Goal: Task Accomplishment & Management: Manage account settings

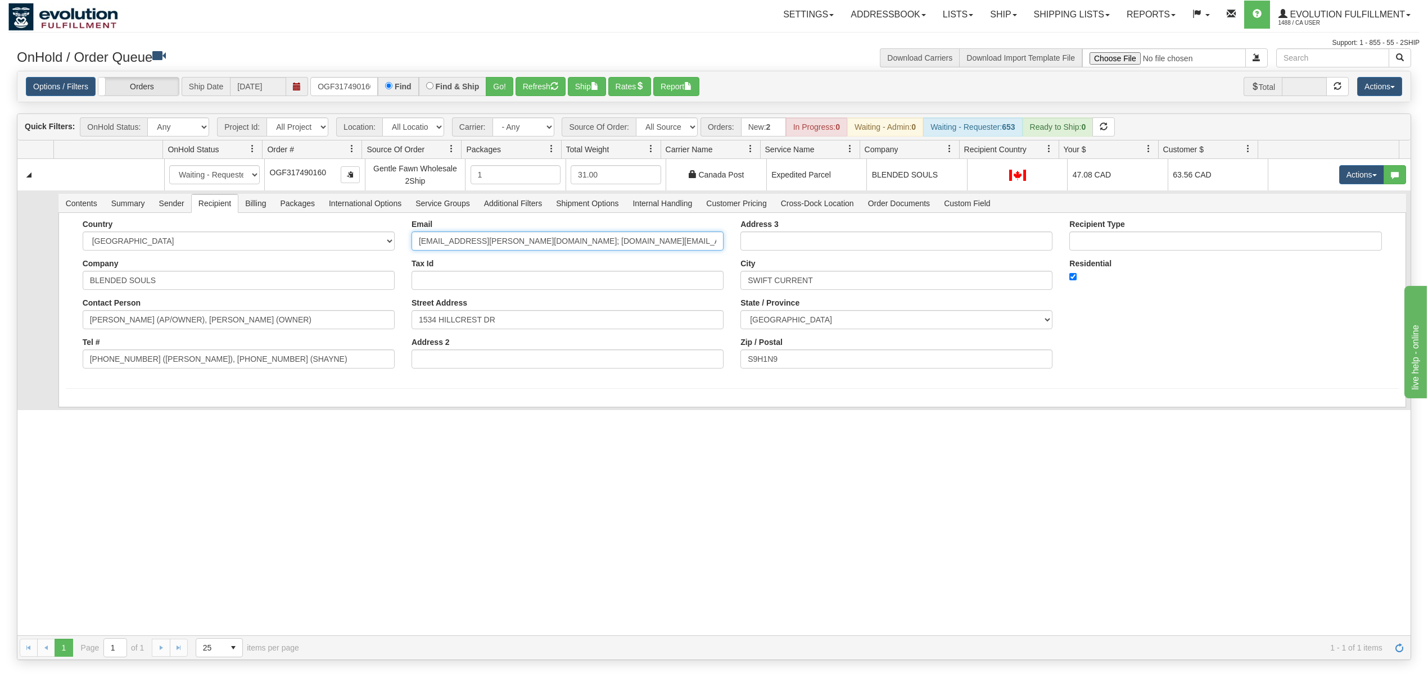
drag, startPoint x: 656, startPoint y: 239, endPoint x: 487, endPoint y: 291, distance: 177.3
click at [487, 291] on div "Email dea.lee@icloud.com; blended.souls.coffee.boutique@gmail.com Tax Id Street…" at bounding box center [567, 298] width 329 height 157
type input "dea.lee@icloud.com"
drag, startPoint x: 295, startPoint y: 364, endPoint x: 139, endPoint y: 396, distance: 158.3
click at [139, 396] on form "Country [GEOGRAPHIC_DATA] [GEOGRAPHIC_DATA] [GEOGRAPHIC_DATA] [GEOGRAPHIC_DATA]…" at bounding box center [732, 320] width 1333 height 200
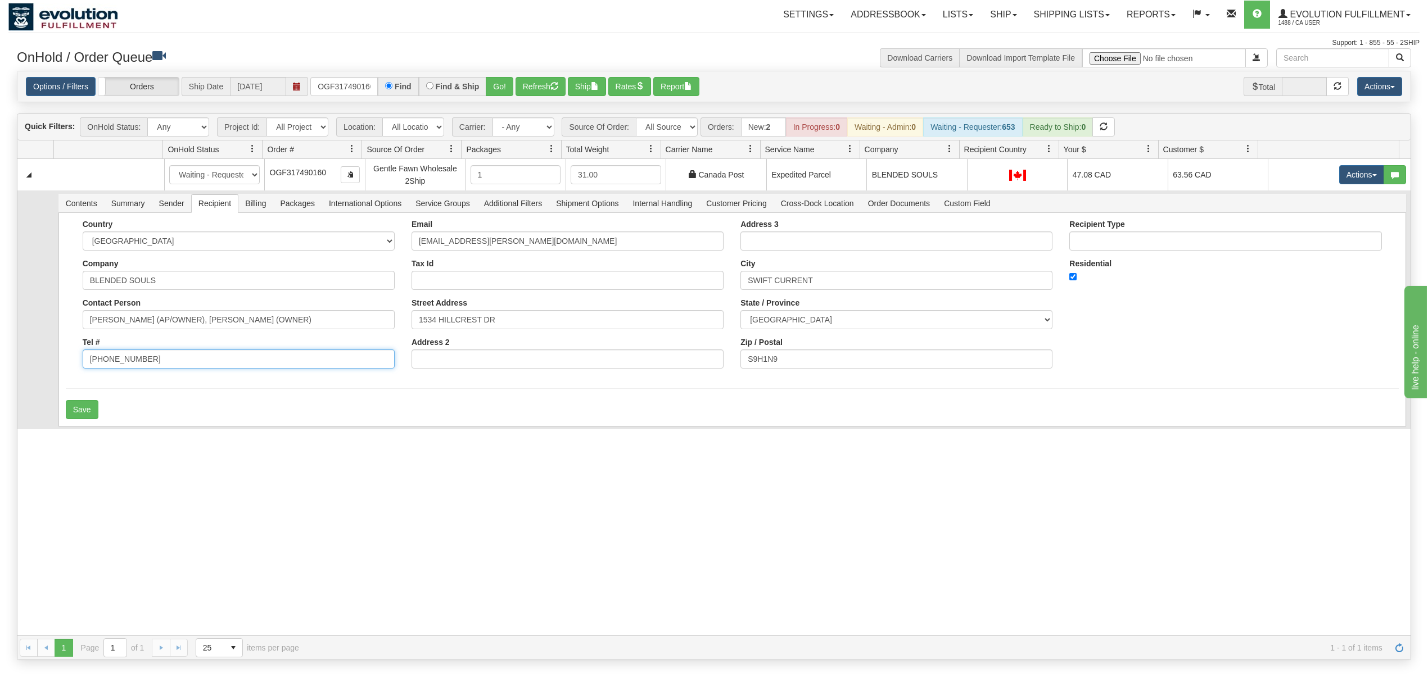
type input "306-672-6602"
drag, startPoint x: 336, startPoint y: 322, endPoint x: 163, endPoint y: 354, distance: 176.2
click at [163, 354] on div "Country AFGHANISTAN ALAND ISLANDS ALBANIA ALGERIA AMERICAN SAMOA ANDORRA ANGOLA…" at bounding box center [238, 298] width 329 height 157
type input "DEANNA MITCHELL"
click at [87, 405] on button "Save" at bounding box center [82, 409] width 33 height 19
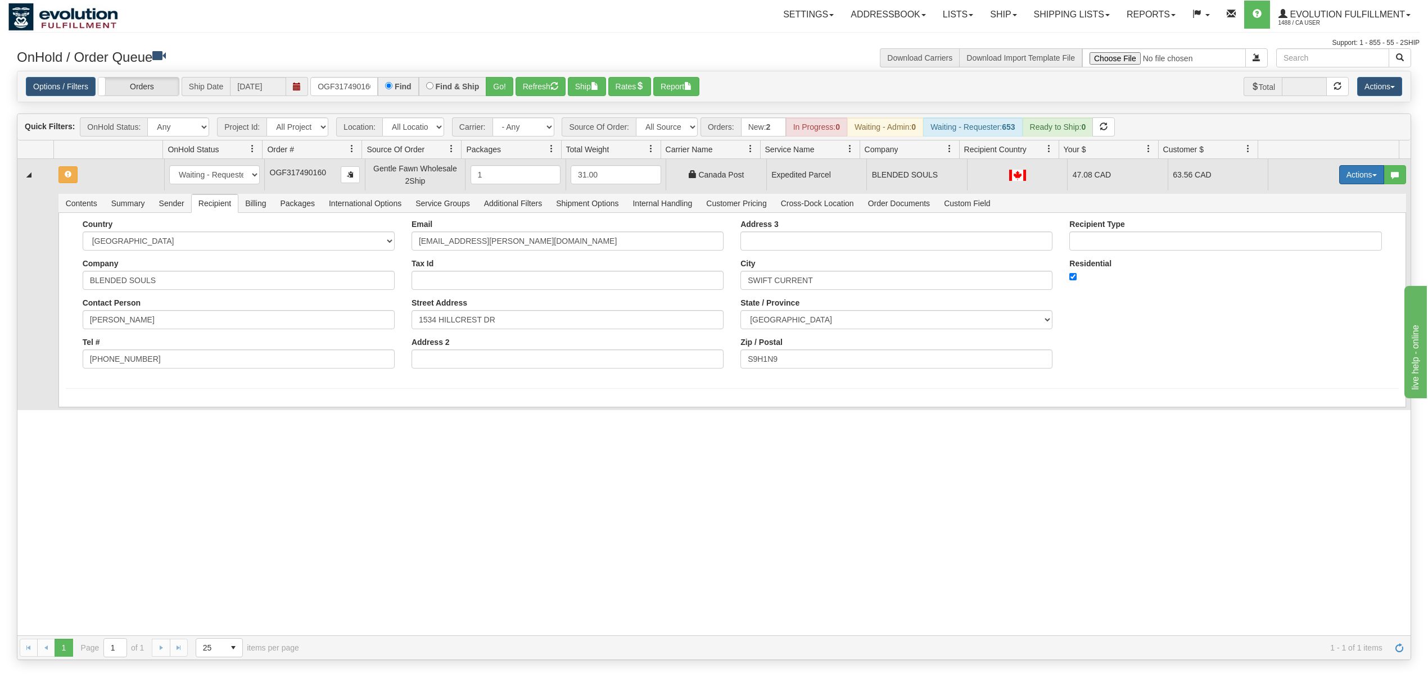
click at [1348, 172] on button "Actions" at bounding box center [1361, 174] width 45 height 19
click at [1301, 237] on link "Ship" at bounding box center [1338, 240] width 90 height 15
click at [1348, 169] on button "Actions" at bounding box center [1361, 174] width 45 height 19
click at [1320, 226] on span "Rate All Services" at bounding box center [1338, 225] width 67 height 9
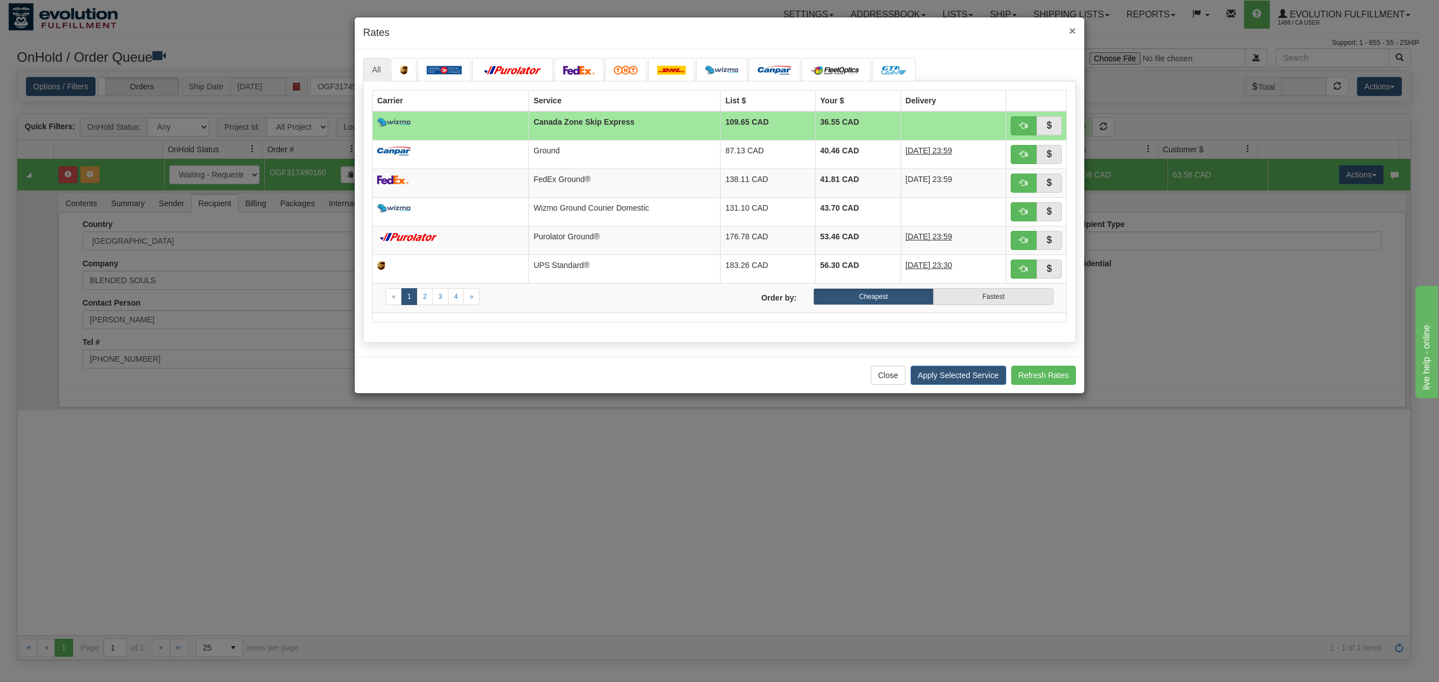
click at [1074, 31] on span "×" at bounding box center [1072, 30] width 7 height 13
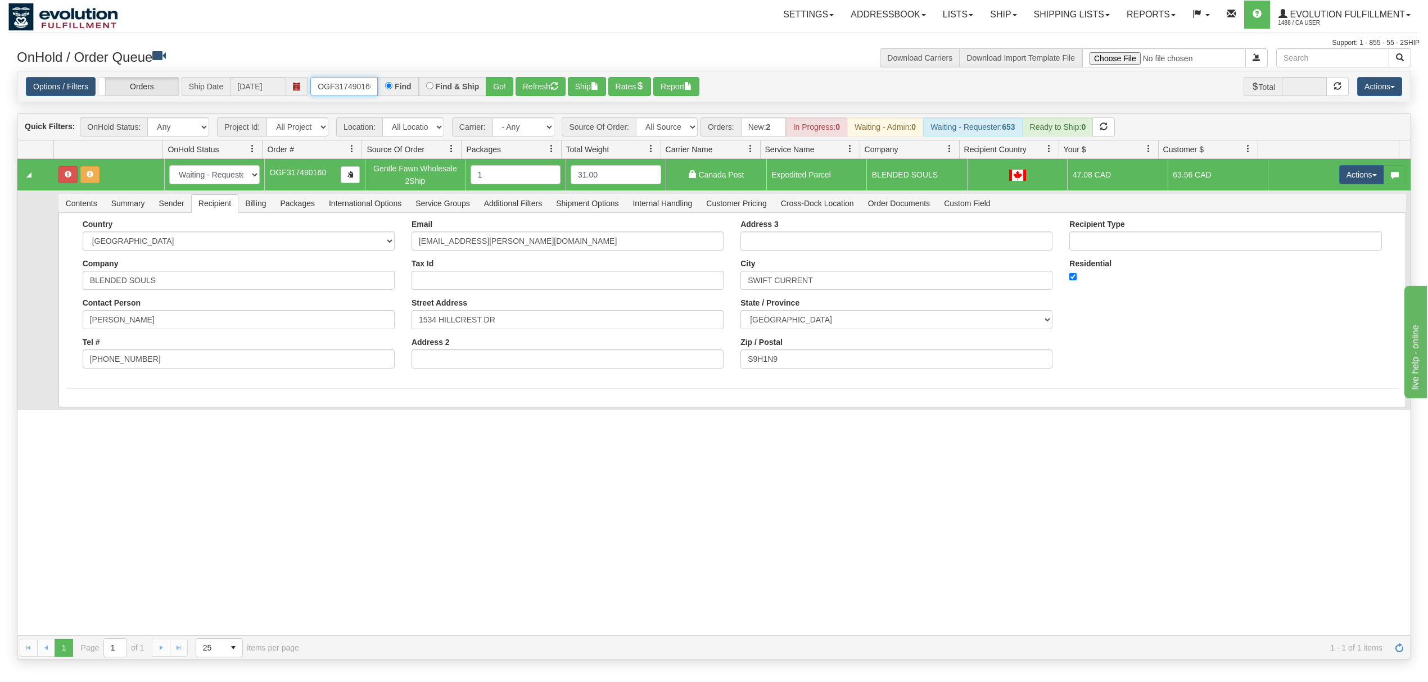
click at [347, 94] on input "OGF317490160" at bounding box center [343, 86] width 67 height 19
click at [510, 79] on button "Go!" at bounding box center [500, 86] width 28 height 19
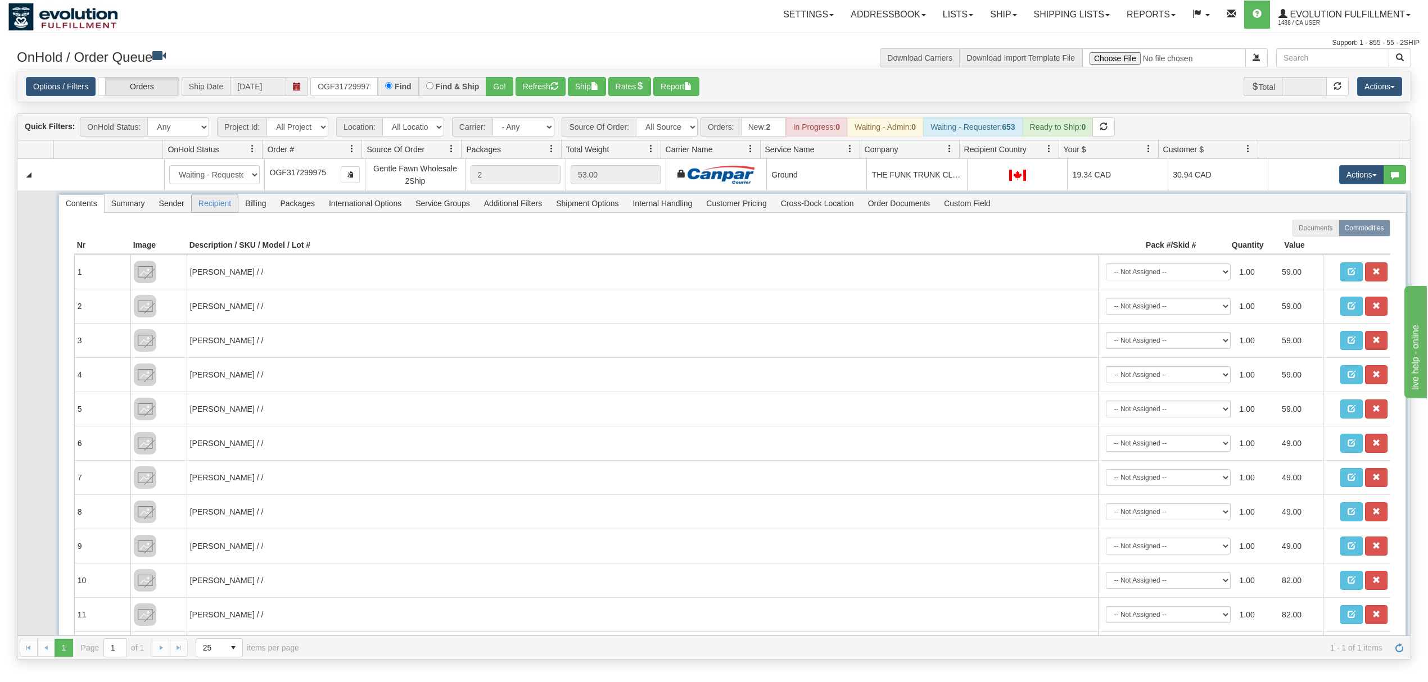
click at [225, 205] on span "Recipient" at bounding box center [215, 203] width 46 height 18
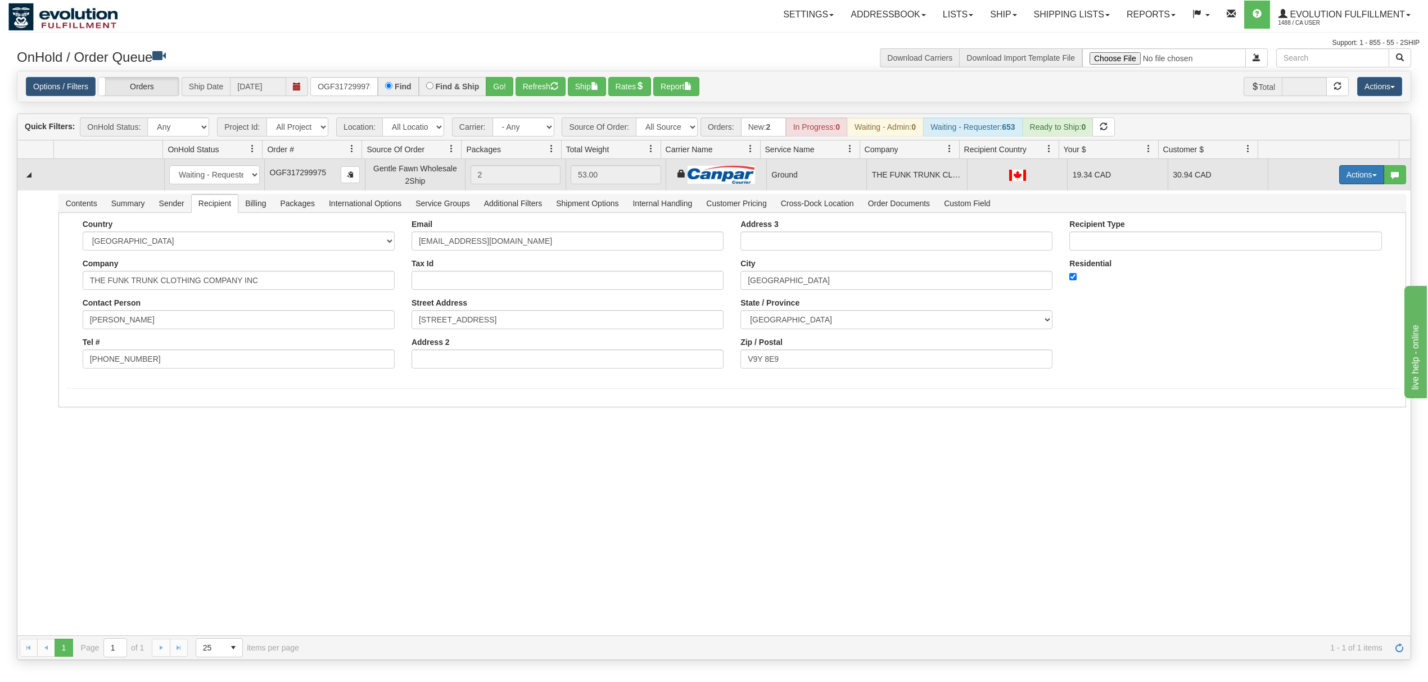
click at [1339, 171] on button "Actions" at bounding box center [1361, 174] width 45 height 19
click at [1305, 238] on span "Ship" at bounding box center [1317, 240] width 24 height 9
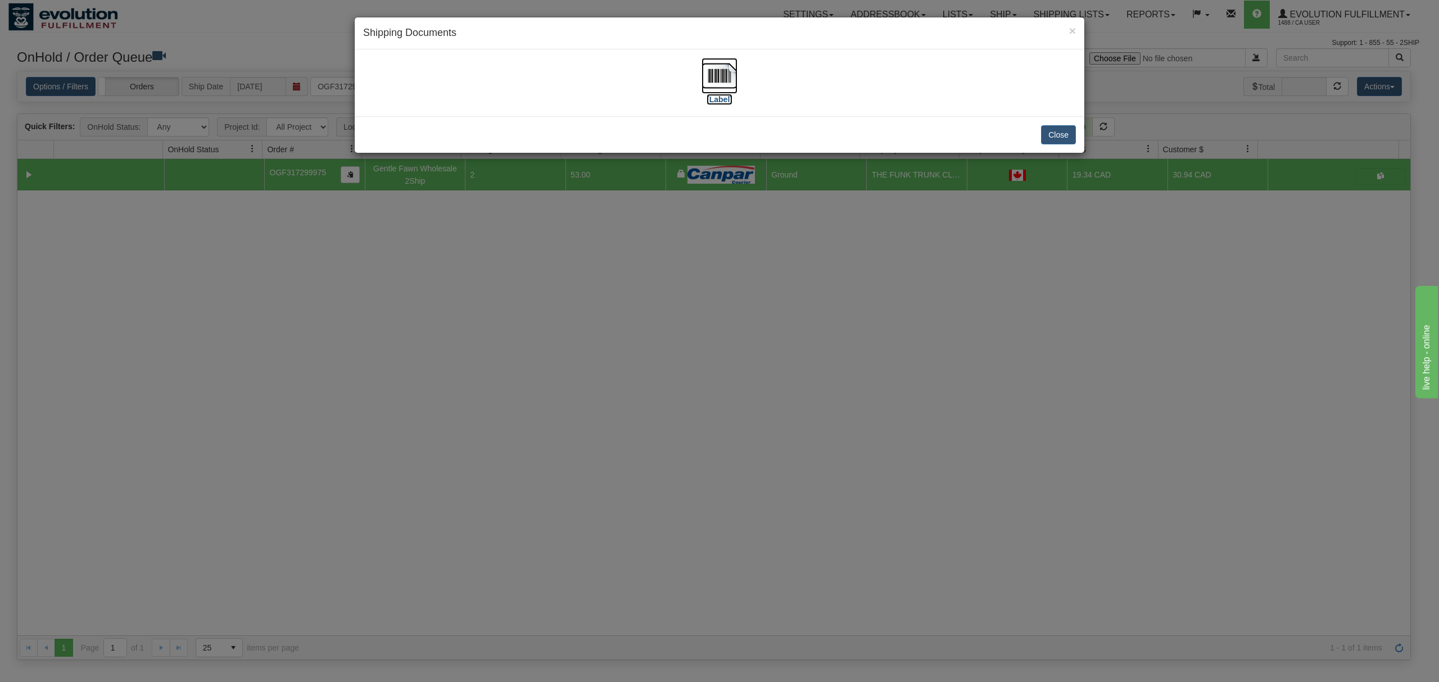
click at [734, 60] on img at bounding box center [719, 76] width 36 height 36
click at [1060, 129] on button "Close" at bounding box center [1058, 134] width 35 height 19
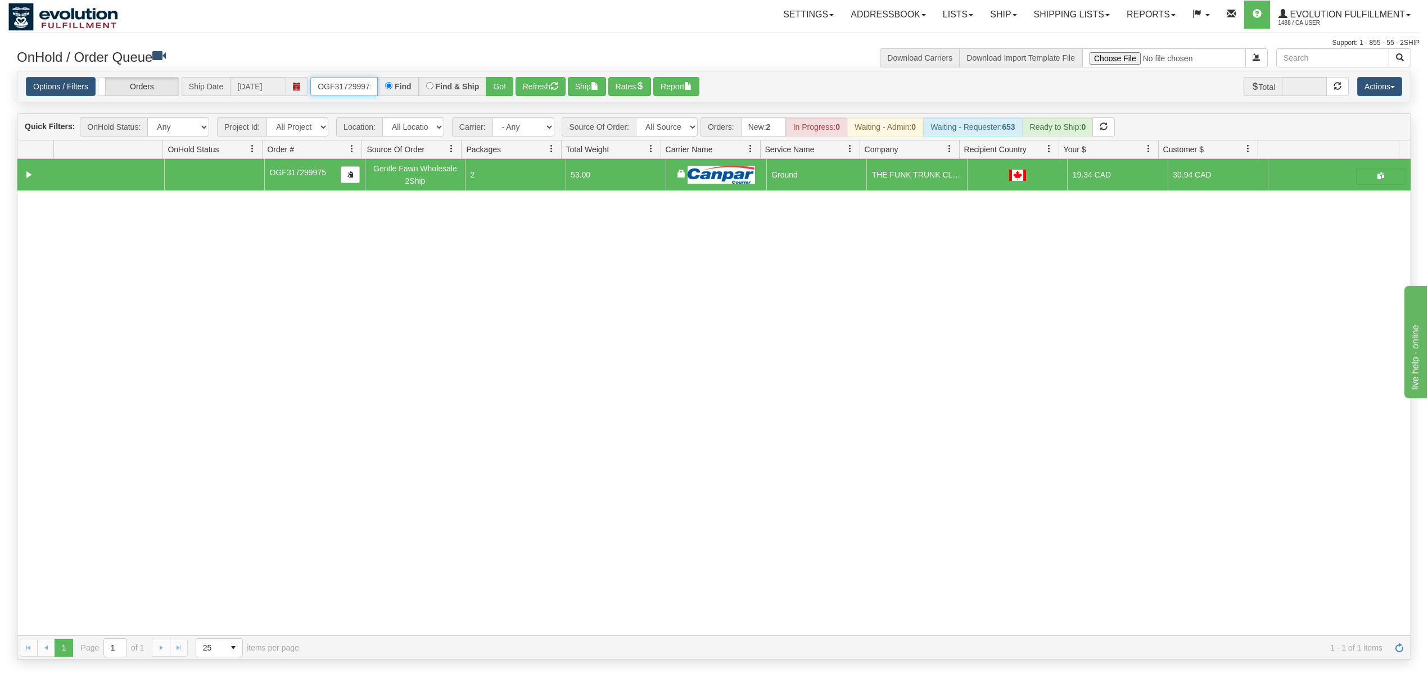
click at [369, 79] on input "OGF317299975" at bounding box center [343, 86] width 67 height 19
click at [491, 83] on button "Go!" at bounding box center [500, 86] width 28 height 19
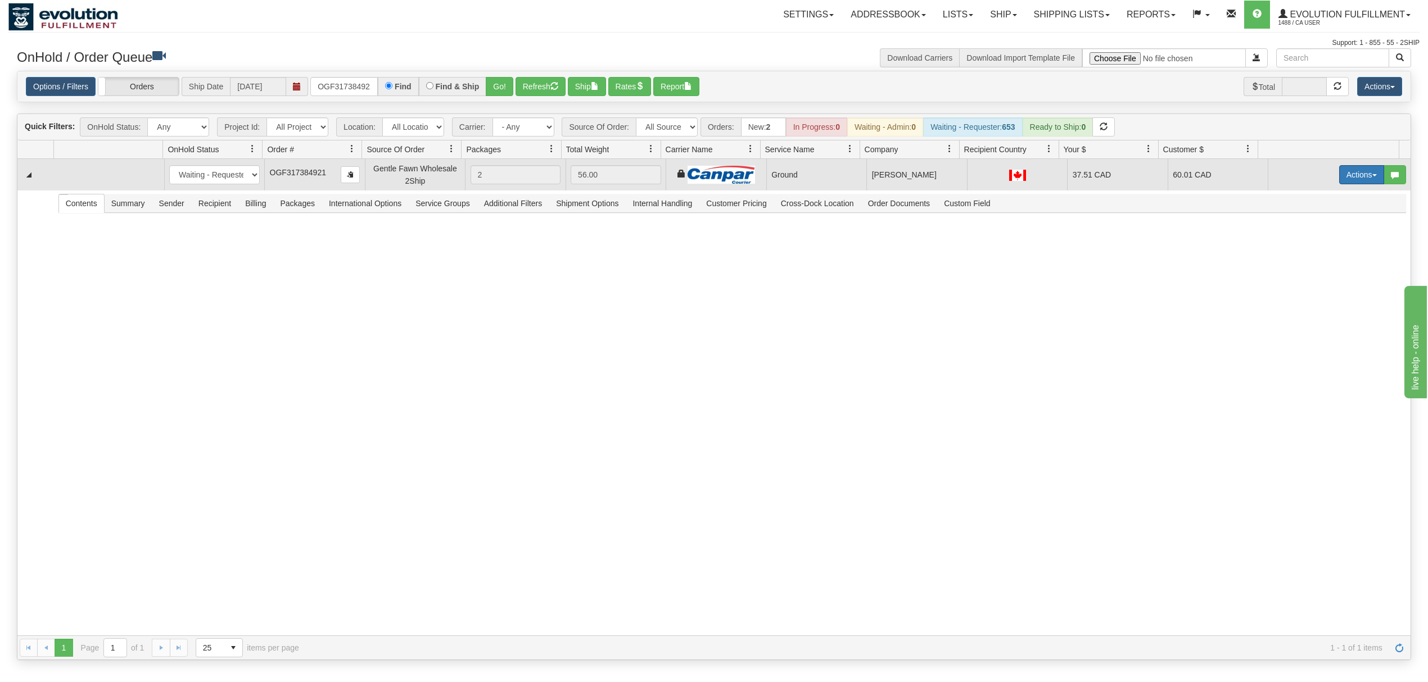
click at [1353, 173] on button "Actions" at bounding box center [1361, 174] width 45 height 19
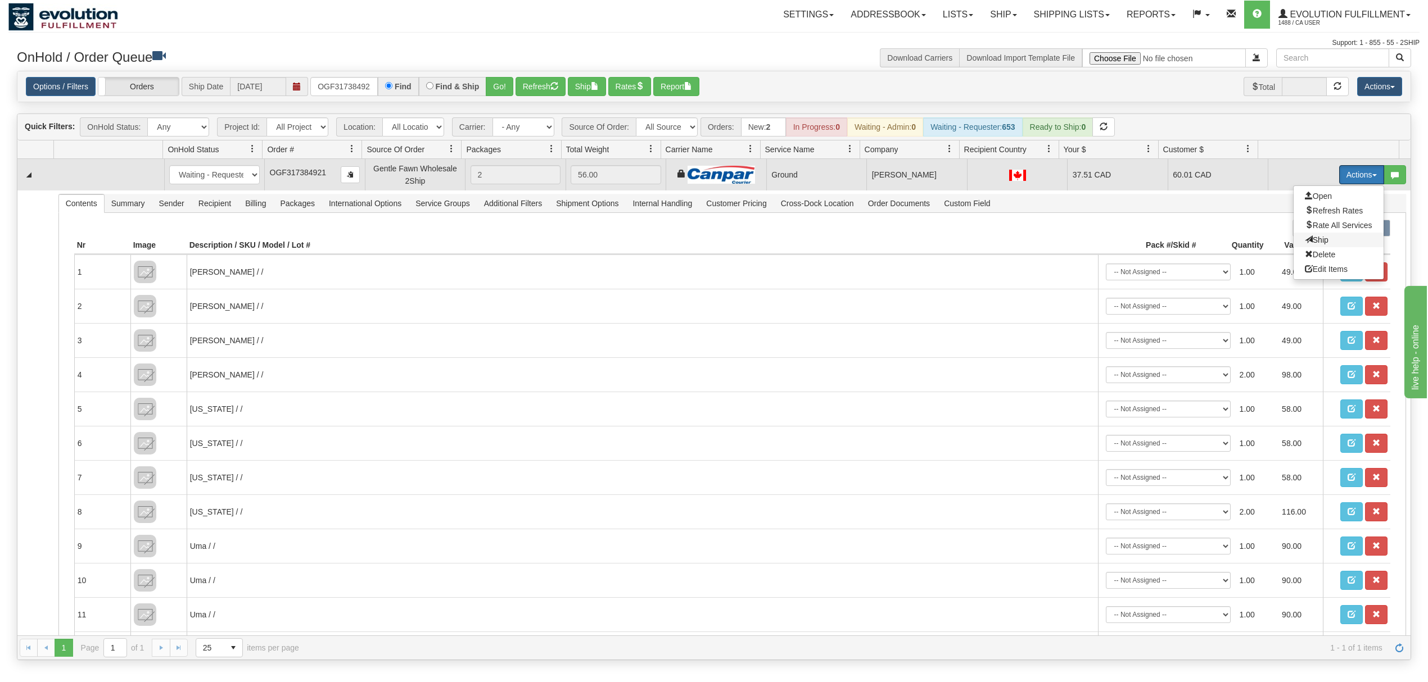
click at [1305, 241] on span at bounding box center [1309, 240] width 8 height 8
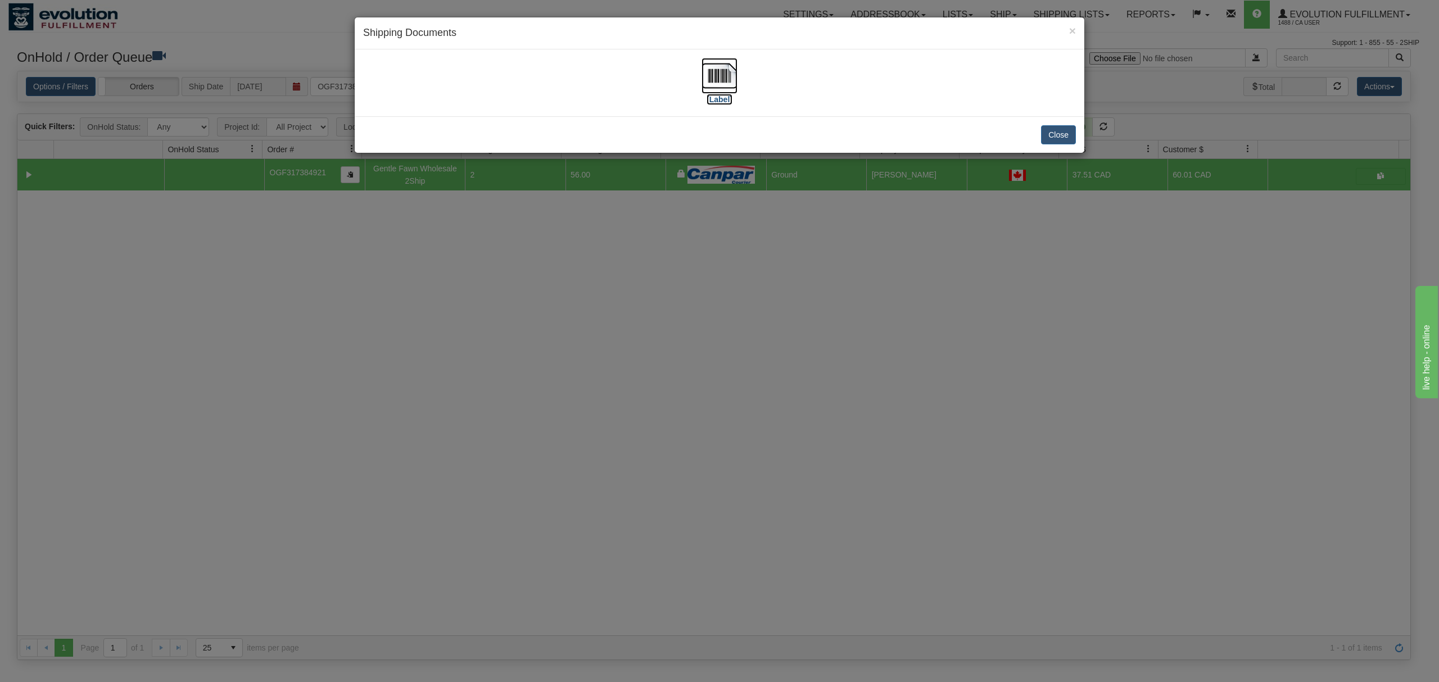
click at [727, 75] on img at bounding box center [719, 76] width 36 height 36
click at [1060, 137] on button "Close" at bounding box center [1058, 134] width 35 height 19
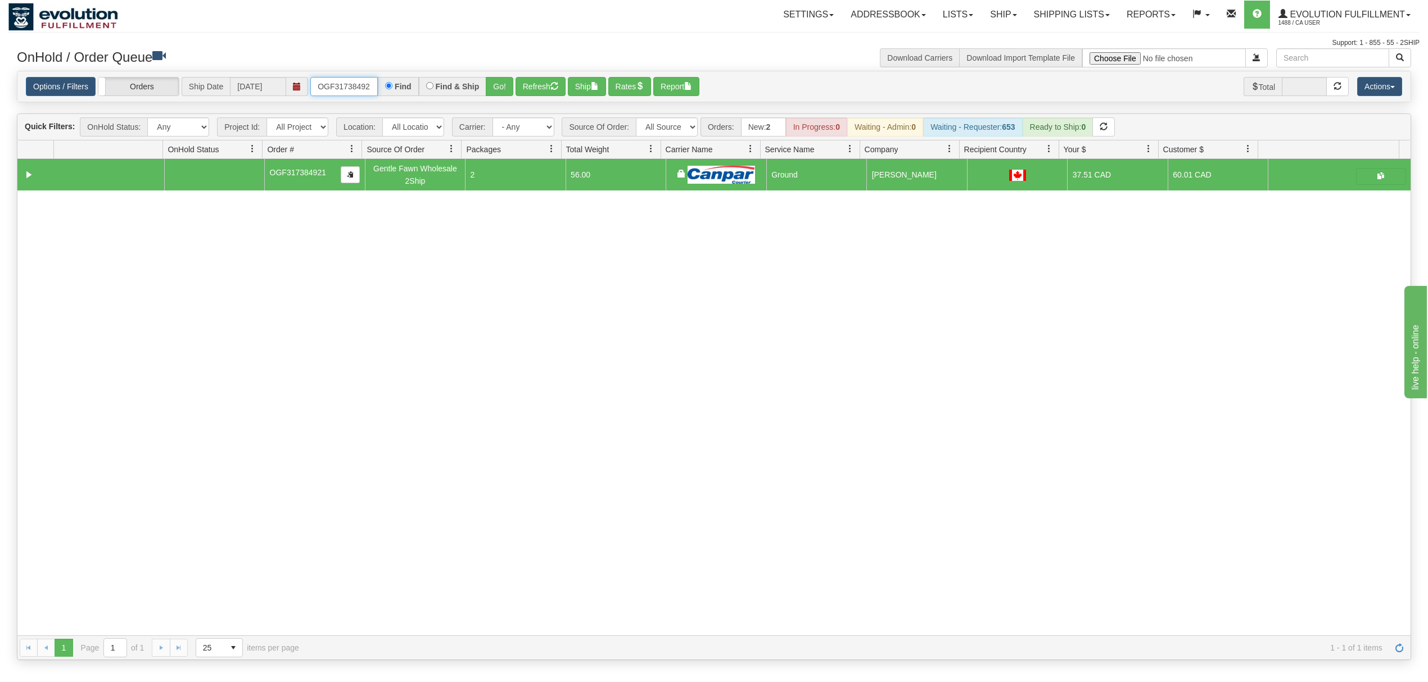
click at [351, 95] on input "OGF317384921" at bounding box center [343, 86] width 67 height 19
click at [488, 95] on button "Go!" at bounding box center [500, 86] width 28 height 19
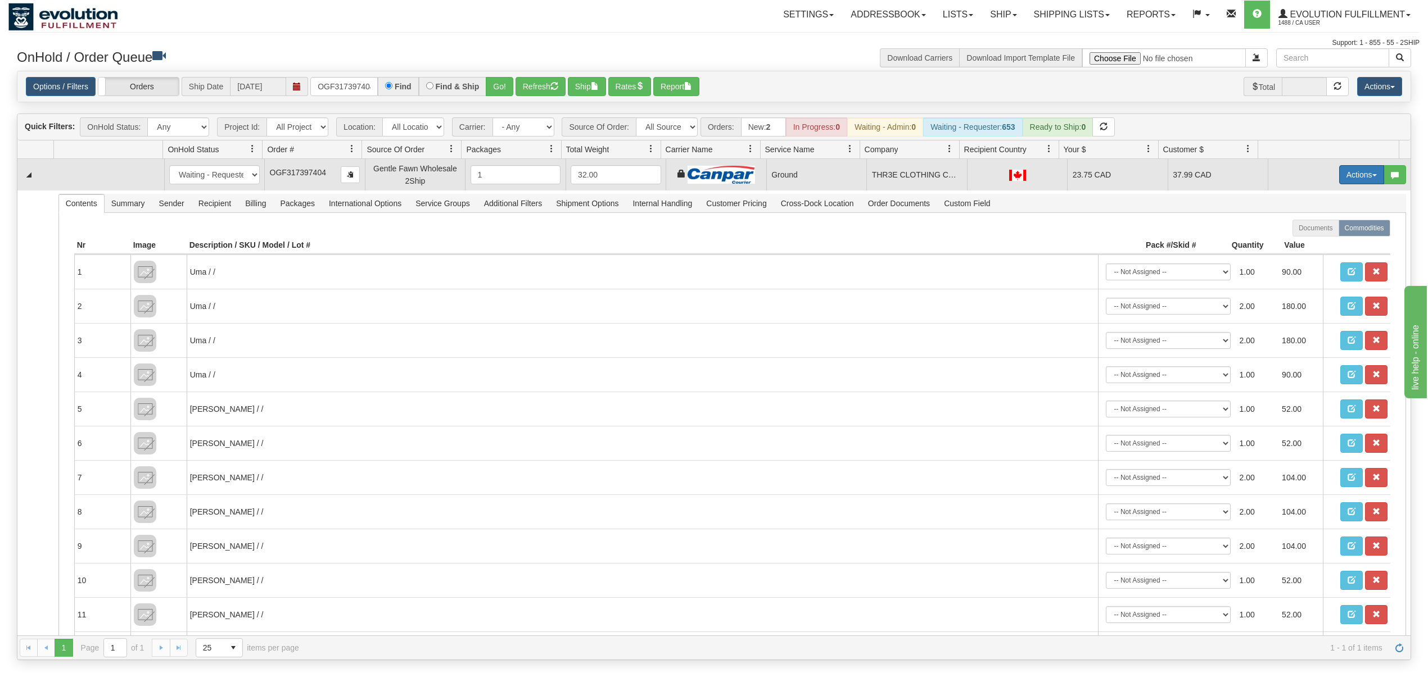
click at [1356, 176] on button "Actions" at bounding box center [1361, 174] width 45 height 19
click at [1307, 236] on link "Ship" at bounding box center [1338, 240] width 90 height 15
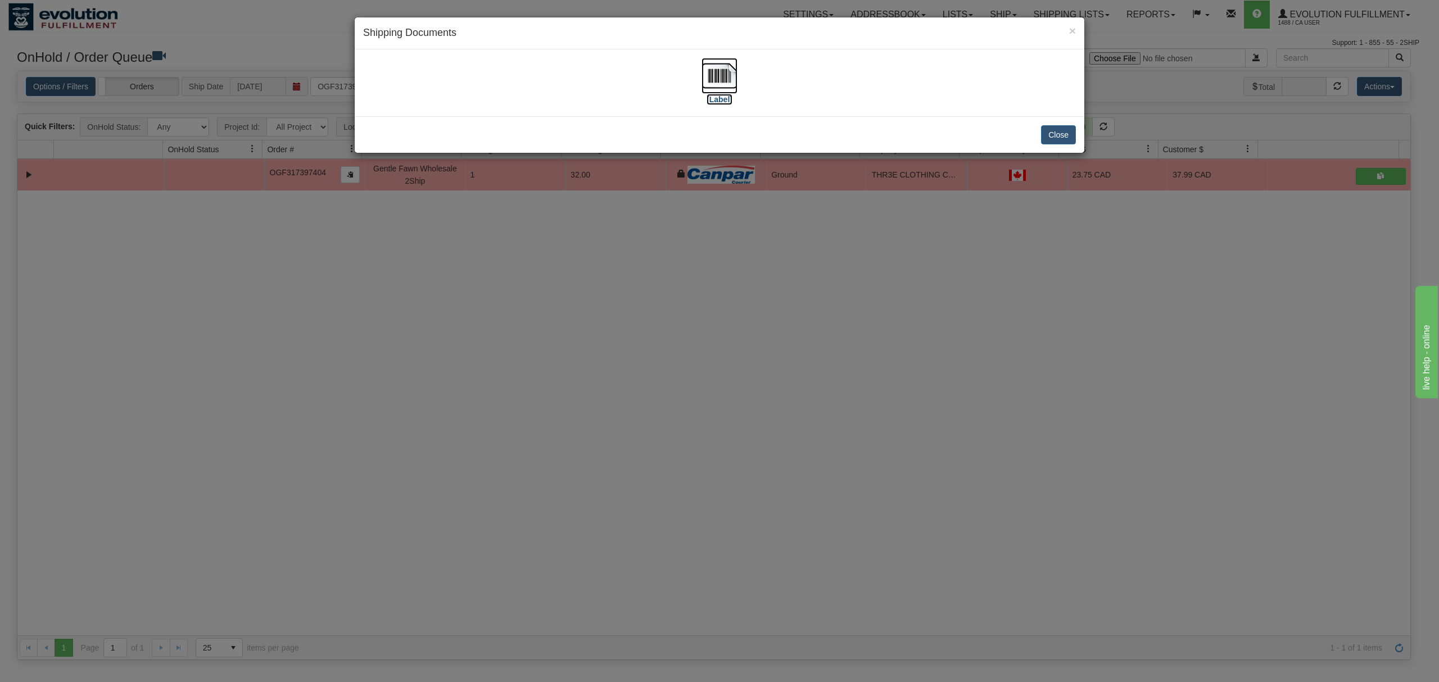
click at [719, 66] on img at bounding box center [719, 76] width 36 height 36
click at [1048, 132] on button "Close" at bounding box center [1058, 134] width 35 height 19
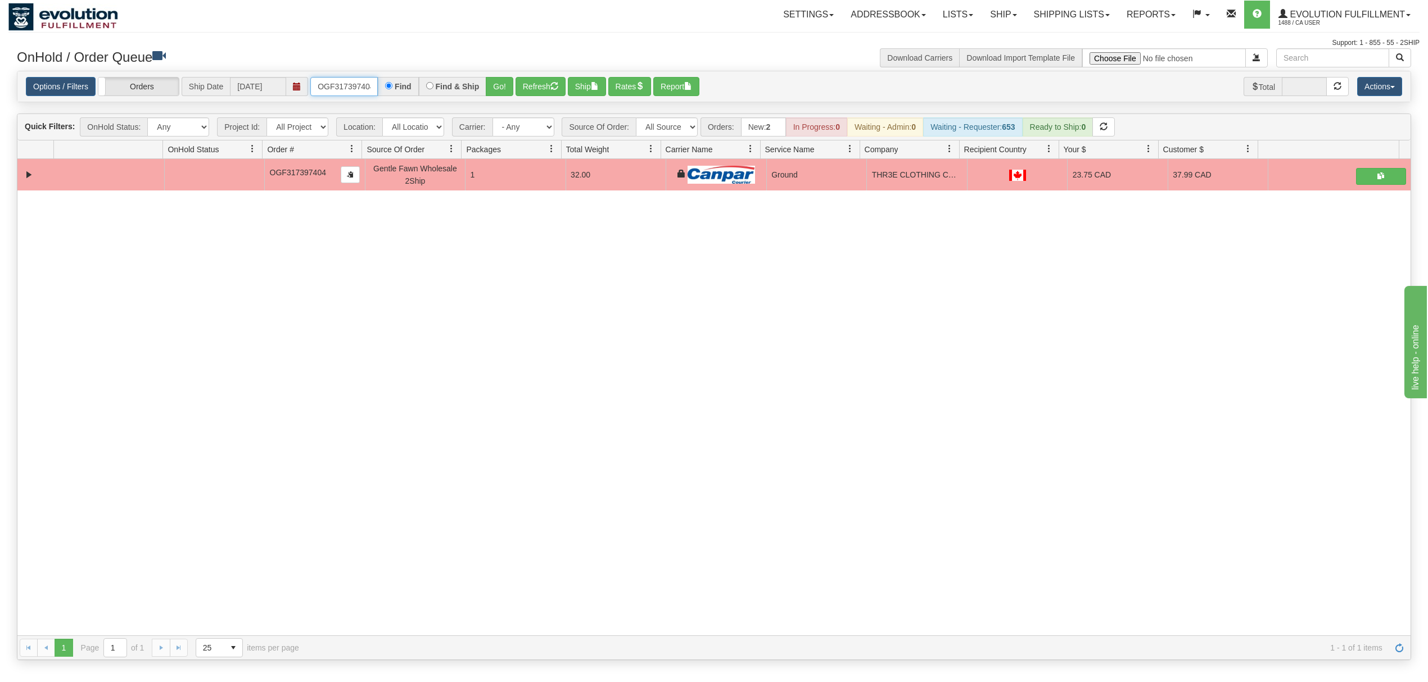
click at [372, 82] on input "OGF317397404" at bounding box center [343, 86] width 67 height 19
click at [485, 88] on div "Find & Ship" at bounding box center [453, 86] width 68 height 19
click at [490, 88] on button "Go!" at bounding box center [500, 86] width 28 height 19
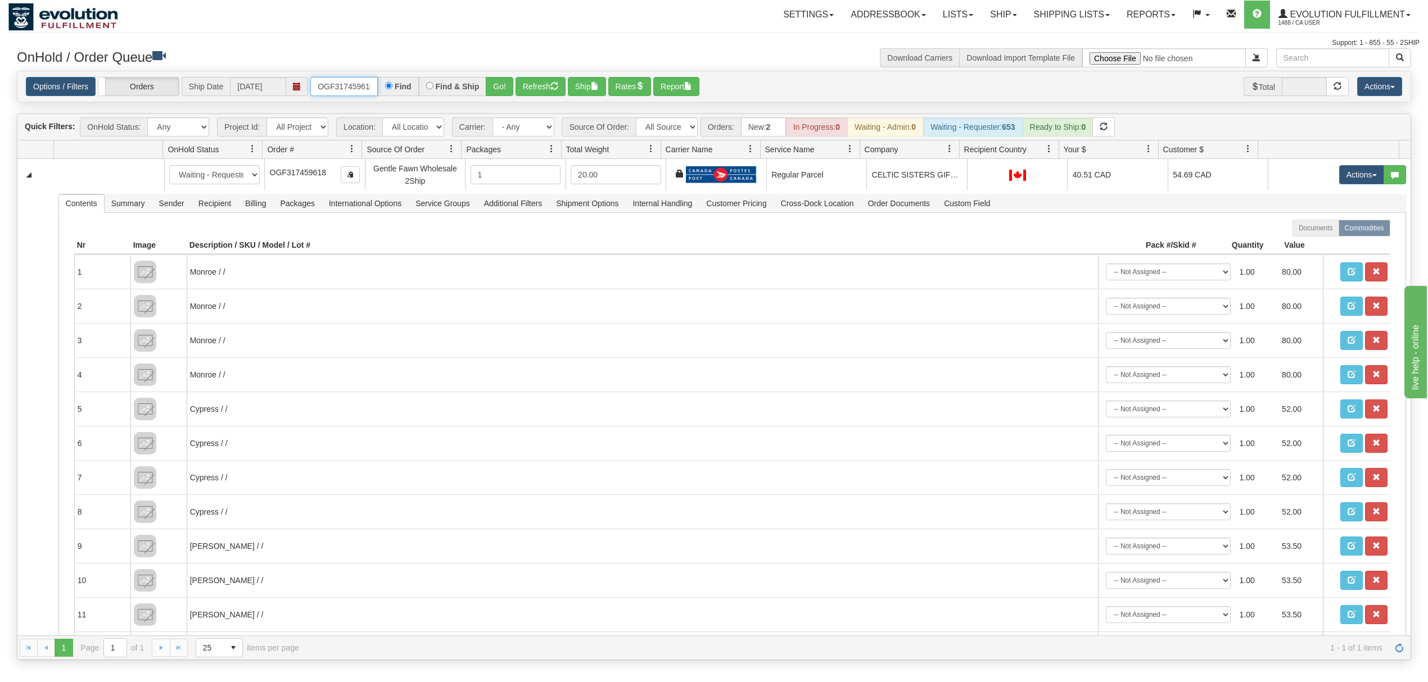
click at [345, 90] on input "OGF317459618" at bounding box center [343, 86] width 67 height 19
type input "OGF317453056"
click at [508, 93] on button "Go!" at bounding box center [500, 86] width 28 height 19
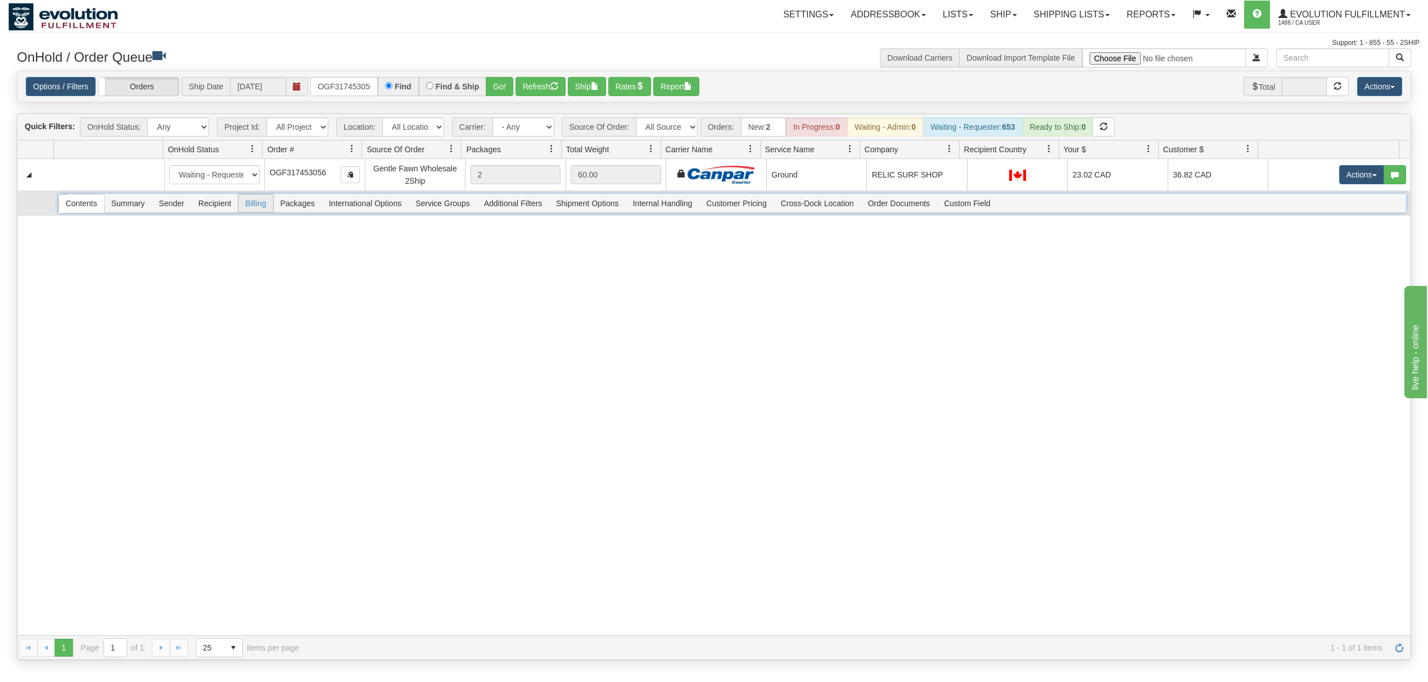
click at [216, 210] on span "Recipient" at bounding box center [215, 203] width 46 height 18
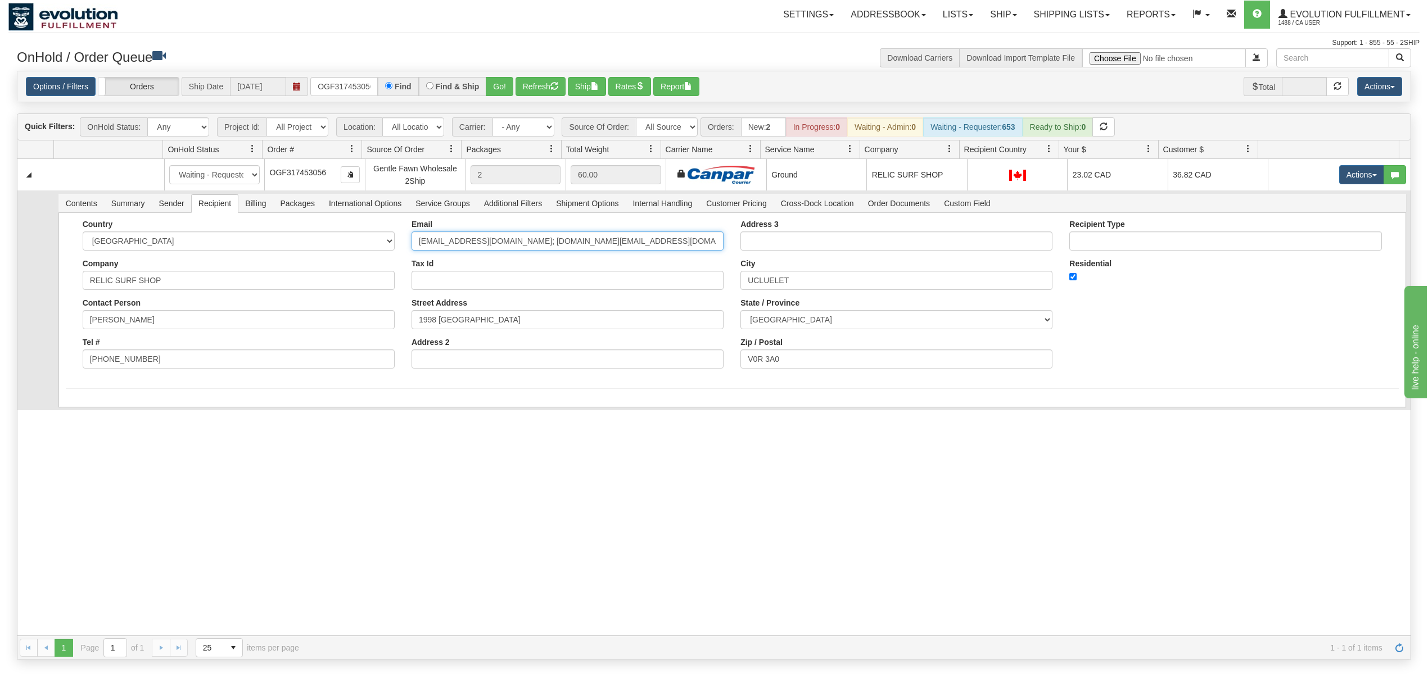
drag, startPoint x: 663, startPoint y: 242, endPoint x: 550, endPoint y: 274, distance: 118.1
click at [550, 274] on div "Email MANAGER@RELICSURFSHOP.COM; ap.relicsurfshop@gmail.com Tax Id Street Addre…" at bounding box center [567, 298] width 329 height 157
type input "MANAGER@RELICSURFSHOP.COM"
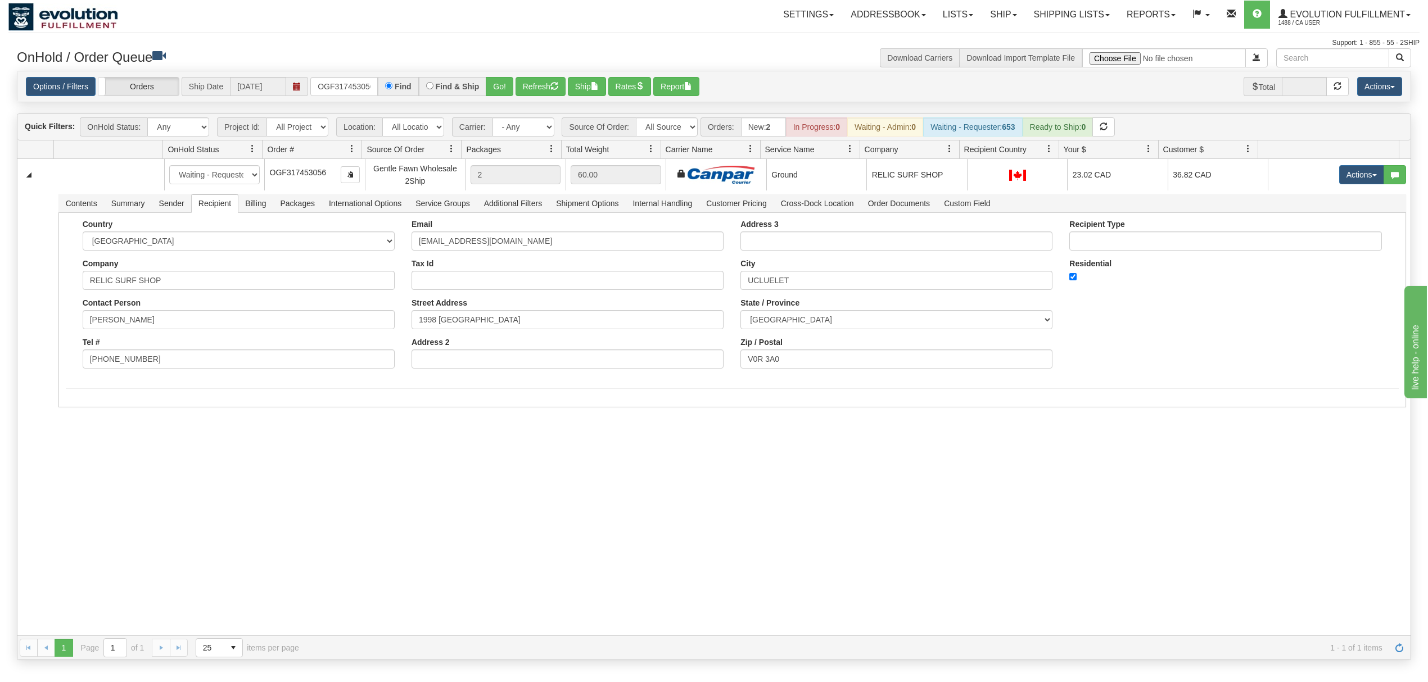
click at [147, 434] on div "31545849 EVOLUTION V3 90888263 90888264 New In Progress Waiting - Admin Waiting…" at bounding box center [713, 397] width 1393 height 477
click at [93, 414] on button "Save" at bounding box center [82, 409] width 33 height 19
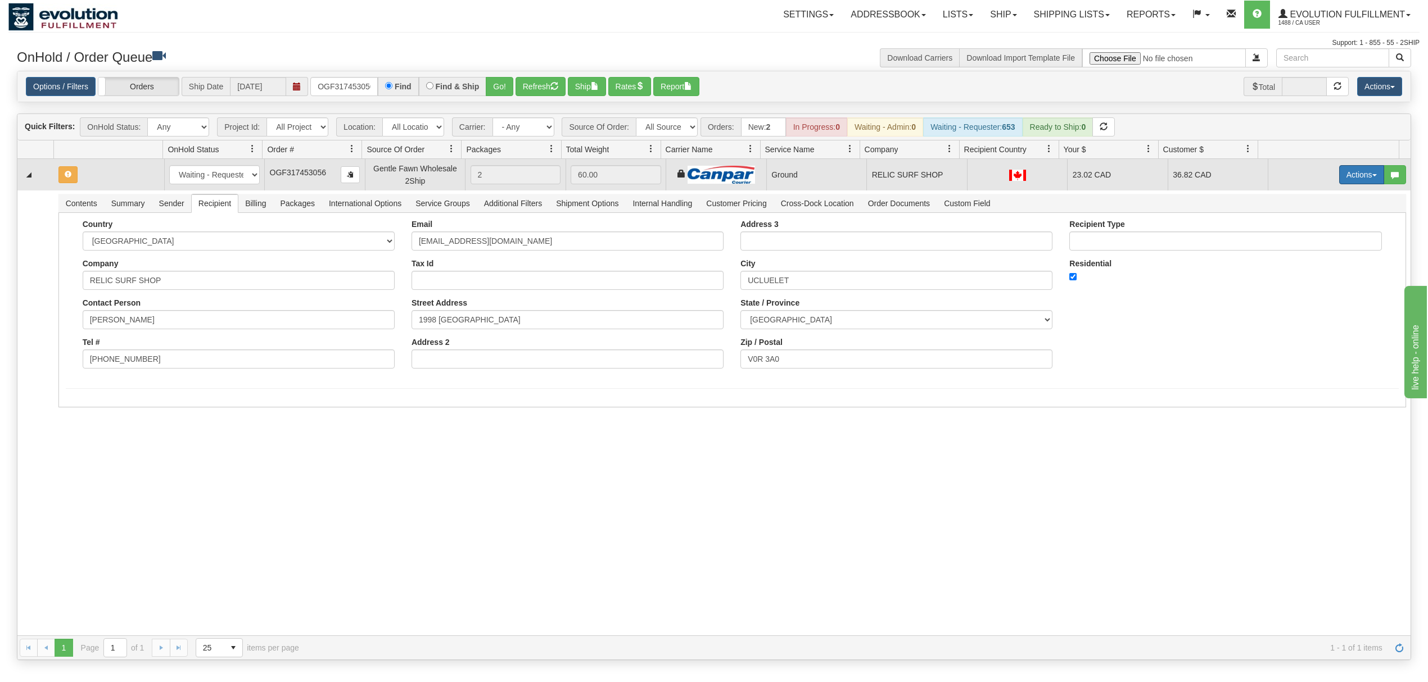
click at [1350, 175] on button "Actions" at bounding box center [1361, 174] width 45 height 19
click at [1305, 239] on span at bounding box center [1309, 240] width 8 height 8
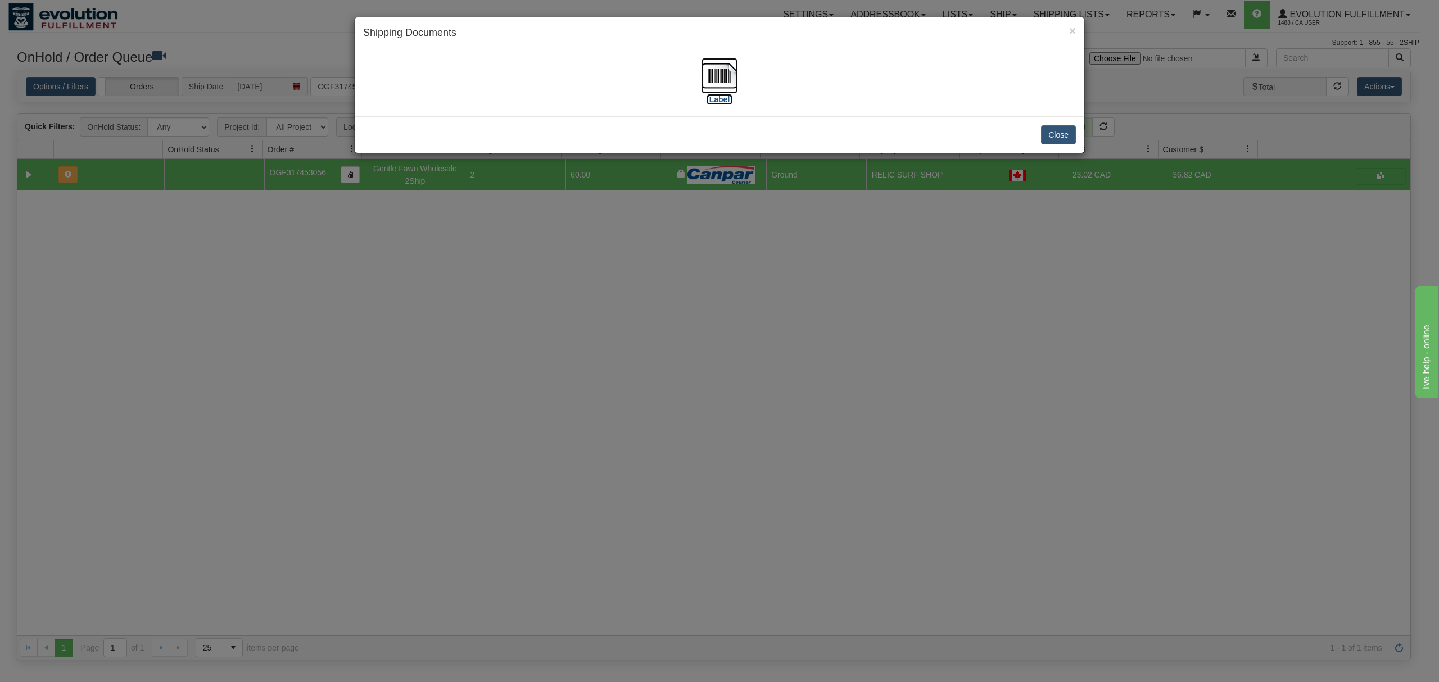
click at [715, 79] on img at bounding box center [719, 76] width 36 height 36
click at [1068, 137] on button "Close" at bounding box center [1058, 134] width 35 height 19
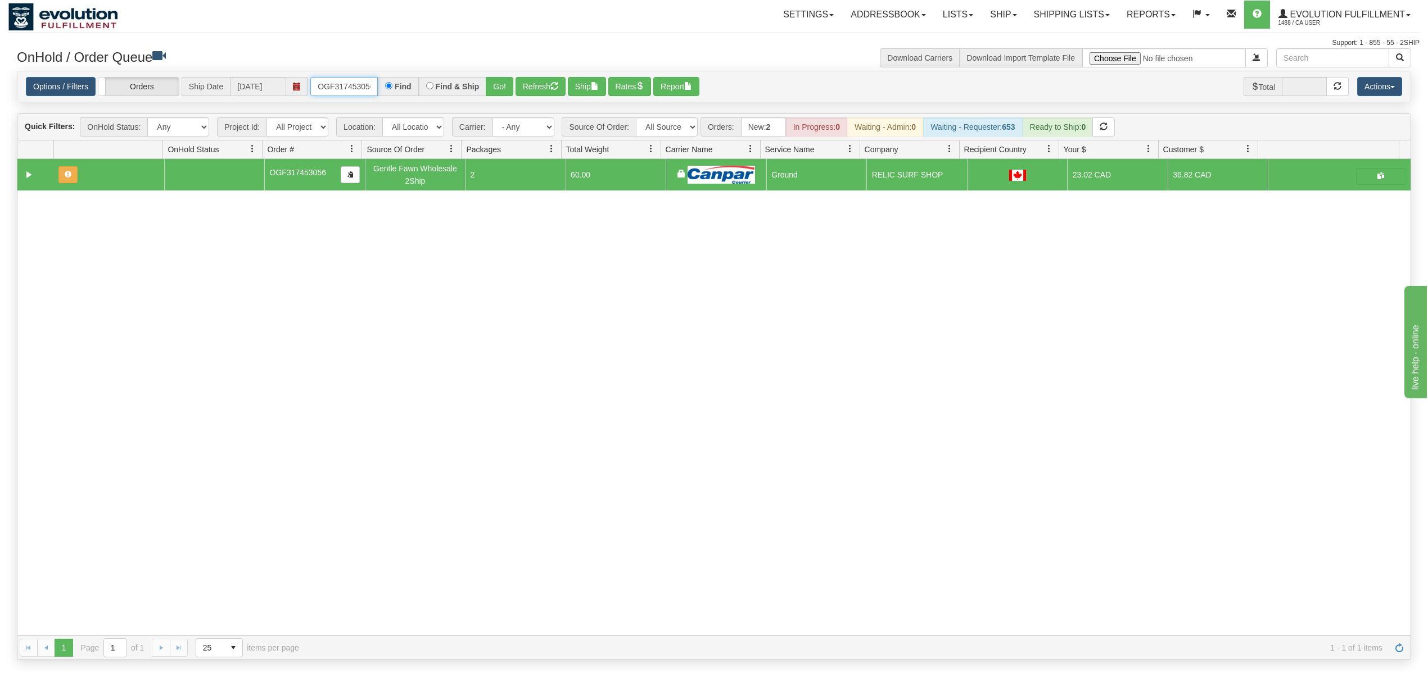
click at [347, 89] on input "OGF317453056" at bounding box center [343, 86] width 67 height 19
click at [501, 84] on button "Go!" at bounding box center [500, 86] width 28 height 19
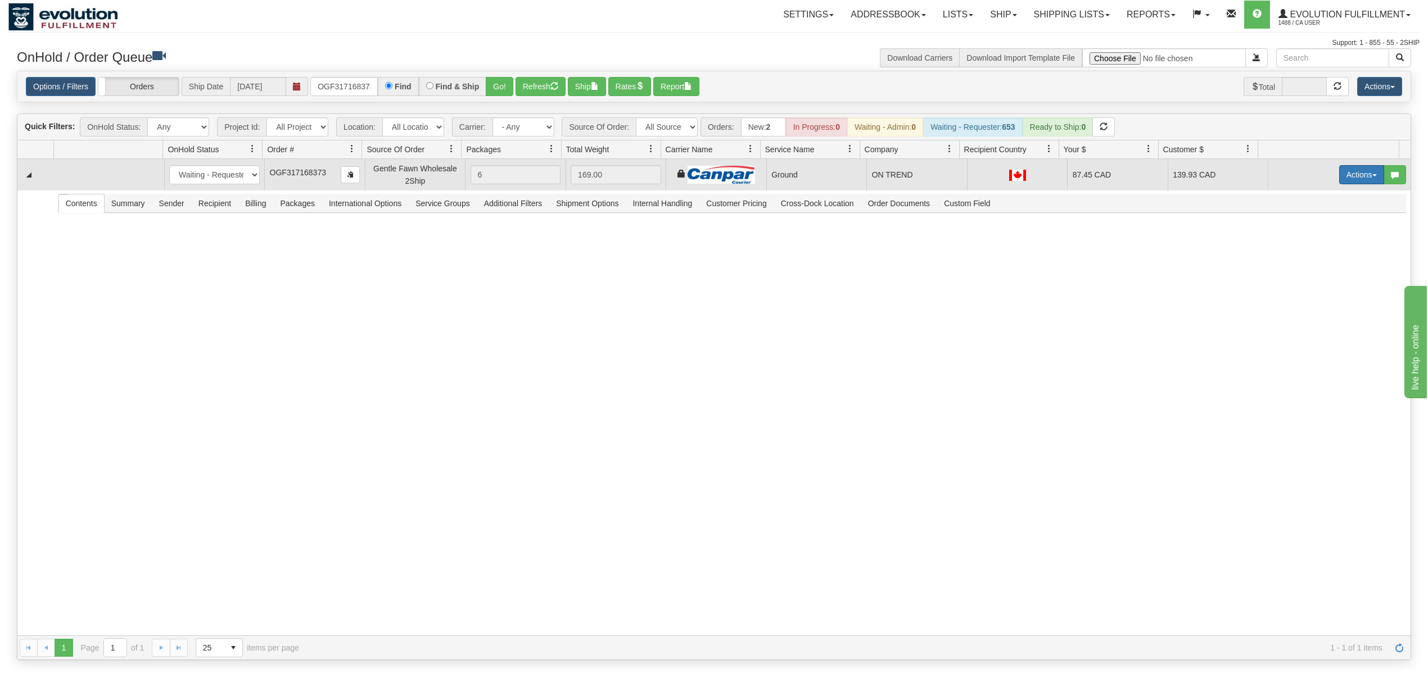
click at [1356, 175] on button "Actions" at bounding box center [1361, 174] width 45 height 19
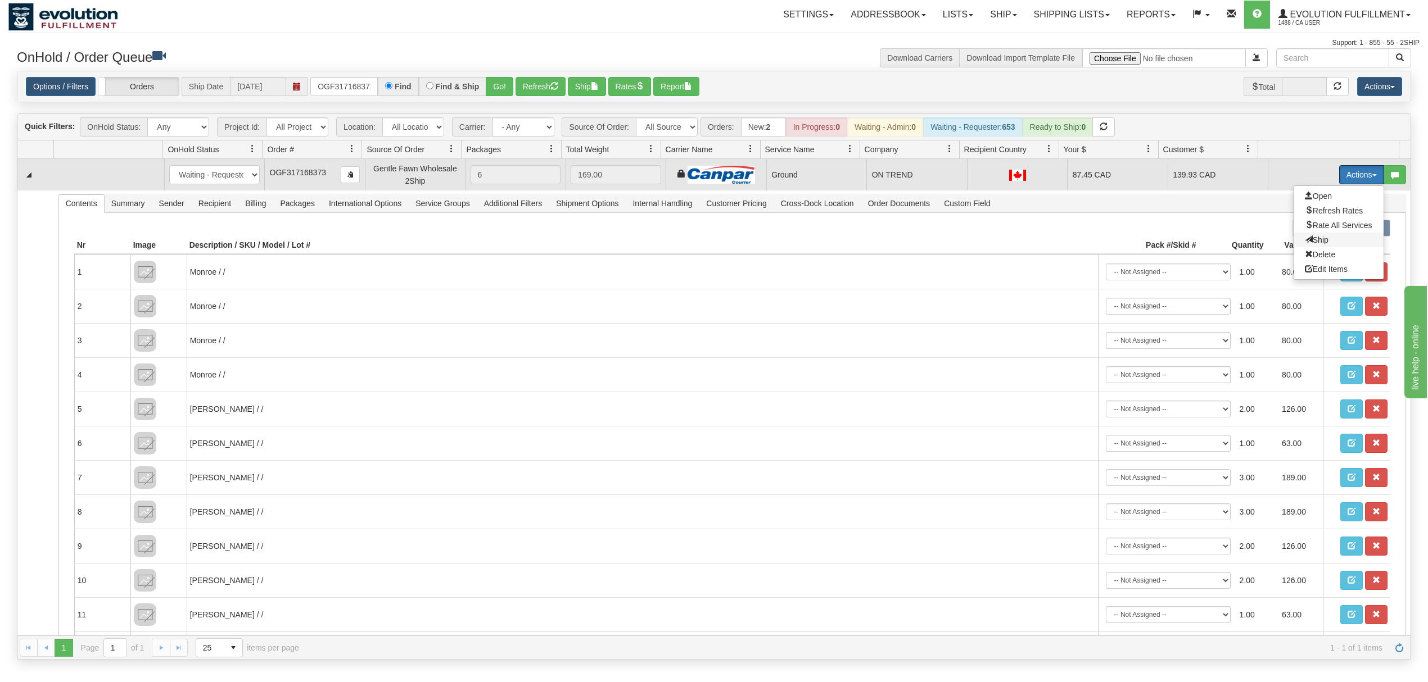
click at [1305, 238] on span "Ship" at bounding box center [1317, 240] width 24 height 9
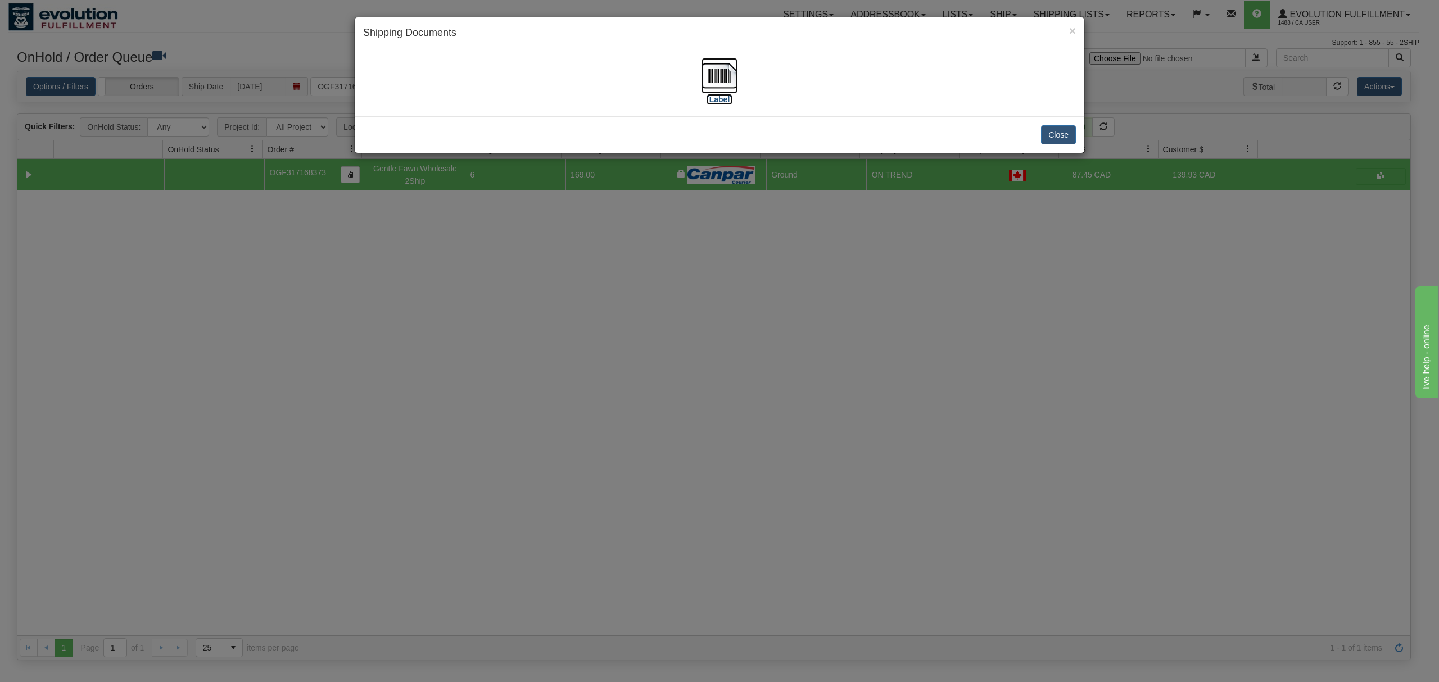
click at [713, 70] on img at bounding box center [719, 76] width 36 height 36
click at [1060, 137] on button "Close" at bounding box center [1058, 134] width 35 height 19
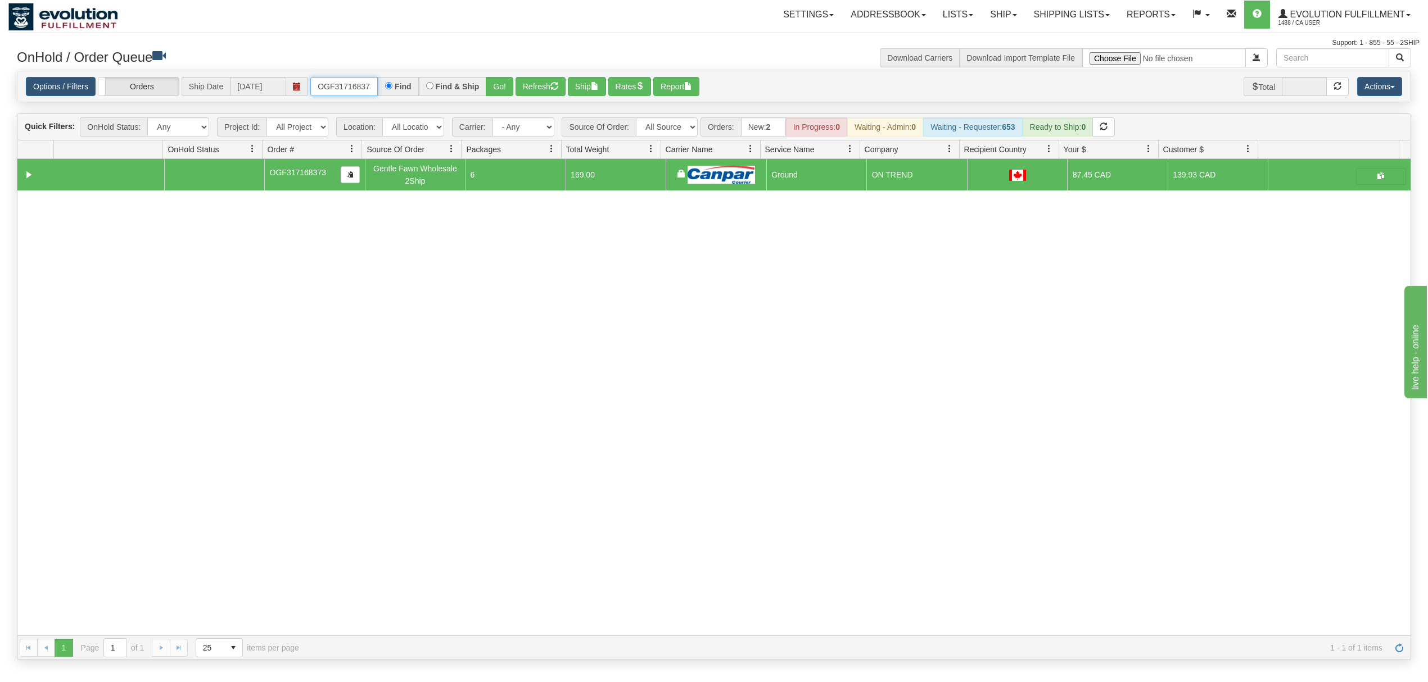
click at [333, 93] on input "OGF317168373" at bounding box center [343, 86] width 67 height 19
type input "OGF317392922"
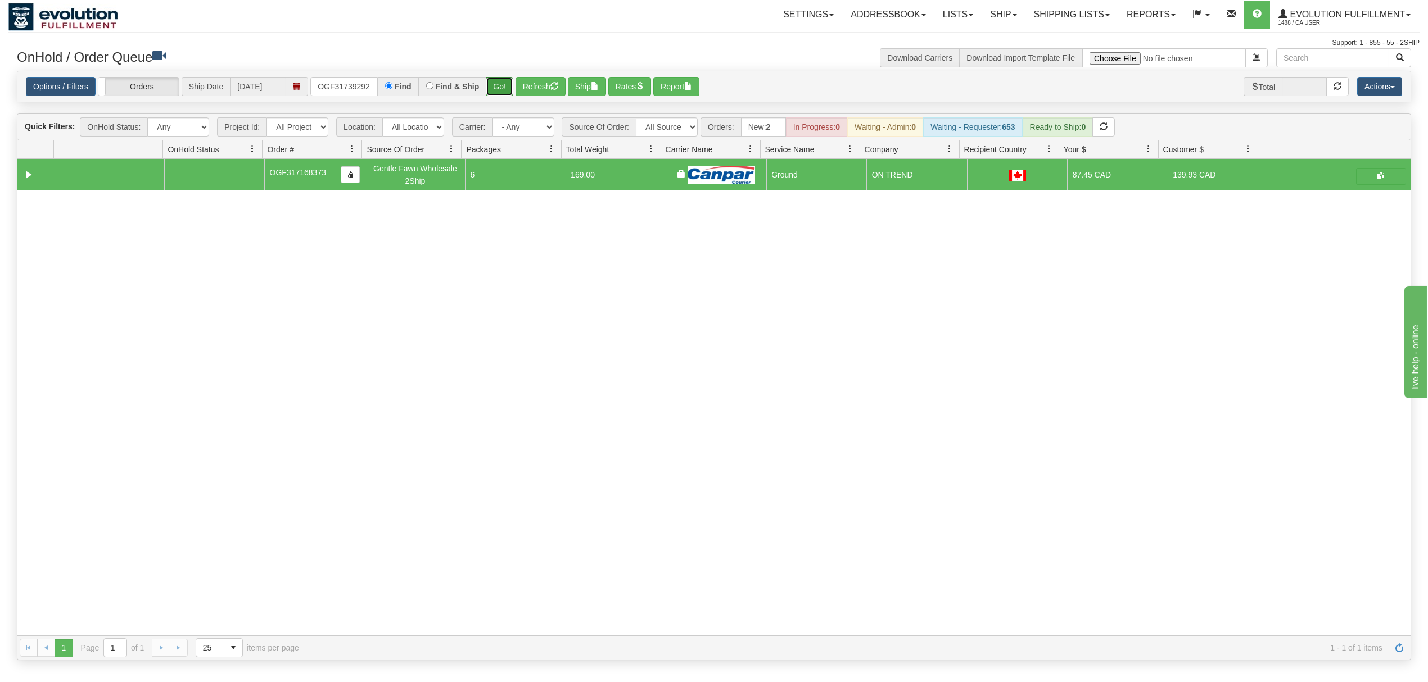
click at [506, 81] on button "Go!" at bounding box center [500, 86] width 28 height 19
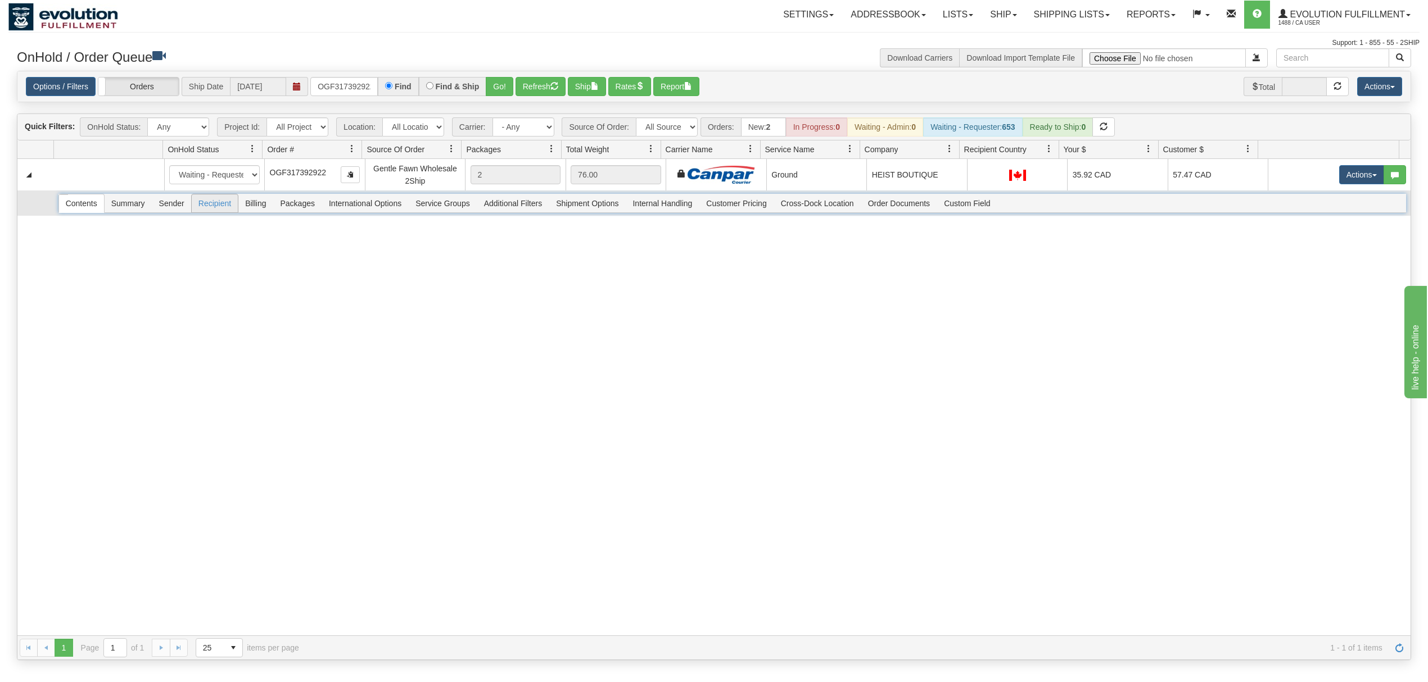
click at [212, 203] on span "Recipient" at bounding box center [215, 203] width 46 height 18
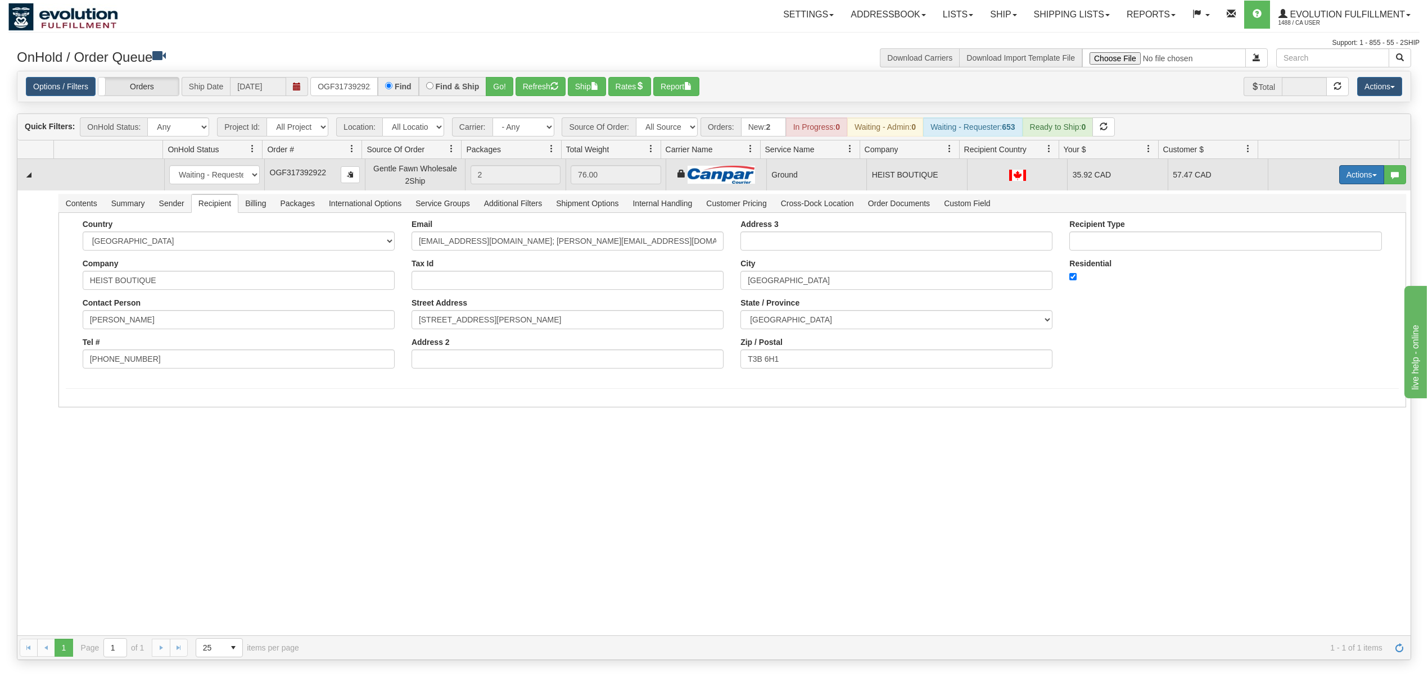
click at [1346, 176] on button "Actions" at bounding box center [1361, 174] width 45 height 19
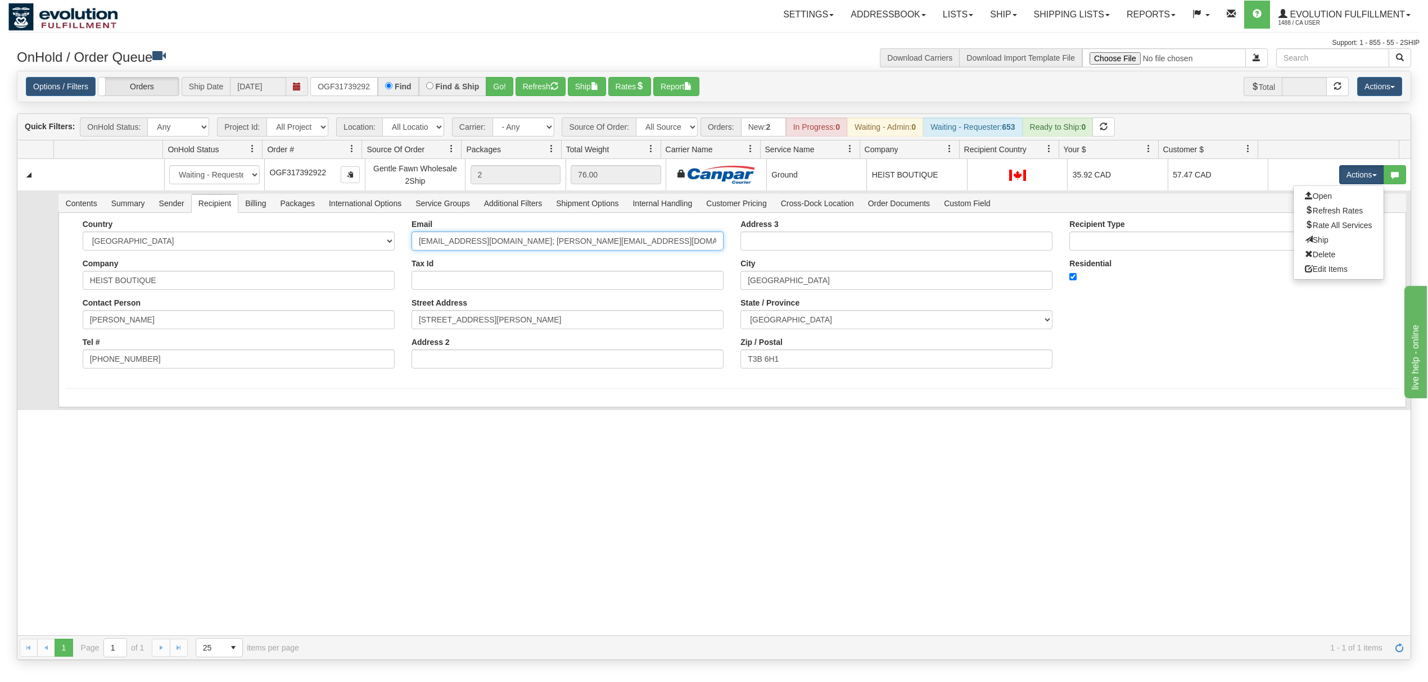
click at [700, 234] on input "maighanjames@heistboutique.com; shaunjames@heistboutique.com" at bounding box center [567, 241] width 312 height 19
drag, startPoint x: 700, startPoint y: 234, endPoint x: 540, endPoint y: 255, distance: 161.5
click at [540, 255] on div "Email maighanjames@heistboutique.com; shaunjames@heistboutique.com Tax Id Stree…" at bounding box center [567, 298] width 329 height 157
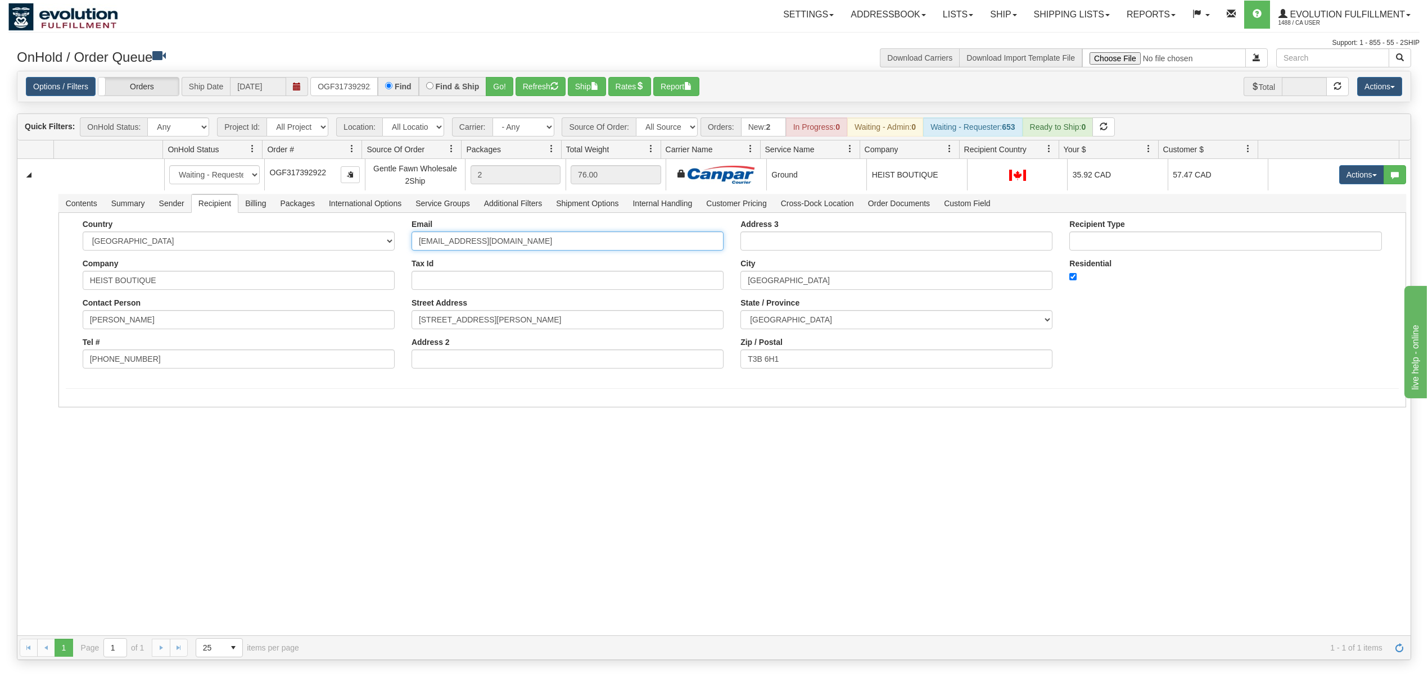
type input "maighanjames@heistboutique.com"
click at [178, 463] on div "31550835 EVOLUTION V3 90899026 90899028 New In Progress Waiting - Admin Waiting…" at bounding box center [713, 397] width 1393 height 477
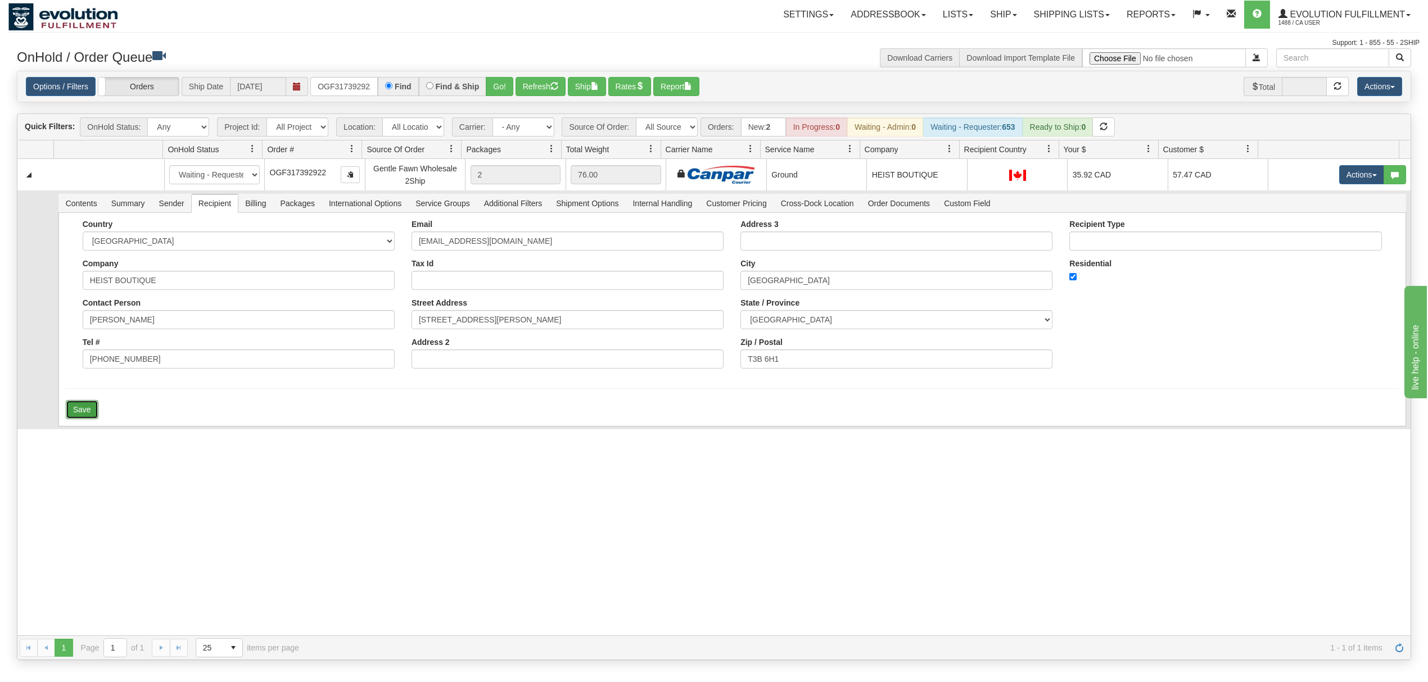
click at [75, 408] on button "Save" at bounding box center [82, 409] width 33 height 19
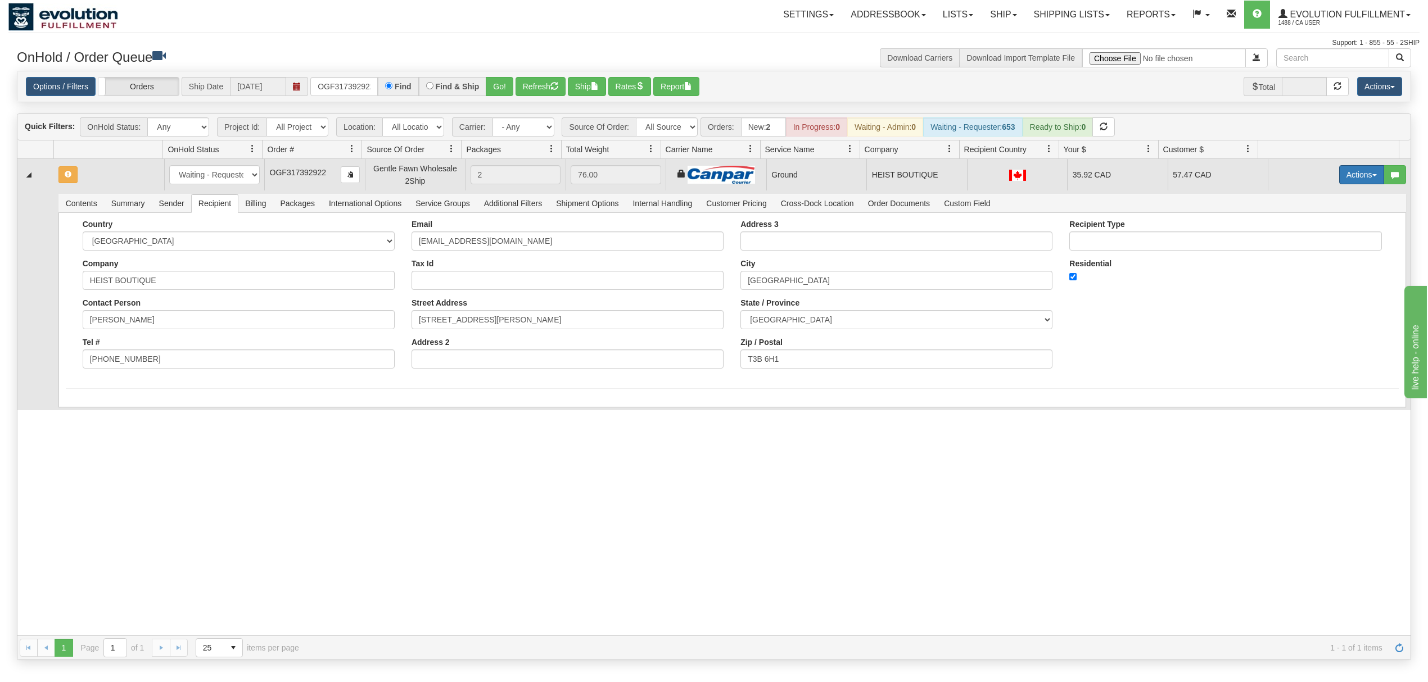
click at [1345, 180] on button "Actions" at bounding box center [1361, 174] width 45 height 19
drag, startPoint x: 1293, startPoint y: 252, endPoint x: 1295, endPoint y: 239, distance: 12.6
click at [1295, 239] on ul "Open Refresh Rates Rate All Services Ship Delete Edit Items" at bounding box center [1338, 232] width 91 height 94
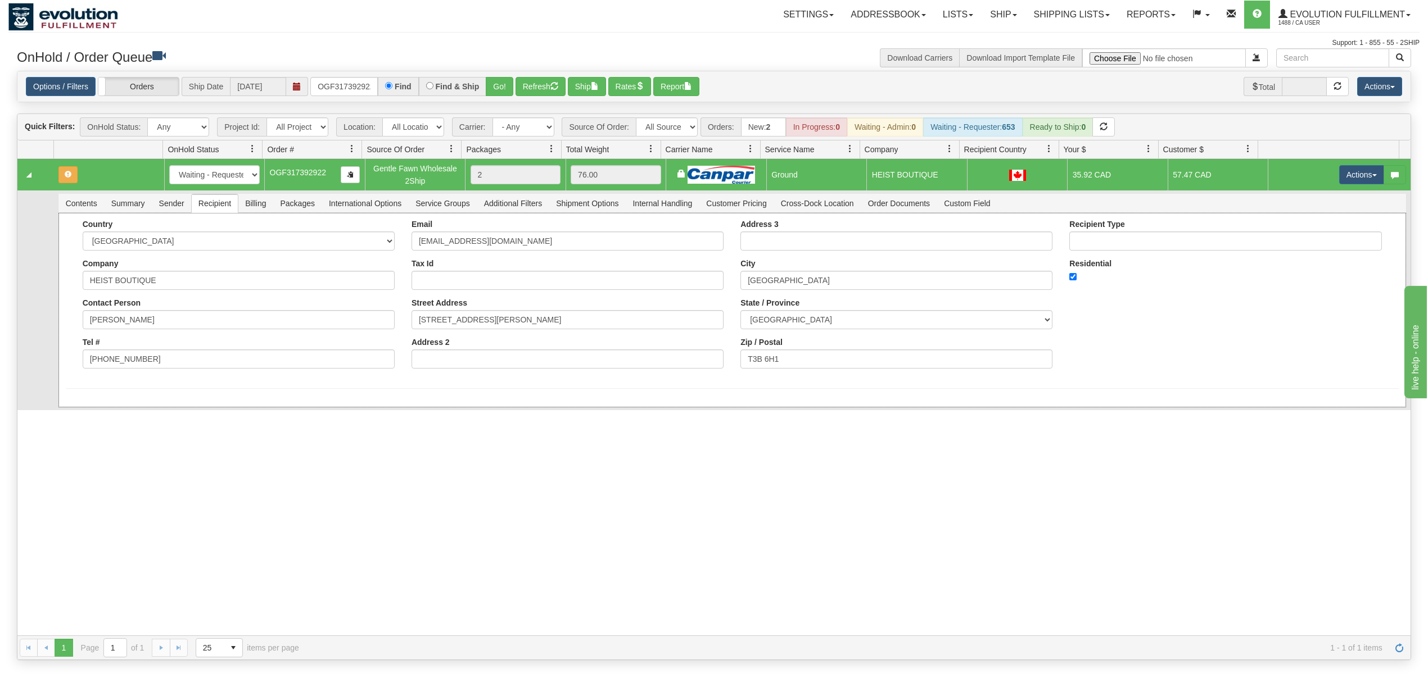
drag, startPoint x: 1243, startPoint y: 274, endPoint x: 1326, endPoint y: 223, distance: 97.9
click at [1250, 273] on div "Residential" at bounding box center [1225, 270] width 312 height 23
click at [1361, 165] on td "Actions Open Refresh Rates Rate All Services Ship Delete Edit Items" at bounding box center [1338, 174] width 143 height 31
click at [1359, 169] on button "Actions" at bounding box center [1361, 174] width 45 height 19
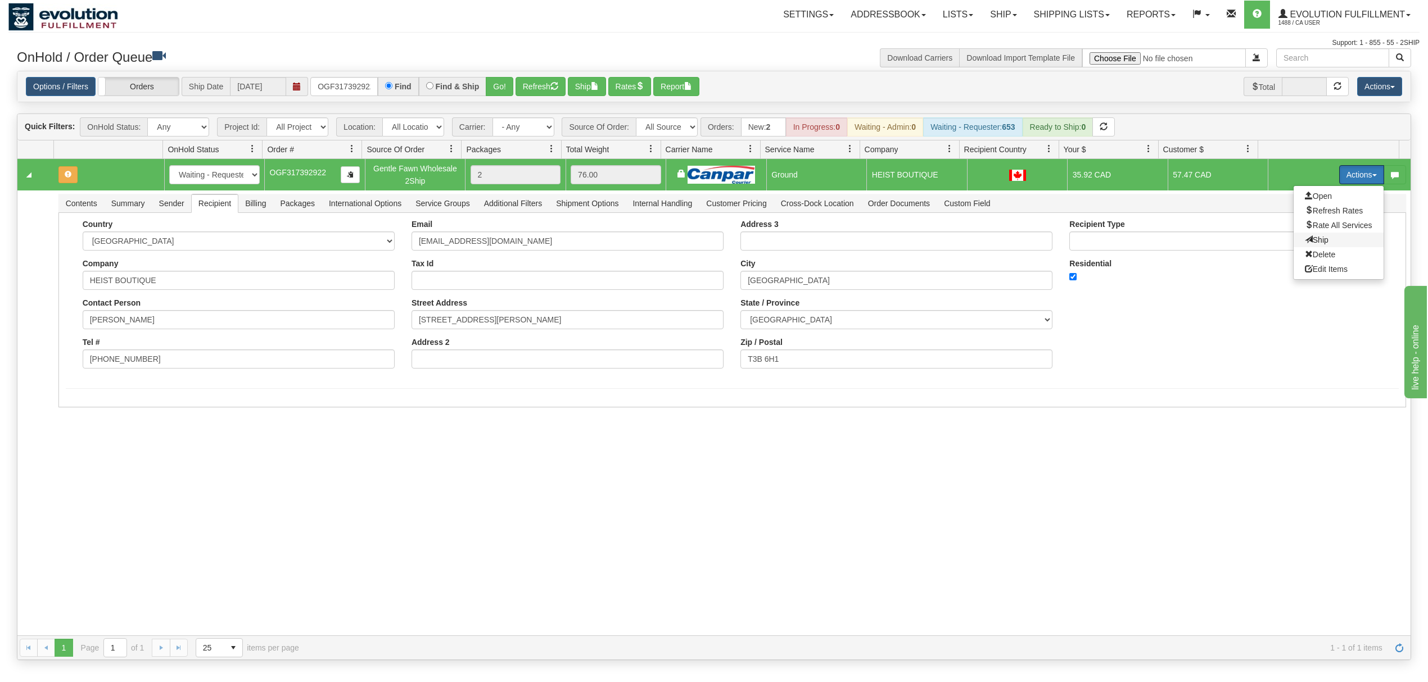
click at [1307, 237] on span "Ship" at bounding box center [1317, 240] width 24 height 9
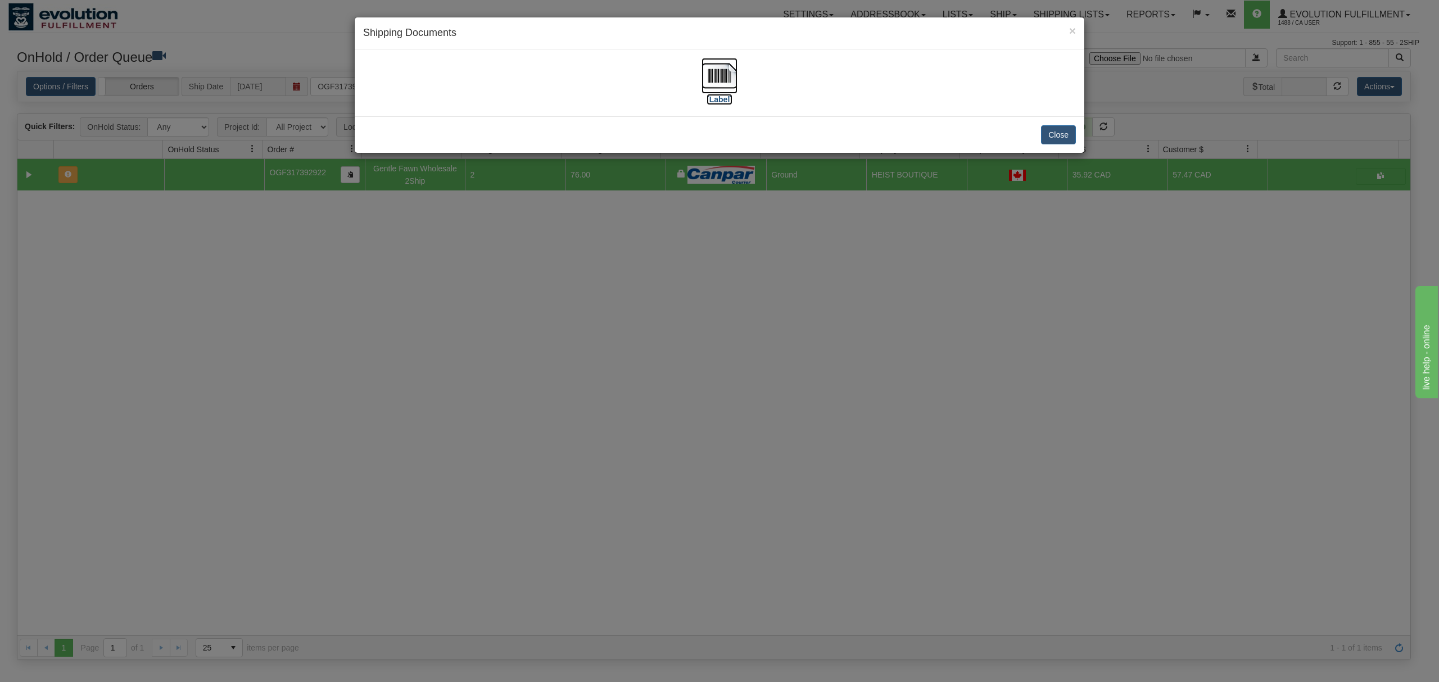
click at [725, 74] on img at bounding box center [719, 76] width 36 height 36
click at [1053, 135] on button "Close" at bounding box center [1058, 134] width 35 height 19
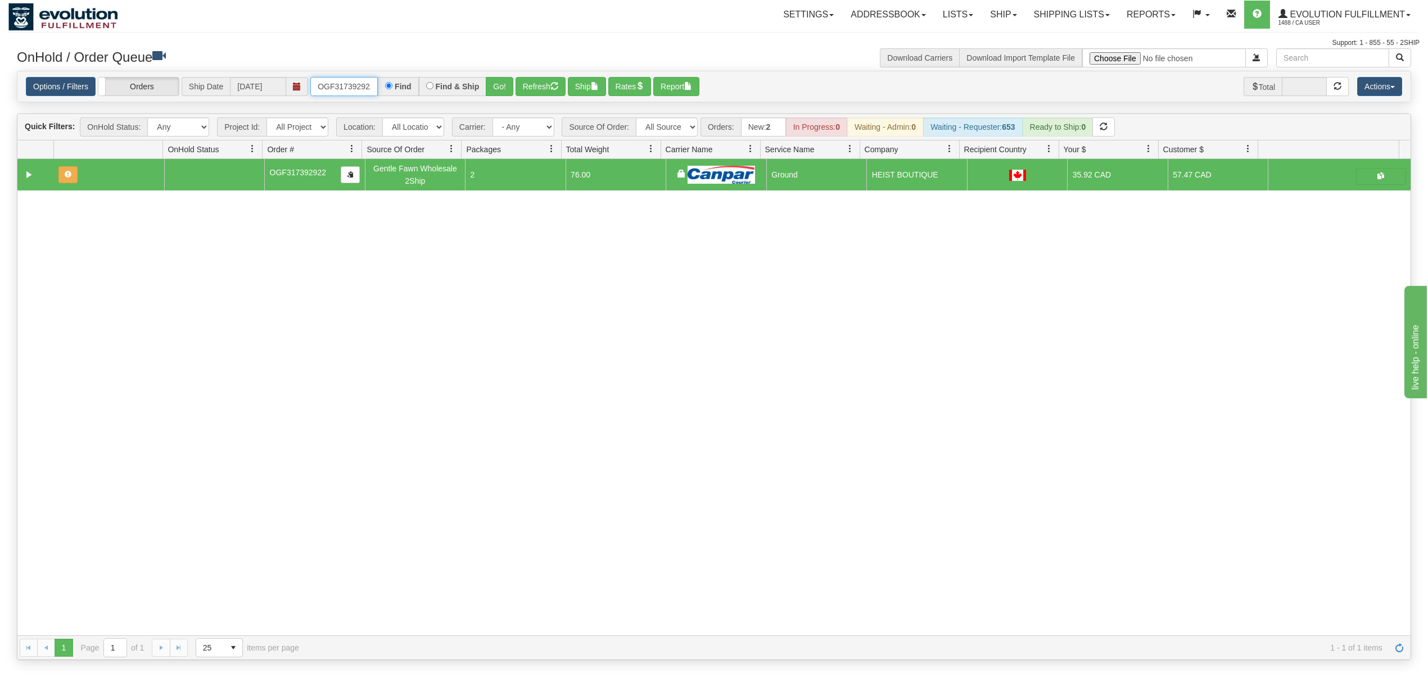
click at [347, 84] on input "OGF317392922" at bounding box center [343, 86] width 67 height 19
click at [489, 83] on button "Go!" at bounding box center [500, 86] width 28 height 19
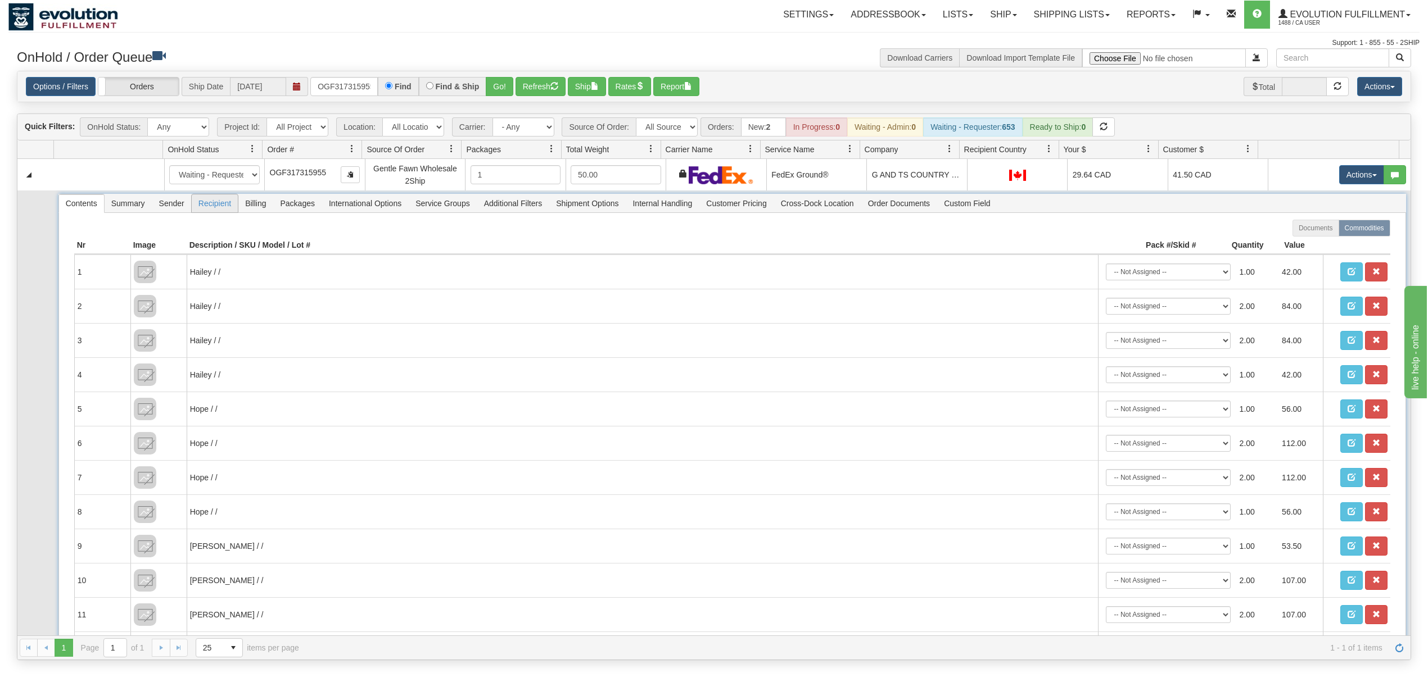
click at [214, 206] on span "Recipient" at bounding box center [215, 203] width 46 height 18
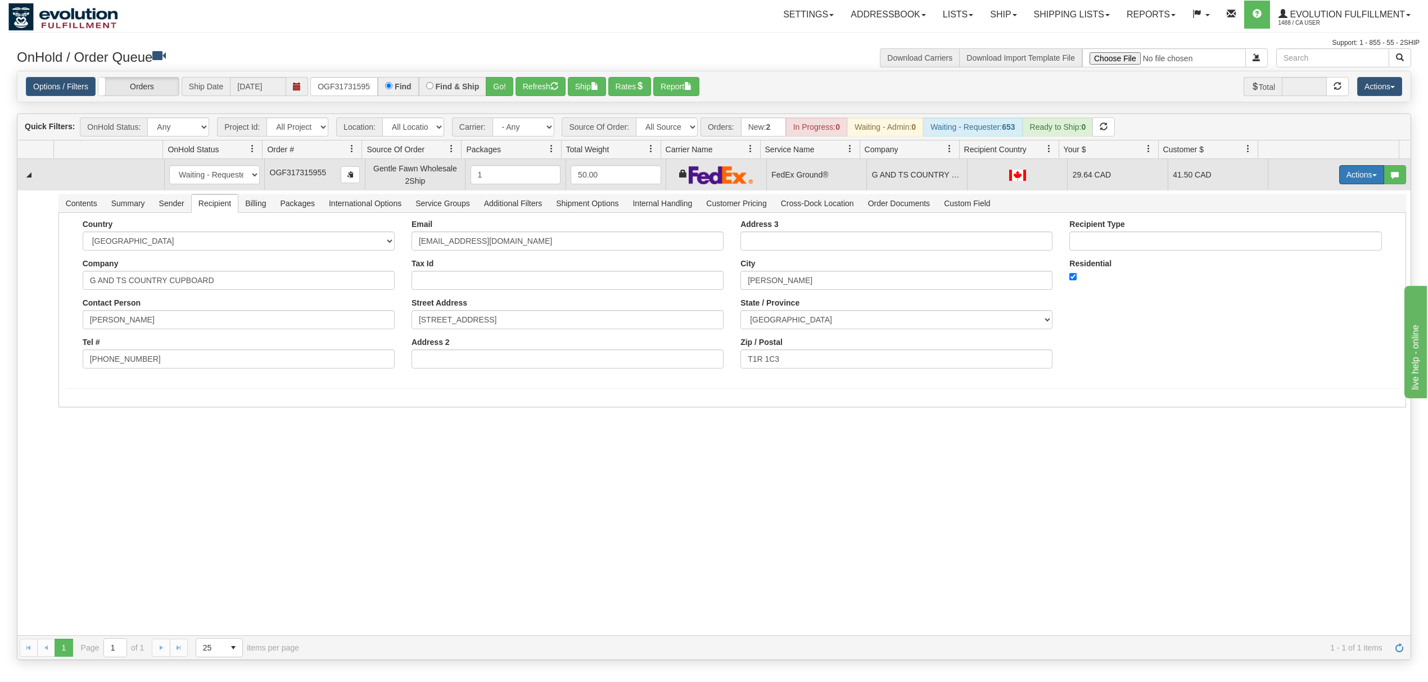
click at [1350, 183] on button "Actions" at bounding box center [1361, 174] width 45 height 19
click at [1312, 239] on span "Ship" at bounding box center [1317, 240] width 24 height 9
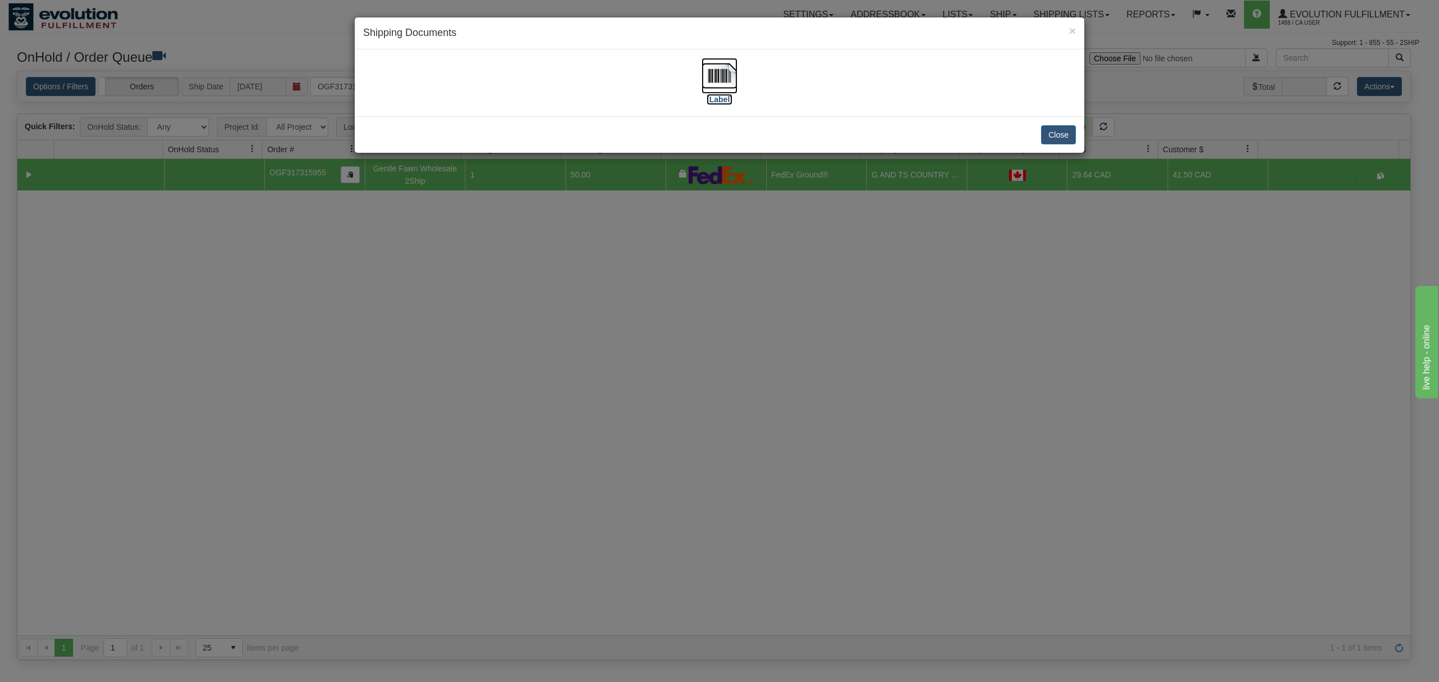
click at [725, 68] on img at bounding box center [719, 76] width 36 height 36
click at [1049, 135] on button "Close" at bounding box center [1058, 134] width 35 height 19
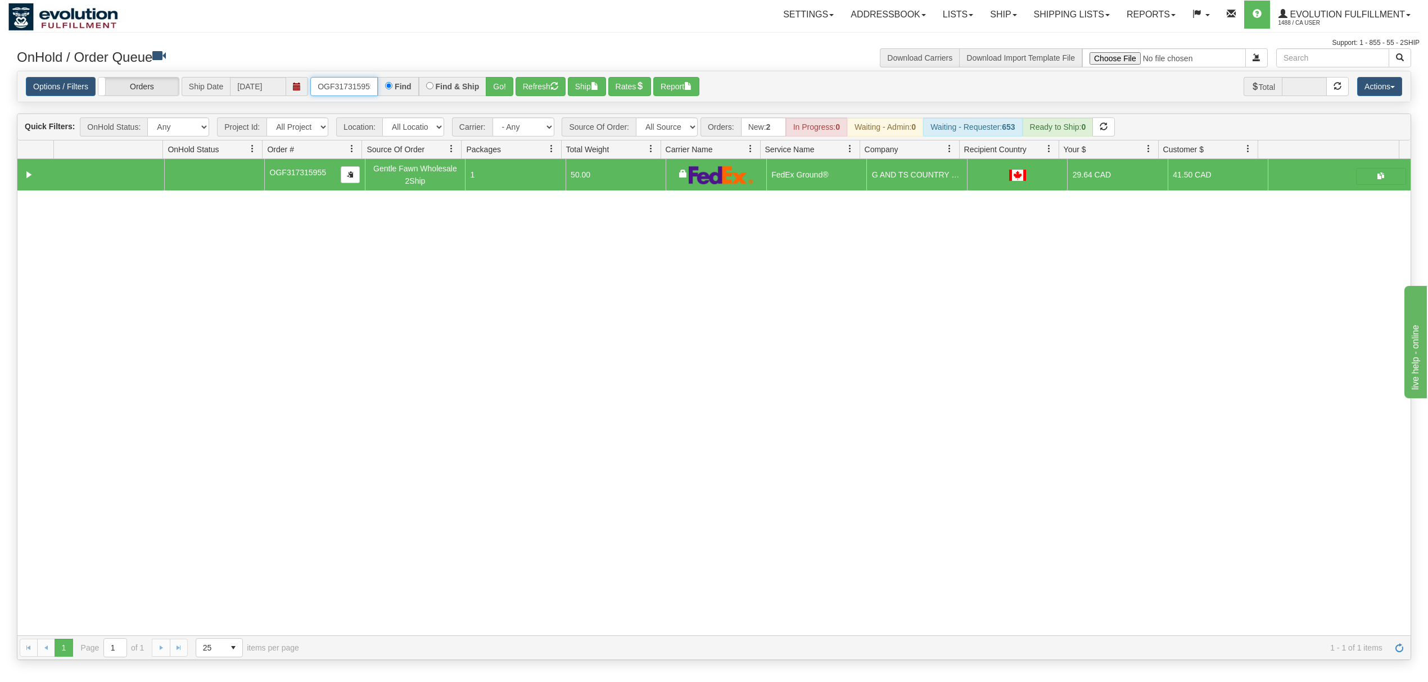
click at [329, 96] on input "OGF317315955" at bounding box center [343, 86] width 67 height 19
type input "OGF317455369"
click at [510, 91] on button "Go!" at bounding box center [500, 86] width 28 height 19
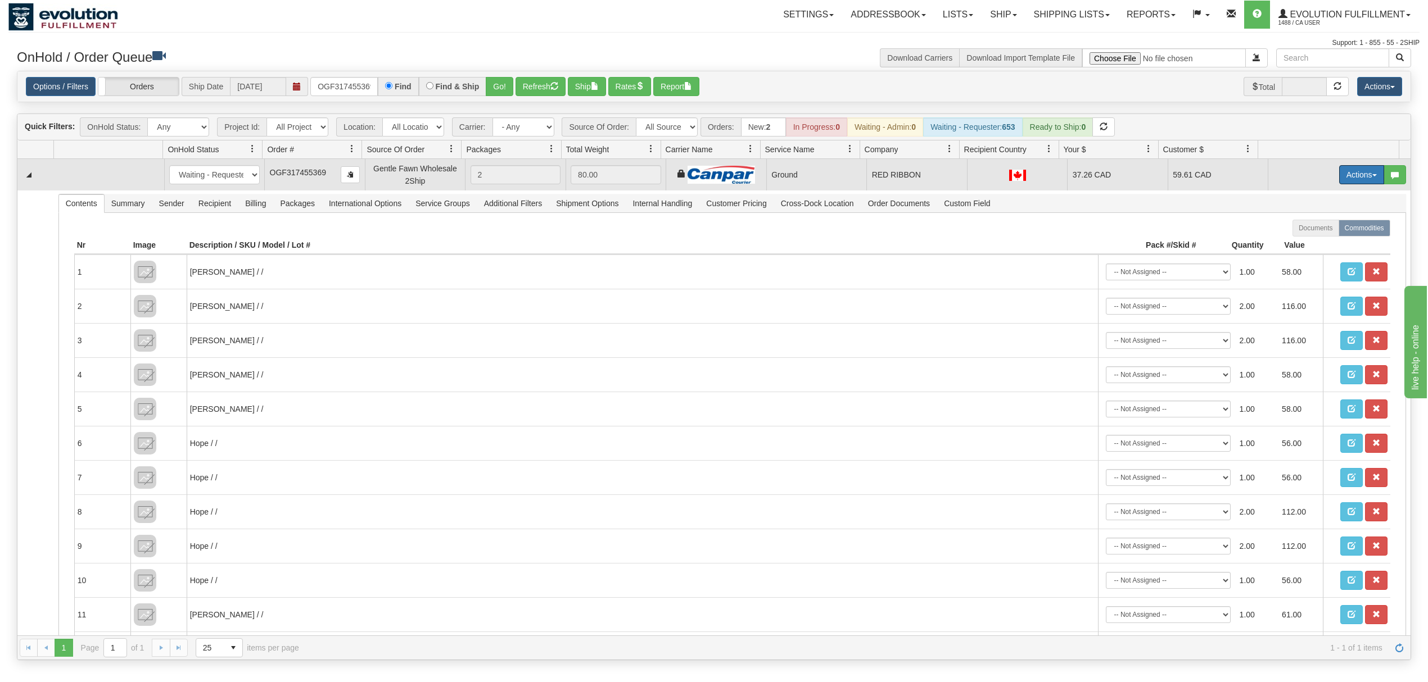
drag, startPoint x: 1355, startPoint y: 180, endPoint x: 1347, endPoint y: 189, distance: 12.0
click at [1355, 180] on button "Actions" at bounding box center [1361, 174] width 45 height 19
click at [1305, 243] on span at bounding box center [1309, 240] width 8 height 8
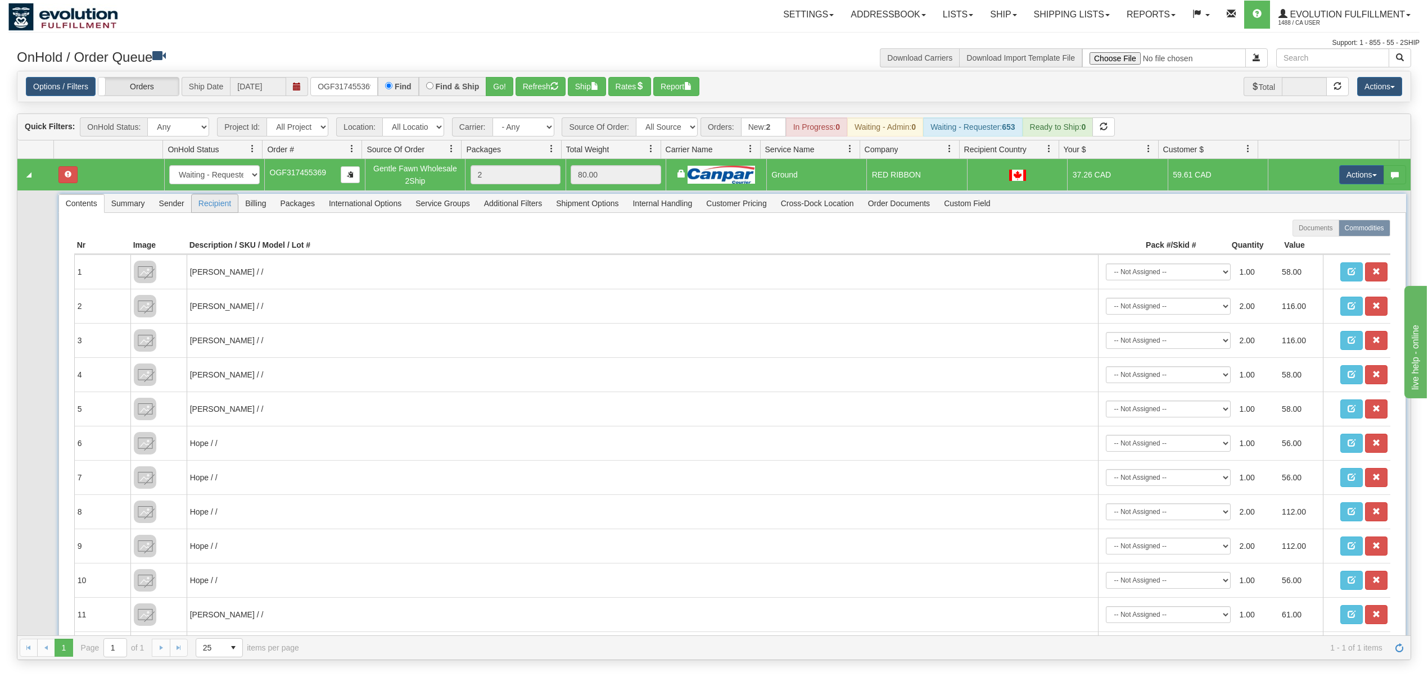
click at [214, 209] on span "Recipient" at bounding box center [215, 203] width 46 height 18
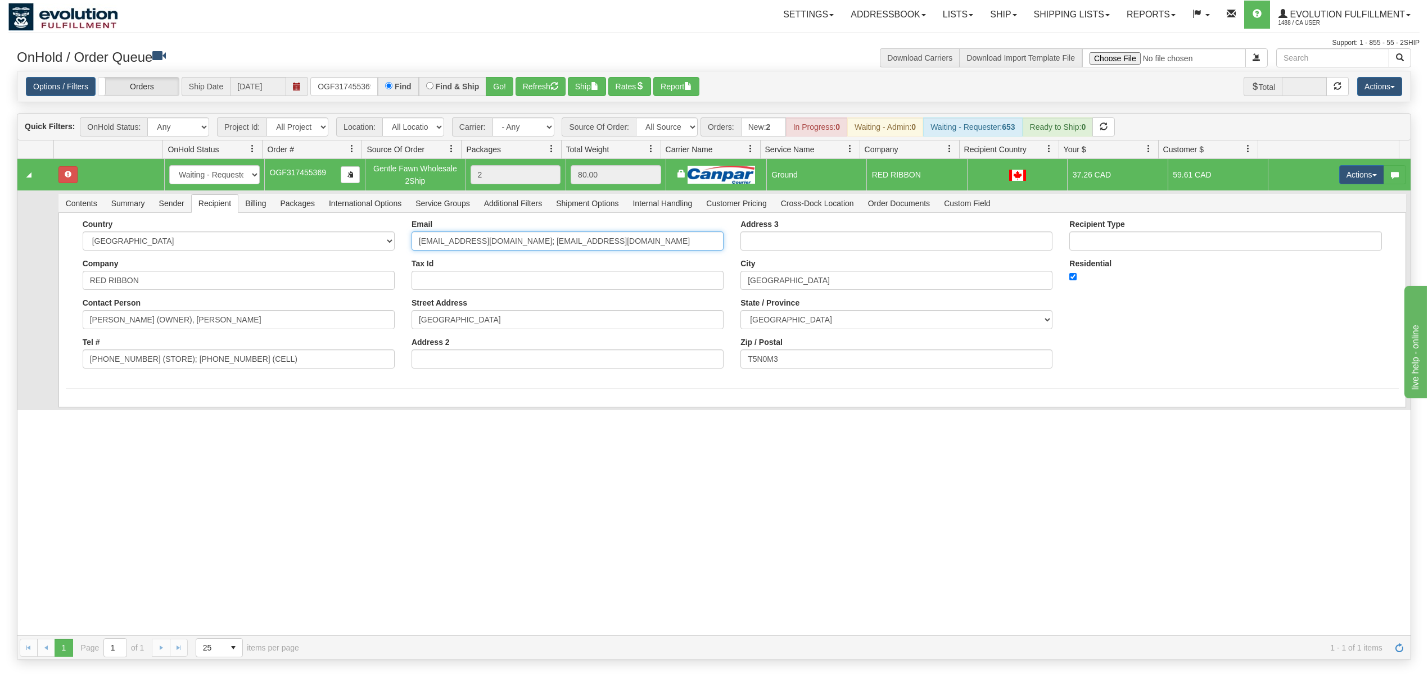
drag, startPoint x: 585, startPoint y: 252, endPoint x: 486, endPoint y: 278, distance: 102.8
click at [486, 278] on div "Email andie@redribbon.ca; rychelle@redribbon.ca Tax Id Street Address 12520 102…" at bounding box center [567, 298] width 329 height 157
type input "andie@redribbon.ca"
drag, startPoint x: 315, startPoint y: 364, endPoint x: 142, endPoint y: 380, distance: 173.3
click at [142, 380] on form "Country [GEOGRAPHIC_DATA] [GEOGRAPHIC_DATA] [GEOGRAPHIC_DATA] [GEOGRAPHIC_DATA]…" at bounding box center [732, 320] width 1333 height 200
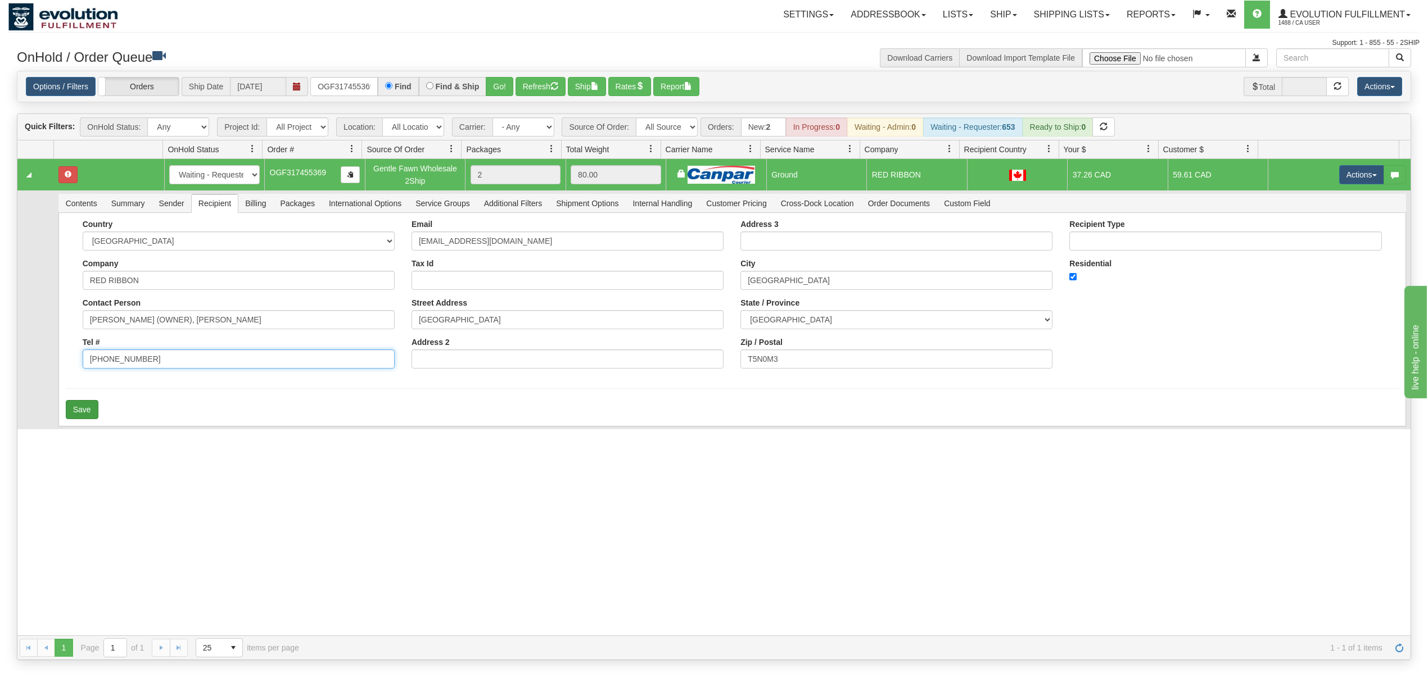
type input "(780) 454-4336"
click at [66, 419] on button "Save" at bounding box center [82, 409] width 33 height 19
drag, startPoint x: 272, startPoint y: 320, endPoint x: 143, endPoint y: 333, distance: 129.9
click at [143, 333] on div "Country AFGHANISTAN ALAND ISLANDS ALBANIA ALGERIA AMERICAN SAMOA ANDORRA ANGOLA…" at bounding box center [238, 298] width 329 height 157
type input "ANDIE CHIBRI"
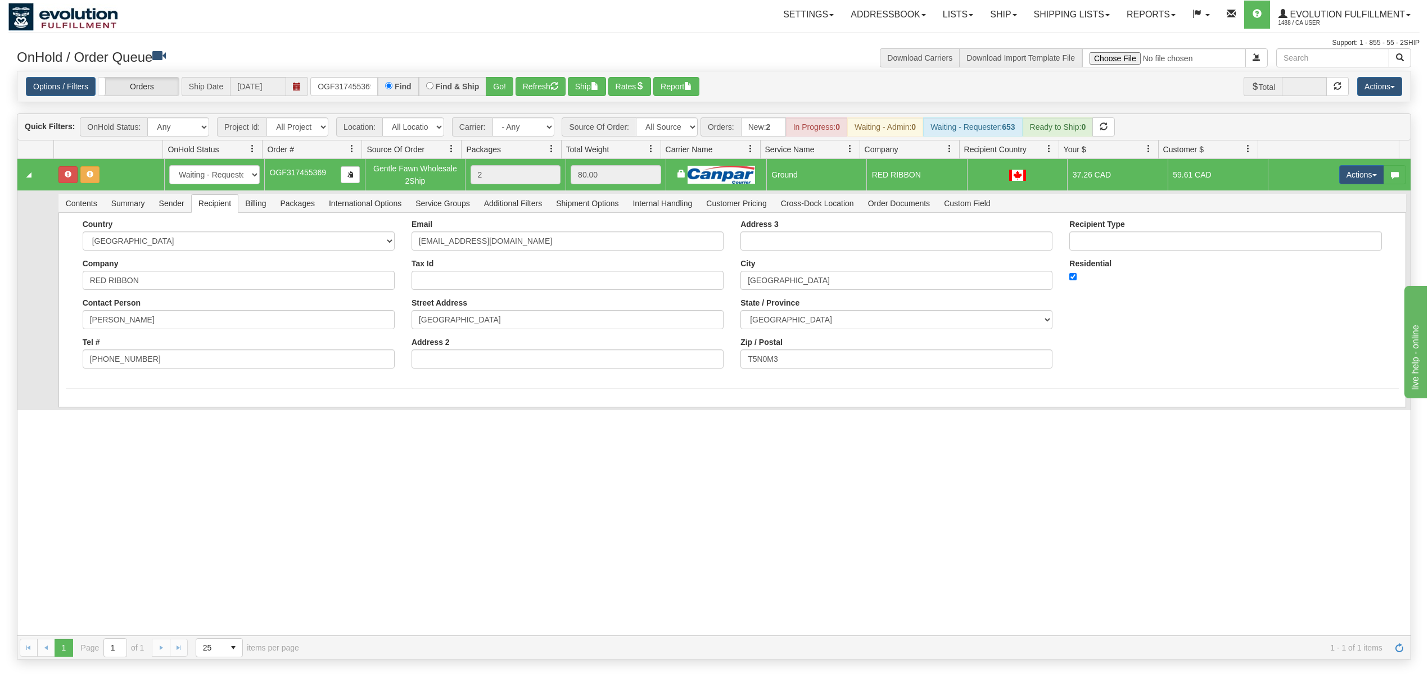
click at [103, 415] on div "31537925 EVOLUTION V3 90868299 90868300 New In Progress Waiting - Admin Waiting…" at bounding box center [713, 397] width 1393 height 477
click at [78, 411] on button "Save" at bounding box center [82, 409] width 33 height 19
click at [1341, 167] on button "Actions" at bounding box center [1361, 174] width 45 height 19
click at [1339, 174] on button "Actions" at bounding box center [1361, 174] width 45 height 19
click at [1339, 184] on button "Actions" at bounding box center [1361, 174] width 45 height 19
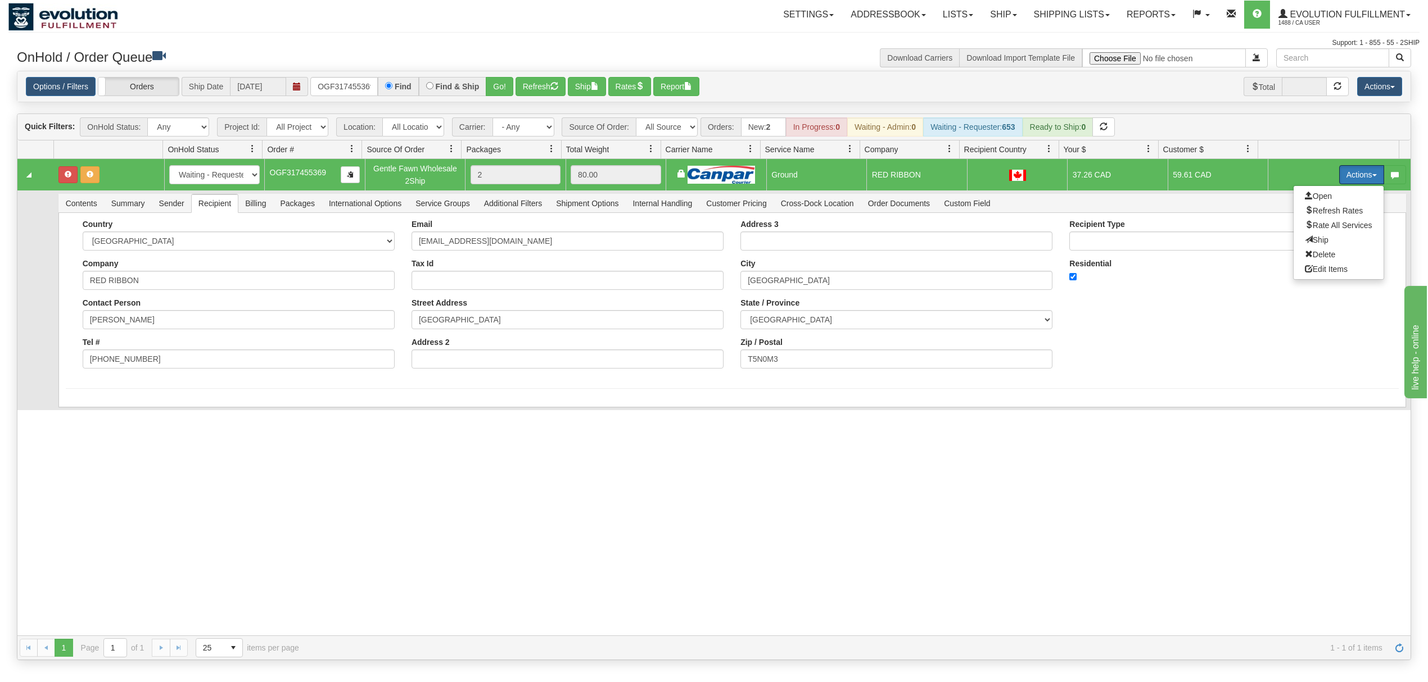
click at [1339, 182] on button "Actions" at bounding box center [1361, 174] width 45 height 19
drag, startPoint x: 1340, startPoint y: 179, endPoint x: 1330, endPoint y: 198, distance: 22.1
click at [1340, 178] on button "Actions" at bounding box center [1361, 174] width 45 height 19
click at [1305, 239] on span at bounding box center [1309, 240] width 8 height 8
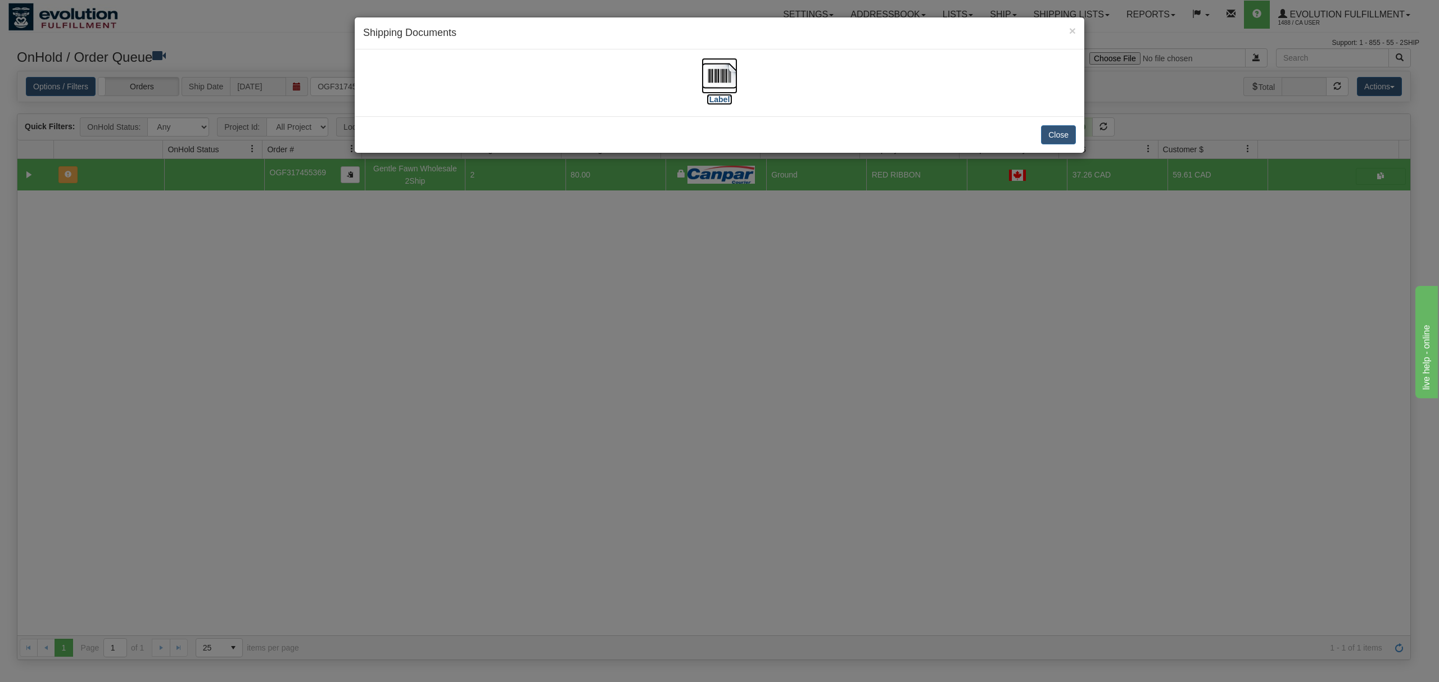
click at [713, 64] on img at bounding box center [719, 76] width 36 height 36
click at [1035, 143] on div "Close" at bounding box center [720, 134] width 730 height 37
click at [1058, 135] on button "Close" at bounding box center [1058, 134] width 35 height 19
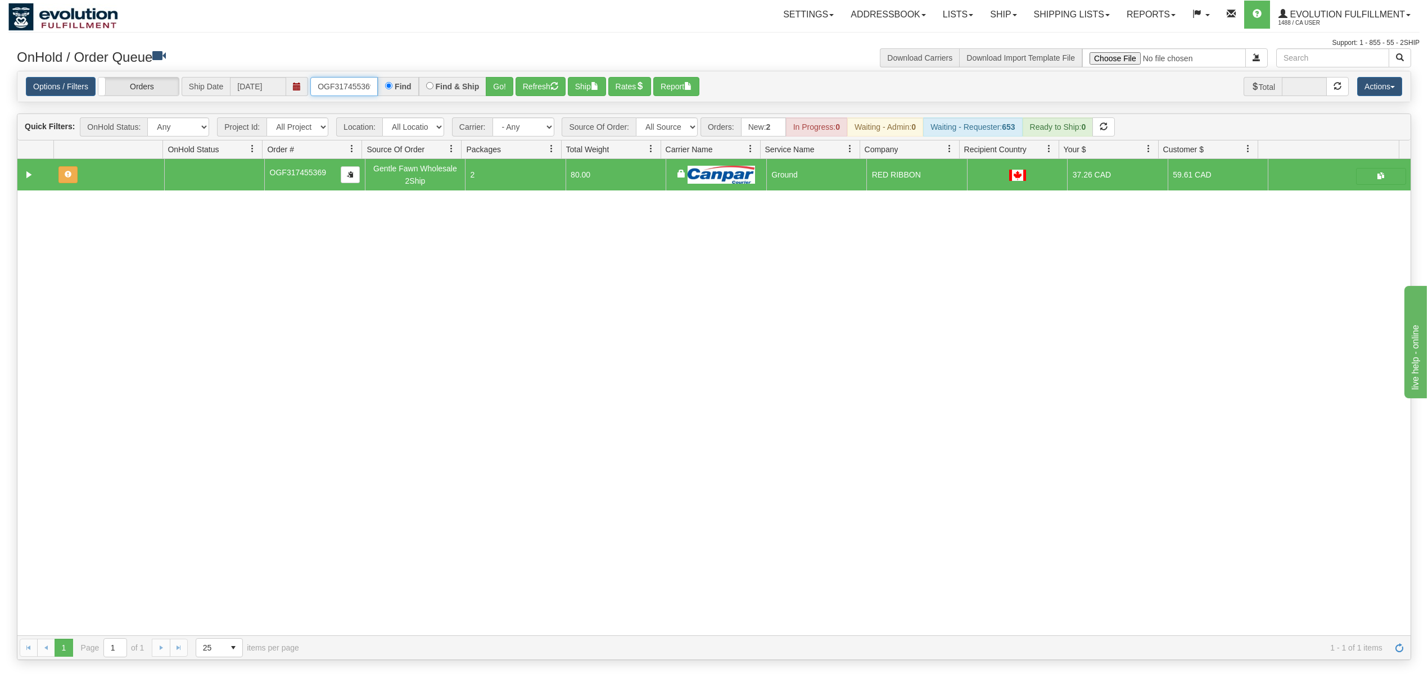
click at [350, 93] on input "OGF317455369" at bounding box center [343, 86] width 67 height 19
type input "OGF318209407"
click at [495, 82] on button "Go!" at bounding box center [500, 86] width 28 height 19
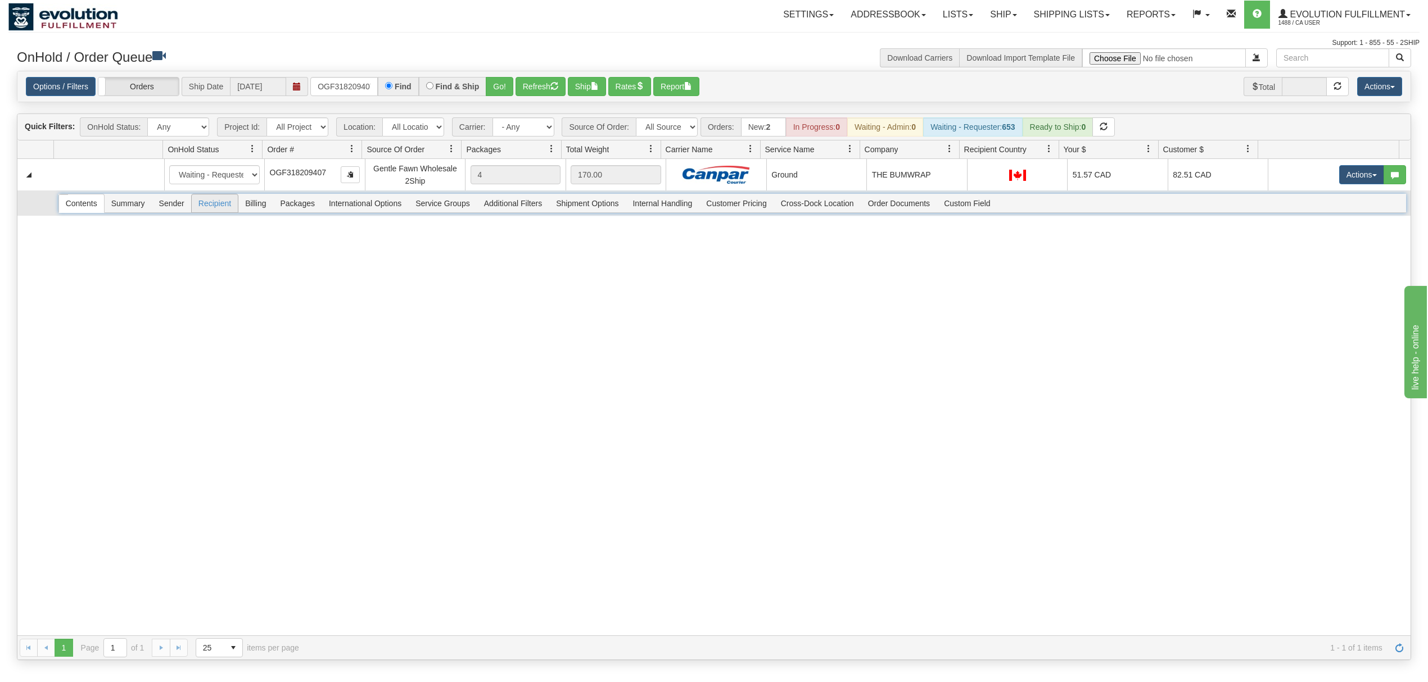
click at [223, 207] on span "Recipient" at bounding box center [215, 203] width 46 height 18
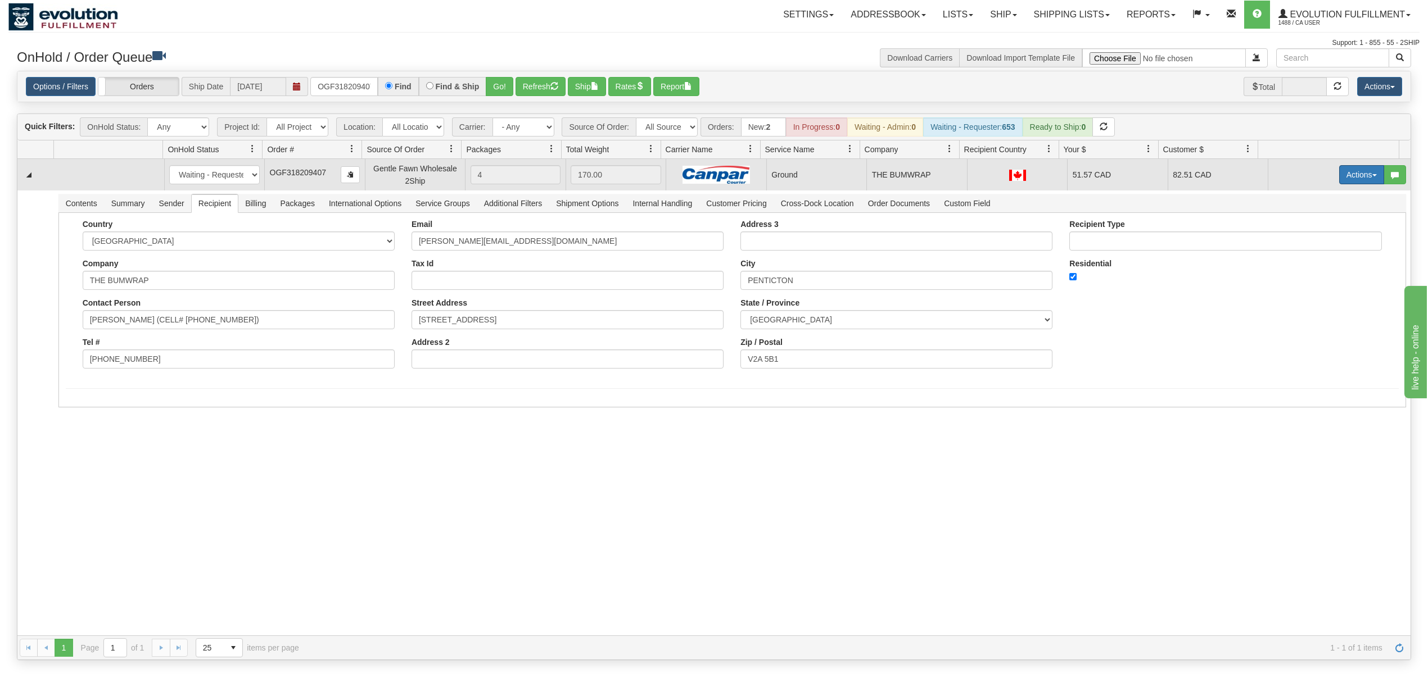
click at [1350, 172] on button "Actions" at bounding box center [1361, 174] width 45 height 19
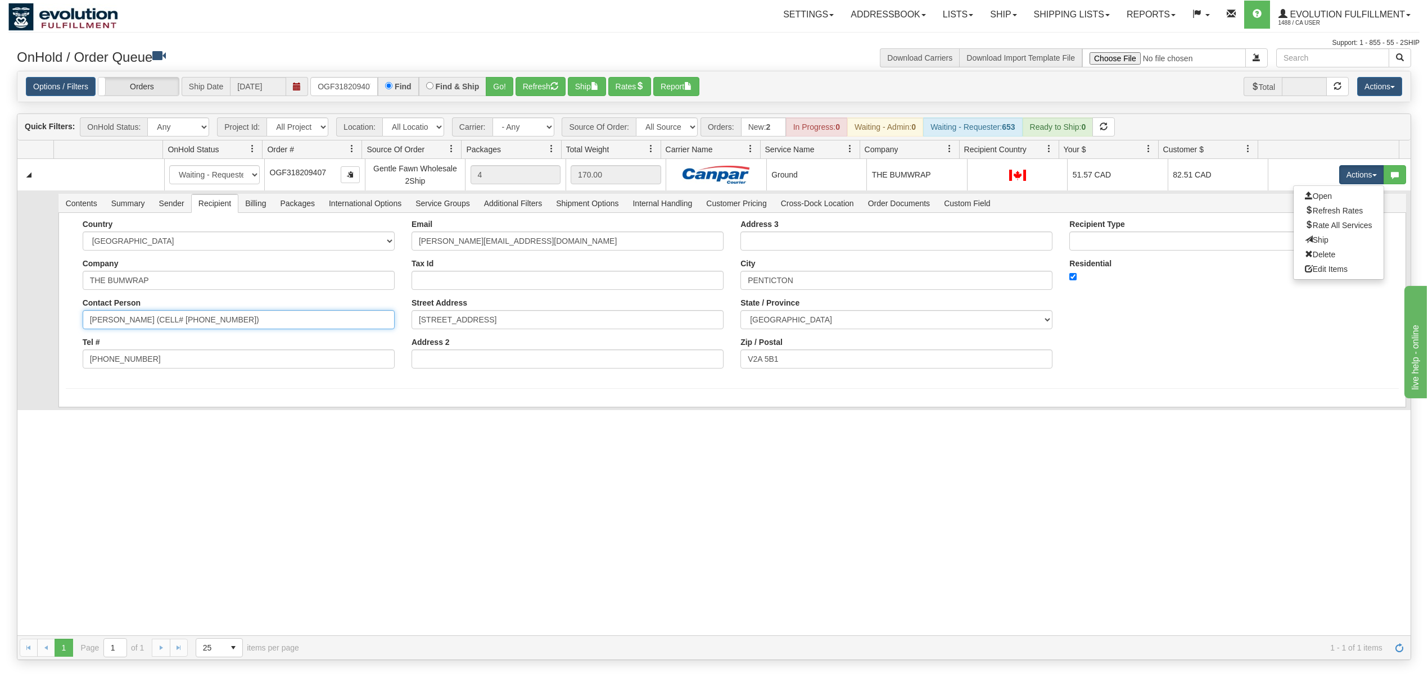
drag, startPoint x: 239, startPoint y: 328, endPoint x: 141, endPoint y: 338, distance: 99.4
click at [141, 338] on div "Country AFGHANISTAN ALAND ISLANDS ALBANIA ALGERIA AMERICAN SAMOA ANDORRA ANGOLA…" at bounding box center [238, 298] width 329 height 157
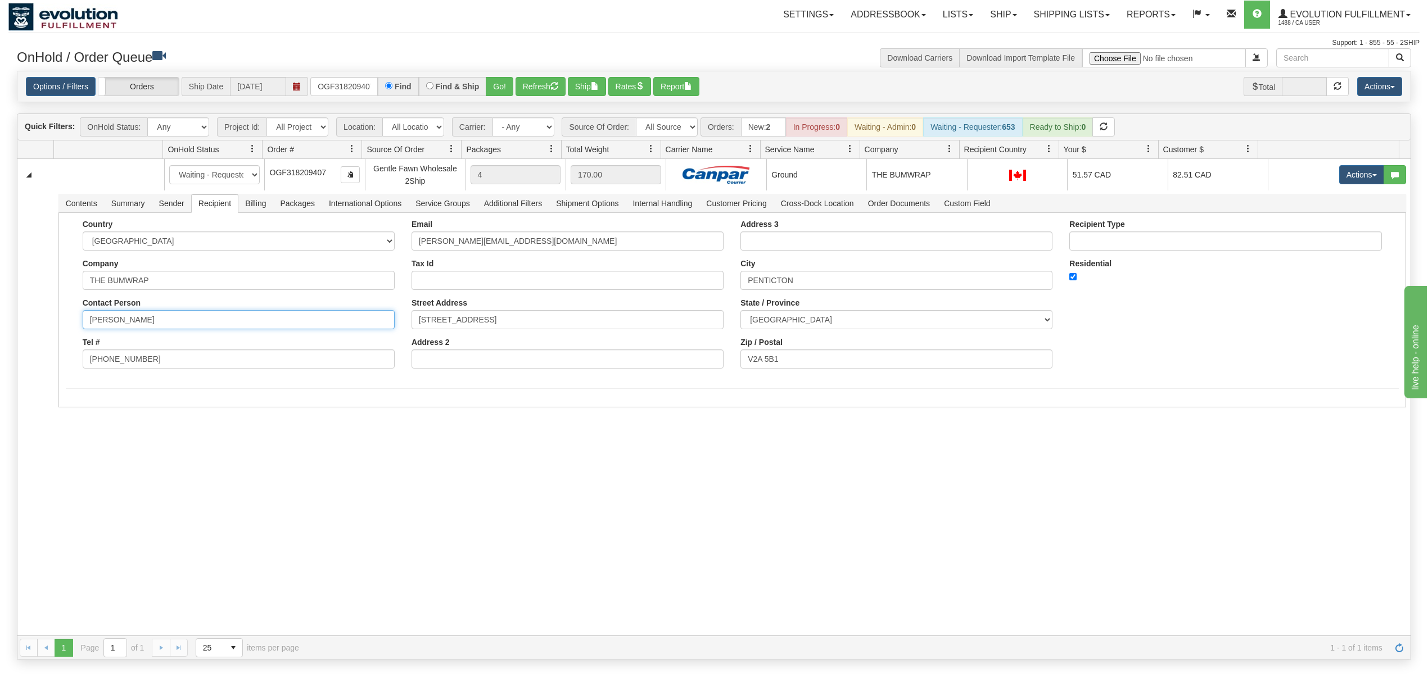
type input "DONNY ELLIS"
drag, startPoint x: 82, startPoint y: 452, endPoint x: 84, endPoint y: 438, distance: 14.2
click at [82, 452] on div "31548560 EVOLUTION V3 90894068 90964133 New In Progress Waiting - Admin Waiting…" at bounding box center [713, 397] width 1393 height 477
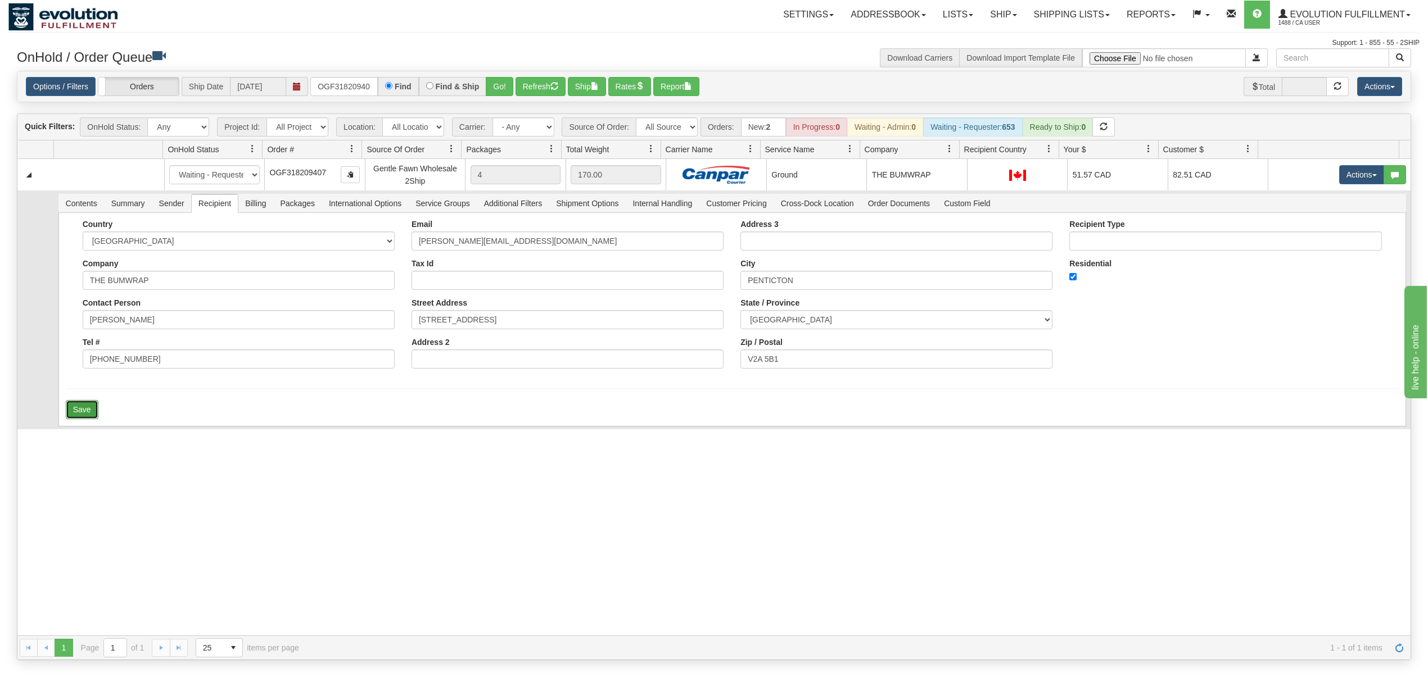
click at [73, 408] on button "Save" at bounding box center [82, 409] width 33 height 19
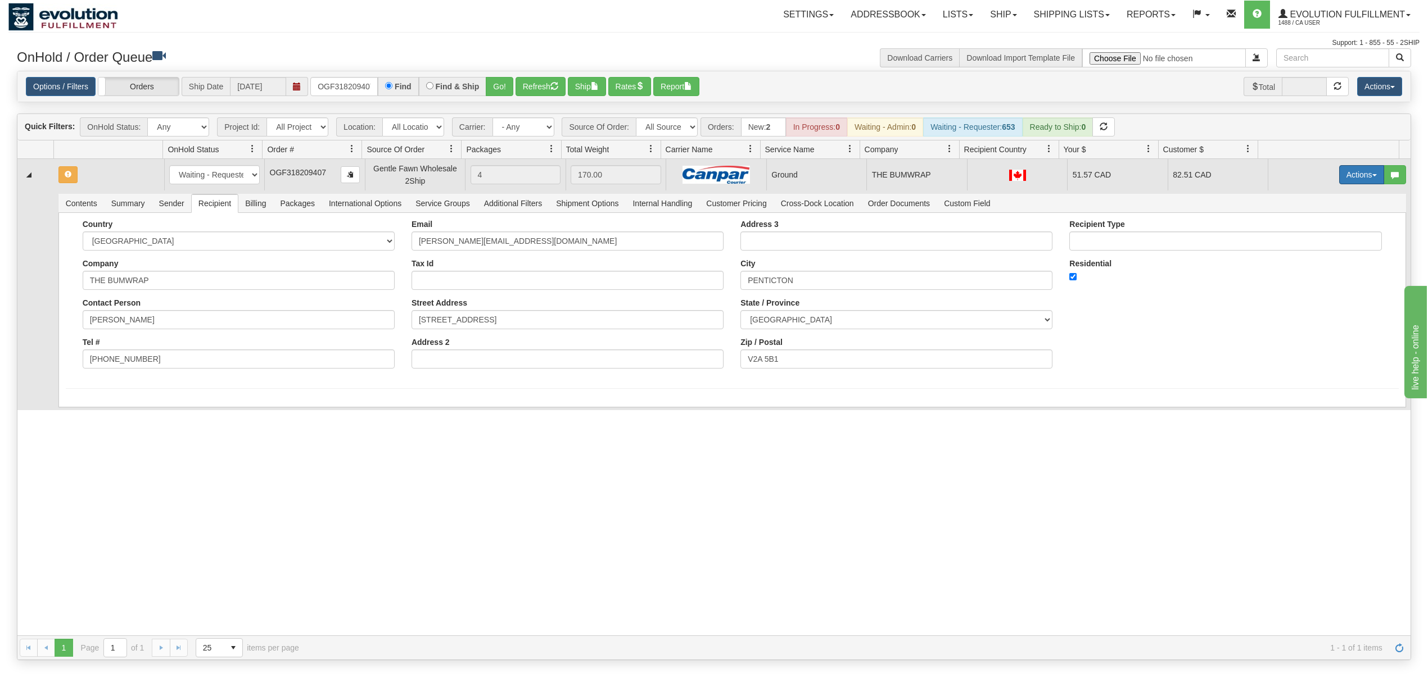
click at [1351, 167] on button "Actions" at bounding box center [1361, 174] width 45 height 19
click at [1305, 241] on span "Ship" at bounding box center [1317, 240] width 24 height 9
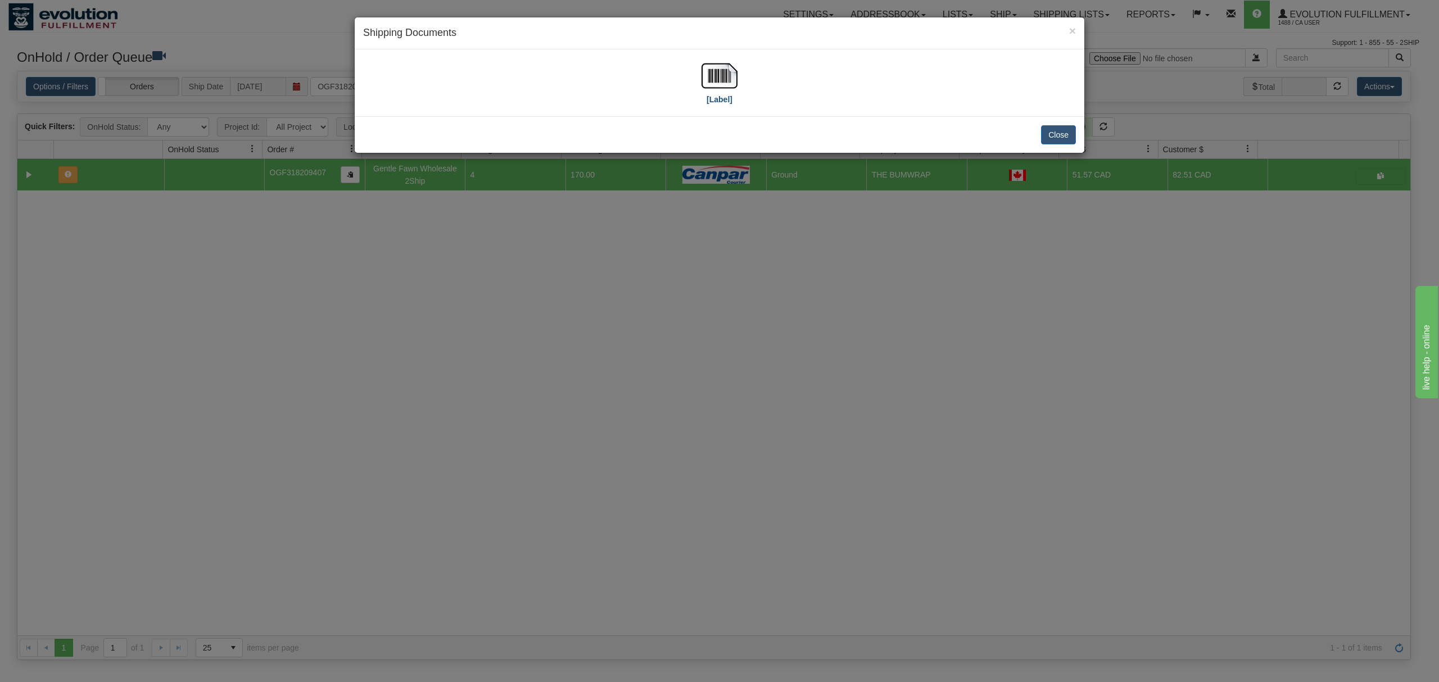
drag, startPoint x: 707, startPoint y: 54, endPoint x: 707, endPoint y: 66, distance: 12.4
click at [707, 54] on div "[Label]" at bounding box center [720, 82] width 730 height 67
click at [707, 73] on img at bounding box center [719, 76] width 36 height 36
click at [1053, 132] on button "Close" at bounding box center [1058, 134] width 35 height 19
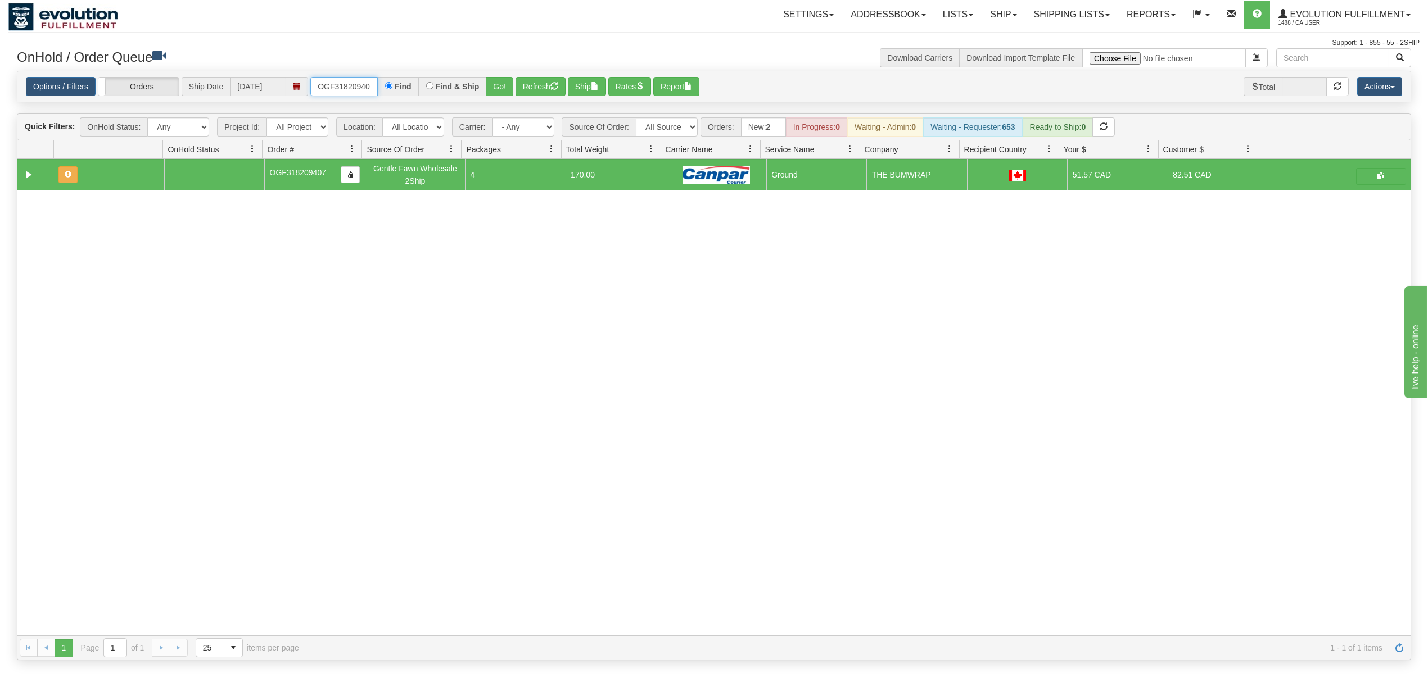
click at [366, 87] on input "OGF318209407" at bounding box center [343, 86] width 67 height 19
type input "OGF317488456"
click at [500, 90] on button "Go!" at bounding box center [500, 86] width 28 height 19
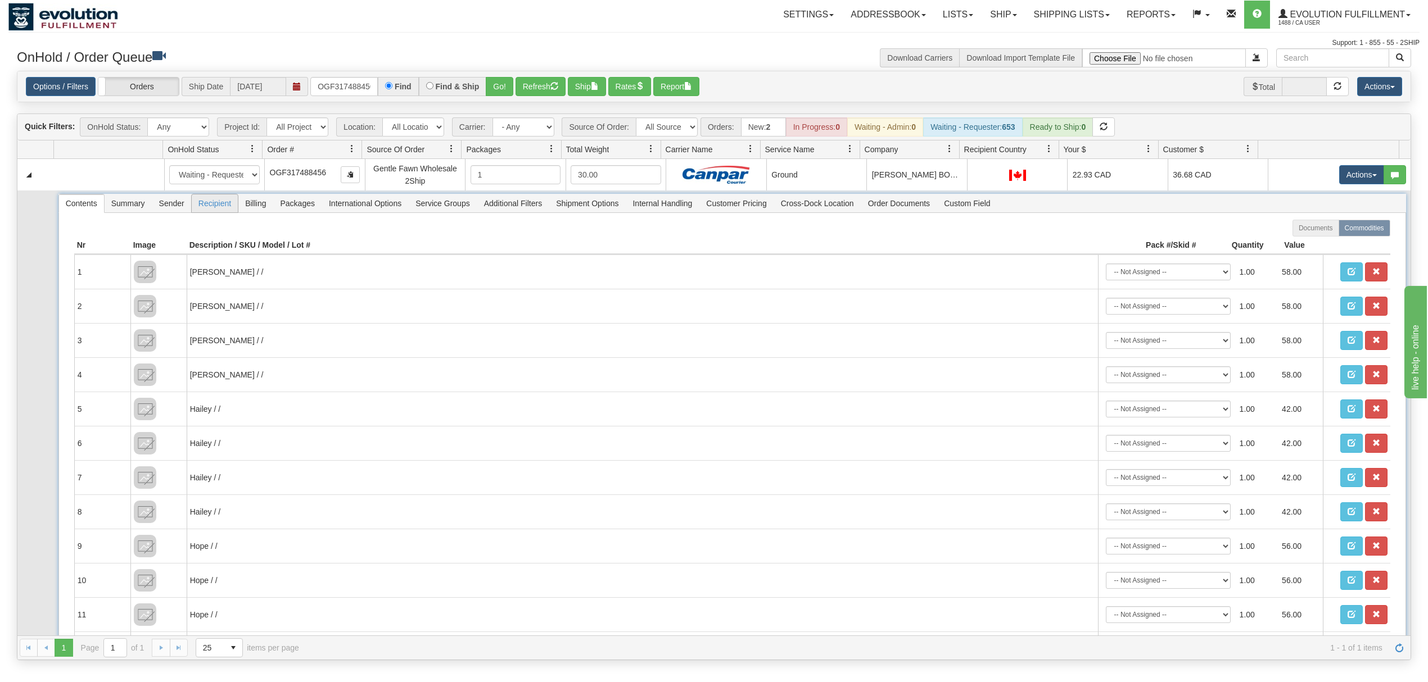
click at [218, 203] on span "Recipient" at bounding box center [215, 203] width 46 height 18
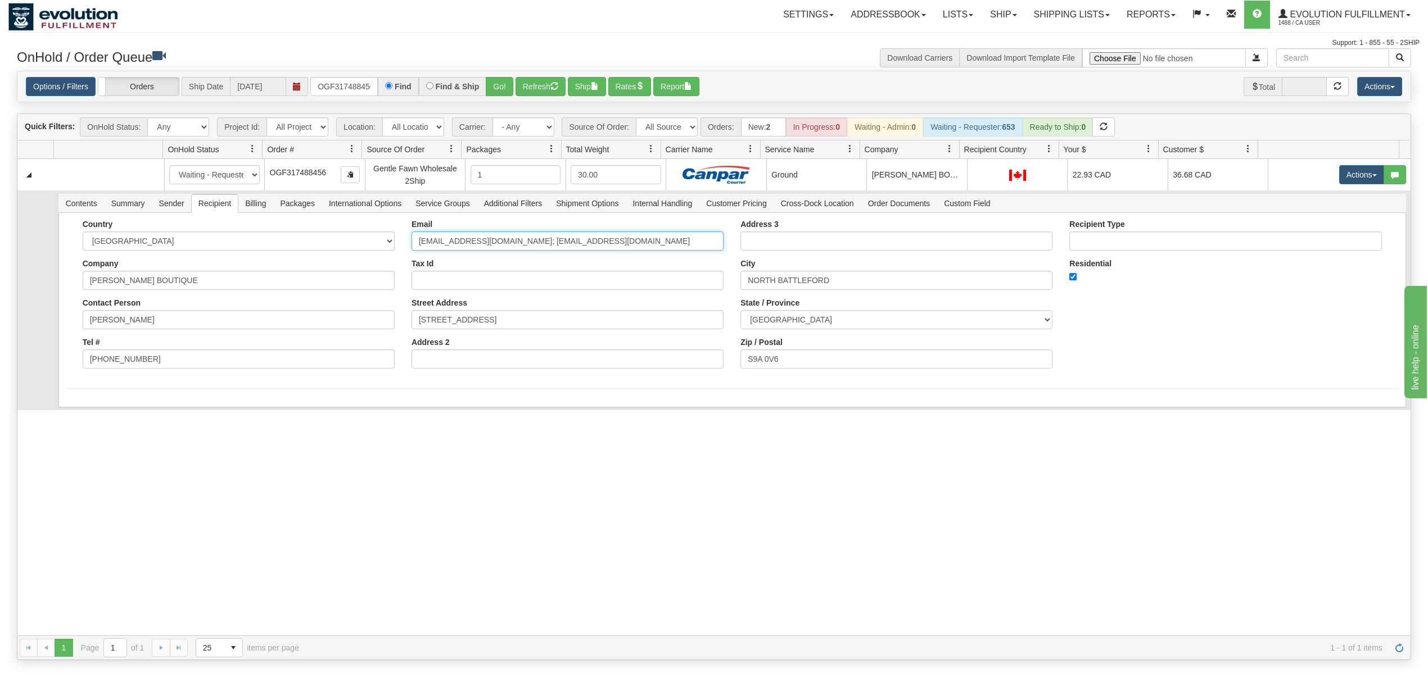
drag, startPoint x: 644, startPoint y: 241, endPoint x: 502, endPoint y: 284, distance: 148.6
click at [502, 284] on div "Email hello@craigsboutique.ca; jordanlamon00@gmail.com Tax Id Street Address 12…" at bounding box center [567, 298] width 329 height 157
type input "hello@craigsboutique.ca"
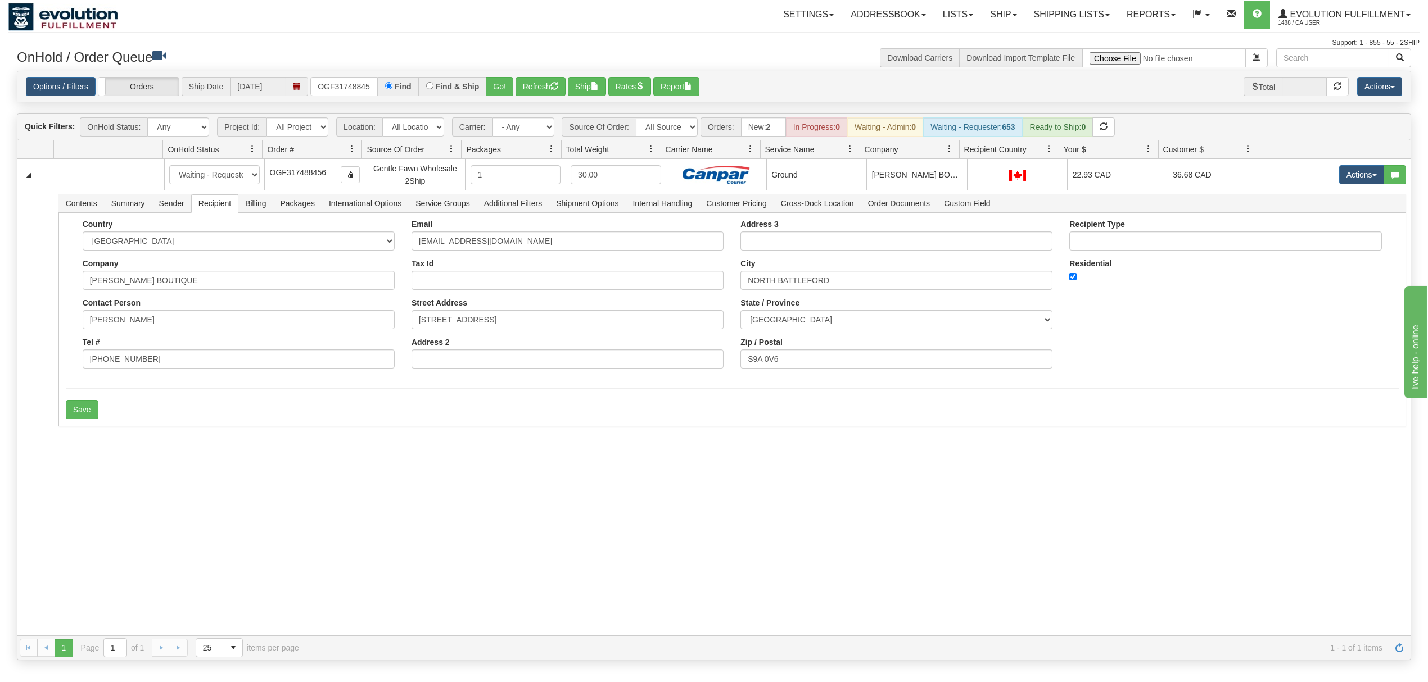
click at [150, 450] on div "31548941 EVOLUTION V3 90895042 90962520 New In Progress Waiting - Admin Waiting…" at bounding box center [713, 397] width 1393 height 477
click at [74, 416] on button "Save" at bounding box center [82, 409] width 33 height 19
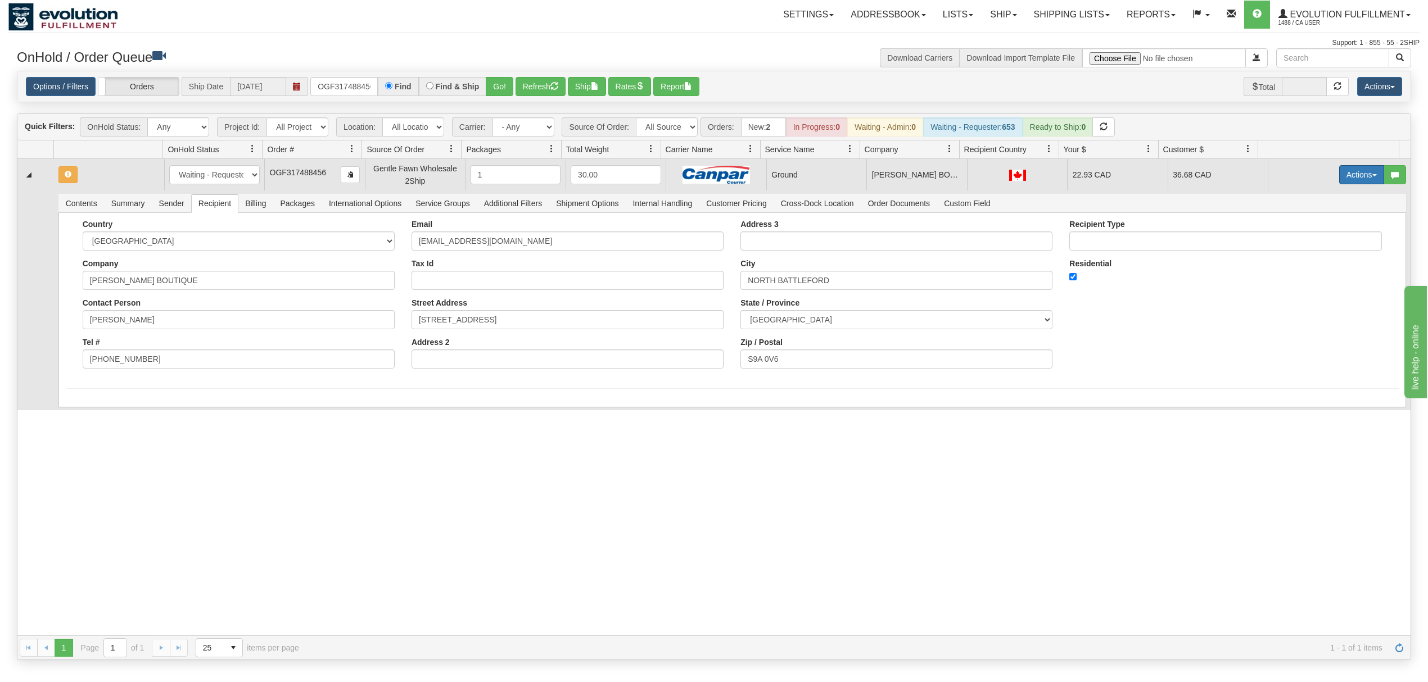
click at [1348, 175] on button "Actions" at bounding box center [1361, 174] width 45 height 19
click at [1305, 241] on span "Ship" at bounding box center [1317, 240] width 24 height 9
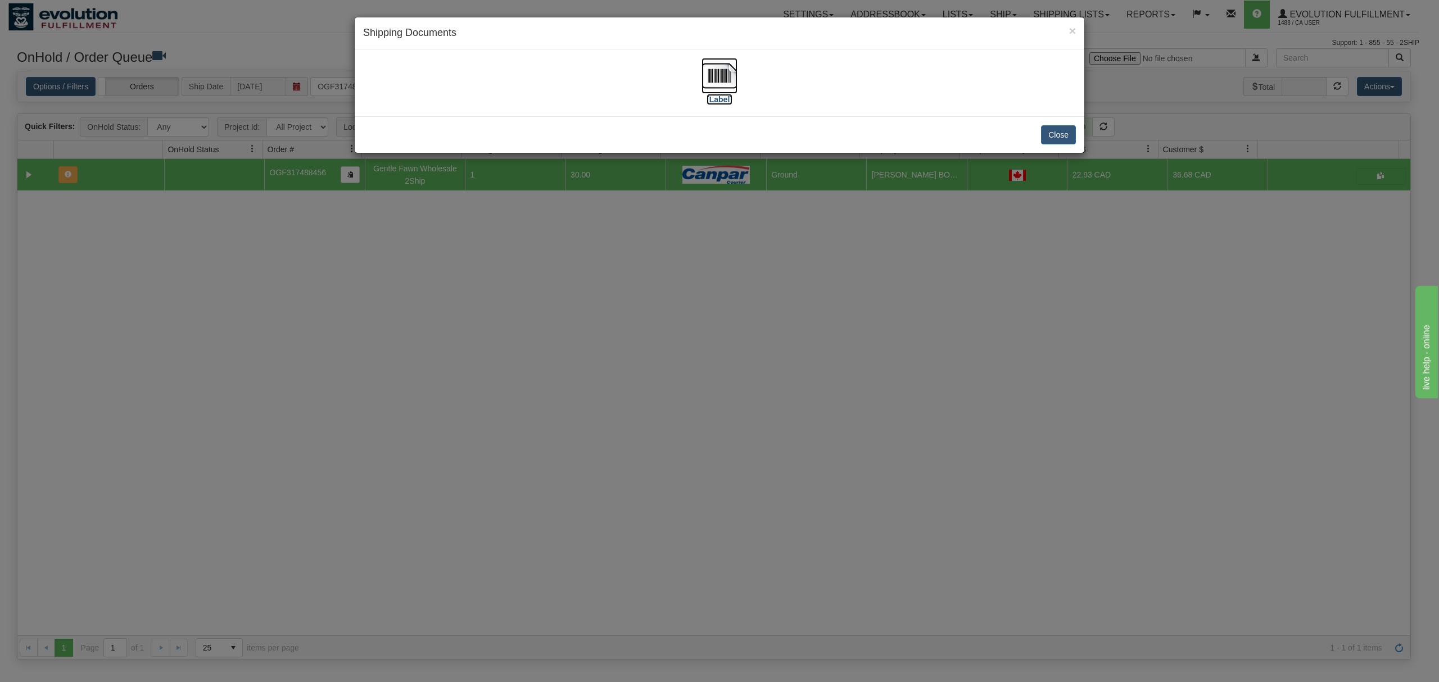
click at [724, 86] on img at bounding box center [719, 76] width 36 height 36
drag, startPoint x: 1060, startPoint y: 132, endPoint x: 1079, endPoint y: 22, distance: 110.8
click at [1061, 129] on button "Close" at bounding box center [1058, 134] width 35 height 19
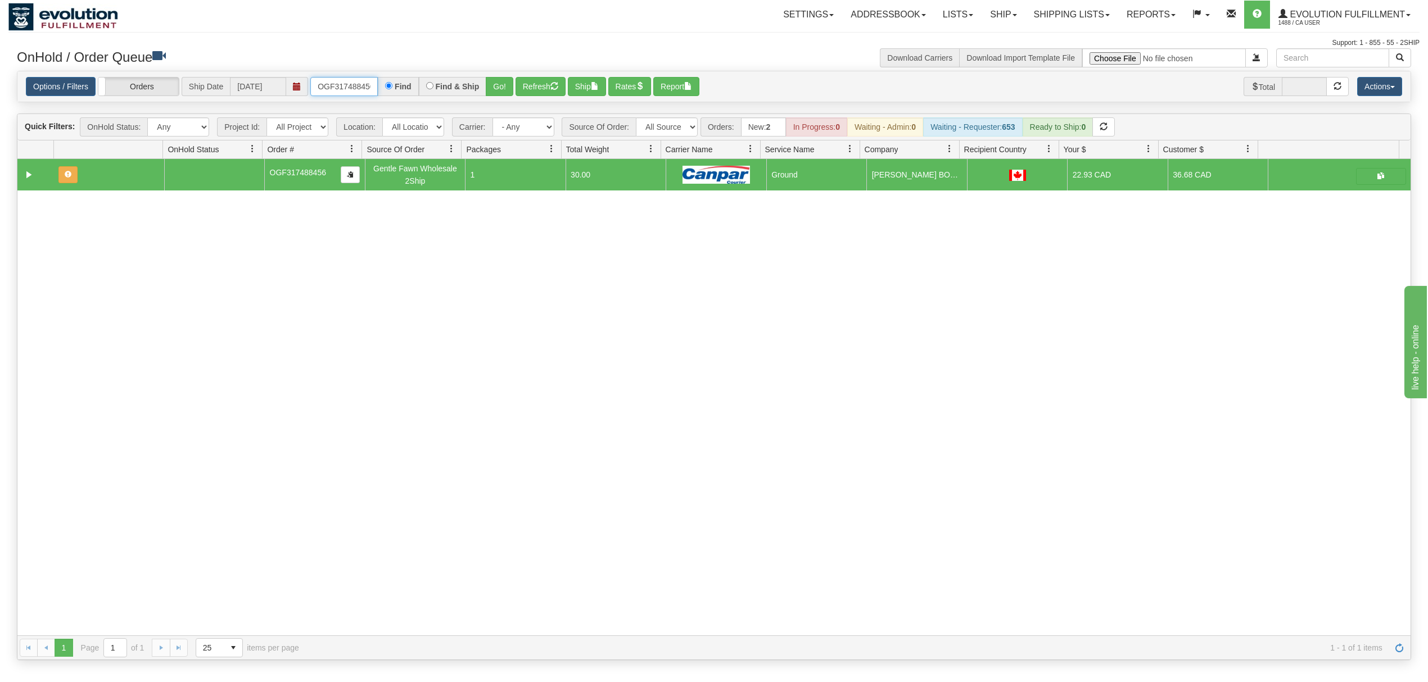
click at [327, 89] on input "OGF317488456" at bounding box center [343, 86] width 67 height 19
type input "OGF317332443"
click at [500, 79] on button "Go!" at bounding box center [500, 86] width 28 height 19
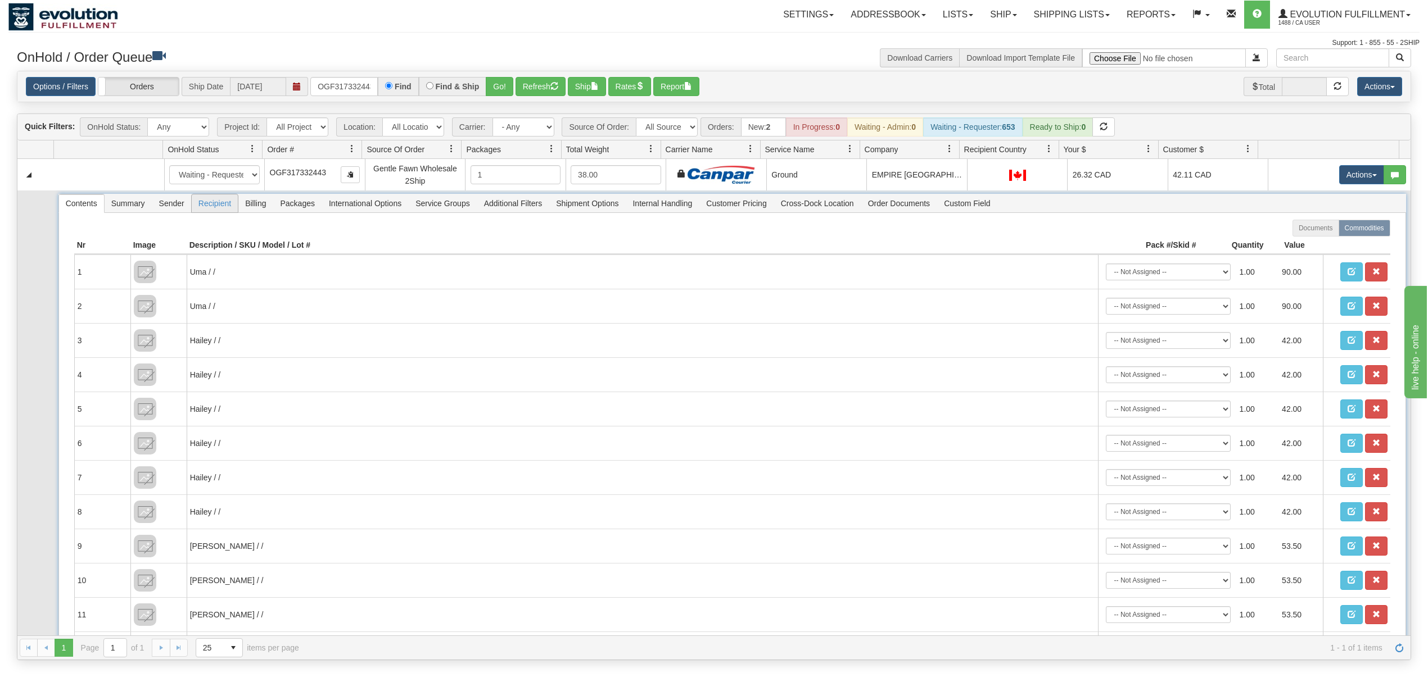
click at [220, 212] on span "Recipient" at bounding box center [215, 203] width 46 height 18
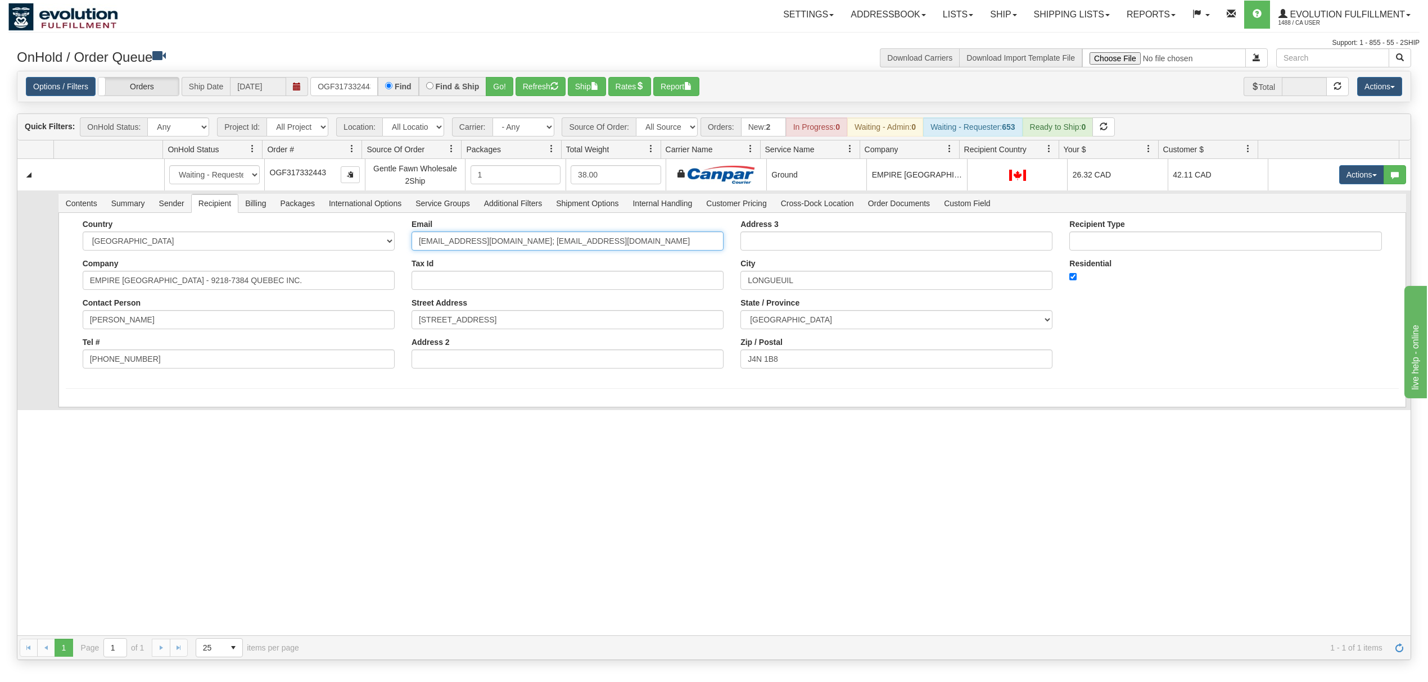
drag, startPoint x: 677, startPoint y: 247, endPoint x: 516, endPoint y: 281, distance: 164.8
click at [516, 281] on div "Email emailloux@thinkempire.com; payables@thinkempire.com Tax Id Street Address…" at bounding box center [567, 298] width 329 height 157
type input "emailloux@thinkempire.com"
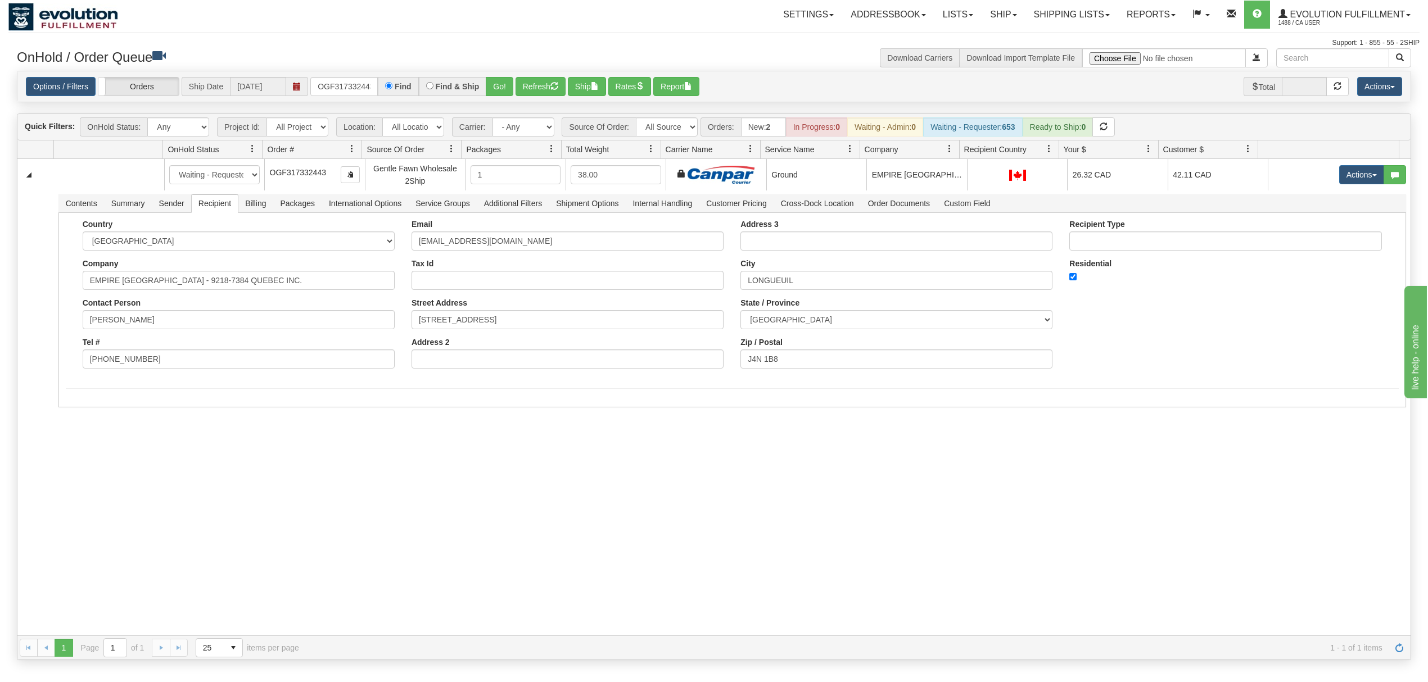
click at [309, 455] on div "31558246 EVOLUTION V3 90942074 90942075 New In Progress Waiting - Admin Waiting…" at bounding box center [713, 397] width 1393 height 477
click at [90, 419] on button "Save" at bounding box center [82, 409] width 33 height 19
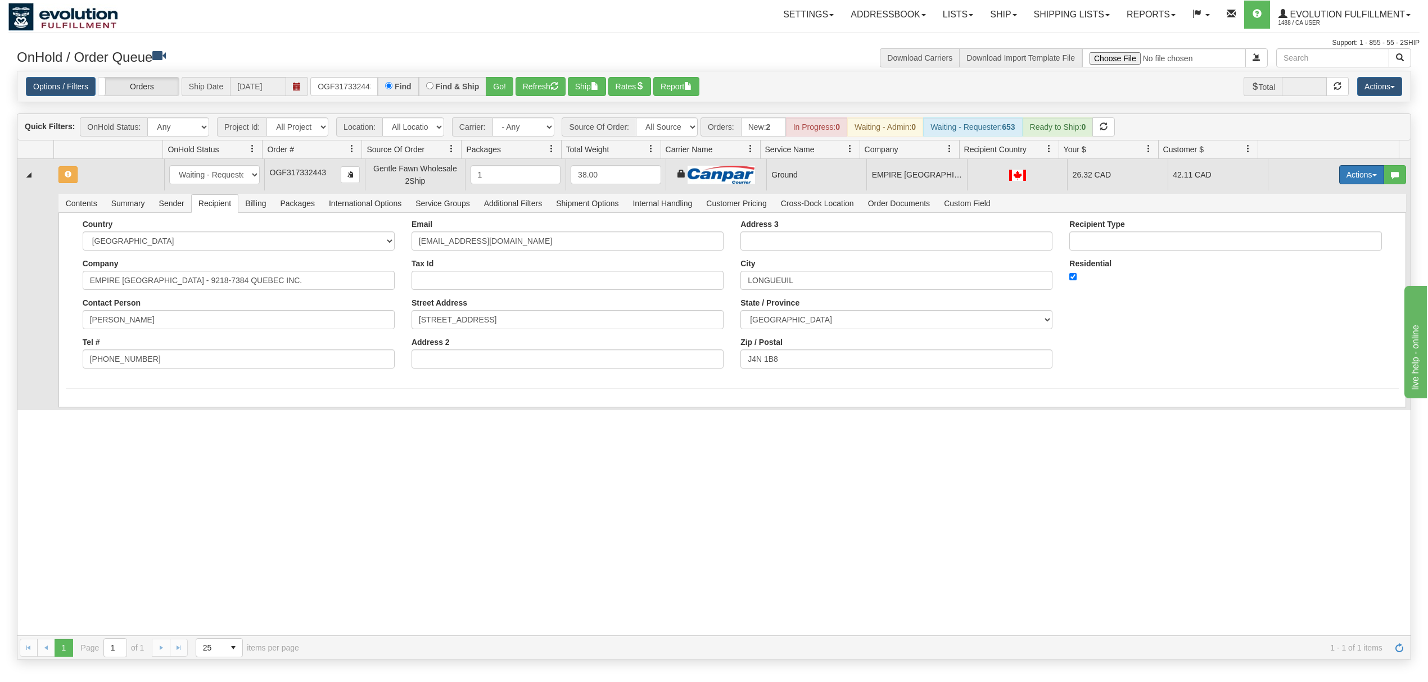
click at [1342, 183] on button "Actions" at bounding box center [1361, 174] width 45 height 19
click at [1305, 239] on span at bounding box center [1309, 240] width 8 height 8
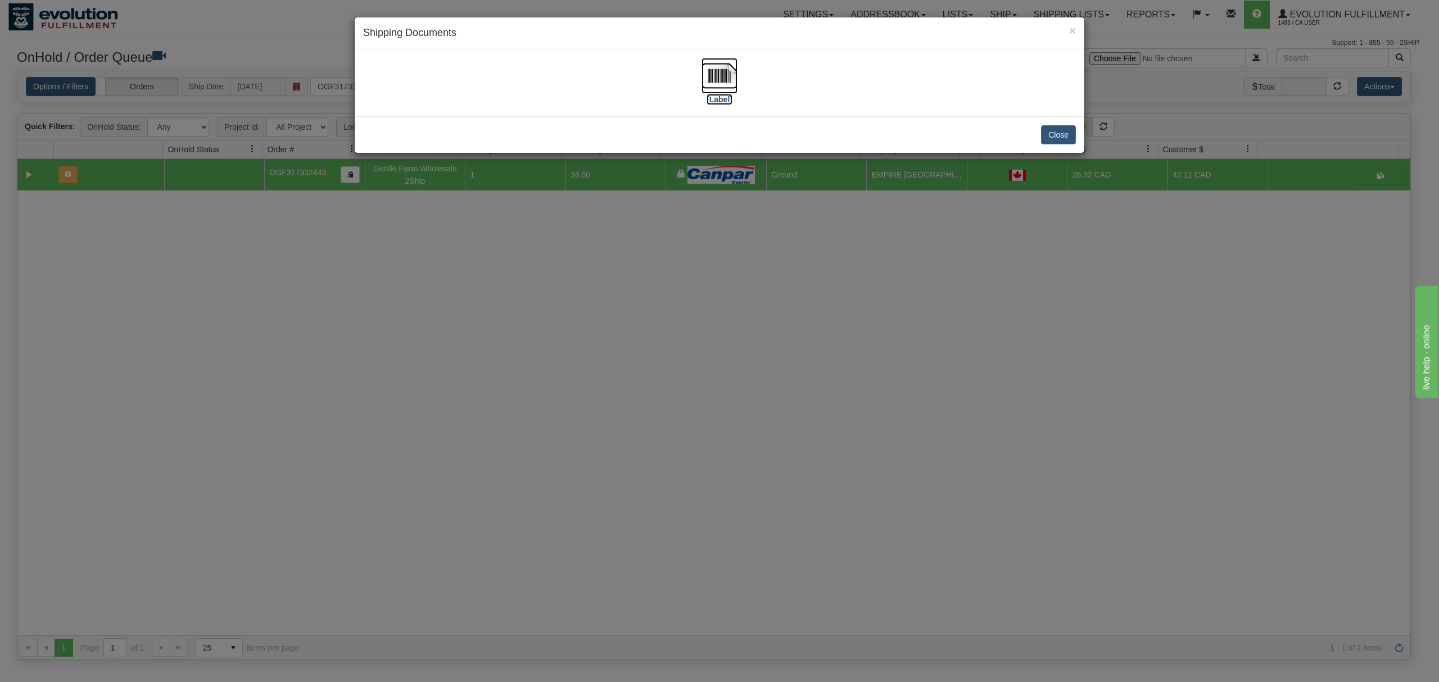
click at [712, 67] on img at bounding box center [719, 76] width 36 height 36
click at [1071, 135] on button "Close" at bounding box center [1058, 134] width 35 height 19
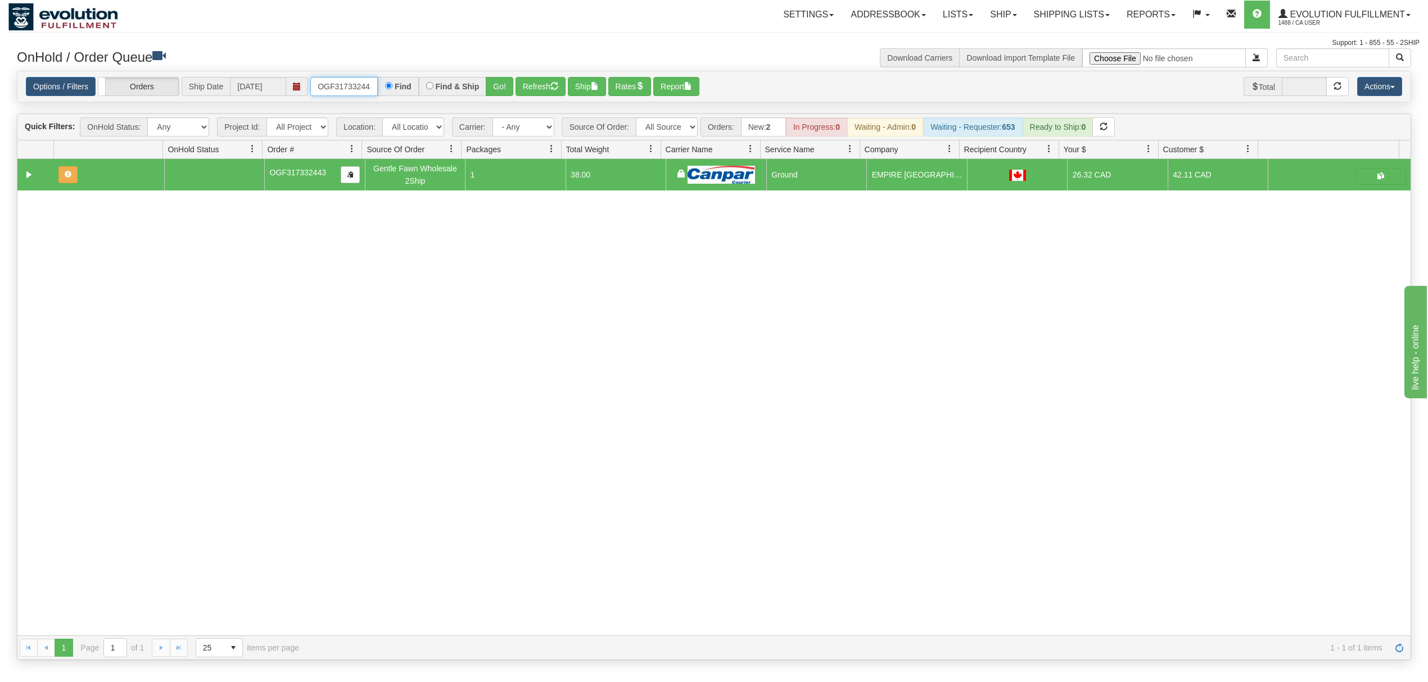
click at [346, 86] on input "OGF317332443" at bounding box center [343, 86] width 67 height 19
click at [491, 85] on button "Go!" at bounding box center [500, 86] width 28 height 19
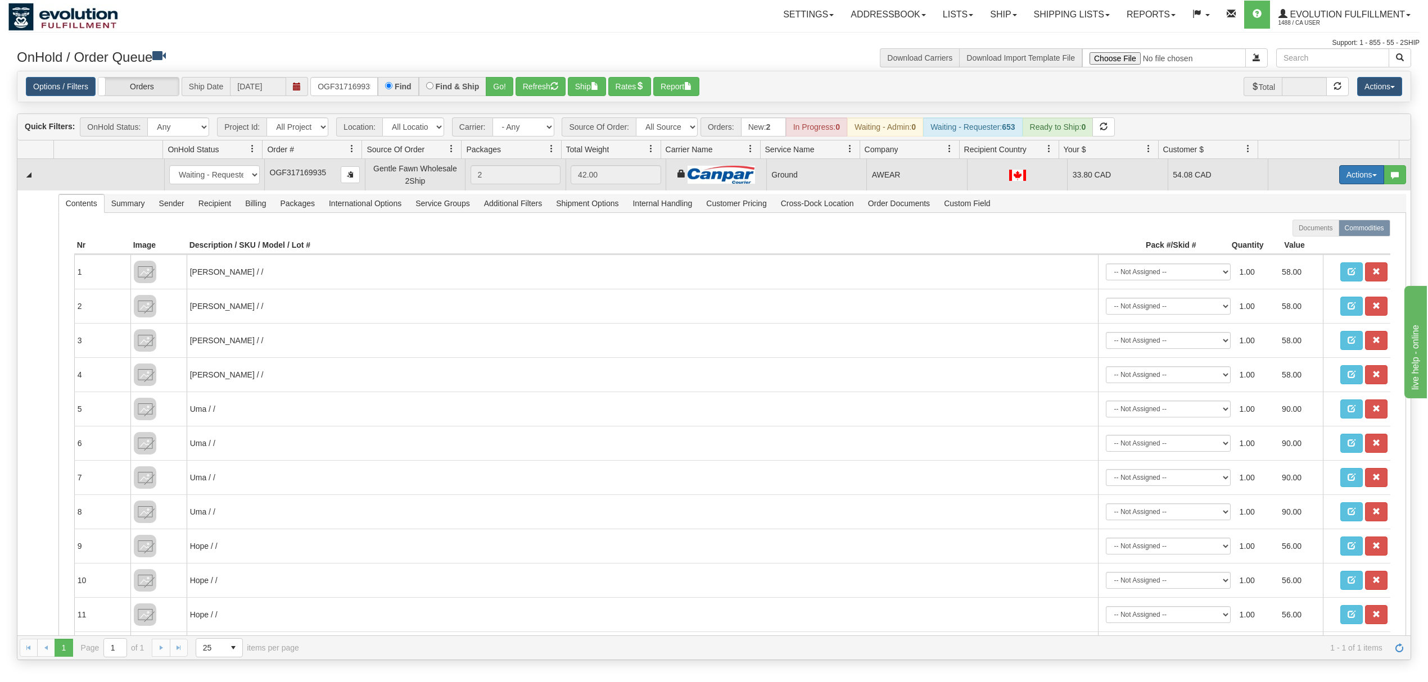
click at [1352, 183] on button "Actions" at bounding box center [1361, 174] width 45 height 19
click at [1305, 239] on span "Ship" at bounding box center [1317, 240] width 24 height 9
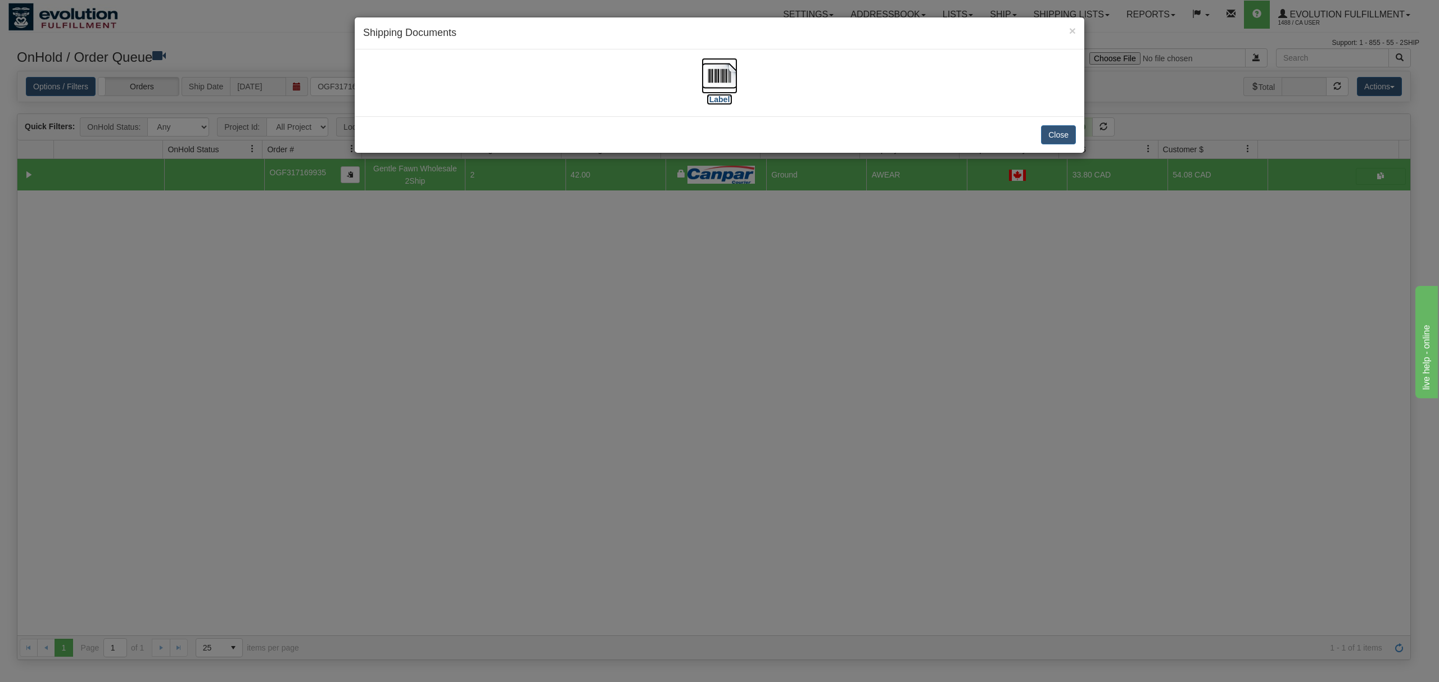
click at [707, 78] on img at bounding box center [719, 76] width 36 height 36
click at [1053, 138] on button "Close" at bounding box center [1058, 134] width 35 height 19
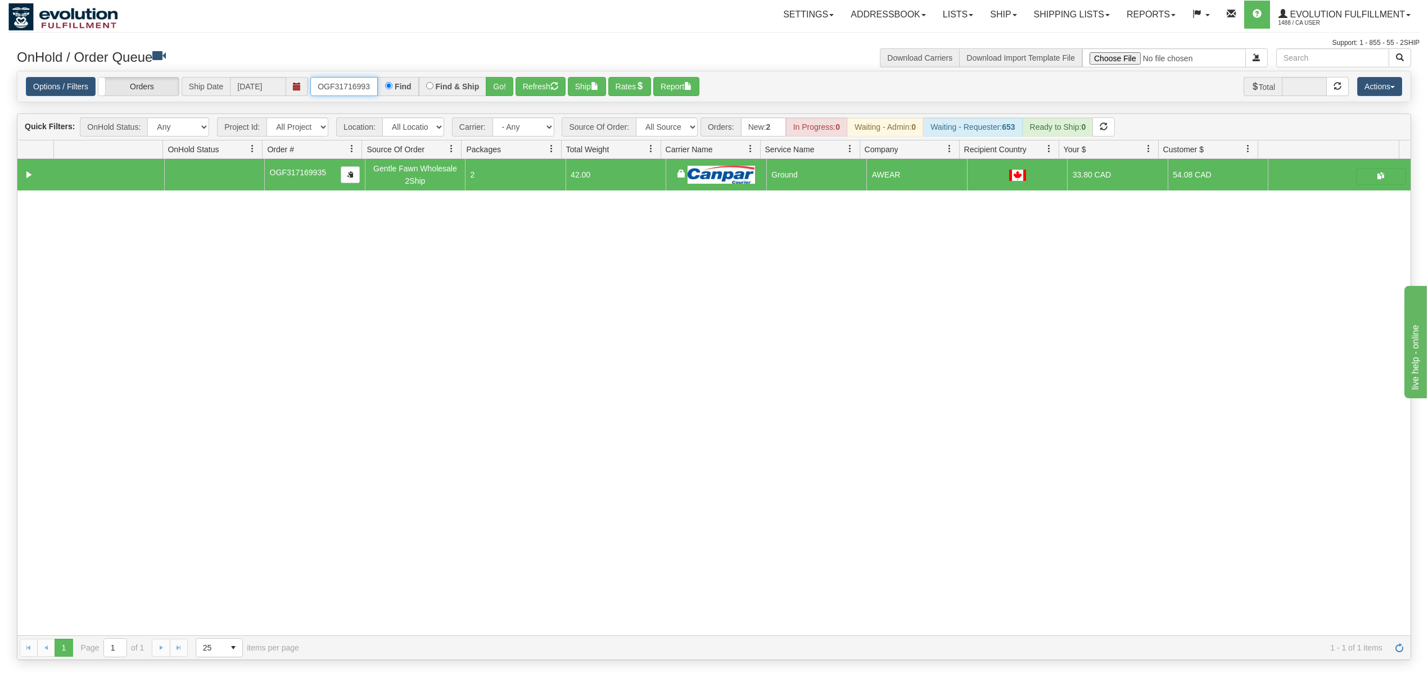
click at [328, 84] on input "OGF317169935" at bounding box center [343, 86] width 67 height 19
type input "OGF317148234"
click at [495, 84] on button "Go!" at bounding box center [500, 86] width 28 height 19
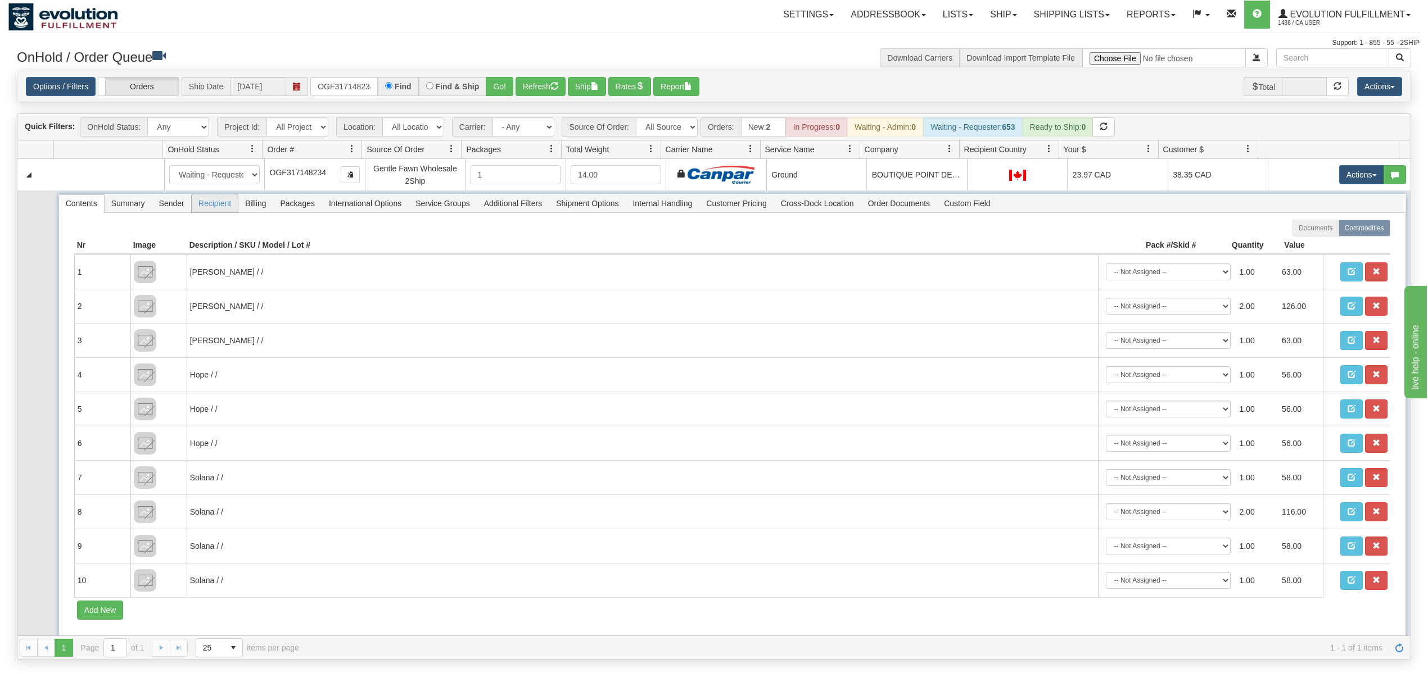
click at [219, 205] on span "Recipient" at bounding box center [215, 203] width 46 height 18
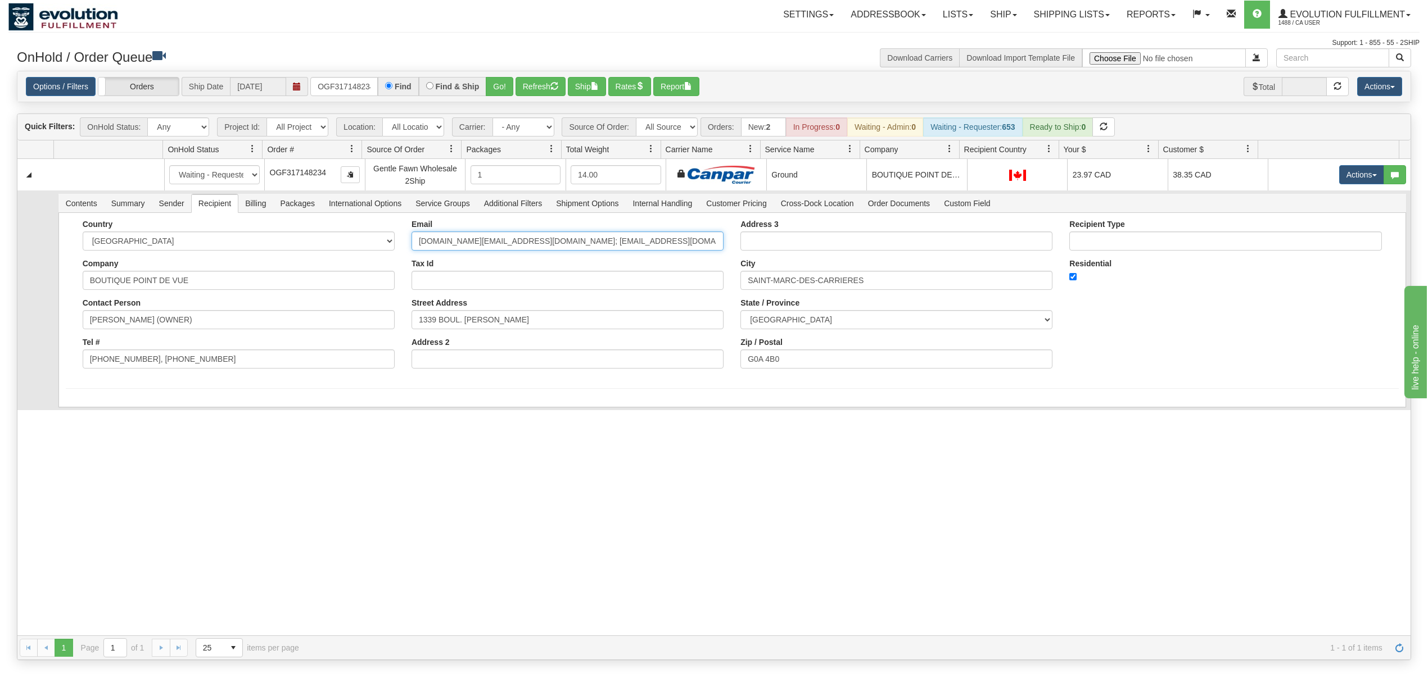
drag, startPoint x: 650, startPoint y: 242, endPoint x: 508, endPoint y: 272, distance: 144.9
click at [508, 272] on div "Email kellyanne.lv@outlook.com; info@boutiquepointdevue.ca Tax Id Street Addres…" at bounding box center [567, 298] width 329 height 157
type input "kellyanne.lv@outlook.com"
drag, startPoint x: 219, startPoint y: 373, endPoint x: 183, endPoint y: 373, distance: 36.5
click at [183, 373] on div "Country AFGHANISTAN ALAND ISLANDS ALBANIA ALGERIA AMERICAN SAMOA ANDORRA ANGOLA…" at bounding box center [238, 298] width 329 height 157
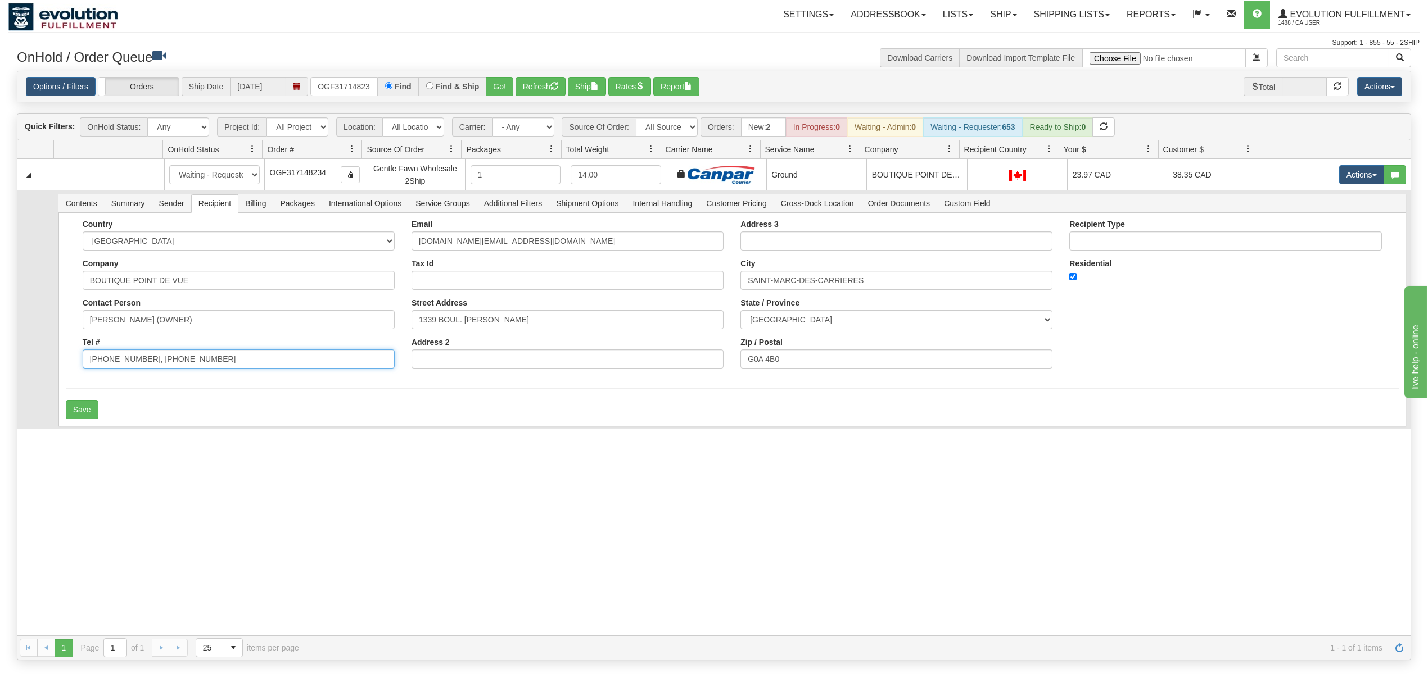
drag, startPoint x: 228, startPoint y: 362, endPoint x: 138, endPoint y: 374, distance: 90.2
click at [138, 374] on div "Country AFGHANISTAN ALAND ISLANDS ALBANIA ALGERIA AMERICAN SAMOA ANDORRA ANGOLA…" at bounding box center [238, 298] width 329 height 157
type input "416-268-5831"
click at [79, 419] on button "Save" at bounding box center [82, 409] width 33 height 19
drag, startPoint x: 306, startPoint y: 322, endPoint x: 208, endPoint y: 336, distance: 99.4
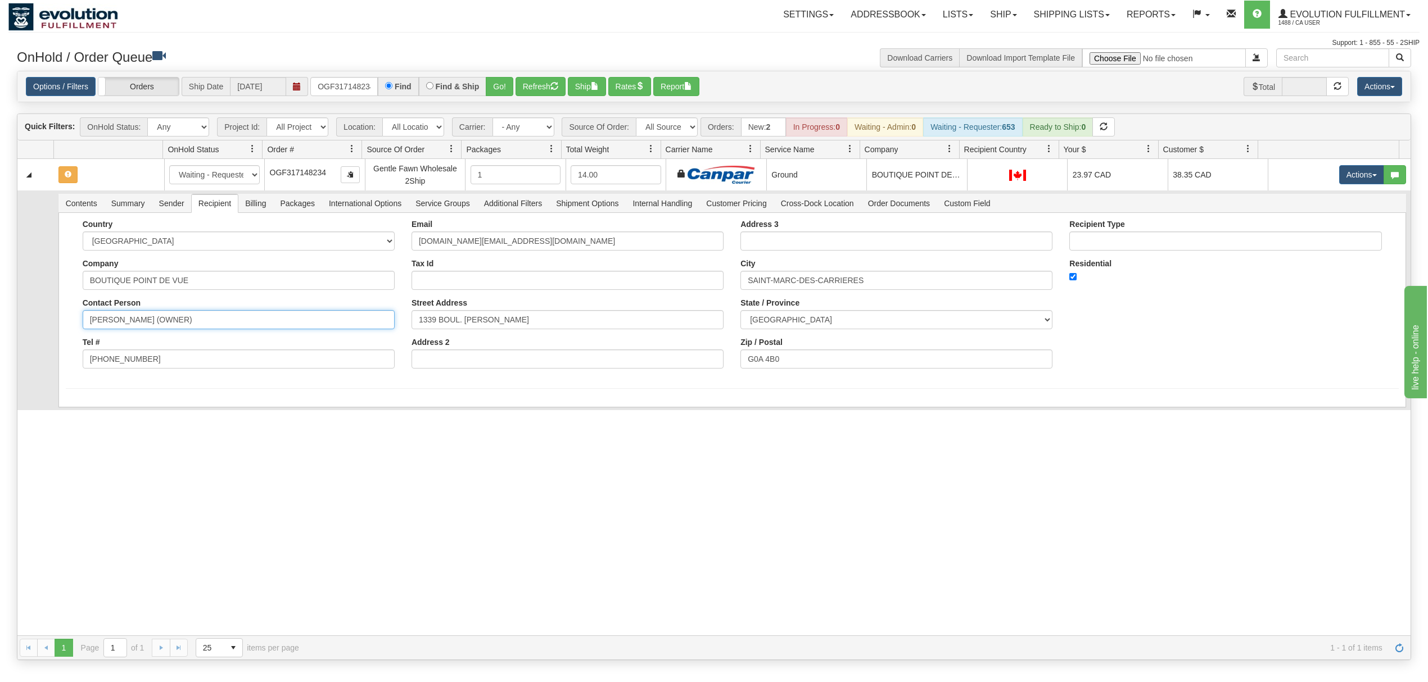
click at [208, 336] on div "Country AFGHANISTAN ALAND ISLANDS ALBANIA ALGERIA AMERICAN SAMOA ANDORRA ANGOLA…" at bounding box center [238, 298] width 329 height 157
type input "KELLYANNE LANGLOIS-VALLEE"
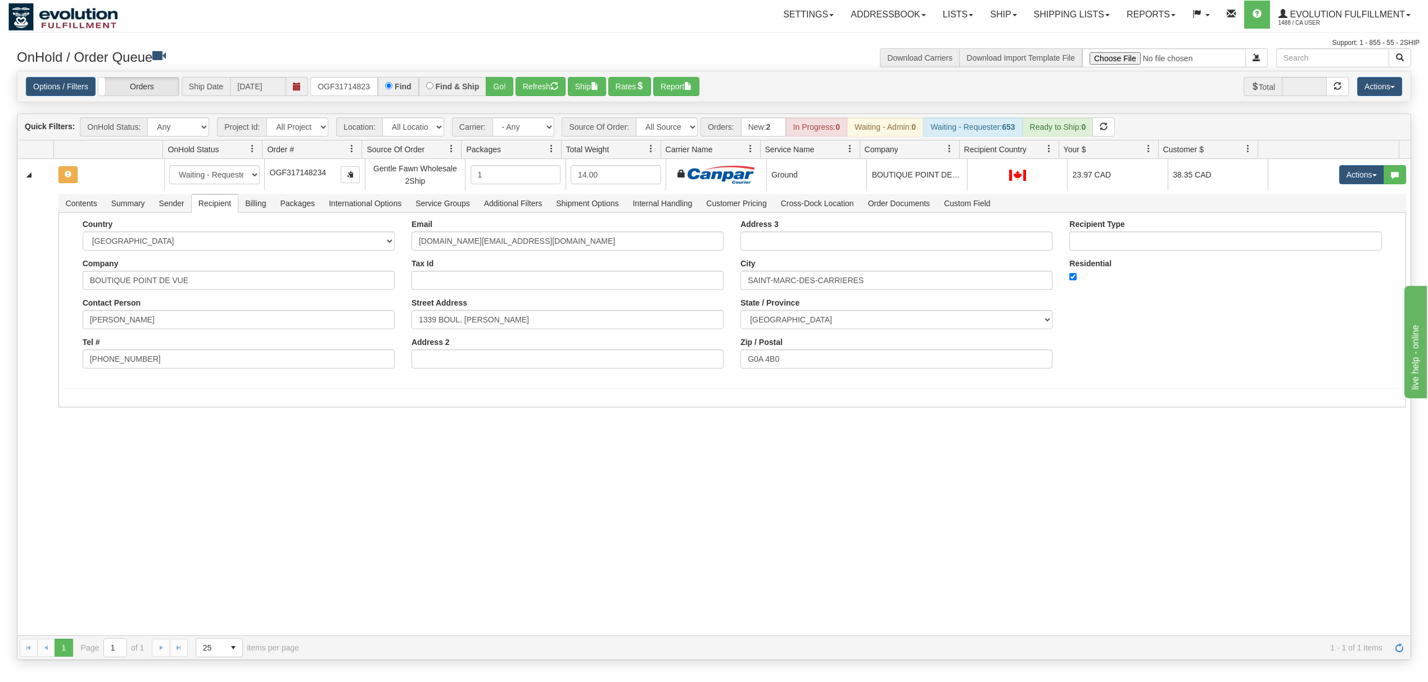
click at [137, 438] on div "31548336 EVOLUTION V3 90893369 90893370 New In Progress Waiting - Admin Waiting…" at bounding box center [713, 397] width 1393 height 477
click at [75, 411] on button "Save" at bounding box center [82, 409] width 33 height 19
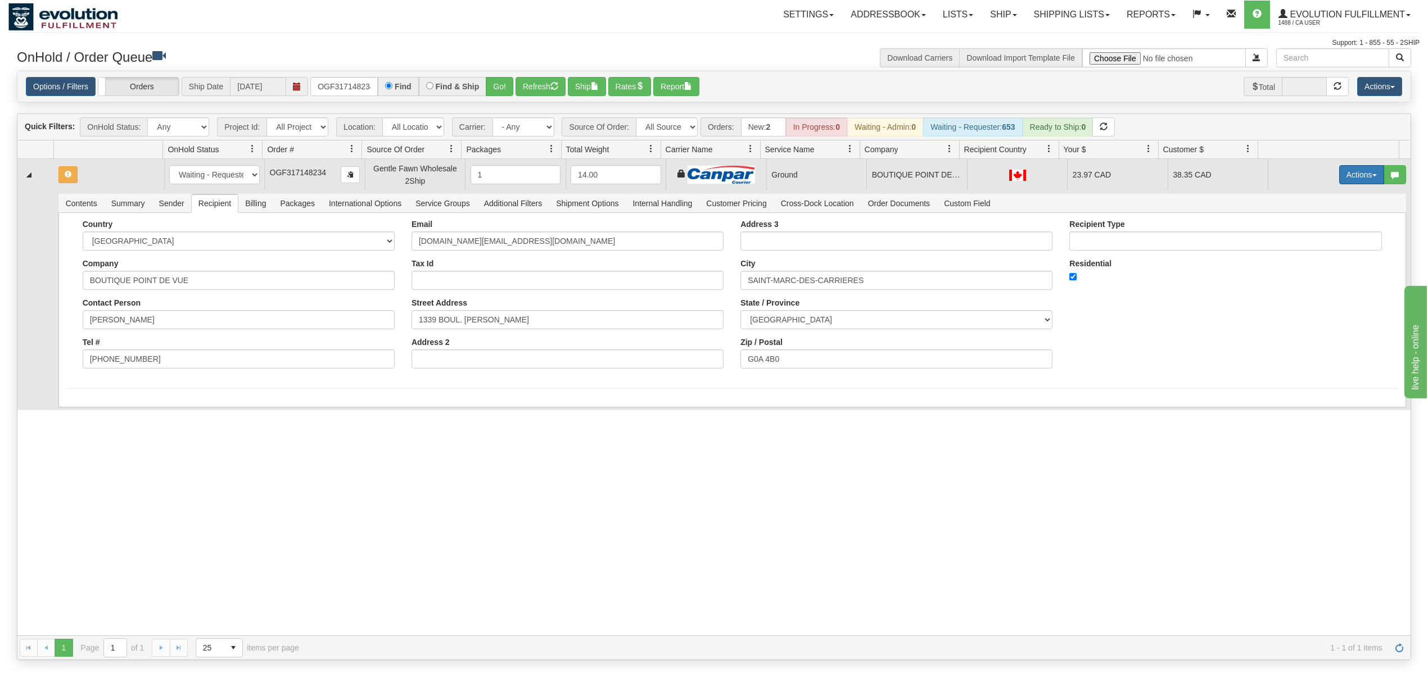
click at [1354, 178] on button "Actions" at bounding box center [1361, 174] width 45 height 19
click at [1305, 239] on span "Ship" at bounding box center [1317, 240] width 24 height 9
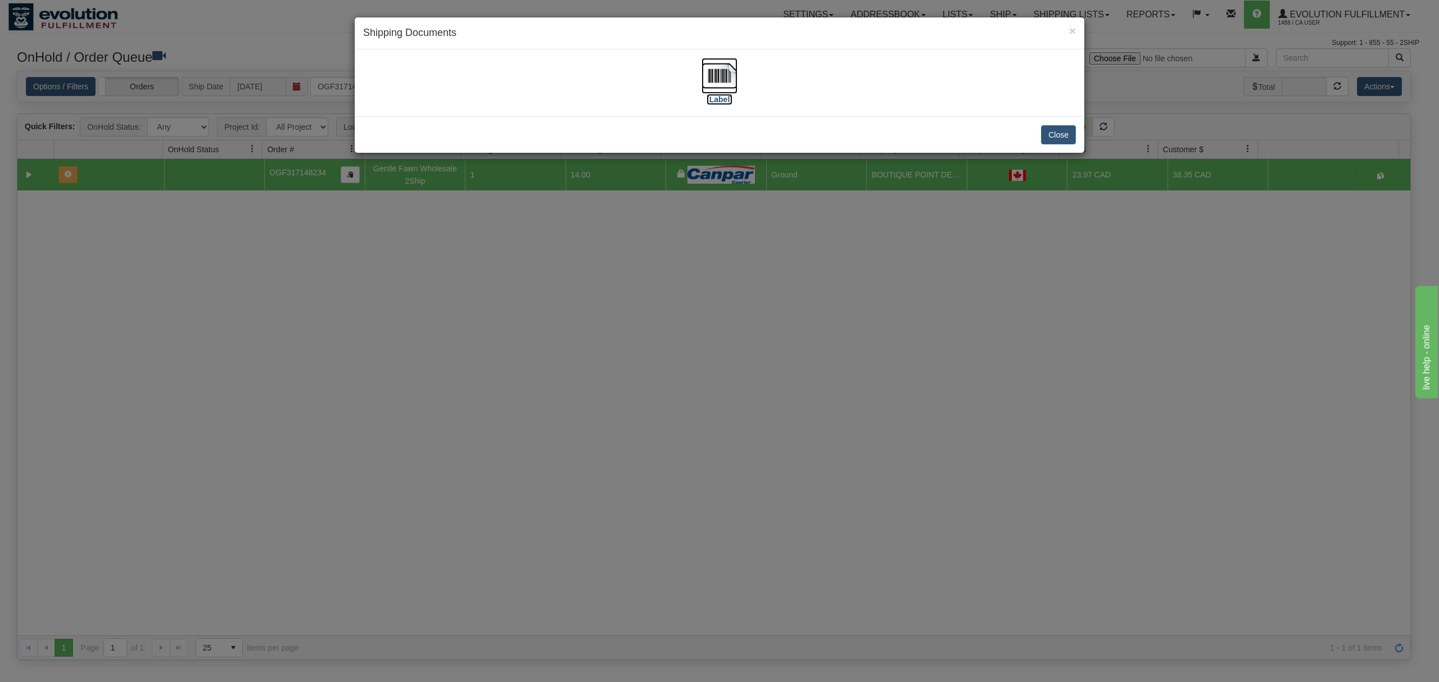
click at [716, 71] on img at bounding box center [719, 76] width 36 height 36
click at [1063, 138] on button "Close" at bounding box center [1058, 134] width 35 height 19
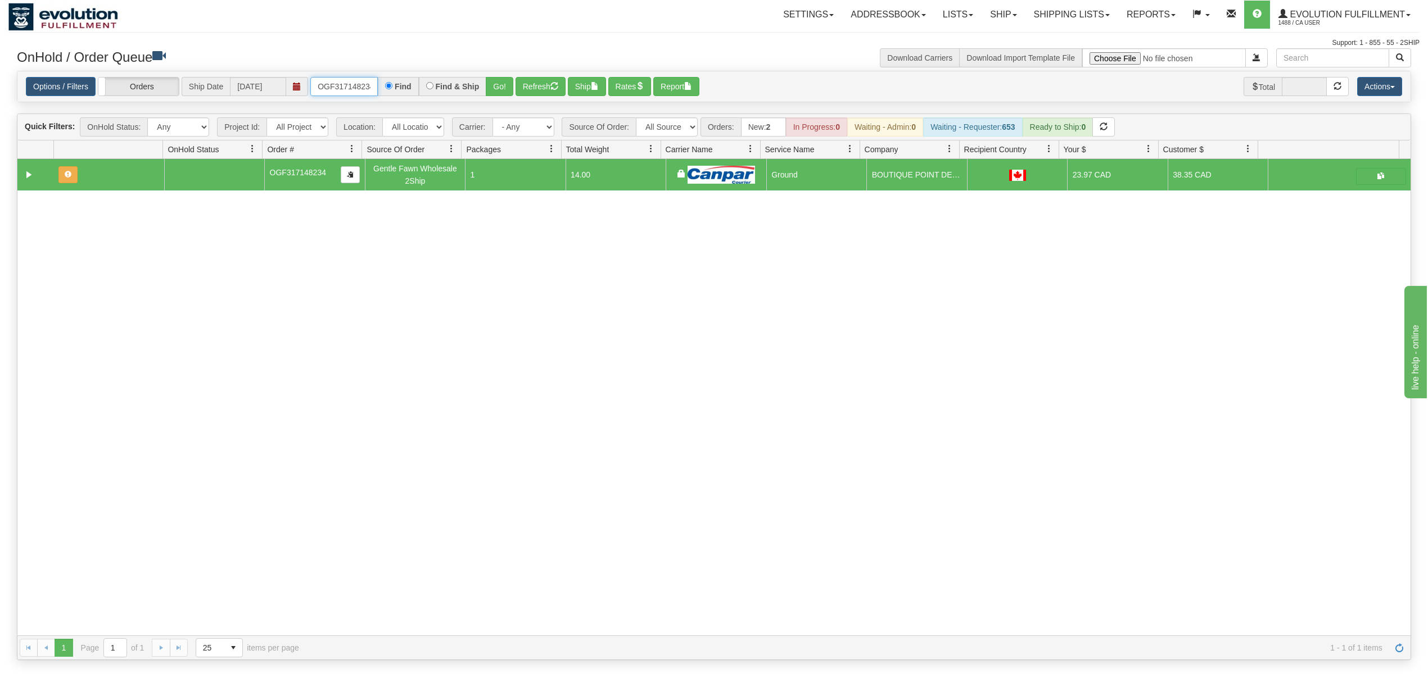
click at [363, 84] on input "OGF317148234" at bounding box center [343, 86] width 67 height 19
type input "OGF317365330"
click at [502, 89] on button "Go!" at bounding box center [500, 86] width 28 height 19
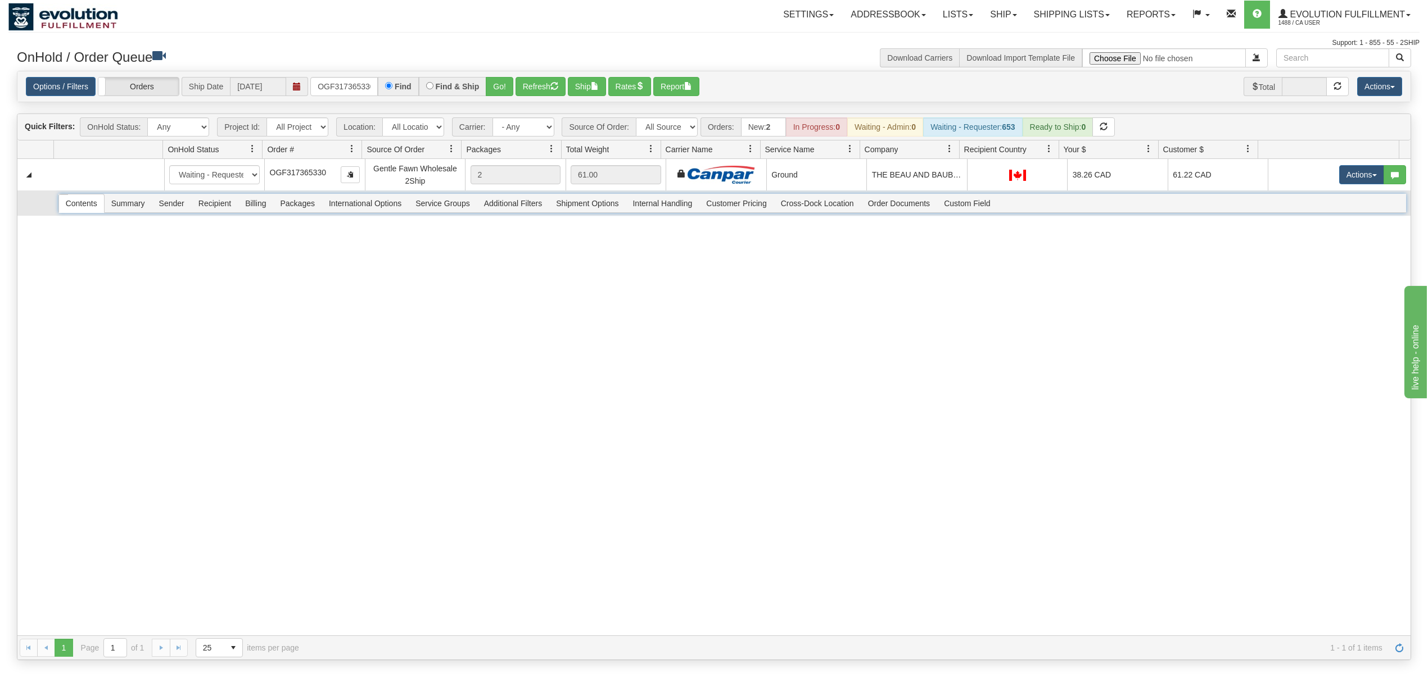
click at [197, 201] on span "Recipient" at bounding box center [215, 203] width 46 height 18
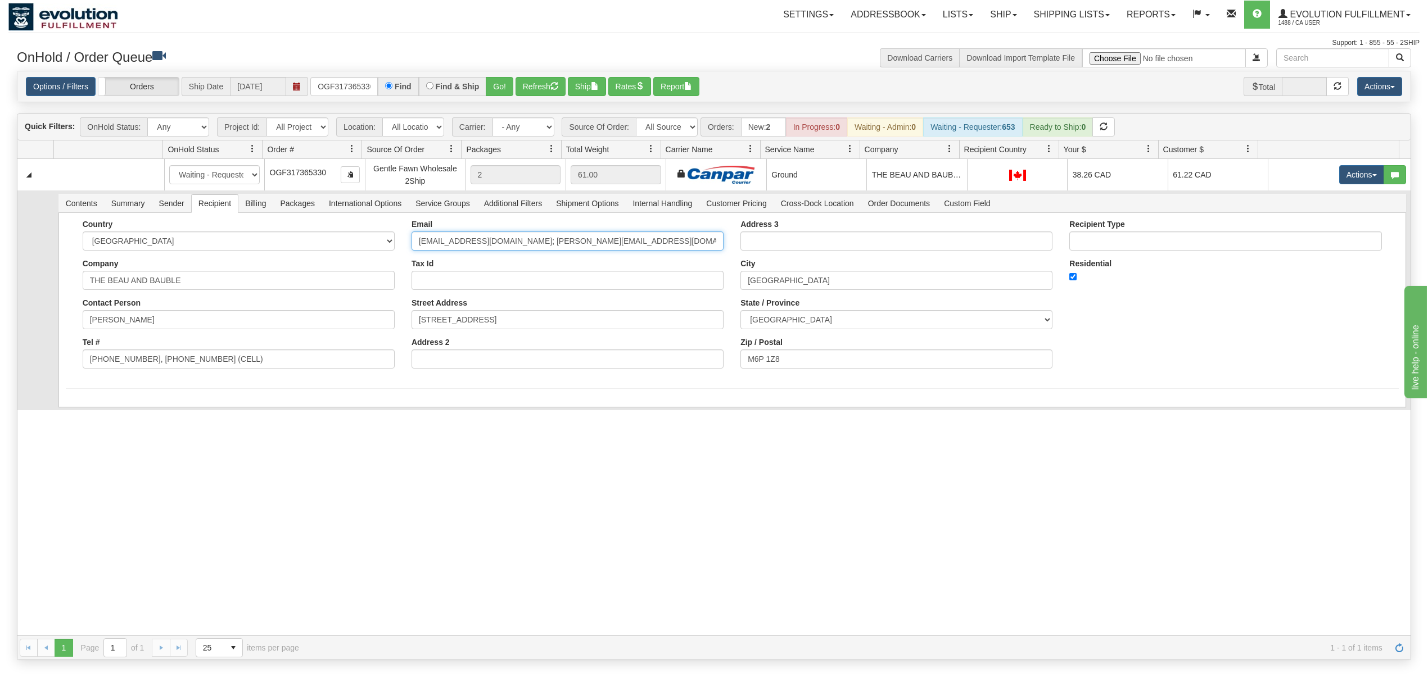
scroll to position [0, 5]
drag, startPoint x: 496, startPoint y: 239, endPoint x: 745, endPoint y: 250, distance: 249.3
click at [745, 250] on div "Country [GEOGRAPHIC_DATA] [GEOGRAPHIC_DATA] [GEOGRAPHIC_DATA] [GEOGRAPHIC_DATA]…" at bounding box center [732, 298] width 1333 height 157
type input "katooch@hotmail.com"
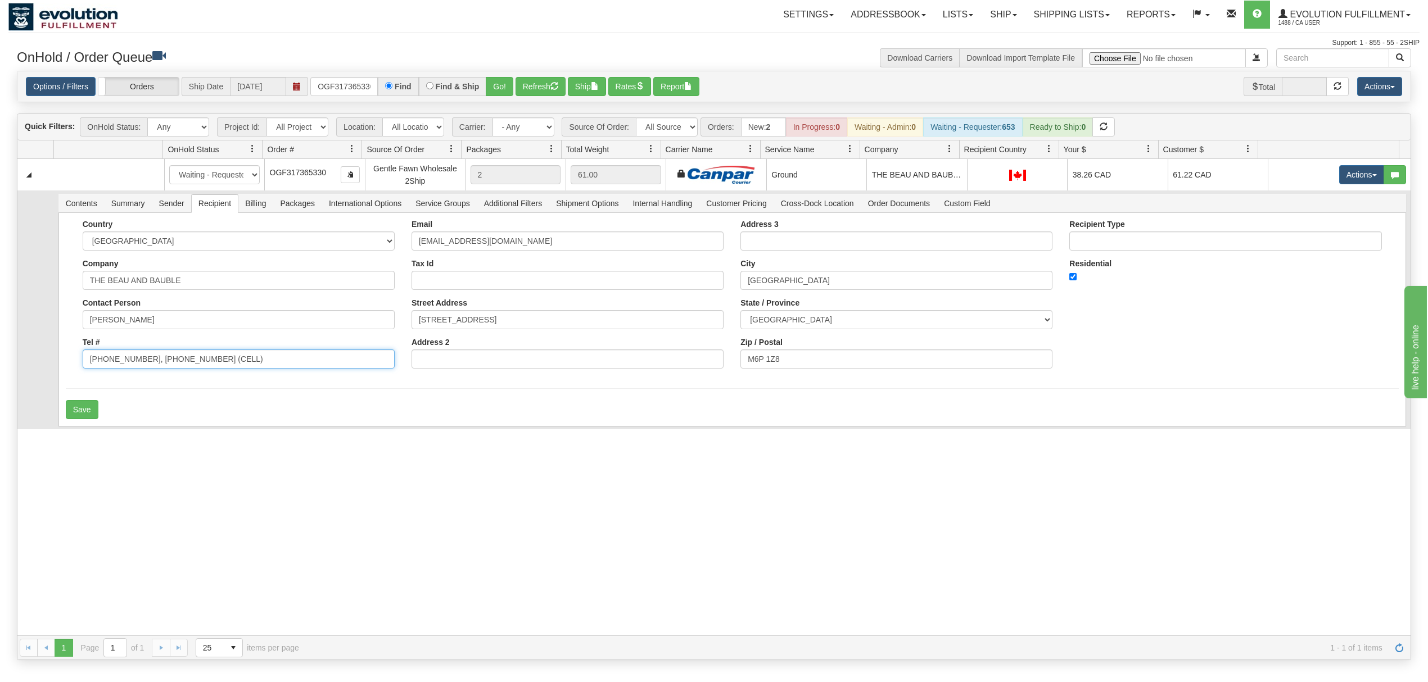
drag, startPoint x: 257, startPoint y: 360, endPoint x: 137, endPoint y: 383, distance: 122.5
click at [137, 383] on form "Country [GEOGRAPHIC_DATA] [GEOGRAPHIC_DATA] [GEOGRAPHIC_DATA] [GEOGRAPHIC_DATA]…" at bounding box center [732, 320] width 1333 height 200
type input "416-904-6136"
click at [91, 411] on button "Save" at bounding box center [82, 409] width 33 height 19
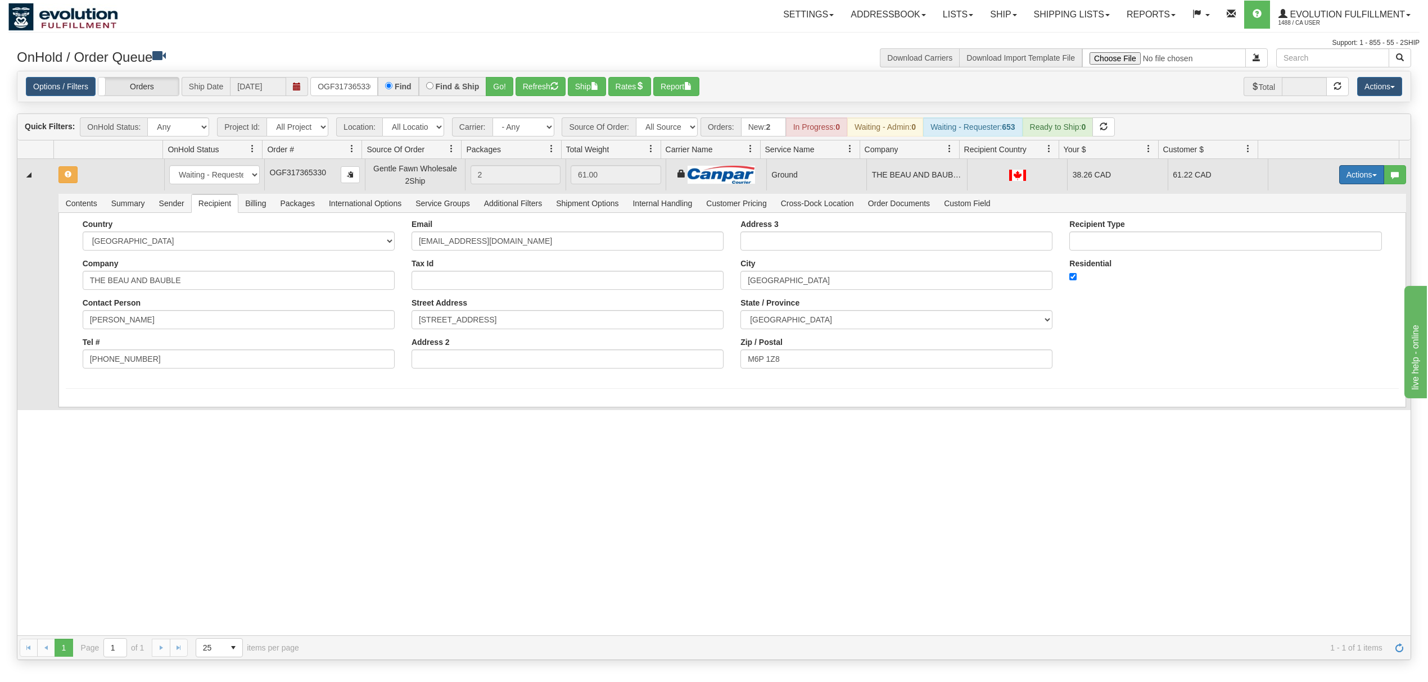
click at [1339, 180] on button "Actions" at bounding box center [1361, 174] width 45 height 19
click at [1305, 243] on span "Ship" at bounding box center [1317, 240] width 24 height 9
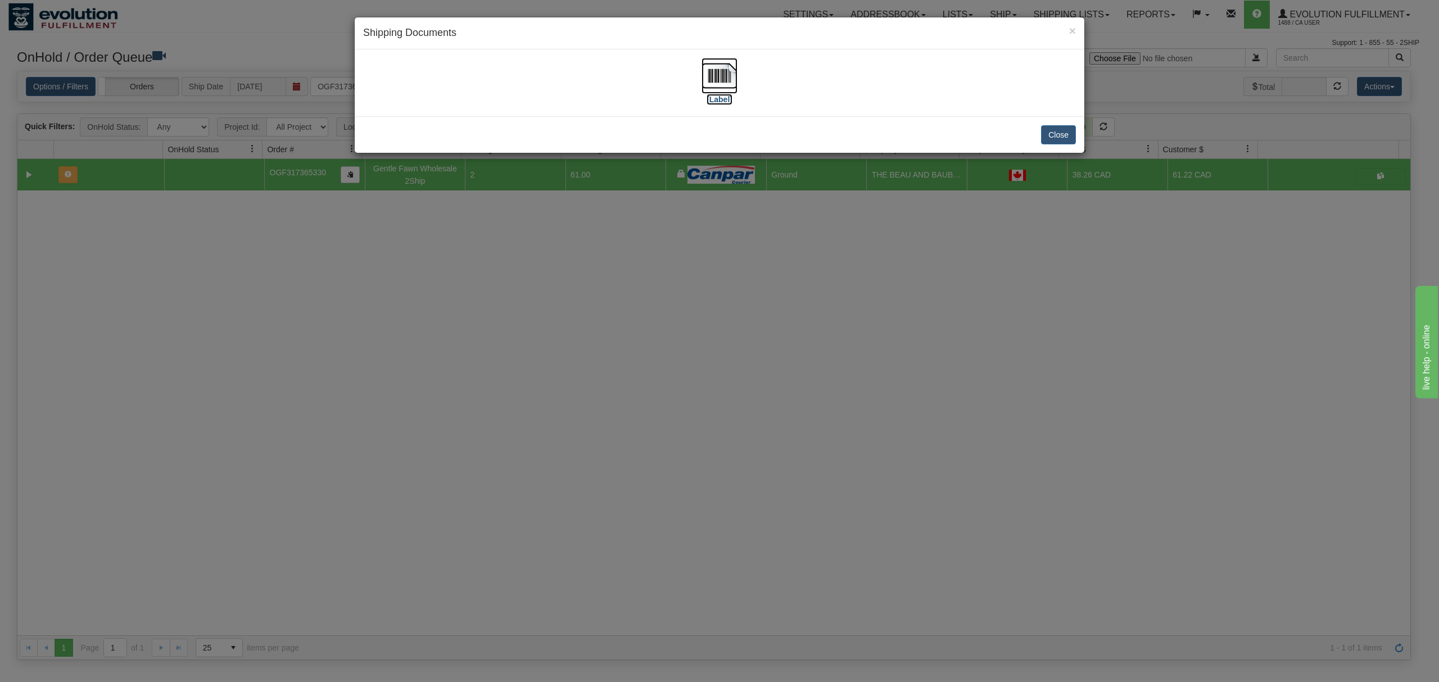
click at [720, 63] on img at bounding box center [719, 76] width 36 height 36
click at [1059, 130] on button "Close" at bounding box center [1058, 134] width 35 height 19
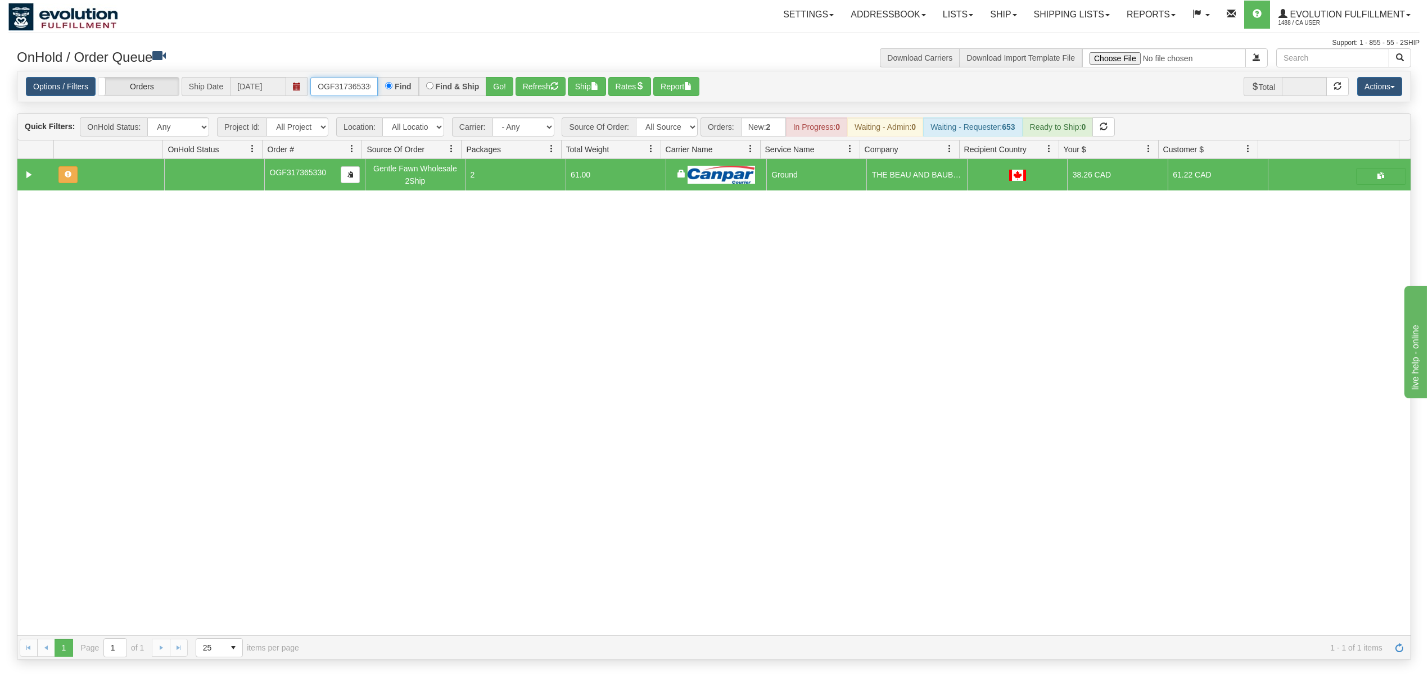
click at [357, 92] on input "OGF317365330" at bounding box center [343, 86] width 67 height 19
type input "OGF317498596"
click at [497, 87] on button "Go!" at bounding box center [500, 86] width 28 height 19
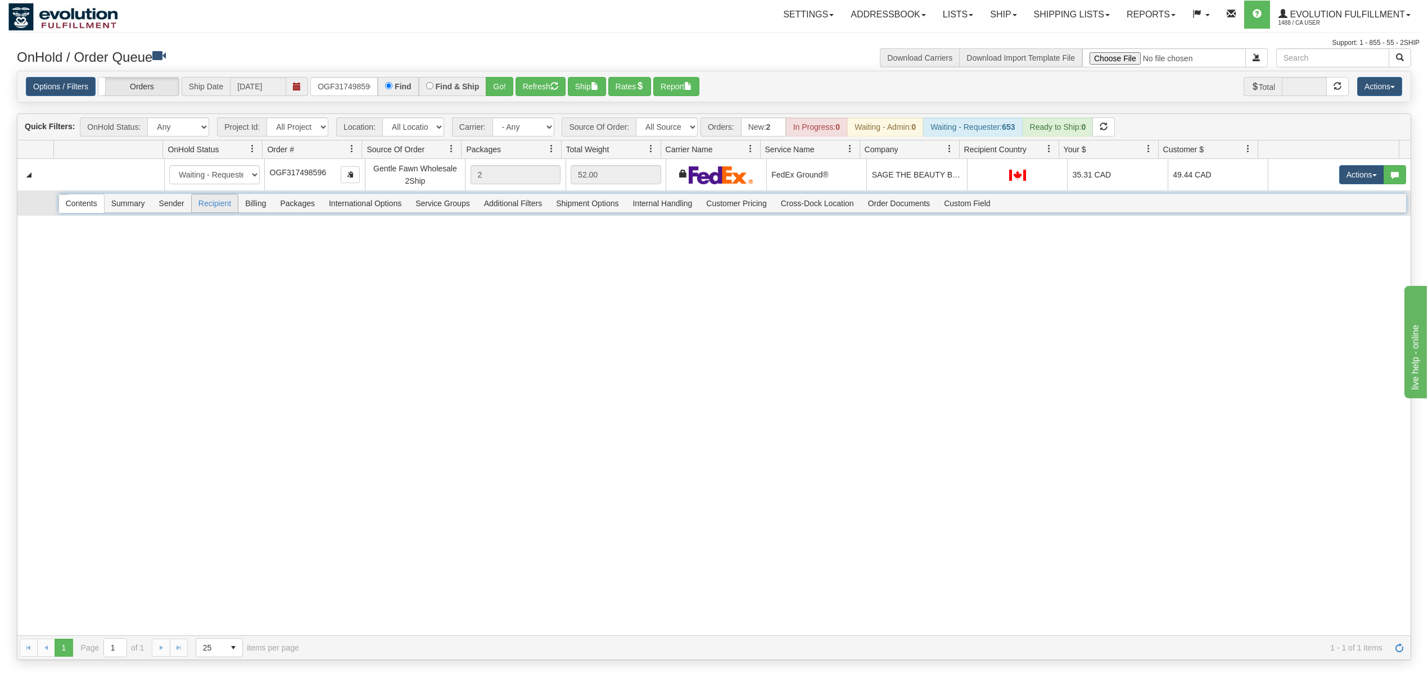
click at [202, 210] on span "Recipient" at bounding box center [215, 203] width 46 height 18
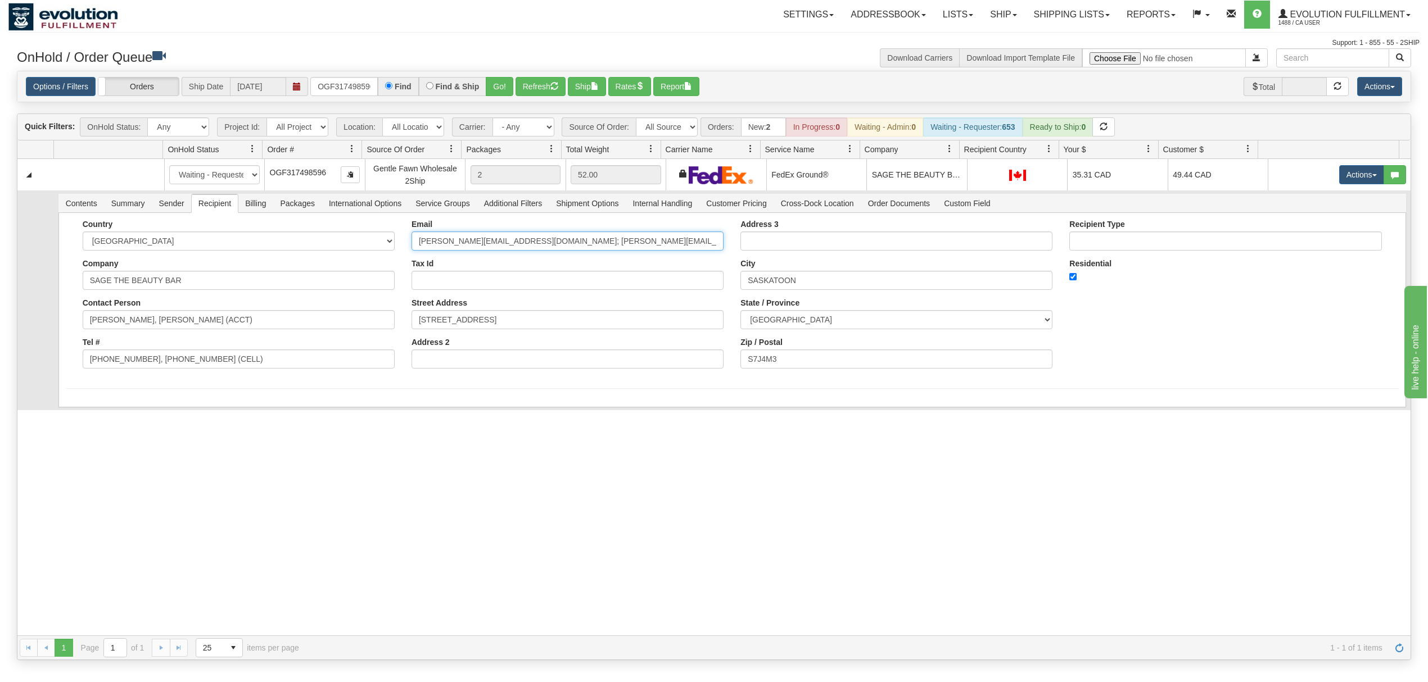
drag, startPoint x: 644, startPoint y: 245, endPoint x: 499, endPoint y: 261, distance: 145.3
click at [499, 261] on div "Email melissa@sagebeauty.ca; deanna@sagebeauty.ca Tax Id Street Address 500 MEL…" at bounding box center [567, 298] width 329 height 157
type input "melissa@sagebeauty.ca"
drag, startPoint x: 219, startPoint y: 372, endPoint x: 138, endPoint y: 381, distance: 81.4
click at [138, 381] on form "Country [GEOGRAPHIC_DATA] [GEOGRAPHIC_DATA] [GEOGRAPHIC_DATA] [GEOGRAPHIC_DATA]…" at bounding box center [732, 320] width 1333 height 200
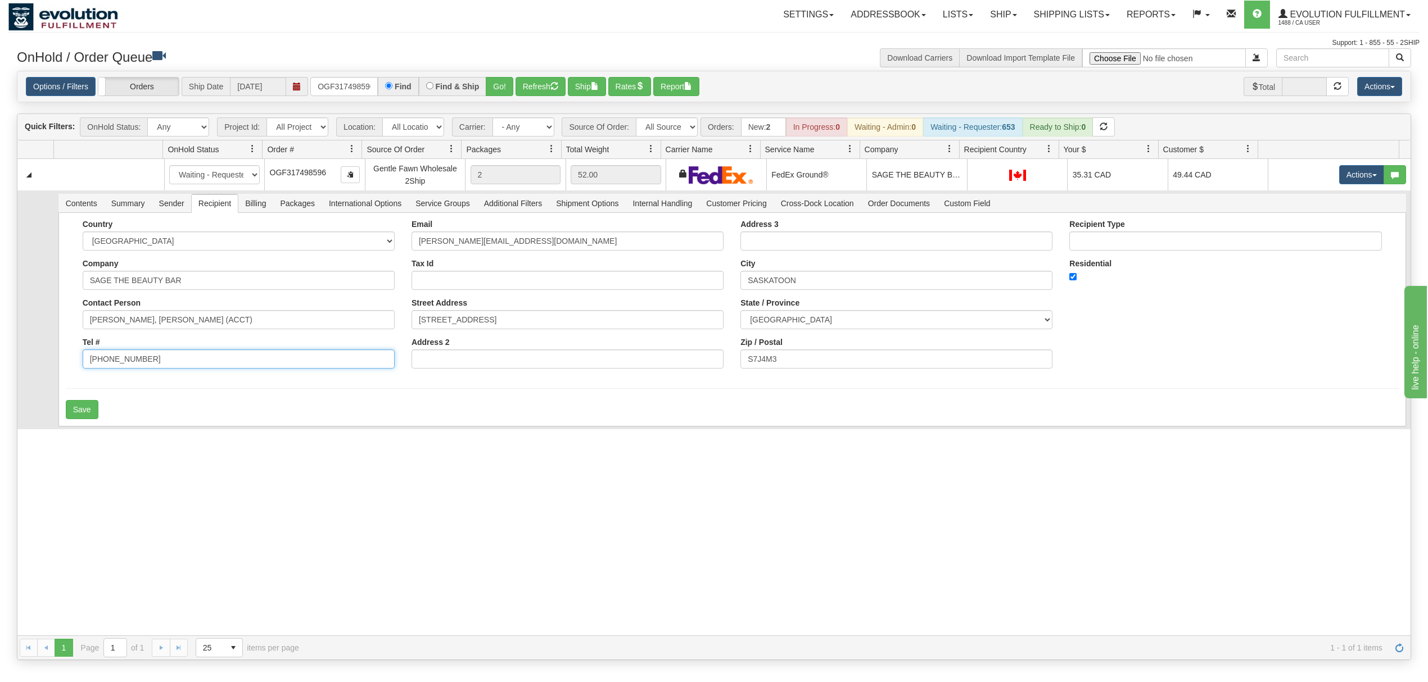
type input "306-261-3336"
drag, startPoint x: 291, startPoint y: 319, endPoint x: 185, endPoint y: 340, distance: 107.7
click at [185, 340] on div "Country AFGHANISTAN ALAND ISLANDS ALBANIA ALGERIA AMERICAN SAMOA ANDORRA ANGOLA…" at bounding box center [238, 298] width 329 height 157
type input "MELISSA WYANT-TAYLOR"
click at [93, 408] on button "Save" at bounding box center [82, 409] width 33 height 19
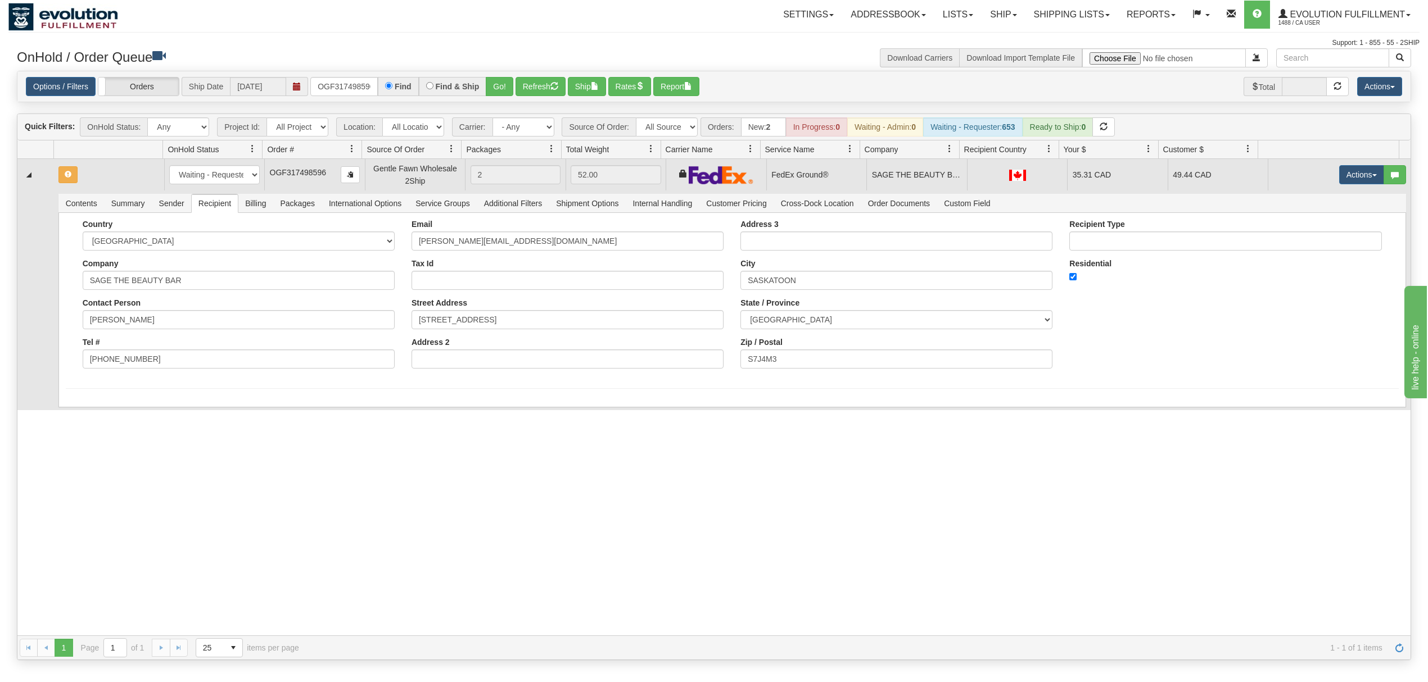
click at [1320, 176] on td "Actions Open Refresh Rates Rate All Services Ship Delete Edit Items" at bounding box center [1338, 174] width 143 height 31
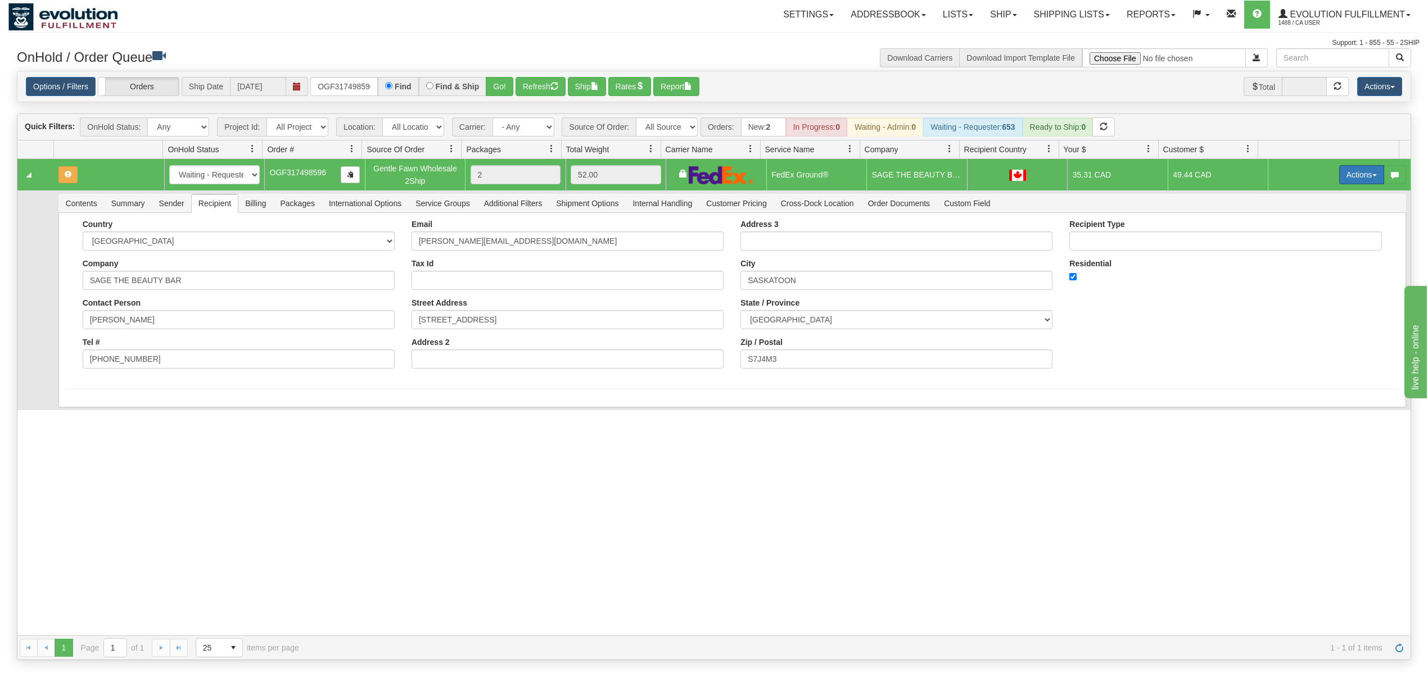
click at [1339, 178] on button "Actions" at bounding box center [1361, 174] width 45 height 19
click at [1305, 241] on span "Ship" at bounding box center [1317, 240] width 24 height 9
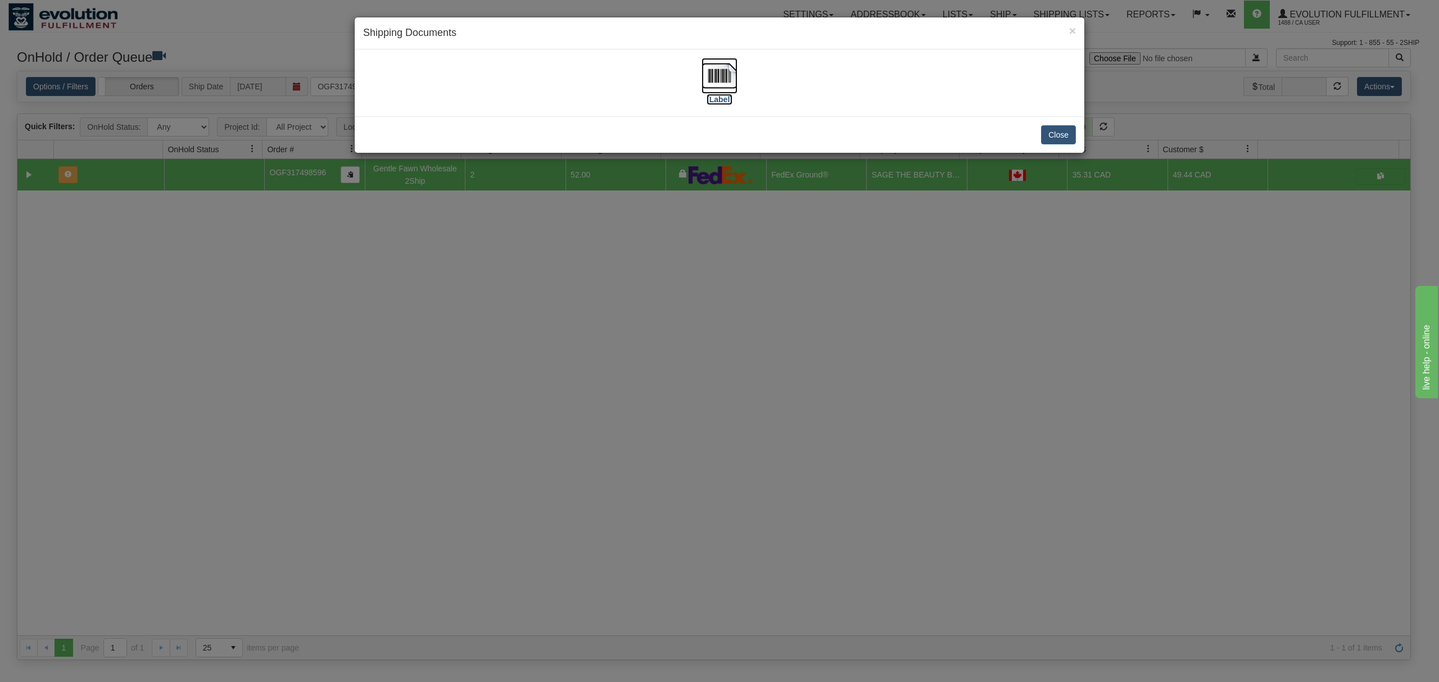
click at [706, 73] on img at bounding box center [719, 76] width 36 height 36
click at [1066, 135] on button "Close" at bounding box center [1058, 134] width 35 height 19
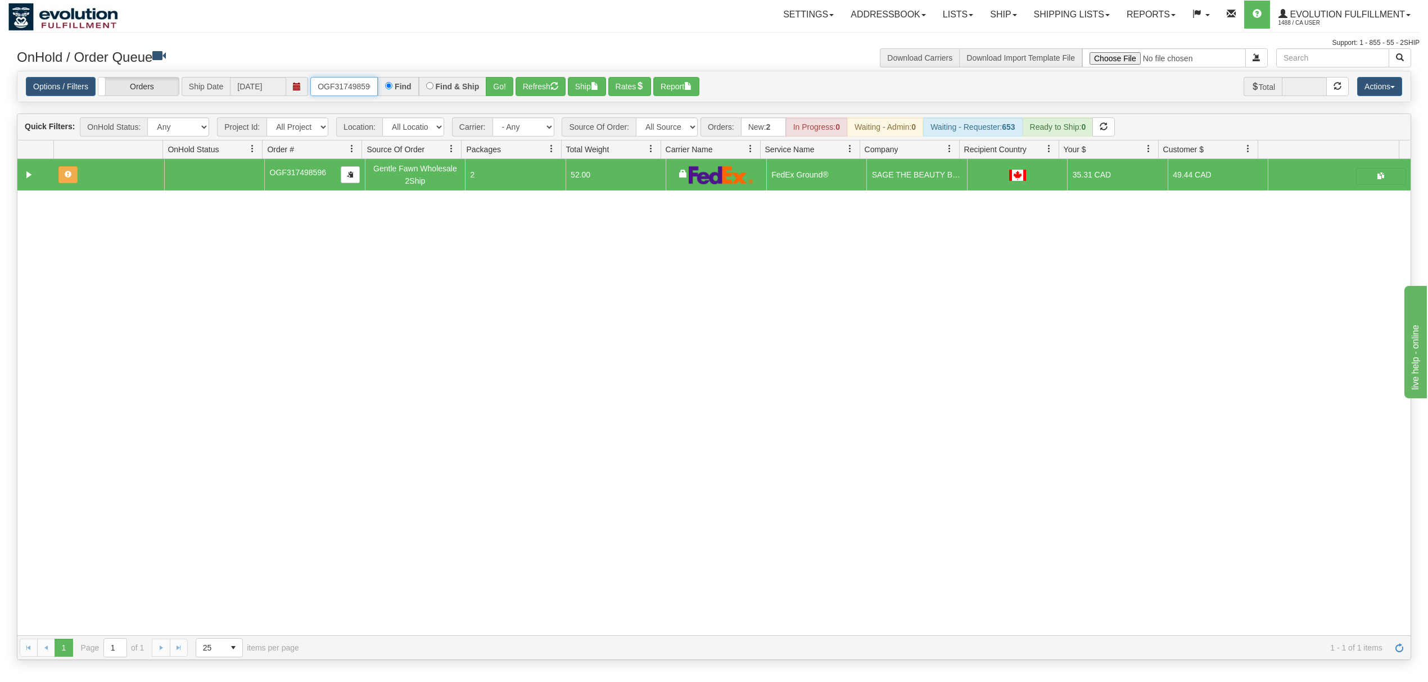
click at [358, 84] on input "OGF317498596" at bounding box center [343, 86] width 67 height 19
type input "OGF317440502"
click at [495, 88] on button "Go!" at bounding box center [500, 86] width 28 height 19
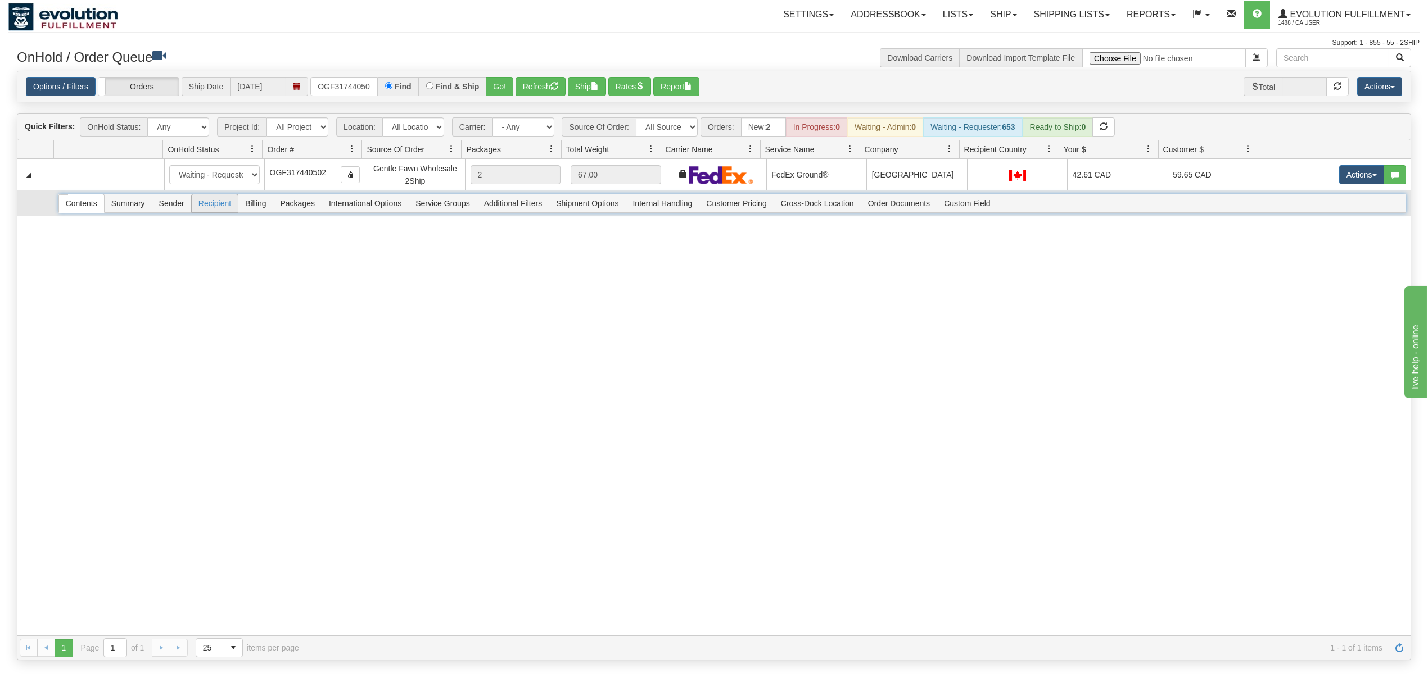
click at [224, 212] on span "Recipient" at bounding box center [215, 203] width 46 height 18
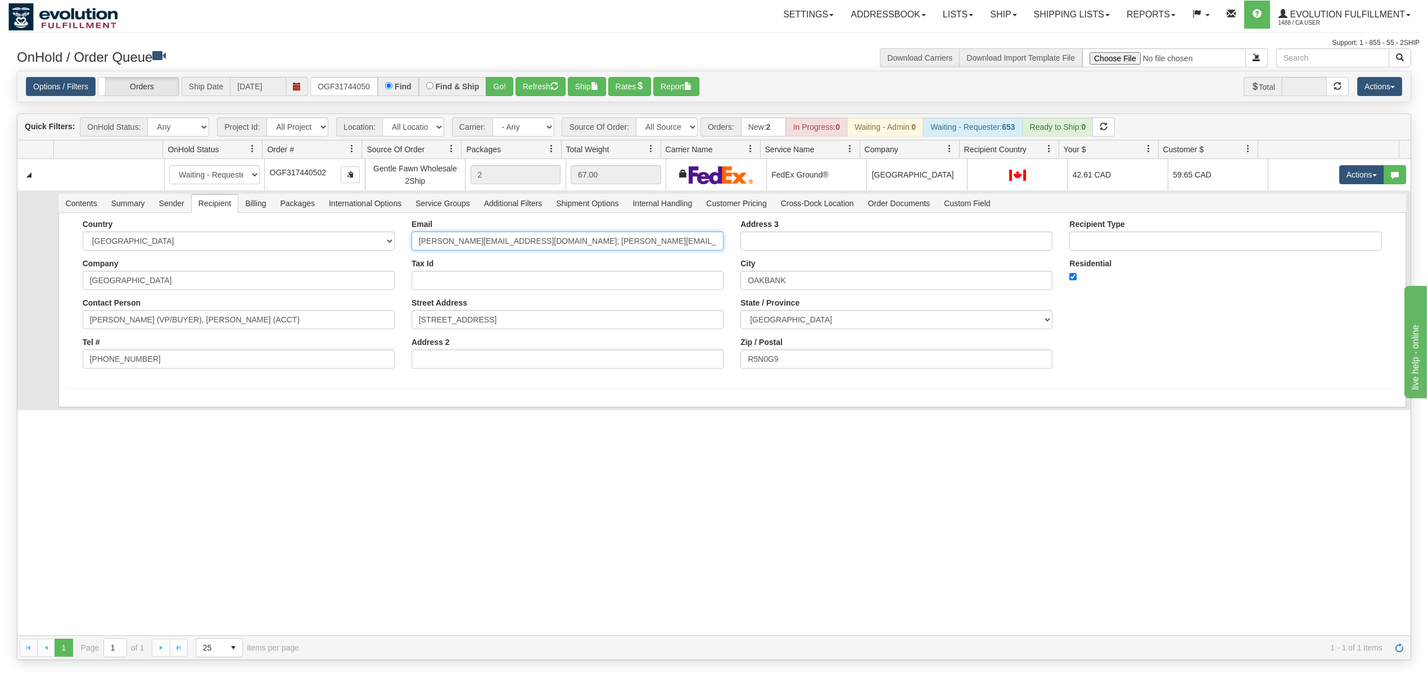
scroll to position [0, 28]
drag, startPoint x: 518, startPoint y: 245, endPoint x: 769, endPoint y: 245, distance: 251.8
click at [769, 245] on div "Country [GEOGRAPHIC_DATA] [GEOGRAPHIC_DATA] [GEOGRAPHIC_DATA] [GEOGRAPHIC_DATA]…" at bounding box center [732, 298] width 1333 height 157
type input "katrina@pineridgehollow.com"
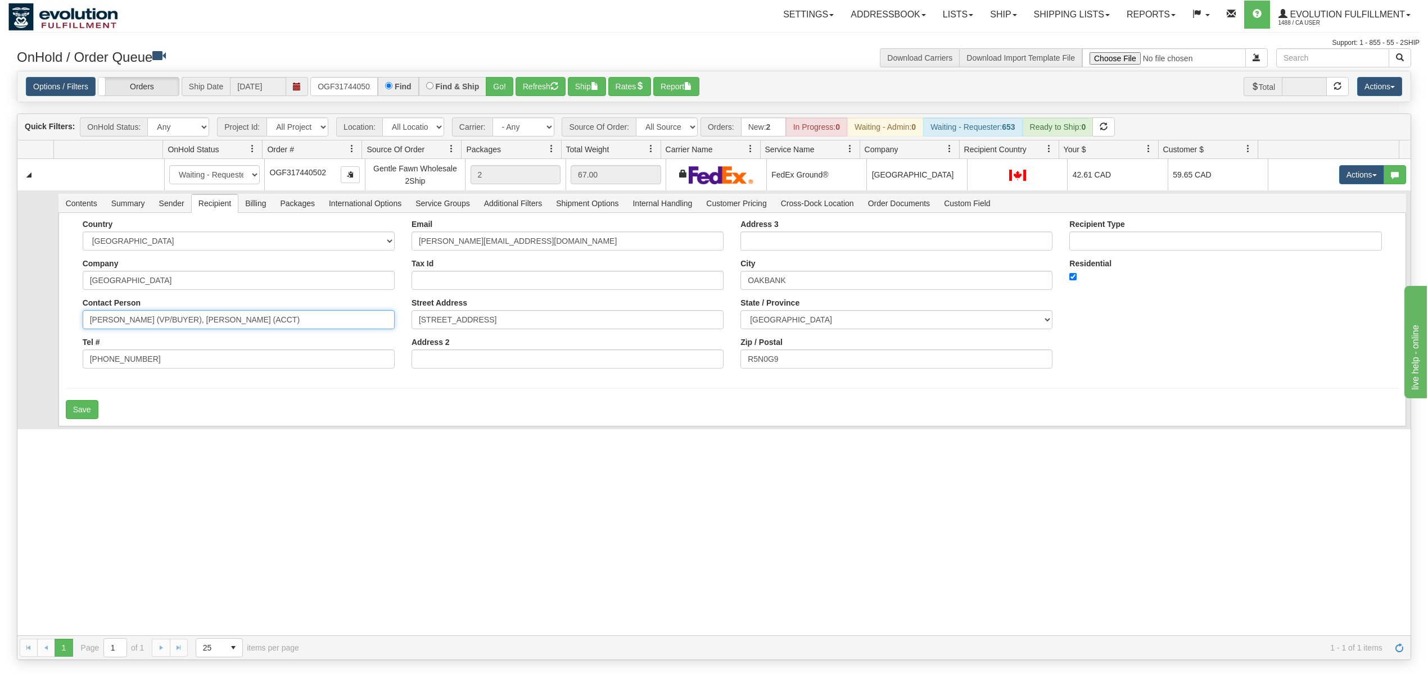
drag, startPoint x: 316, startPoint y: 322, endPoint x: 160, endPoint y: 330, distance: 156.5
click at [160, 329] on input "KATRINA KLASSEN (VP/BUYER), ROXANNE (ACCT)" at bounding box center [239, 319] width 312 height 19
type input "KATRINA KLASSEN"
click at [83, 409] on button "Save" at bounding box center [82, 409] width 33 height 19
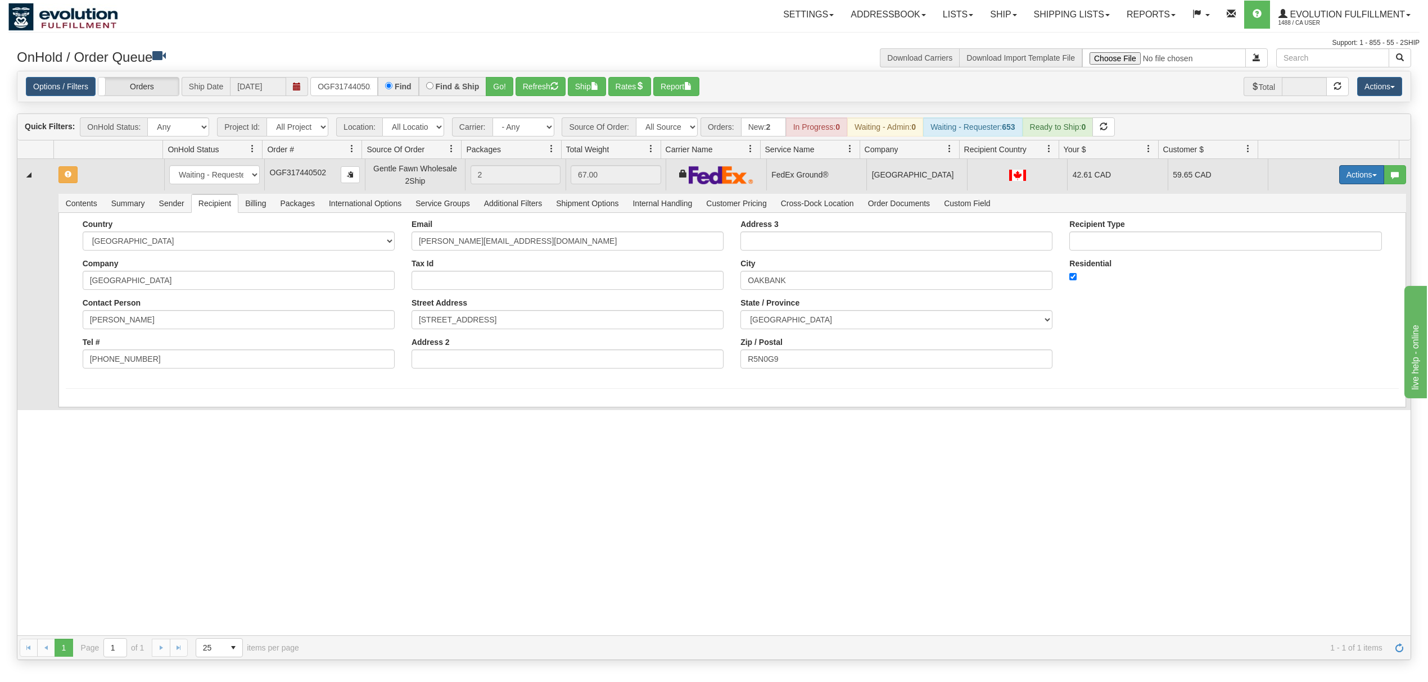
click at [1354, 170] on button "Actions" at bounding box center [1361, 174] width 45 height 19
click at [1314, 239] on link "Ship" at bounding box center [1338, 240] width 90 height 15
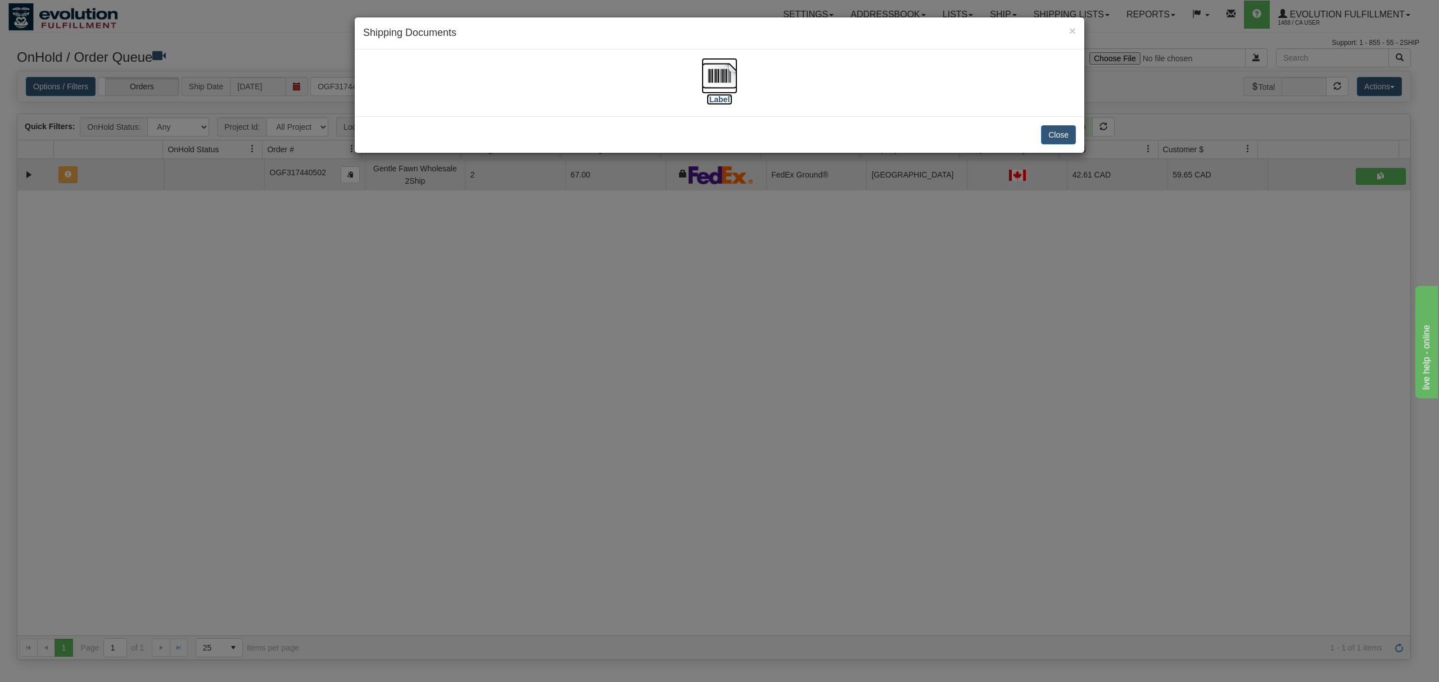
click at [707, 83] on img at bounding box center [719, 76] width 36 height 36
click at [1051, 138] on button "Close" at bounding box center [1058, 134] width 35 height 19
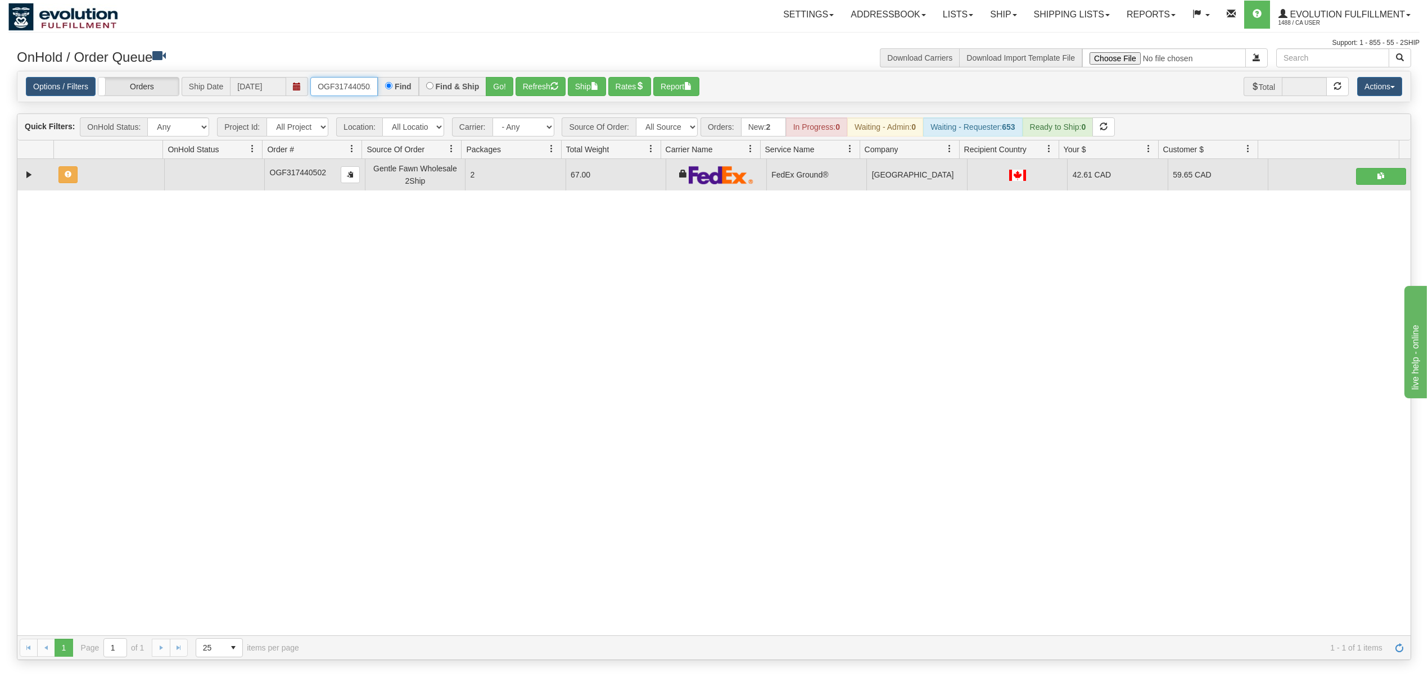
click at [370, 88] on input "OGF317440502" at bounding box center [343, 86] width 67 height 19
type input "OGF317300076"
click at [506, 90] on button "Go!" at bounding box center [500, 86] width 28 height 19
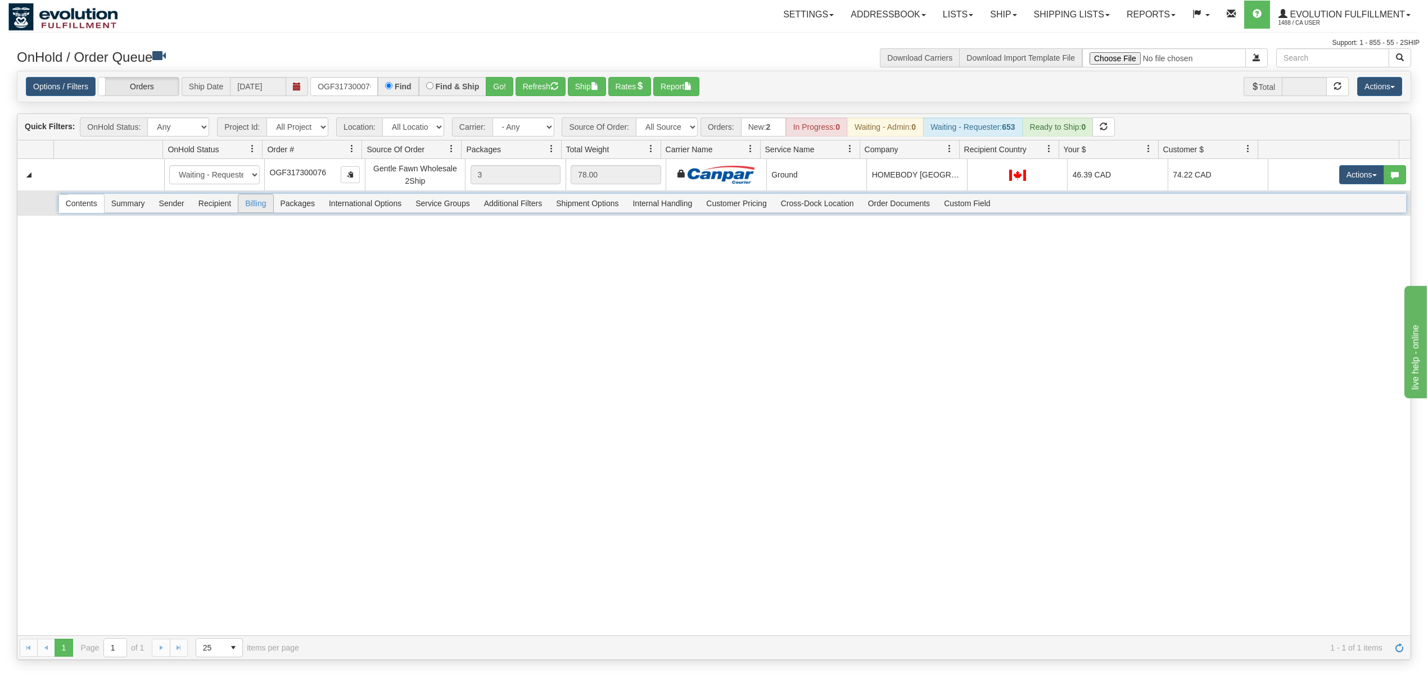
click at [228, 206] on span "Recipient" at bounding box center [215, 203] width 46 height 18
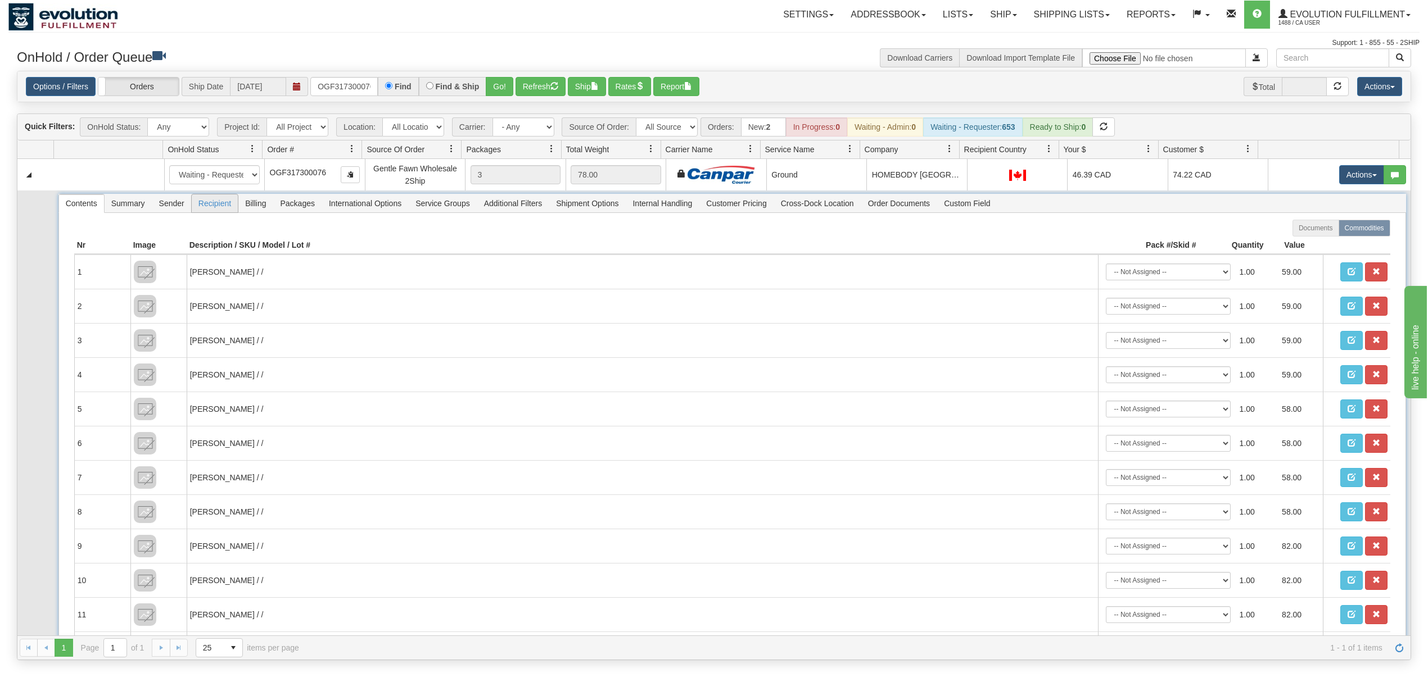
click at [230, 212] on span "Recipient" at bounding box center [215, 203] width 46 height 18
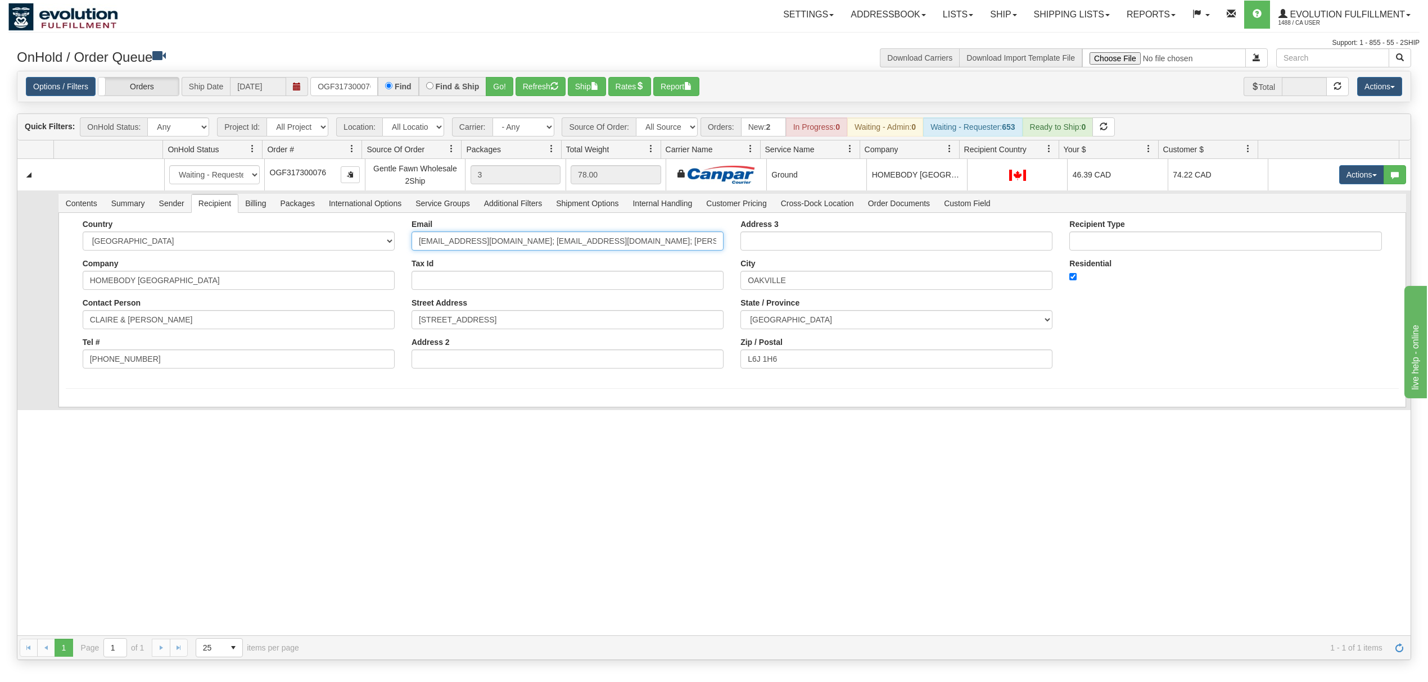
scroll to position [0, 96]
drag, startPoint x: 484, startPoint y: 243, endPoint x: 777, endPoint y: 243, distance: 292.8
click at [777, 243] on div "Country [GEOGRAPHIC_DATA] [GEOGRAPHIC_DATA] [GEOGRAPHIC_DATA] [GEOGRAPHIC_DATA]…" at bounding box center [732, 298] width 1333 height 157
type input "clairehatz@me.com"
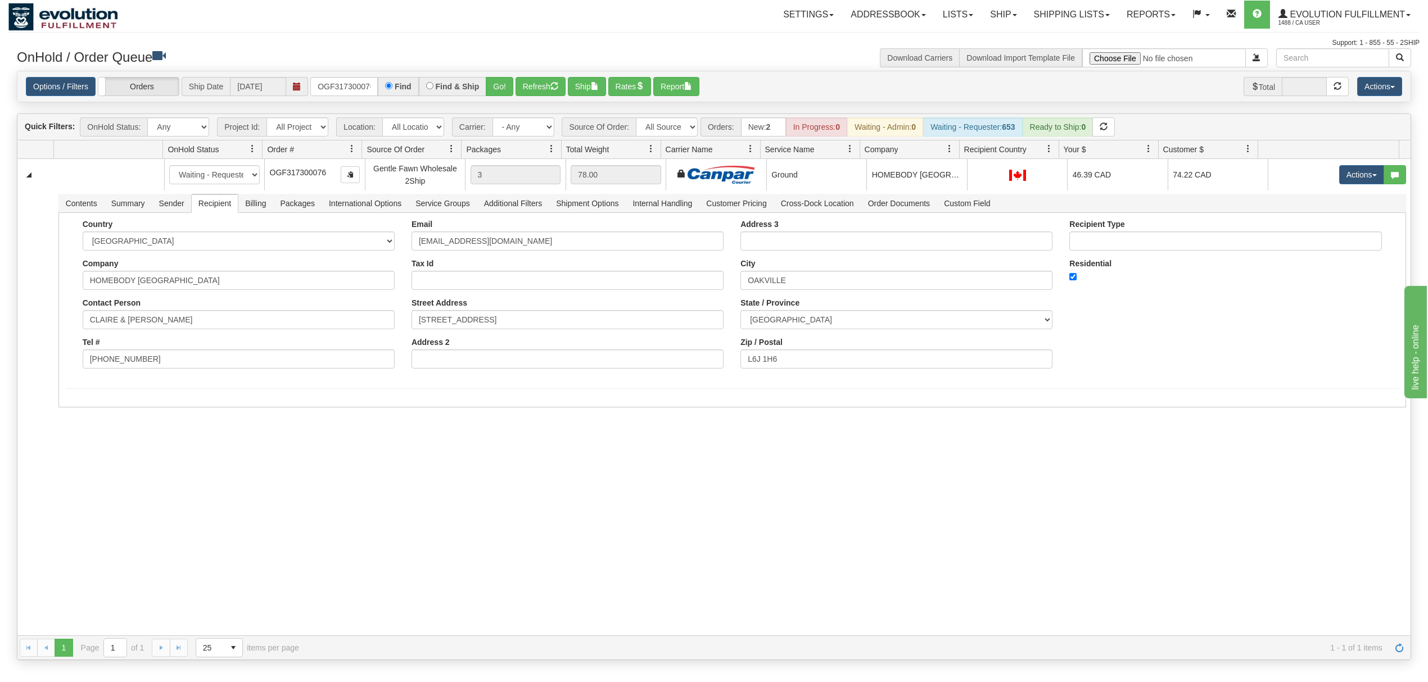
click at [82, 434] on div "31545760 EVOLUTION V3 90887842 90887843 New In Progress Waiting - Admin Waiting…" at bounding box center [713, 397] width 1393 height 477
click at [93, 413] on button "Save" at bounding box center [82, 409] width 33 height 19
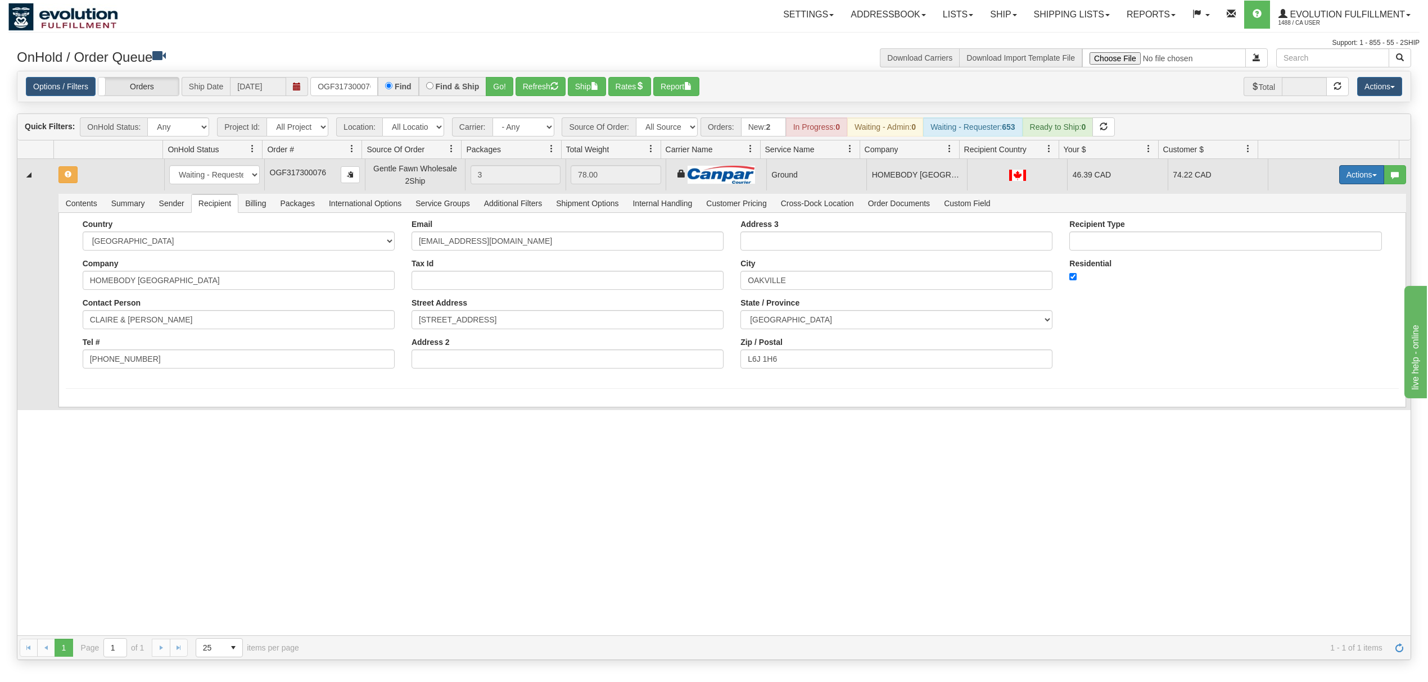
click at [1342, 178] on button "Actions" at bounding box center [1361, 174] width 45 height 19
click at [1311, 237] on link "Ship" at bounding box center [1338, 240] width 90 height 15
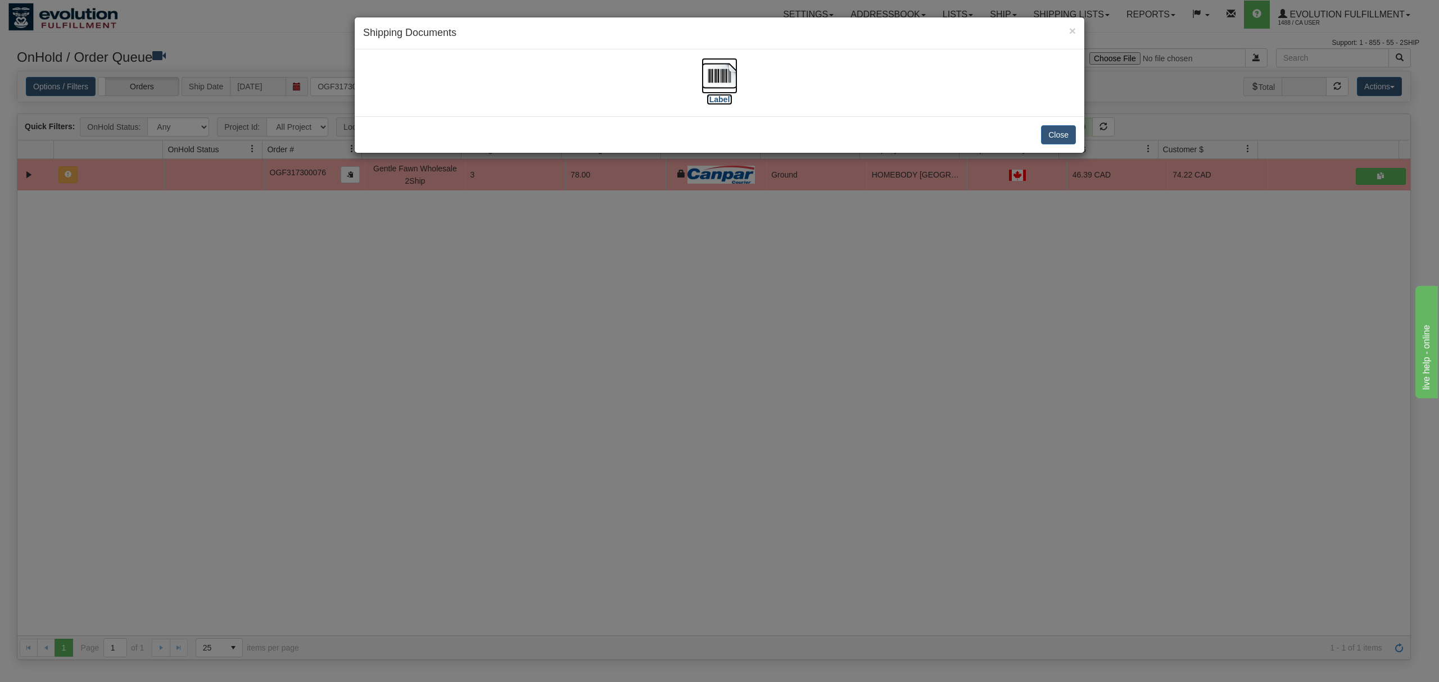
click at [722, 70] on img at bounding box center [719, 76] width 36 height 36
click at [1057, 134] on button "Close" at bounding box center [1058, 134] width 35 height 19
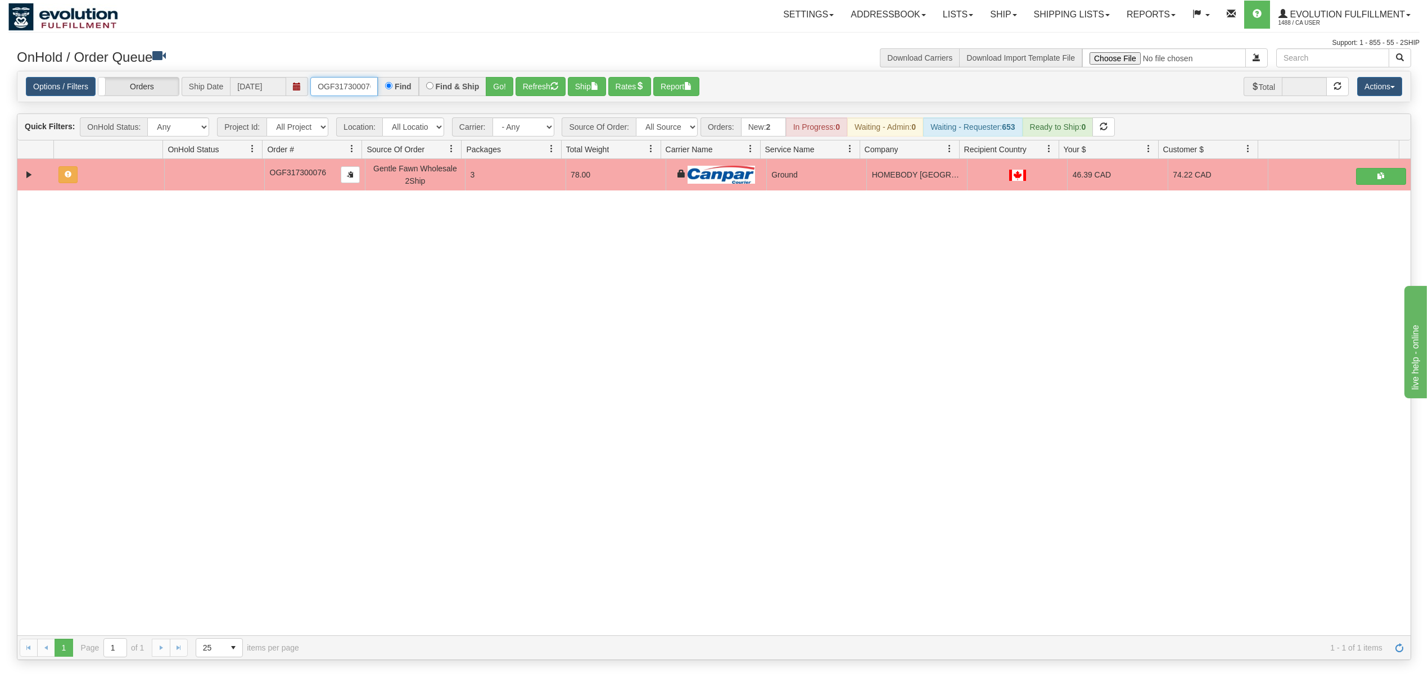
click at [355, 89] on input "OGF317300076" at bounding box center [343, 86] width 67 height 19
type input "OGF317491340"
click at [508, 82] on button "Go!" at bounding box center [500, 86] width 28 height 19
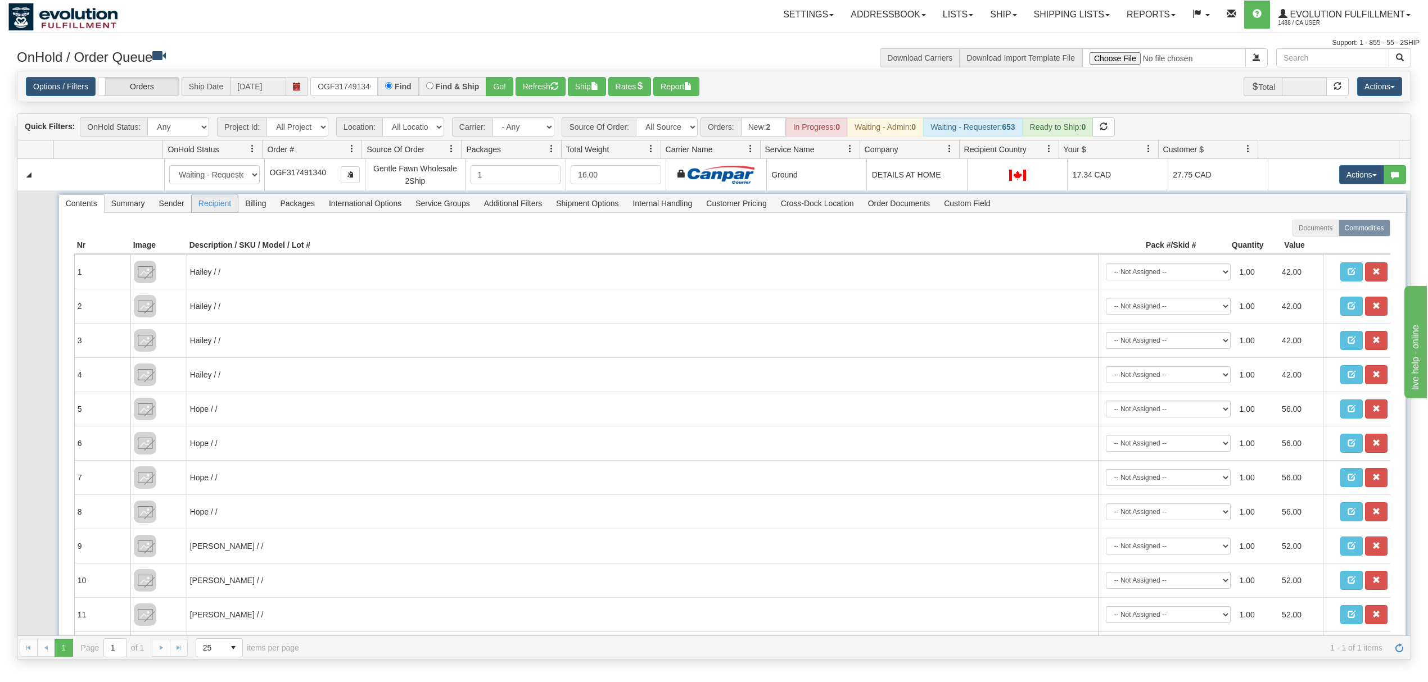
click at [219, 205] on span "Recipient" at bounding box center [215, 203] width 46 height 18
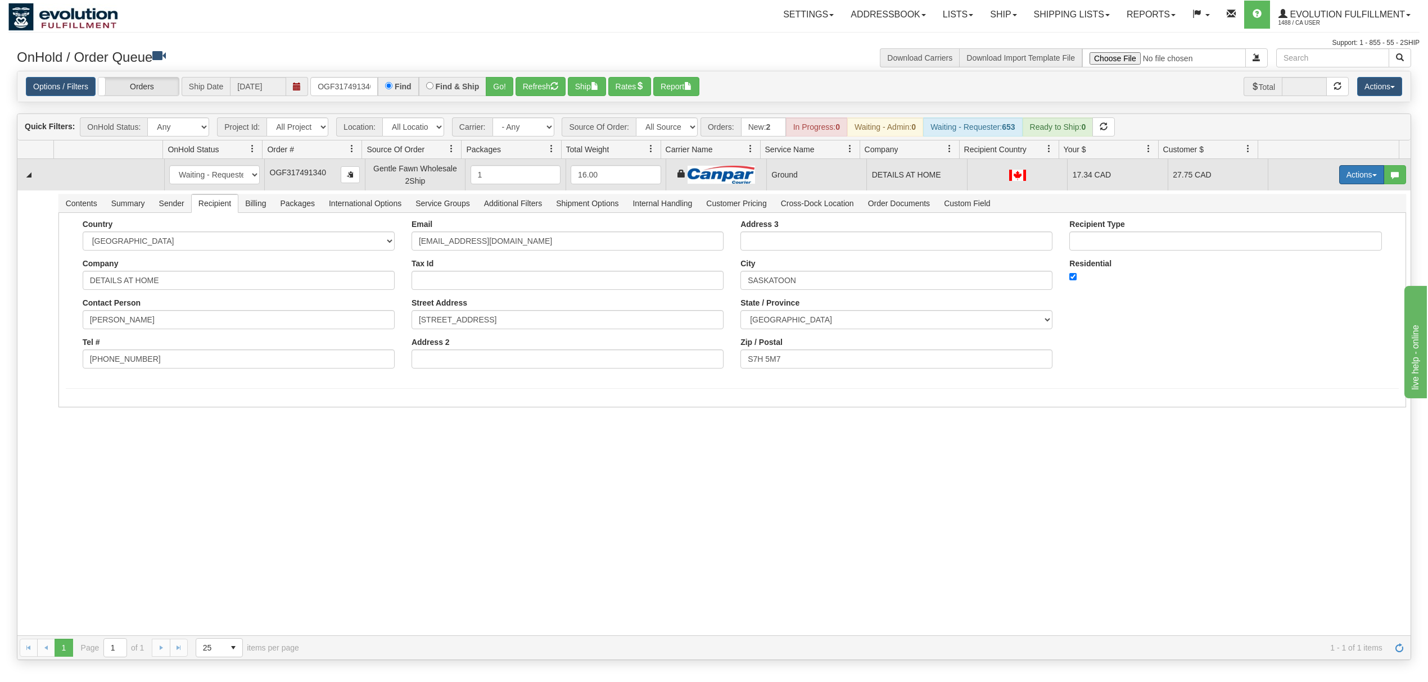
click at [1343, 180] on button "Actions" at bounding box center [1361, 174] width 45 height 19
click at [1305, 241] on span "Ship" at bounding box center [1317, 240] width 24 height 9
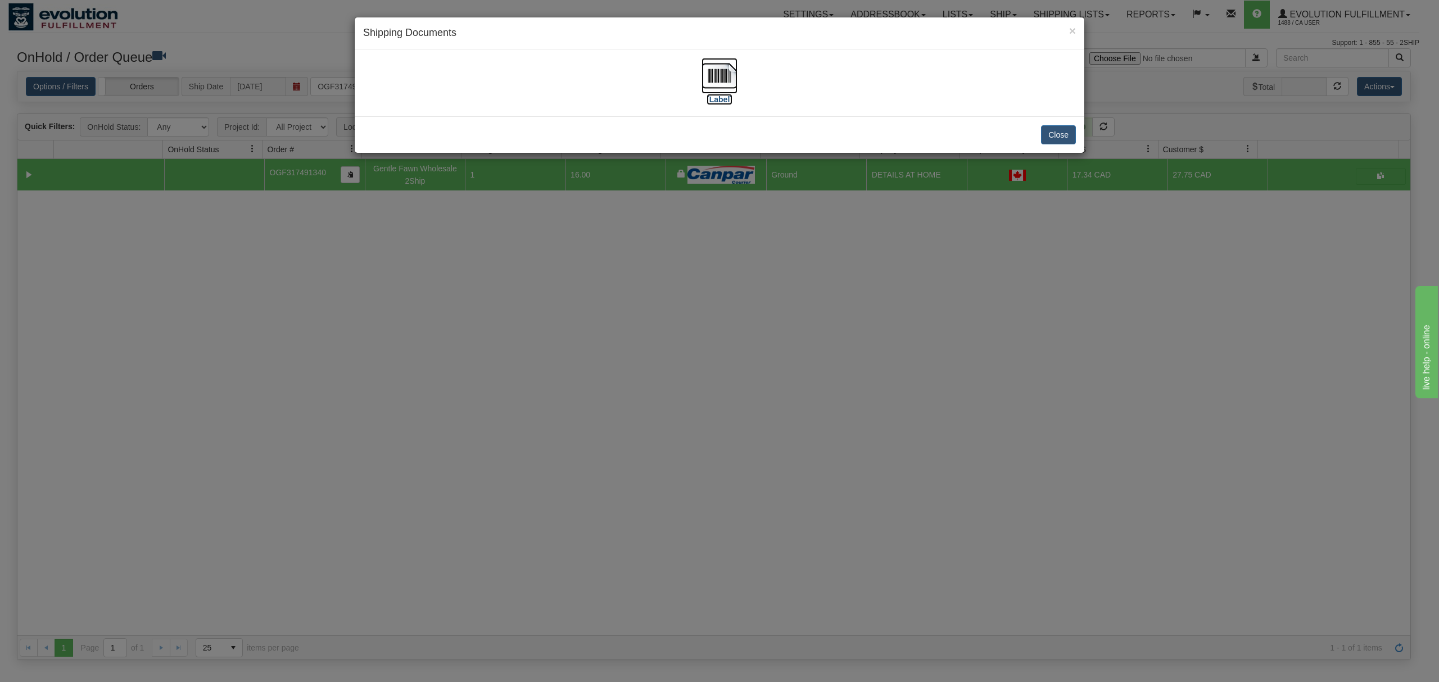
click at [710, 75] on img at bounding box center [719, 76] width 36 height 36
click at [1047, 133] on button "Close" at bounding box center [1058, 134] width 35 height 19
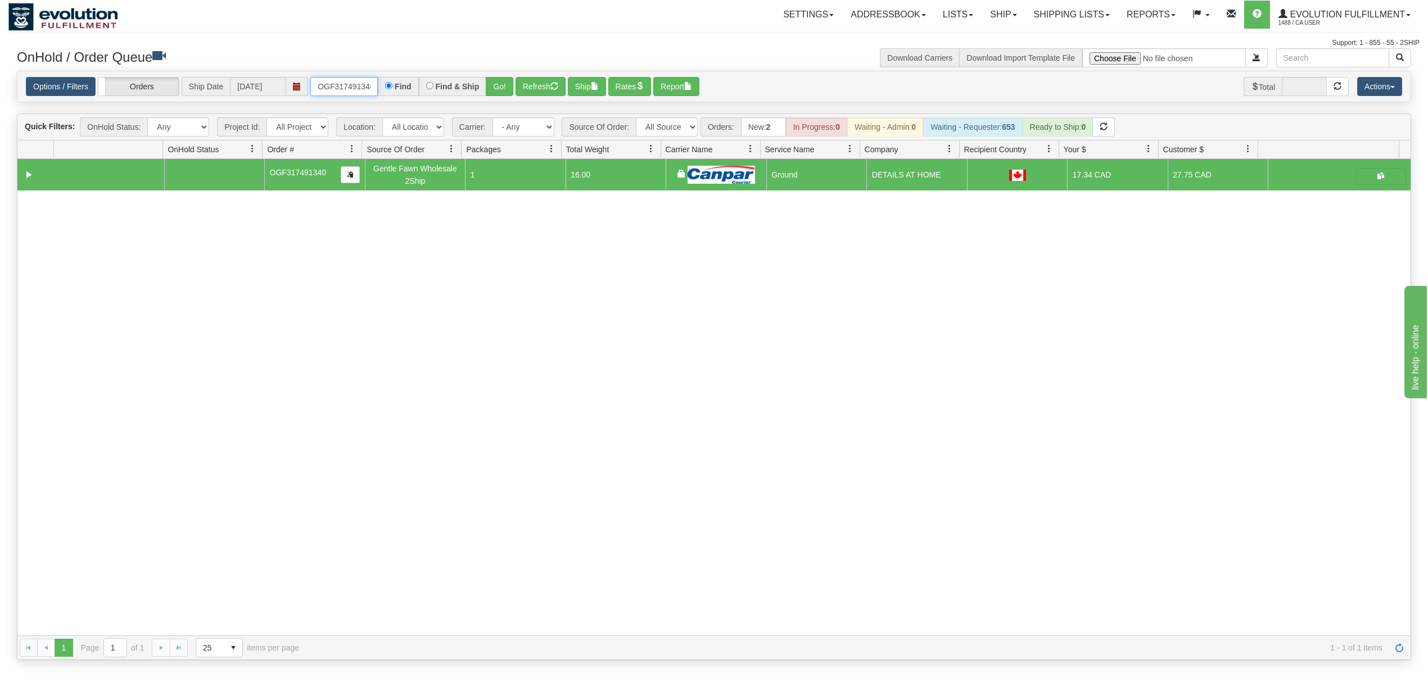
click at [337, 93] on input "OGF317491340" at bounding box center [343, 86] width 67 height 19
click at [338, 93] on input "OGF317491340" at bounding box center [343, 86] width 67 height 19
click at [510, 91] on button "Go!" at bounding box center [500, 86] width 28 height 19
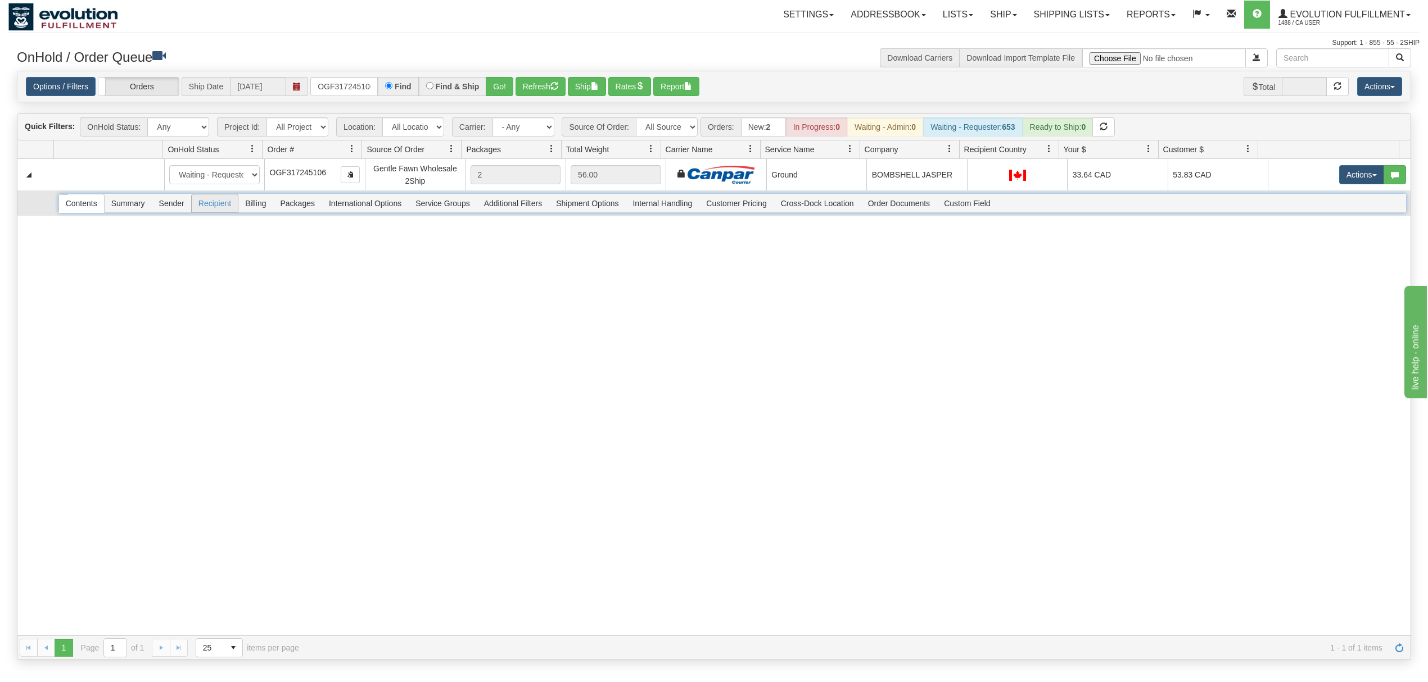
click at [225, 208] on span "Recipient" at bounding box center [215, 203] width 46 height 18
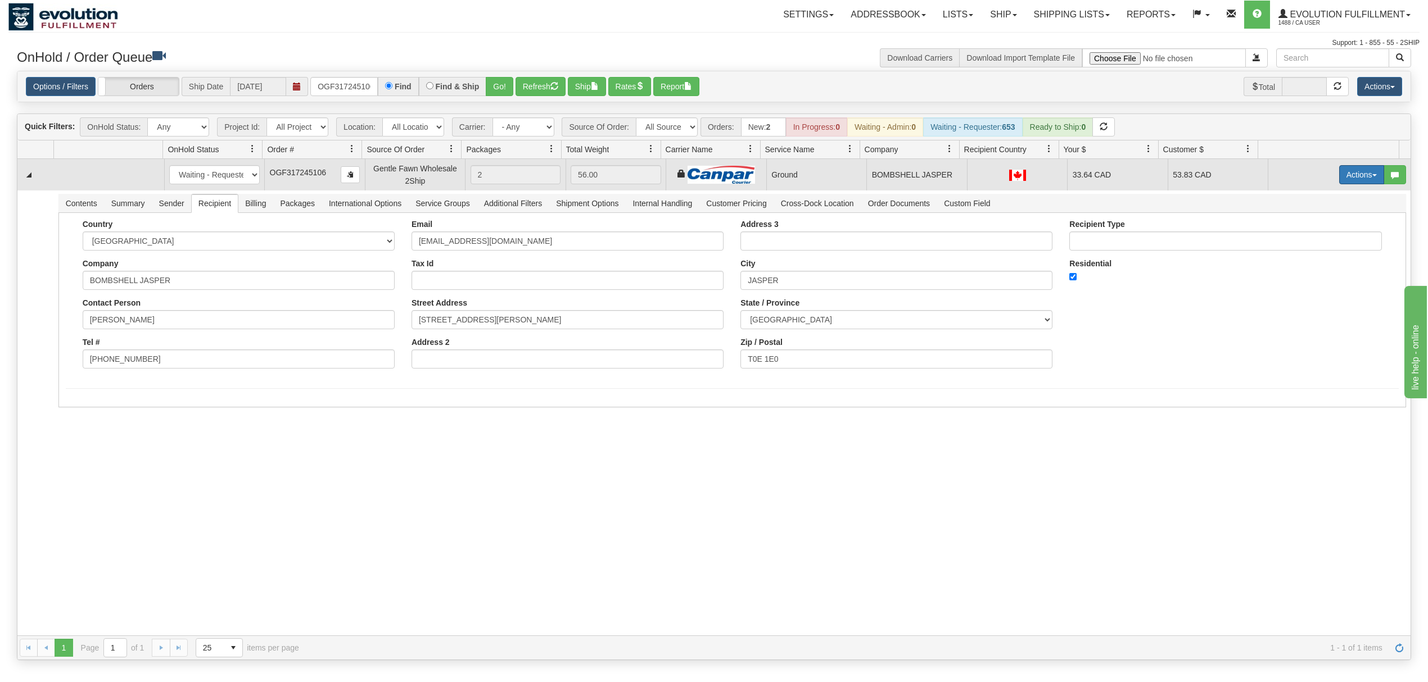
click at [1356, 175] on button "Actions" at bounding box center [1361, 174] width 45 height 19
click at [1305, 239] on span "Ship" at bounding box center [1317, 240] width 24 height 9
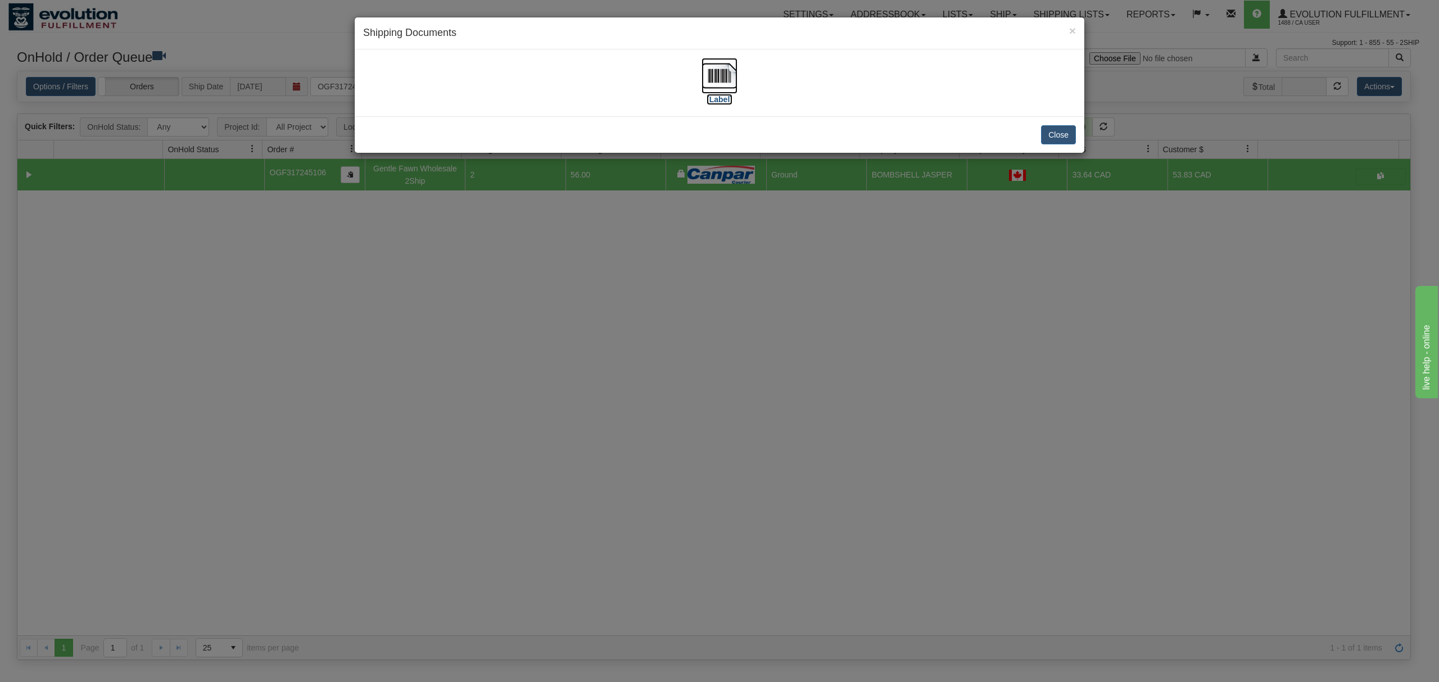
click at [718, 75] on img at bounding box center [719, 76] width 36 height 36
click at [1060, 131] on button "Close" at bounding box center [1058, 134] width 35 height 19
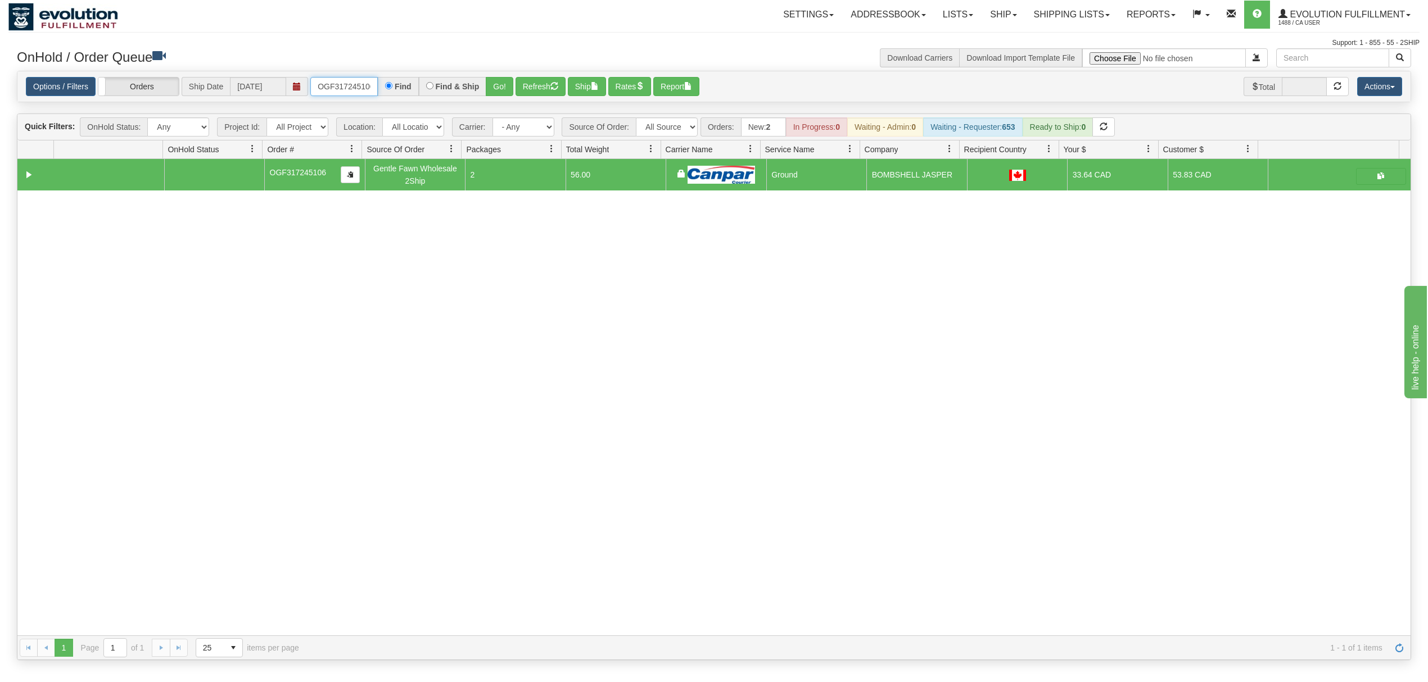
click at [363, 92] on input "OGF317245106" at bounding box center [343, 86] width 67 height 19
click at [507, 92] on button "Go!" at bounding box center [500, 86] width 28 height 19
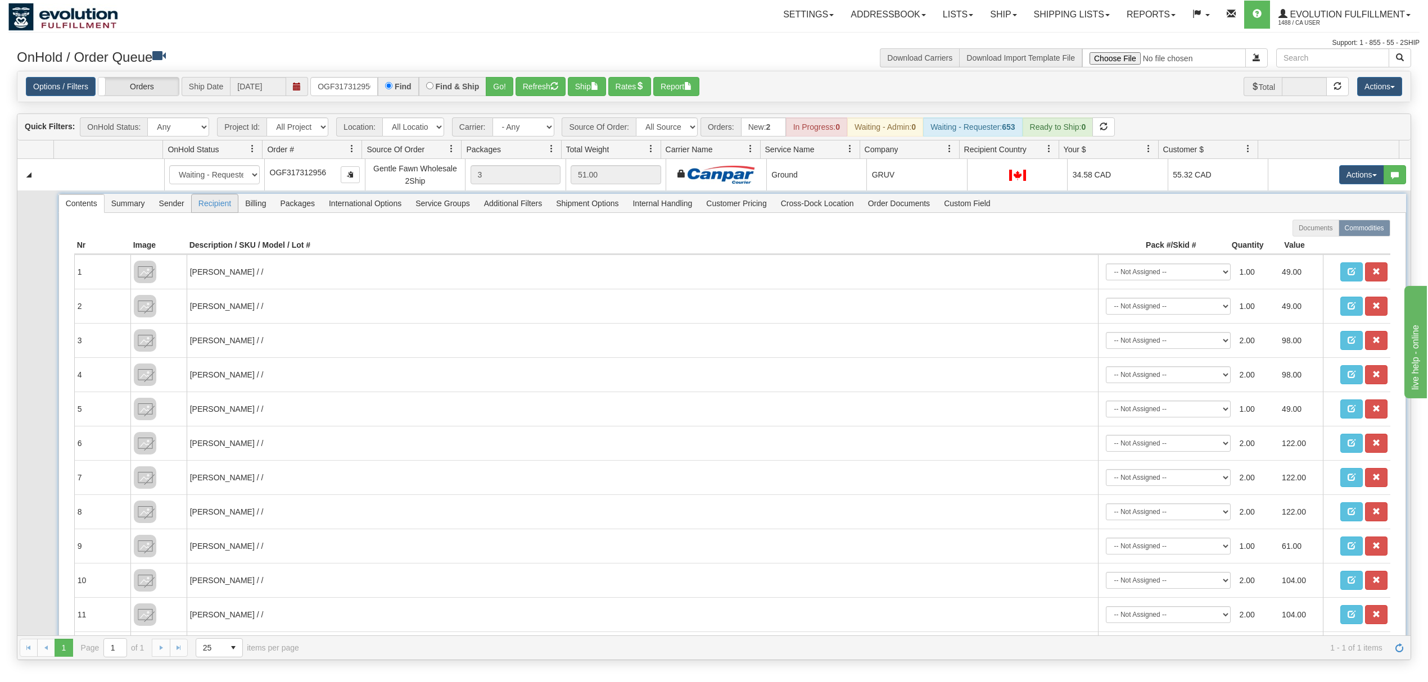
click at [229, 210] on span "Recipient" at bounding box center [215, 203] width 46 height 18
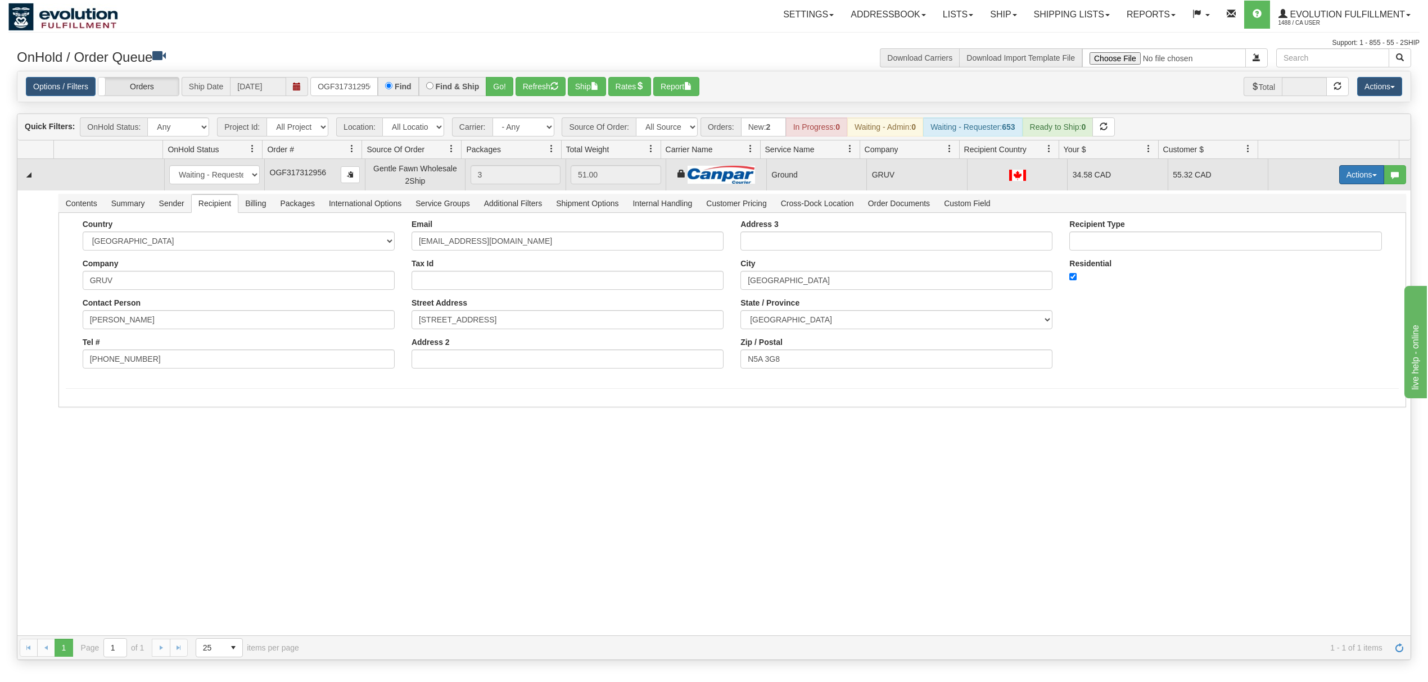
click at [1354, 176] on button "Actions" at bounding box center [1361, 174] width 45 height 19
click at [1305, 241] on span "Ship" at bounding box center [1317, 240] width 24 height 9
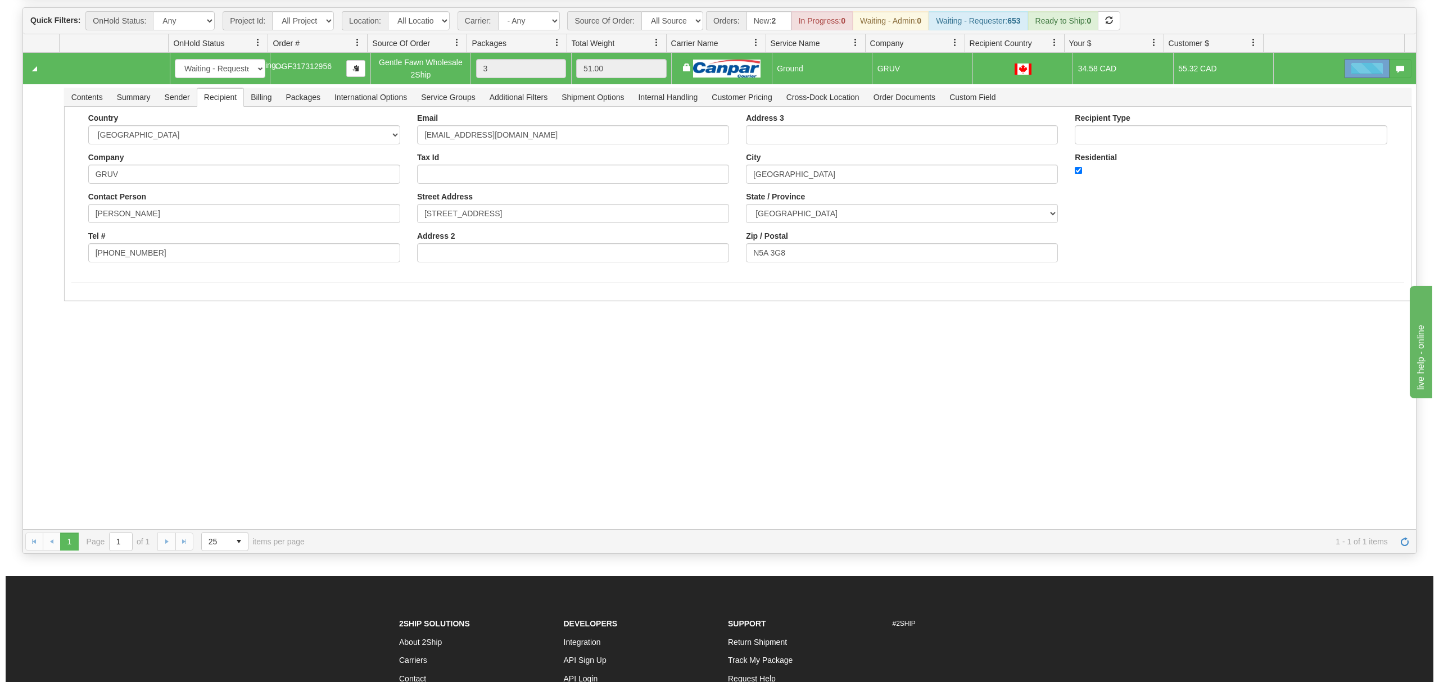
scroll to position [225, 0]
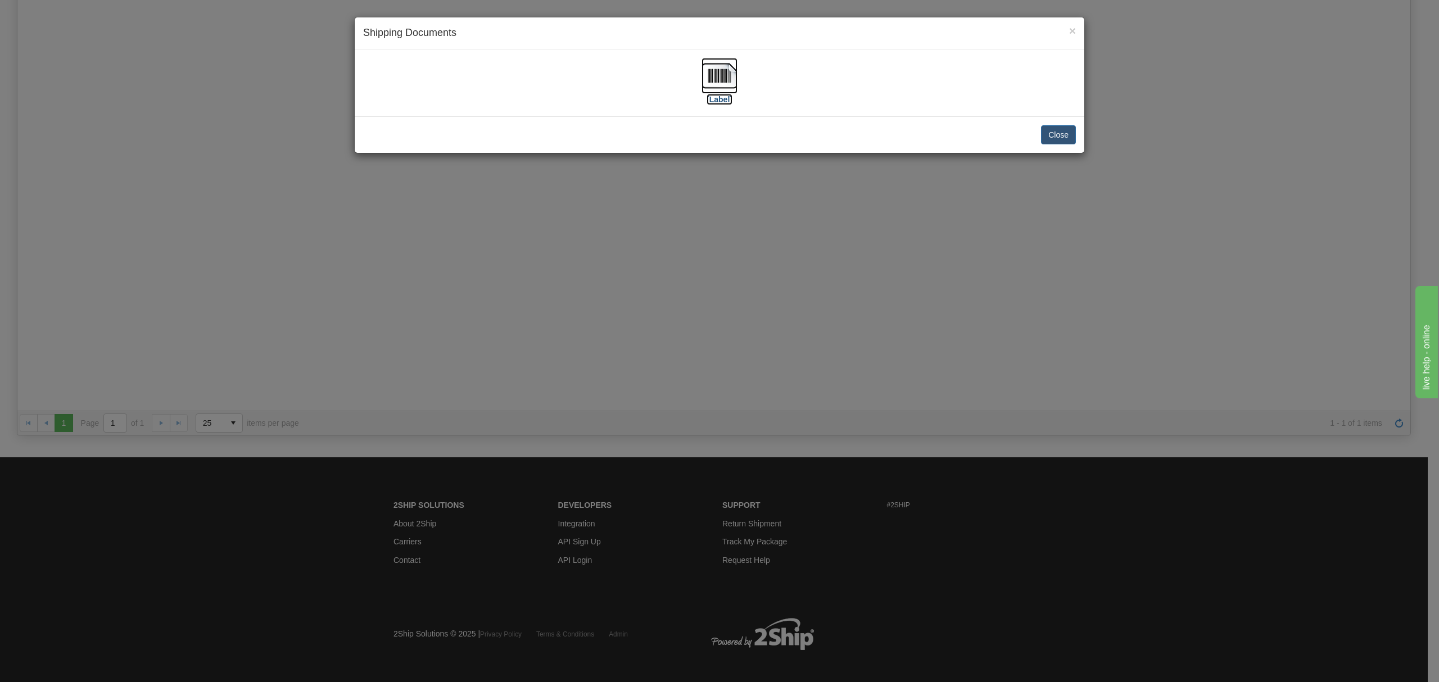
click at [722, 73] on img at bounding box center [719, 76] width 36 height 36
click at [1066, 133] on button "Close" at bounding box center [1058, 134] width 35 height 19
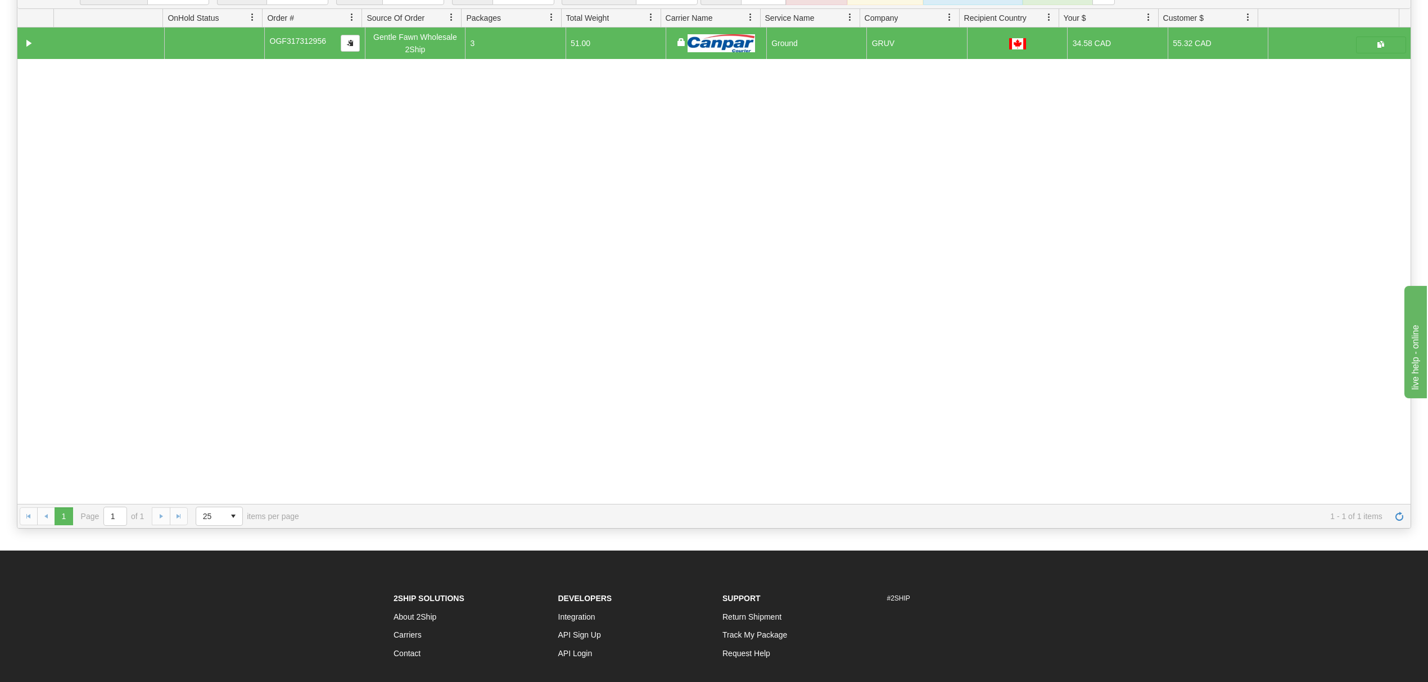
scroll to position [0, 0]
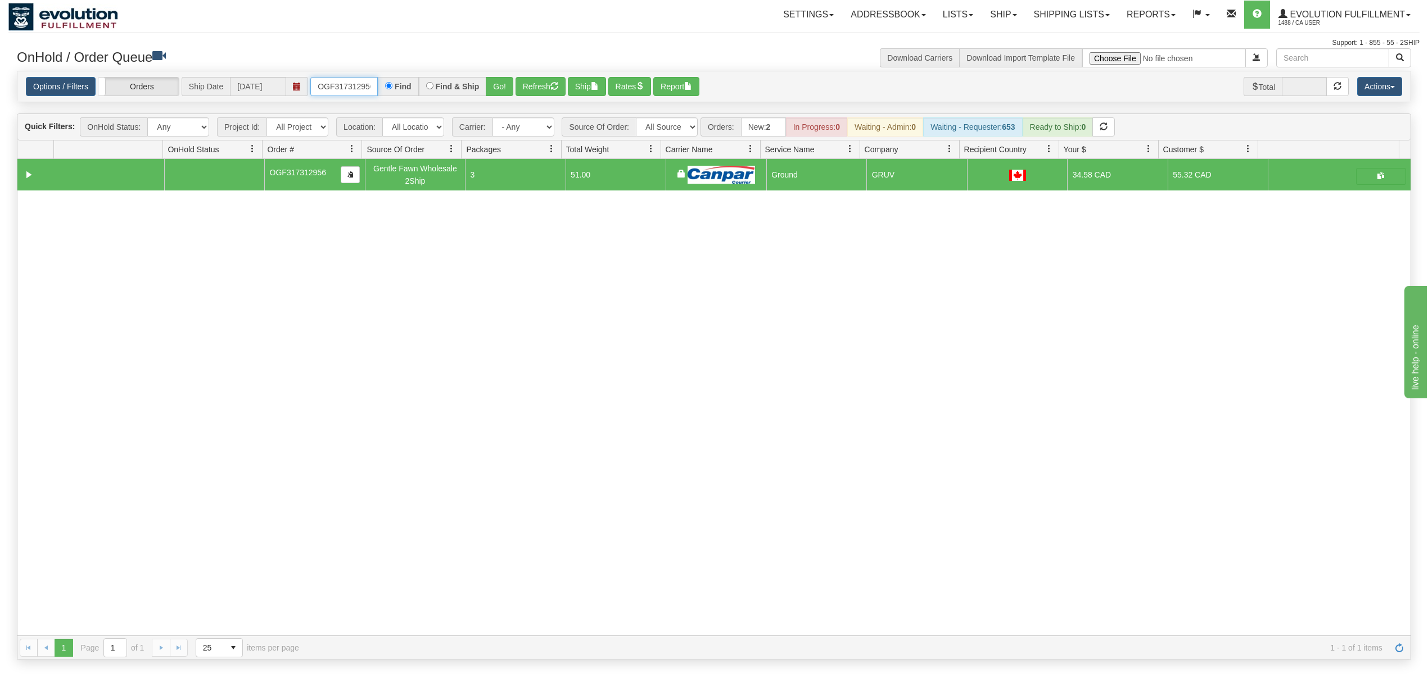
click at [347, 92] on input "OGF317312956" at bounding box center [343, 86] width 67 height 19
drag, startPoint x: 508, startPoint y: 75, endPoint x: 506, endPoint y: 82, distance: 7.5
click at [508, 77] on div "Options / Filters Group Shipments Orders Ship Date [DATE] OGF317313185 Find Fin…" at bounding box center [713, 86] width 1393 height 31
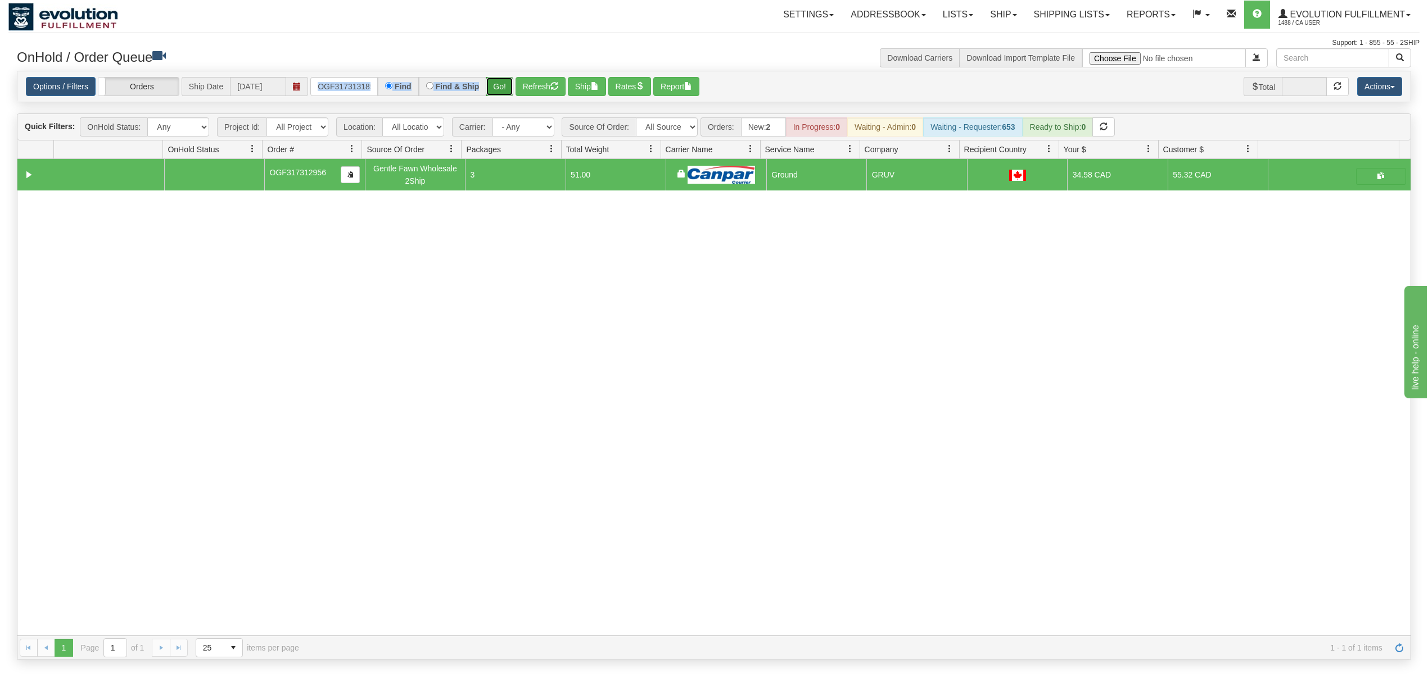
click at [506, 82] on button "Go!" at bounding box center [500, 86] width 28 height 19
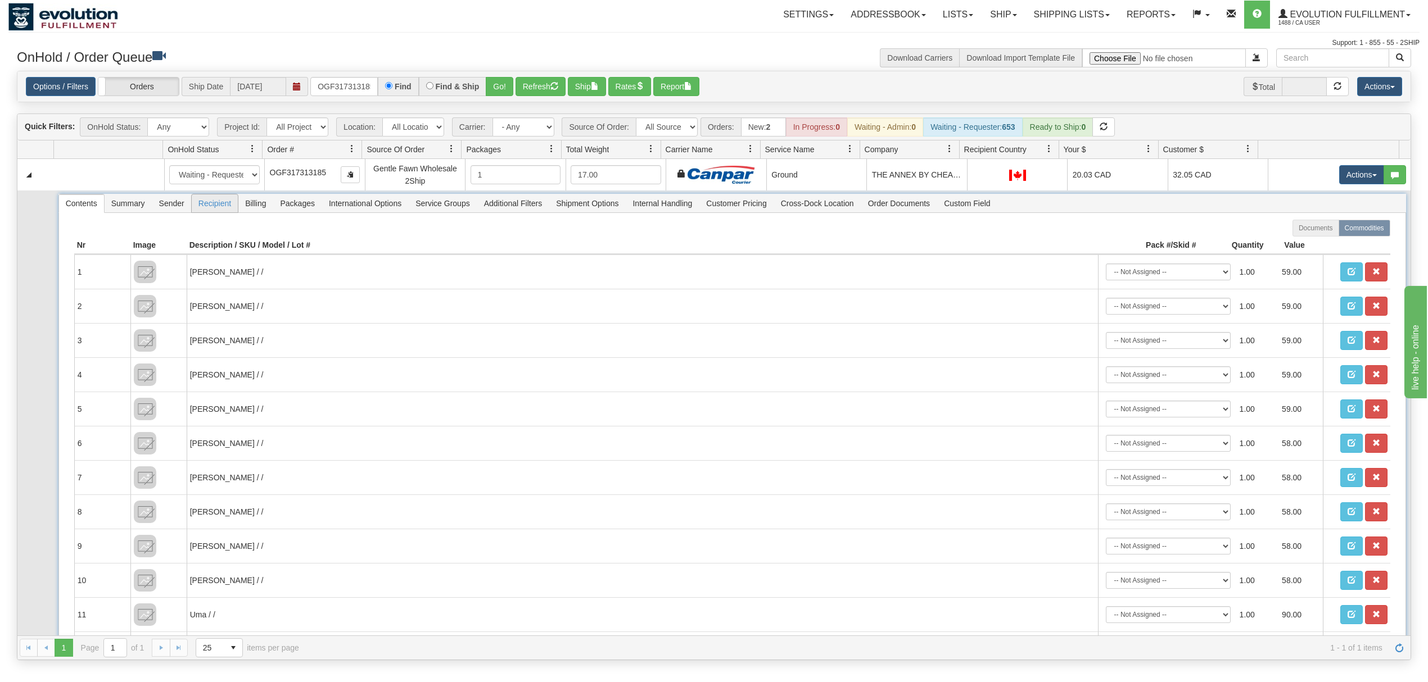
click at [201, 207] on span "Recipient" at bounding box center [215, 203] width 46 height 18
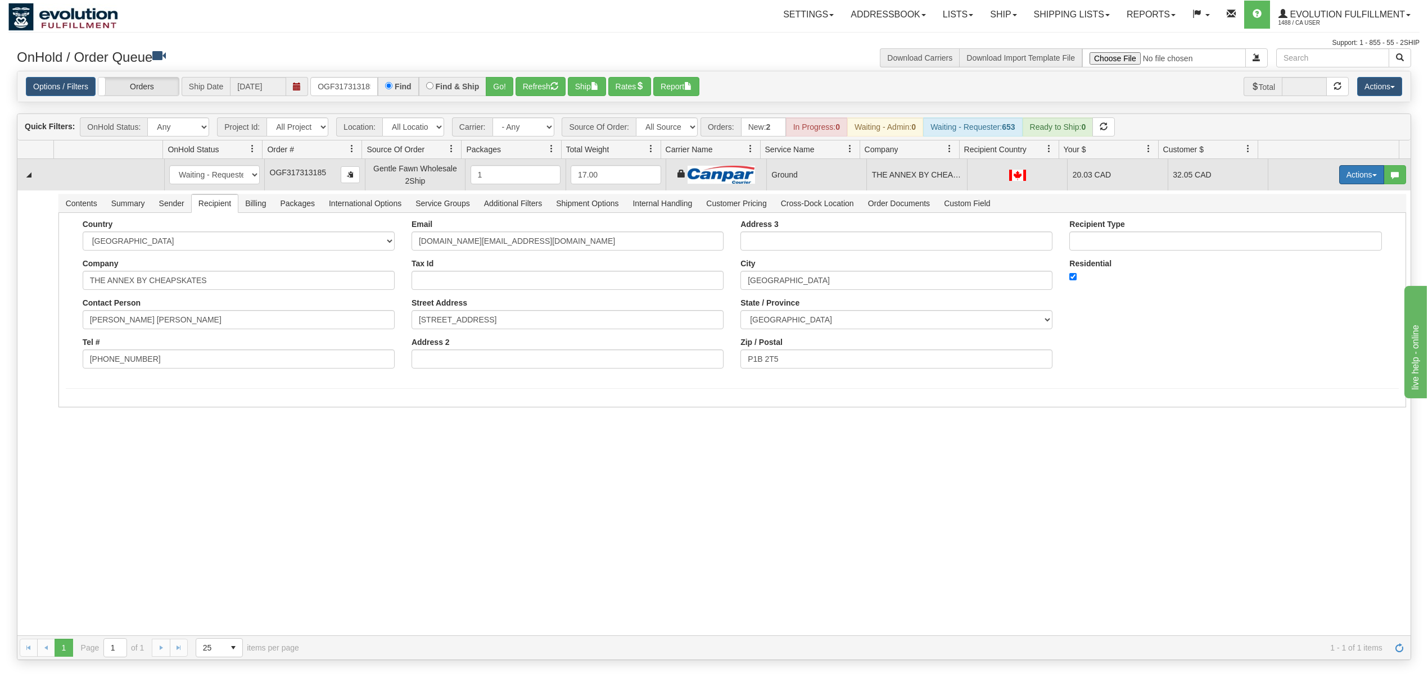
click at [1355, 181] on button "Actions" at bounding box center [1361, 174] width 45 height 19
click at [1307, 239] on span "Ship" at bounding box center [1317, 240] width 24 height 9
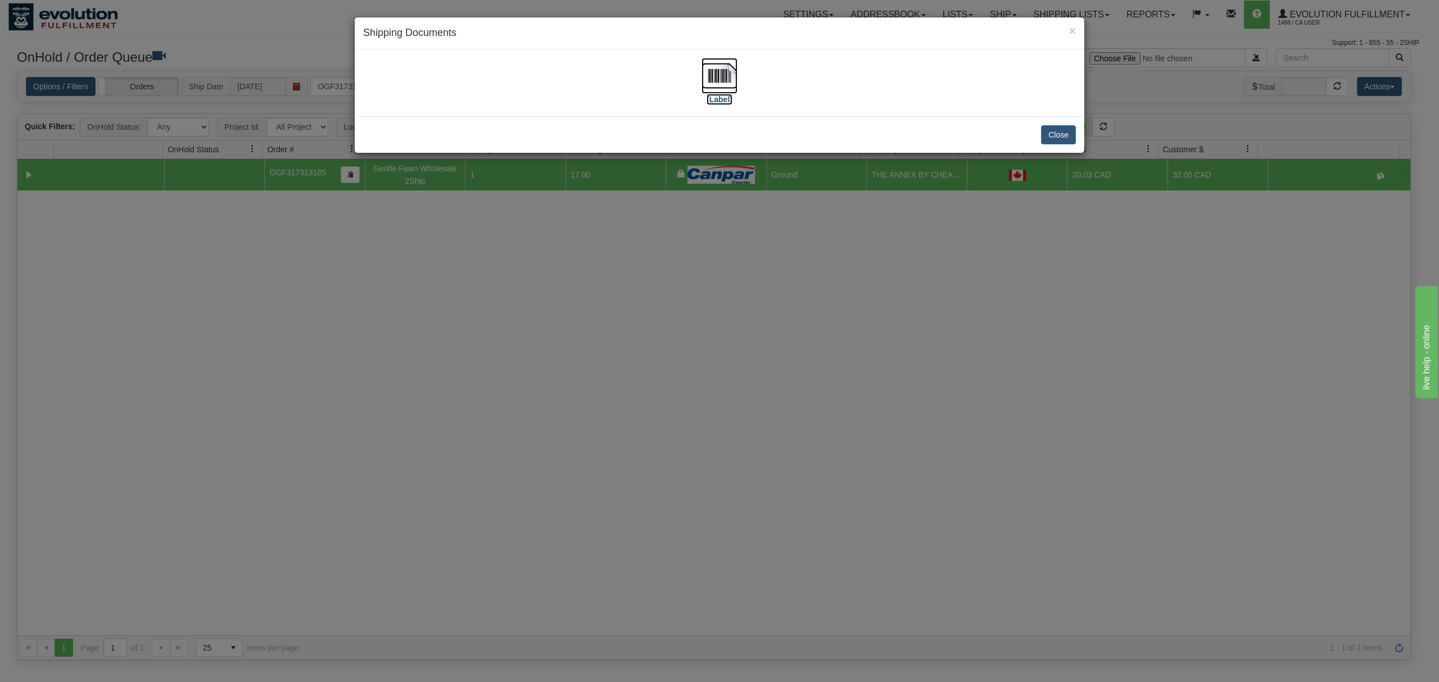
click at [720, 77] on img at bounding box center [719, 76] width 36 height 36
drag, startPoint x: 1048, startPoint y: 133, endPoint x: 806, endPoint y: 131, distance: 242.3
click at [1049, 133] on button "Close" at bounding box center [1058, 134] width 35 height 19
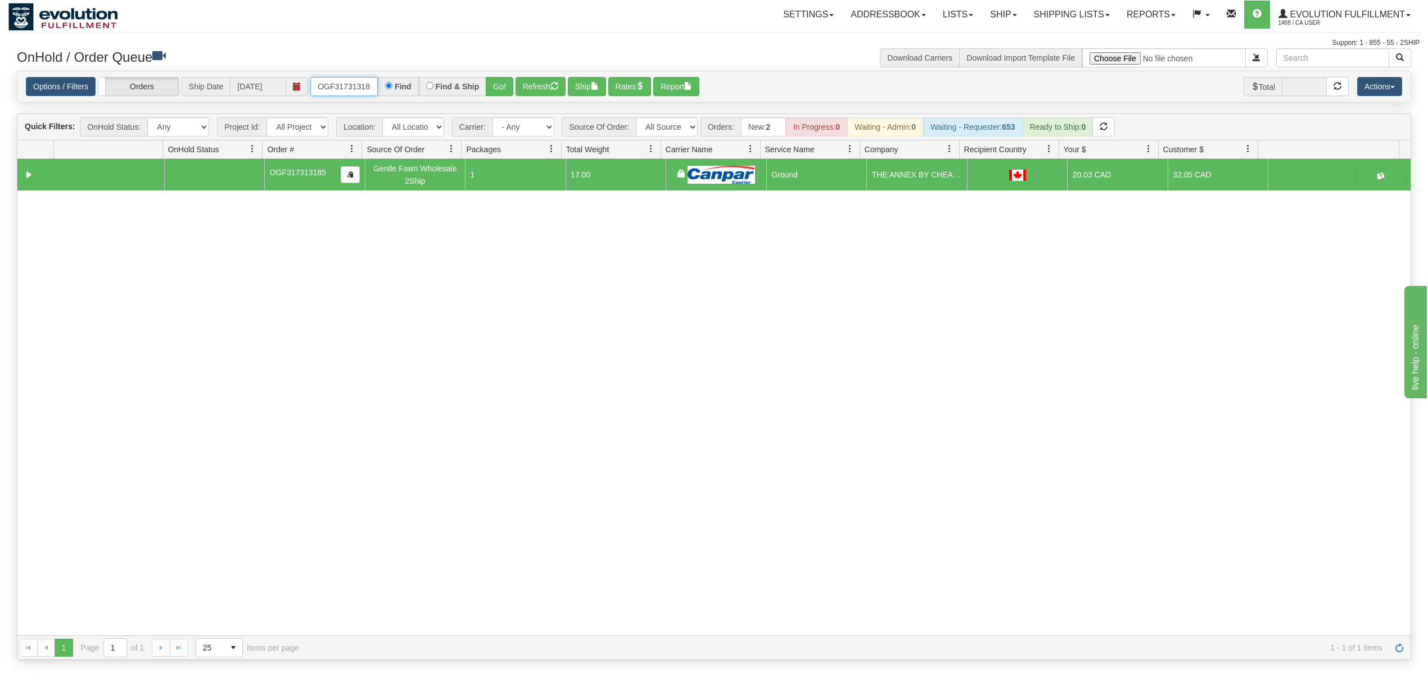
click at [340, 92] on input "OGF317313185" at bounding box center [343, 86] width 67 height 19
click at [497, 82] on button "Go!" at bounding box center [500, 86] width 28 height 19
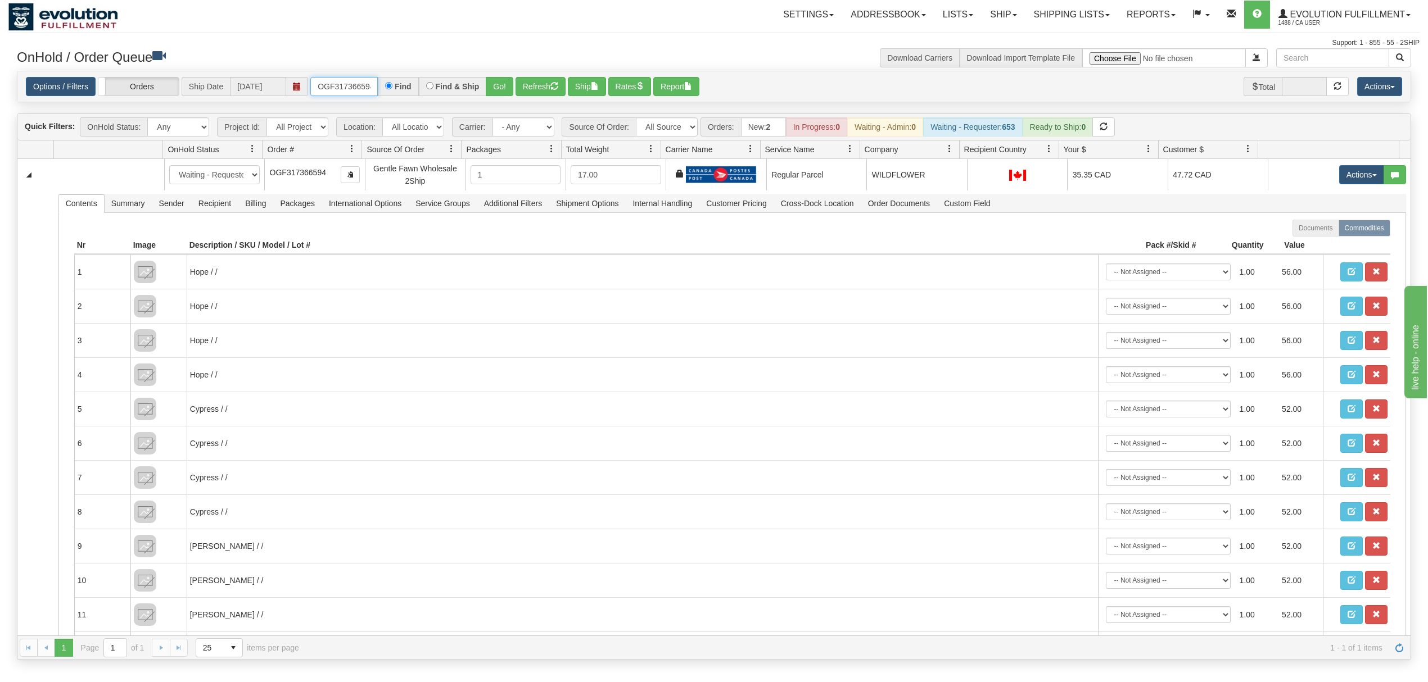
click at [356, 87] on input "OGF317366594" at bounding box center [343, 86] width 67 height 19
click at [500, 86] on button "Go!" at bounding box center [500, 86] width 28 height 19
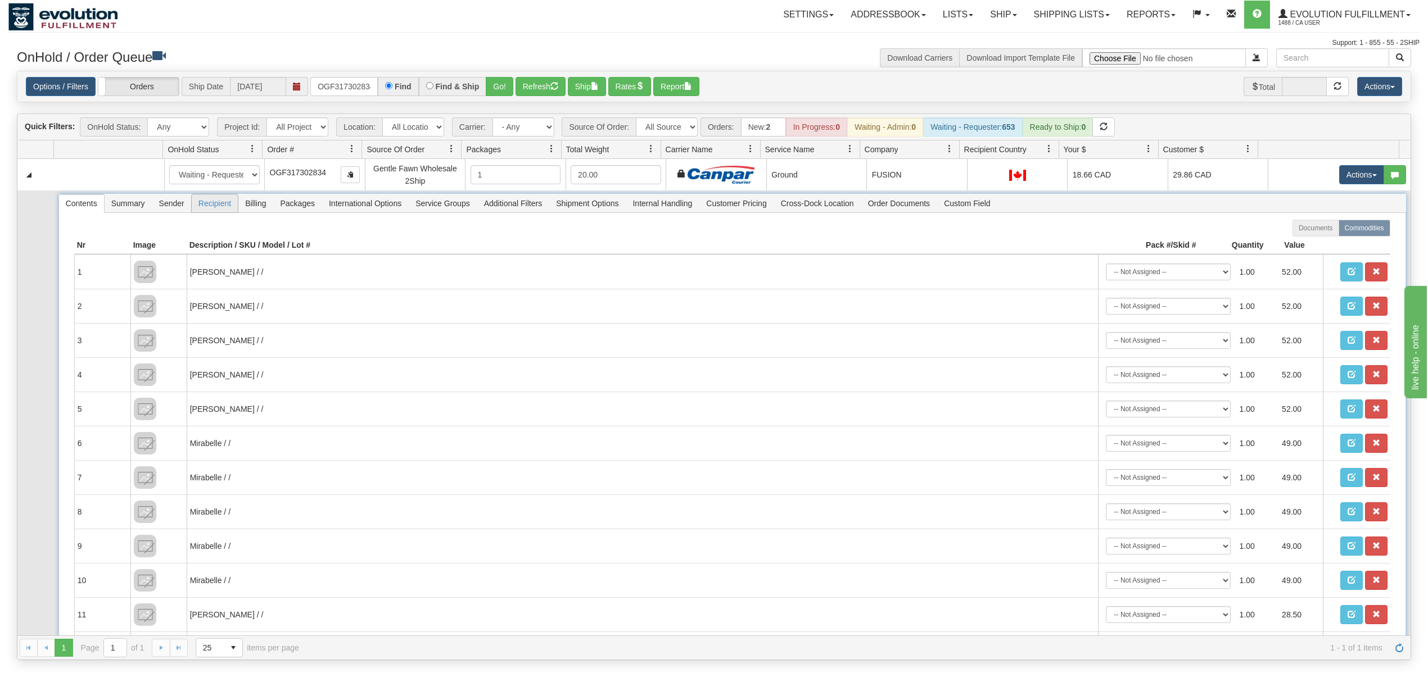
click at [216, 208] on span "Recipient" at bounding box center [215, 203] width 46 height 18
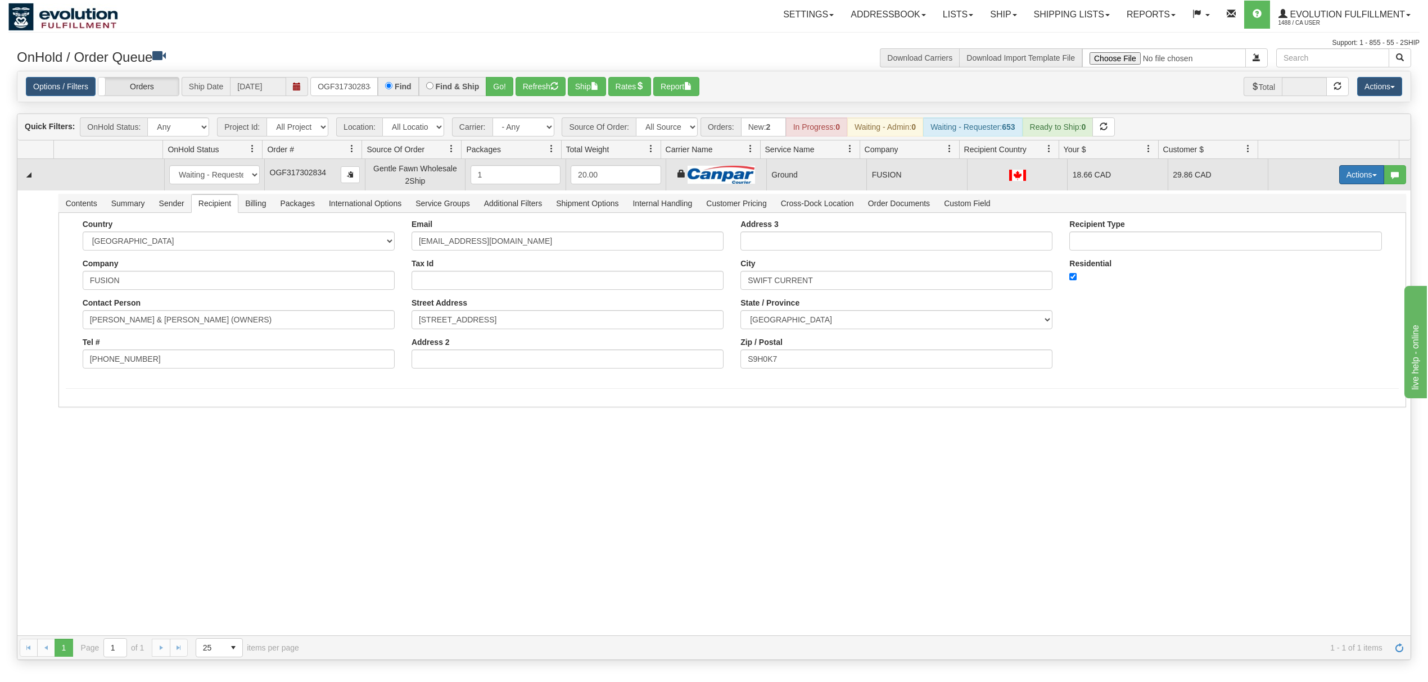
click at [1359, 174] on button "Actions" at bounding box center [1361, 174] width 45 height 19
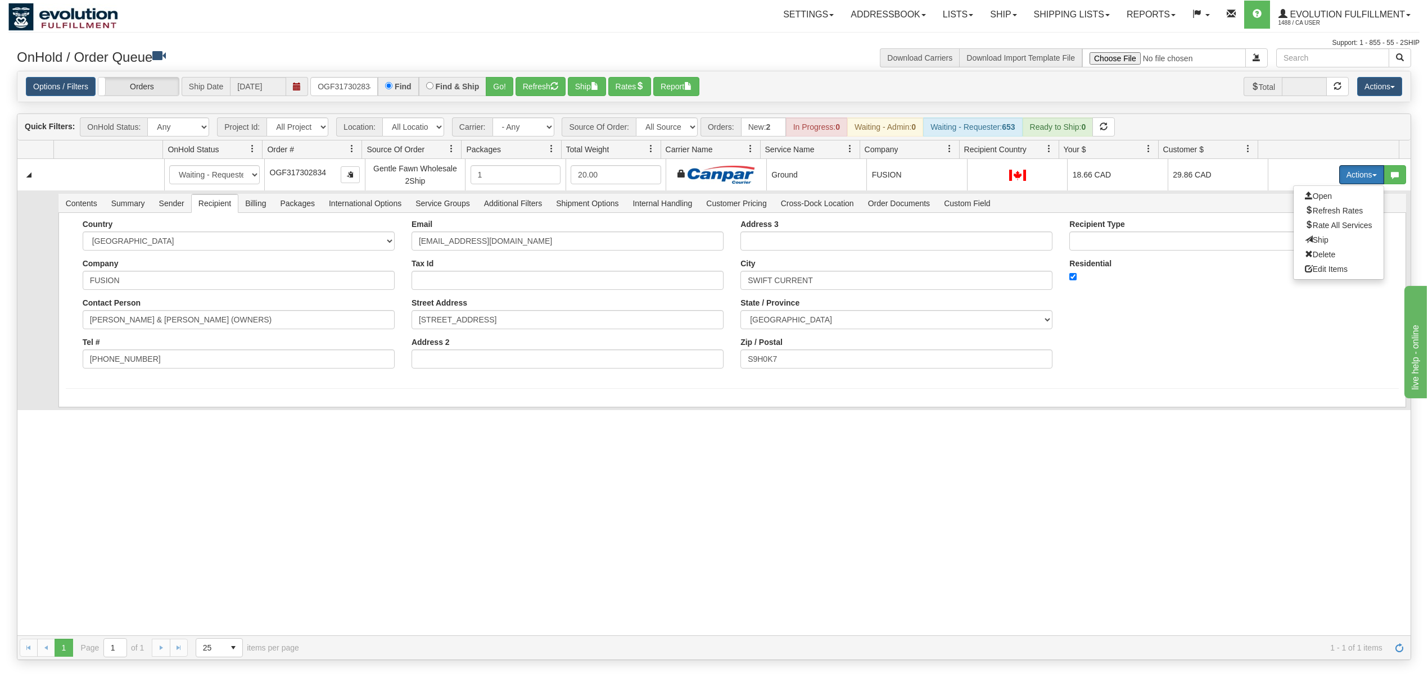
click at [1305, 244] on span "Ship" at bounding box center [1317, 240] width 24 height 9
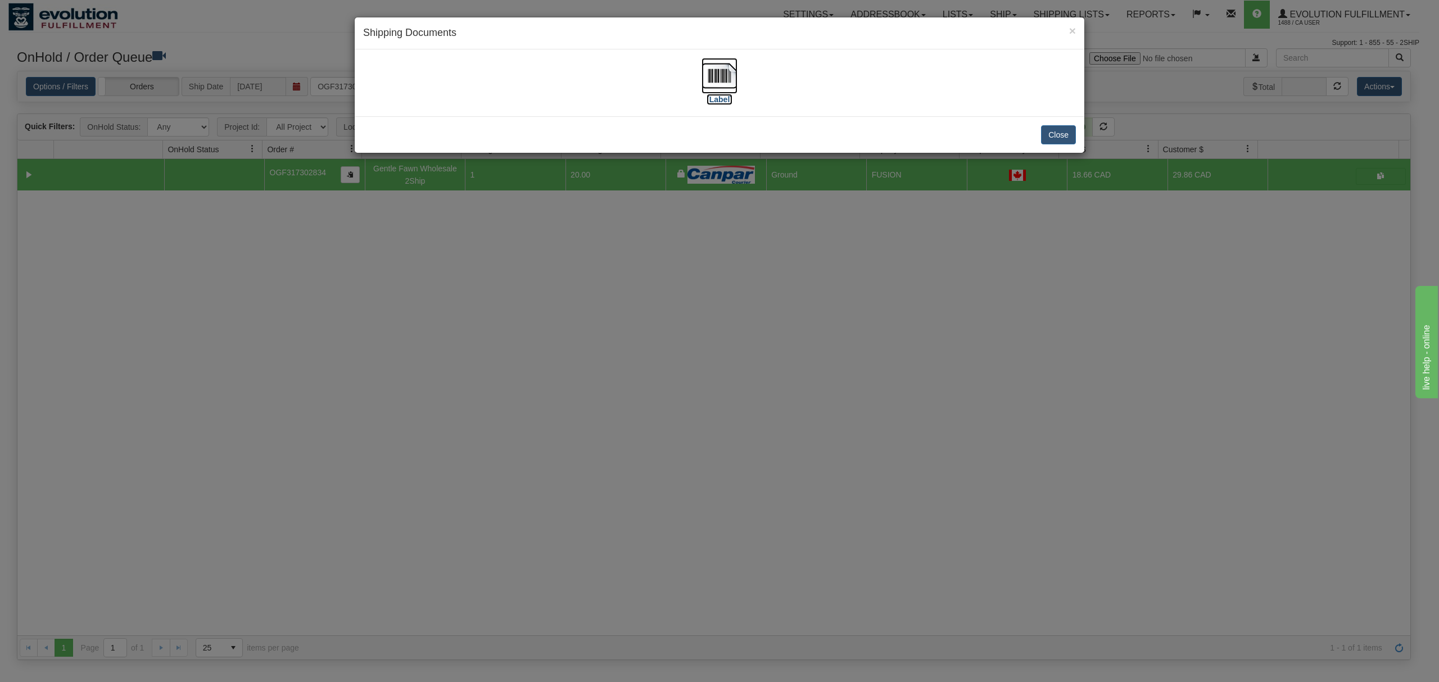
click at [712, 74] on img at bounding box center [719, 76] width 36 height 36
click at [1053, 133] on button "Close" at bounding box center [1058, 134] width 35 height 19
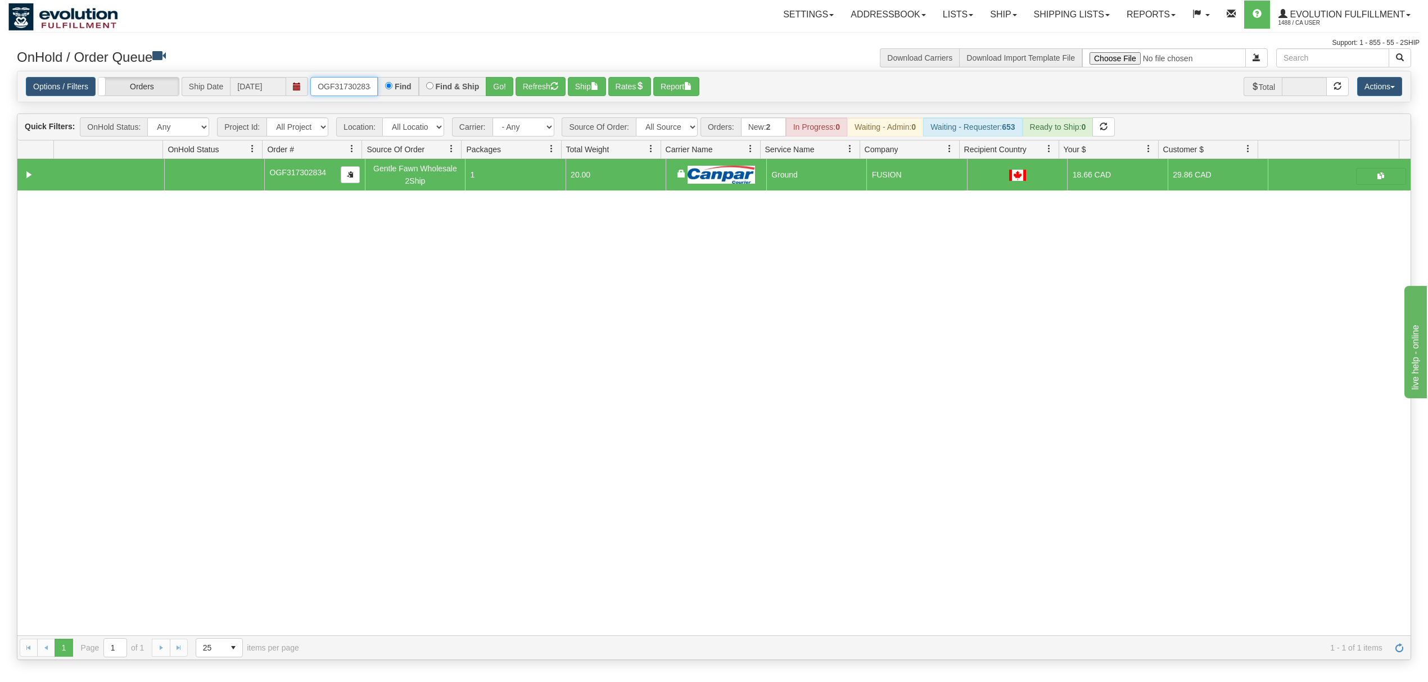
click at [342, 82] on input "OGF317302834" at bounding box center [343, 86] width 67 height 19
type input "OGF317206742"
click at [513, 85] on button "Go!" at bounding box center [500, 86] width 28 height 19
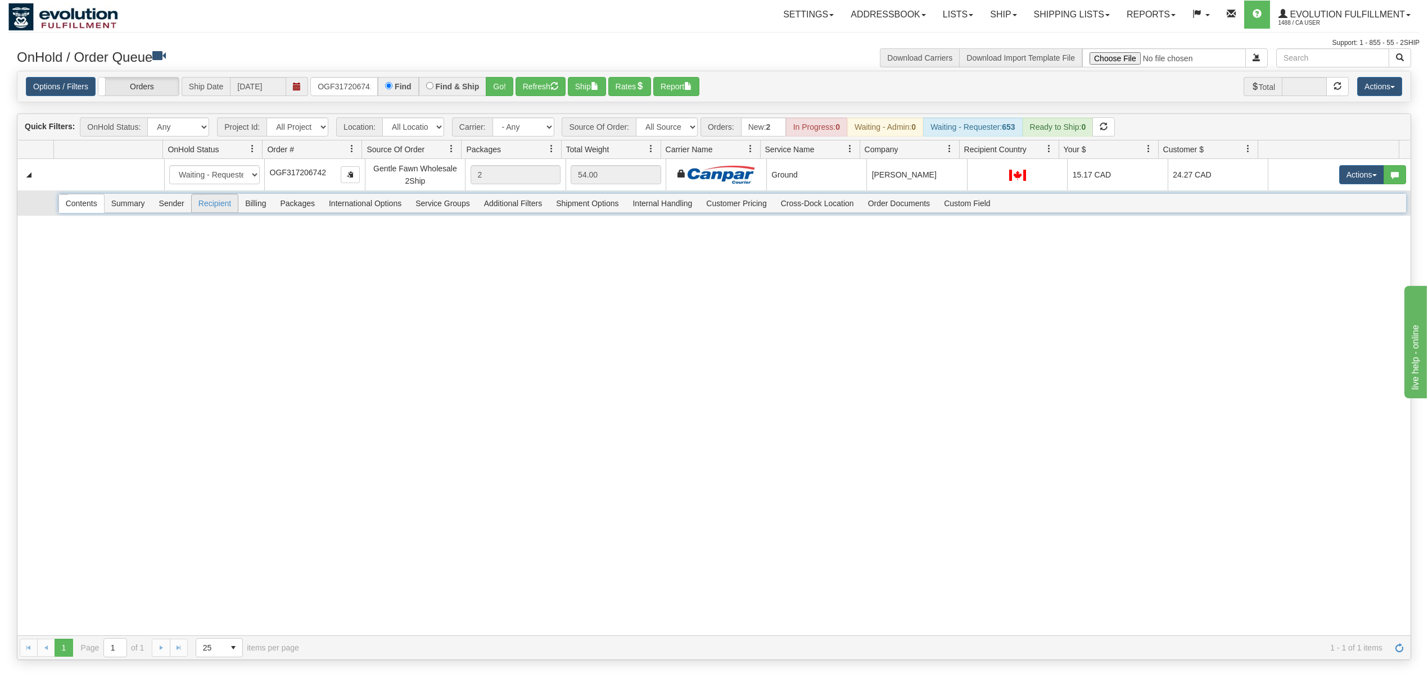
click at [214, 208] on span "Recipient" at bounding box center [215, 203] width 46 height 18
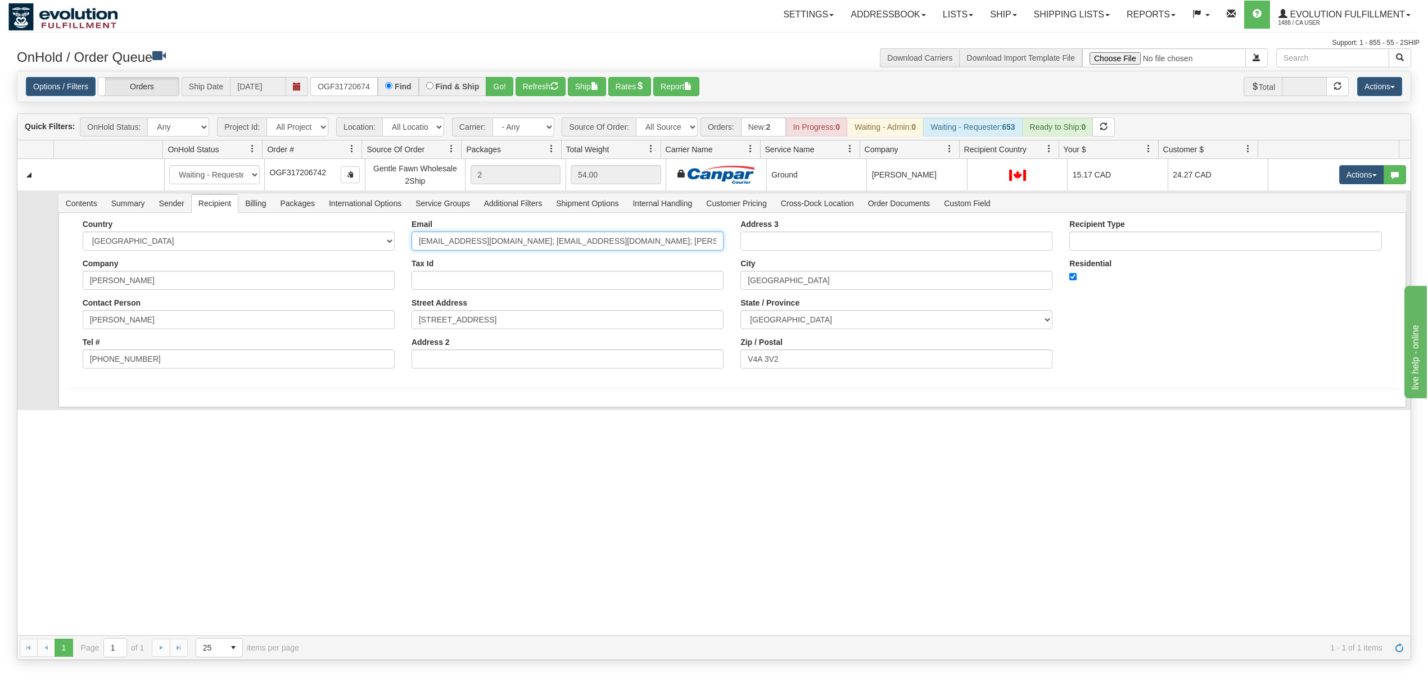
scroll to position [0, 46]
drag, startPoint x: 500, startPoint y: 246, endPoint x: 805, endPoint y: 246, distance: 305.8
click at [805, 246] on div "Country [GEOGRAPHIC_DATA] [GEOGRAPHIC_DATA] [GEOGRAPHIC_DATA] [GEOGRAPHIC_DATA]…" at bounding box center [732, 298] width 1333 height 157
type input "[EMAIL_ADDRESS][DOMAIN_NAME]"
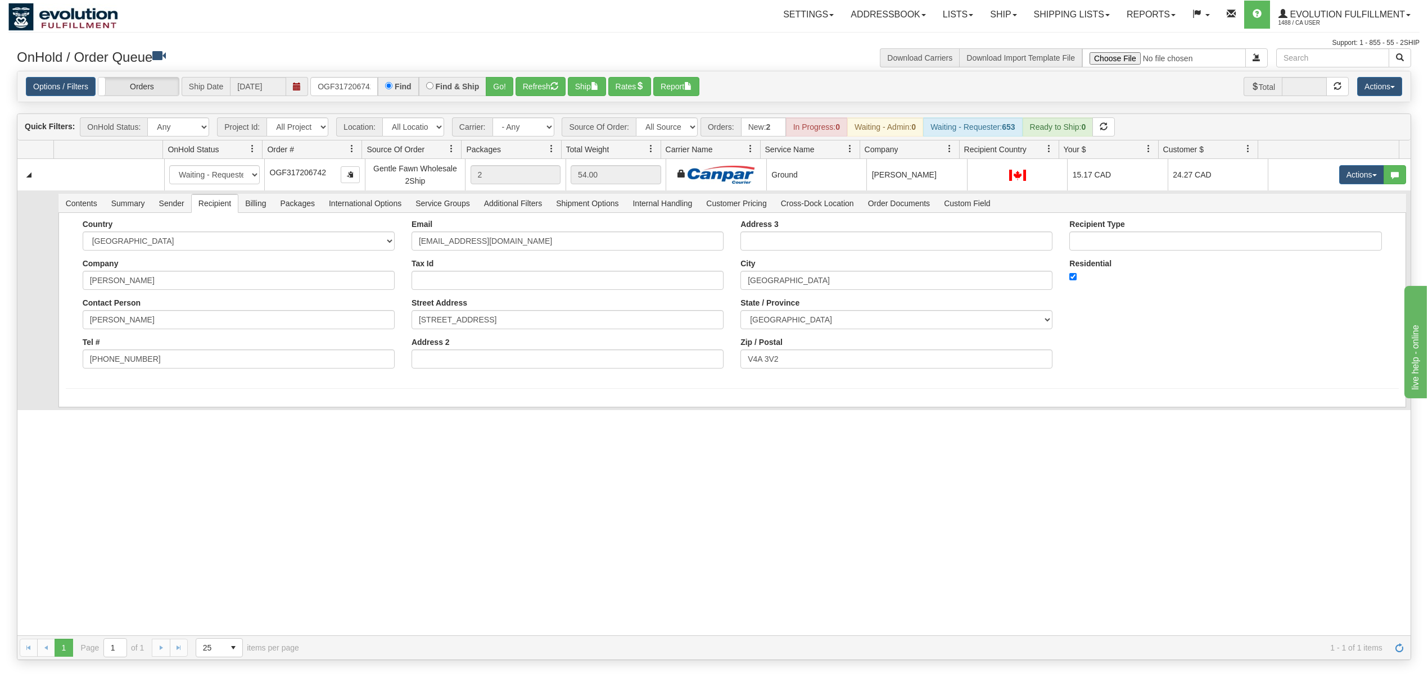
drag, startPoint x: 146, startPoint y: 417, endPoint x: 122, endPoint y: 418, distance: 24.2
click at [146, 417] on div "31537916 EVOLUTION V3 90868282 90868284 New In Progress Waiting - Admin Waiting…" at bounding box center [713, 397] width 1393 height 477
click at [96, 417] on button "Save" at bounding box center [82, 409] width 33 height 19
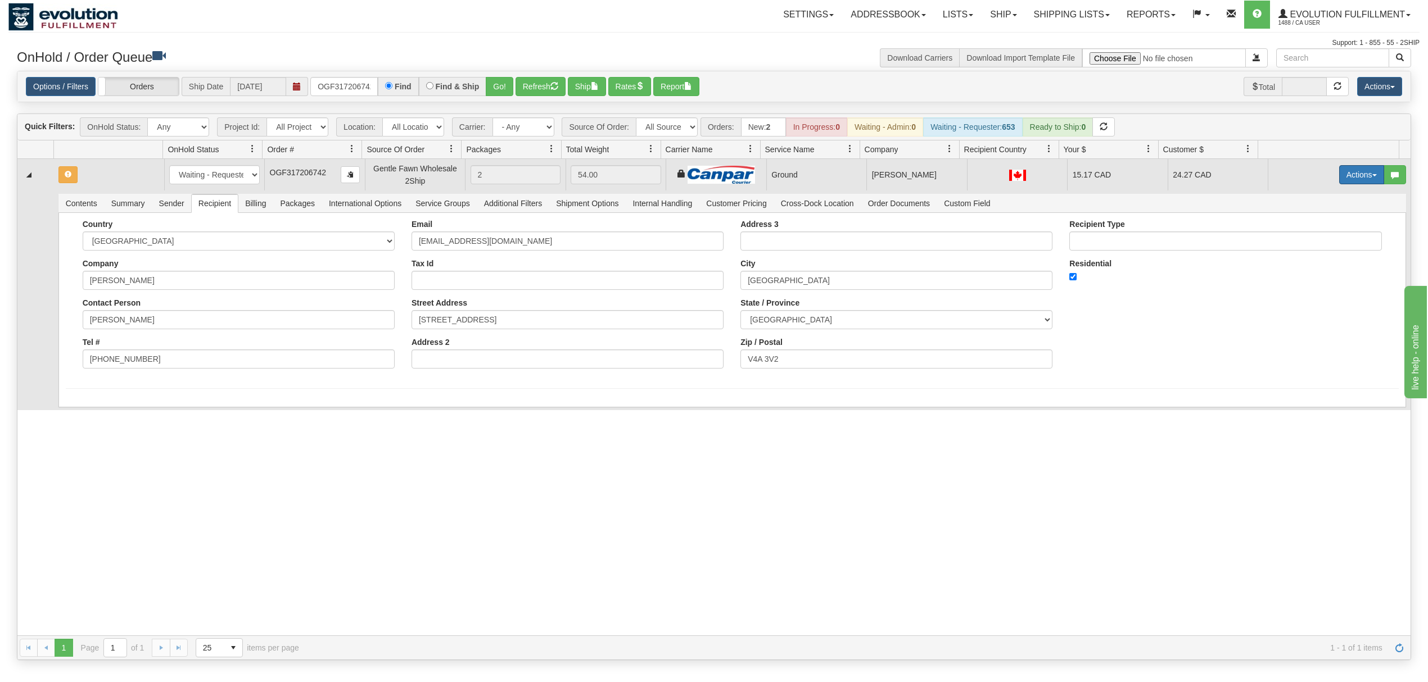
click at [1372, 176] on span "button" at bounding box center [1374, 175] width 4 height 2
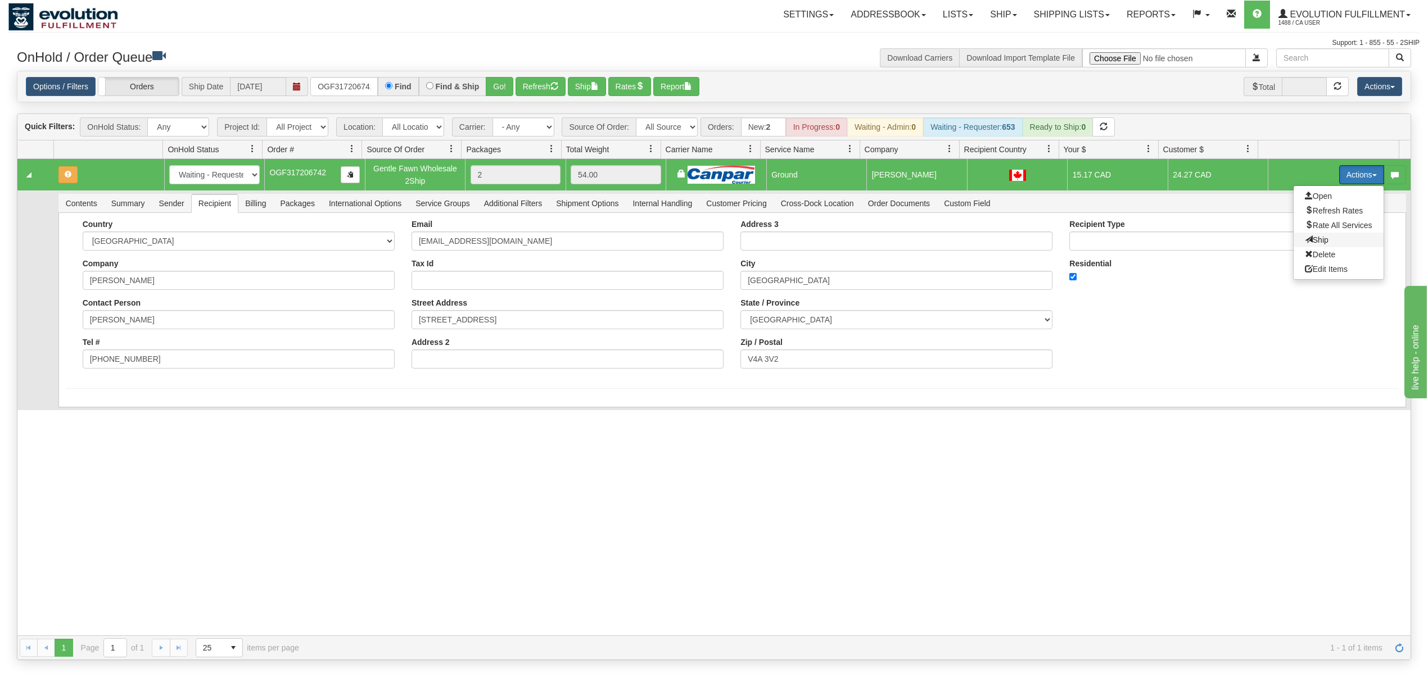
click at [1311, 237] on span "Ship" at bounding box center [1317, 240] width 24 height 9
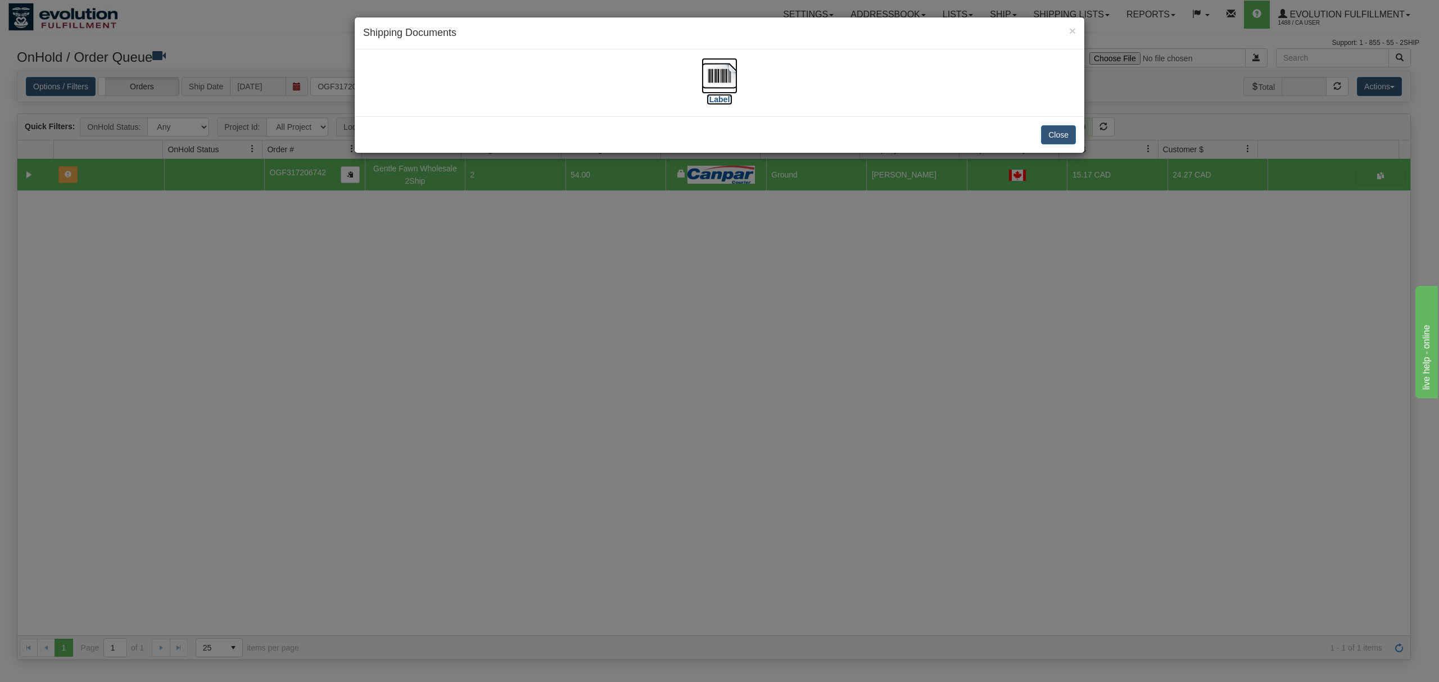
click at [734, 69] on img at bounding box center [719, 76] width 36 height 36
click at [1055, 138] on button "Close" at bounding box center [1058, 134] width 35 height 19
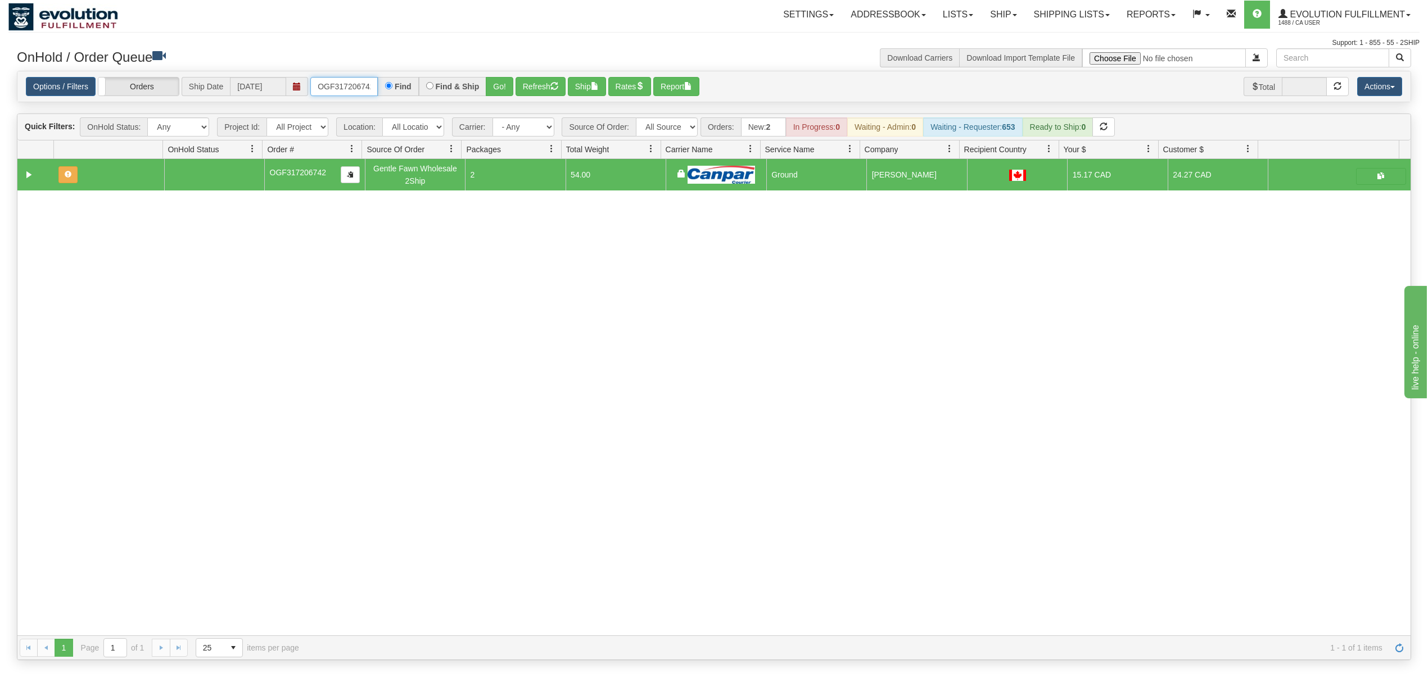
click at [360, 82] on input "OGF317206742" at bounding box center [343, 86] width 67 height 19
click at [495, 90] on button "Go!" at bounding box center [500, 86] width 28 height 19
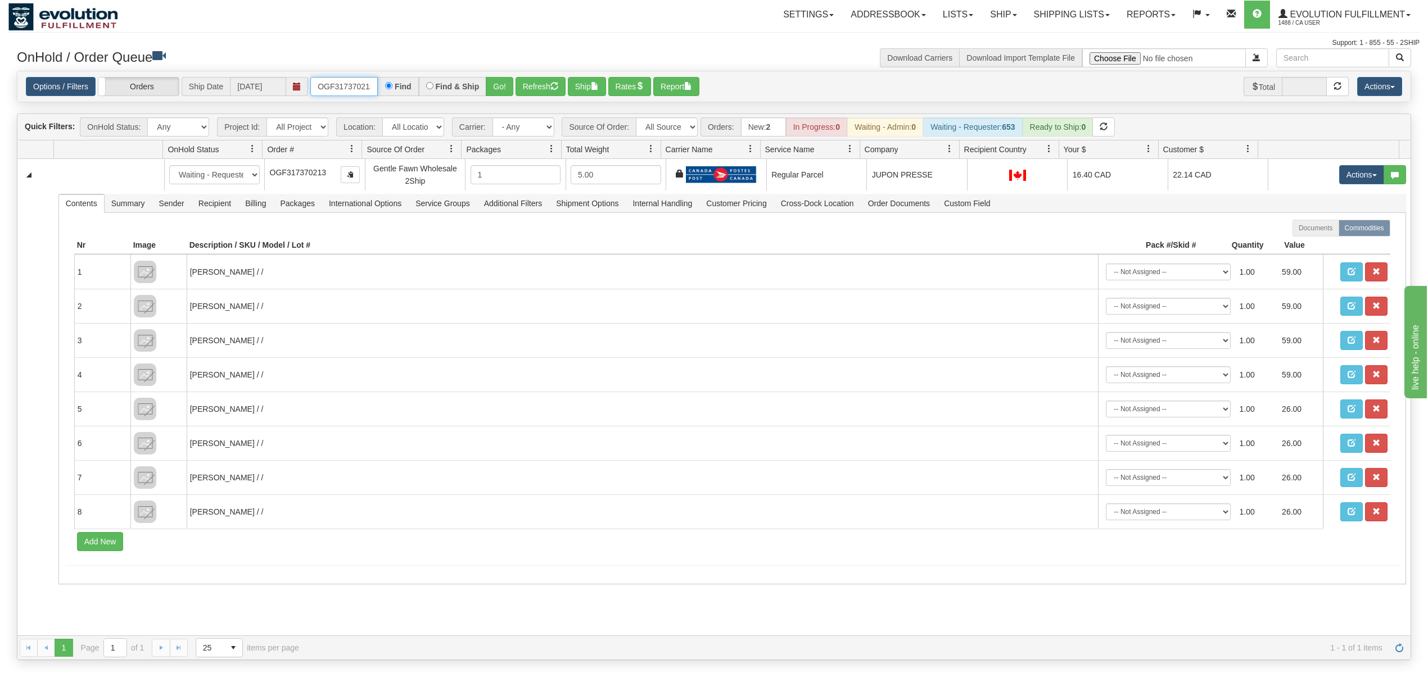
click at [333, 86] on input "OGF317370213" at bounding box center [343, 86] width 67 height 19
click at [492, 88] on button "Go!" at bounding box center [500, 86] width 28 height 19
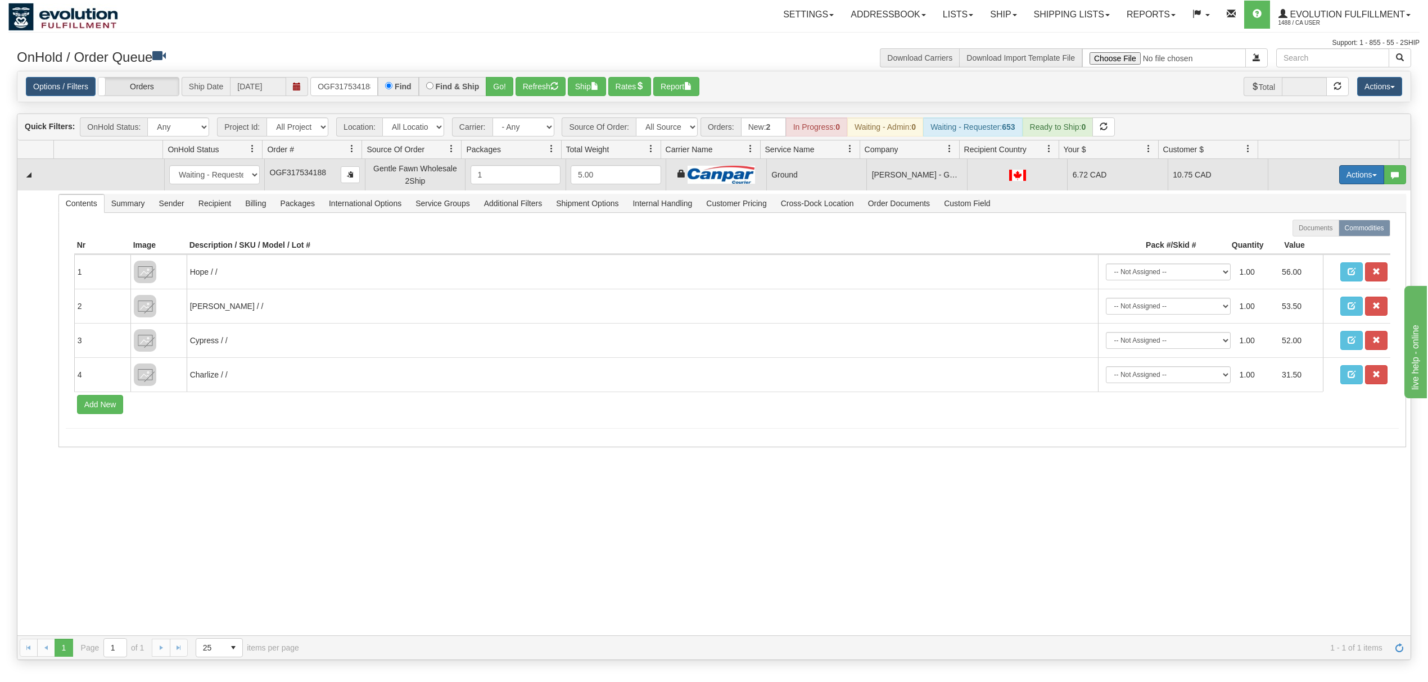
click at [1344, 176] on button "Actions" at bounding box center [1361, 174] width 45 height 19
click at [1309, 243] on span "Ship" at bounding box center [1317, 240] width 24 height 9
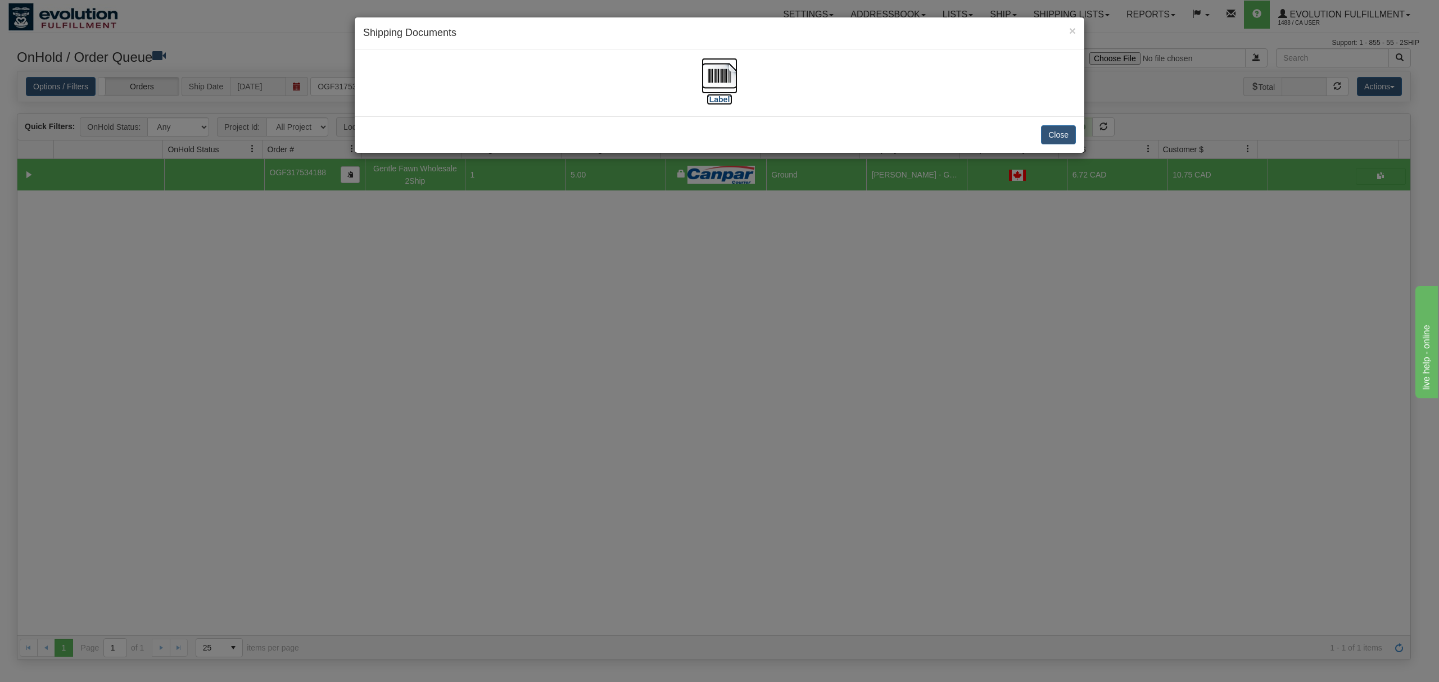
click at [708, 79] on img at bounding box center [719, 76] width 36 height 36
click at [1056, 139] on button "Close" at bounding box center [1058, 134] width 35 height 19
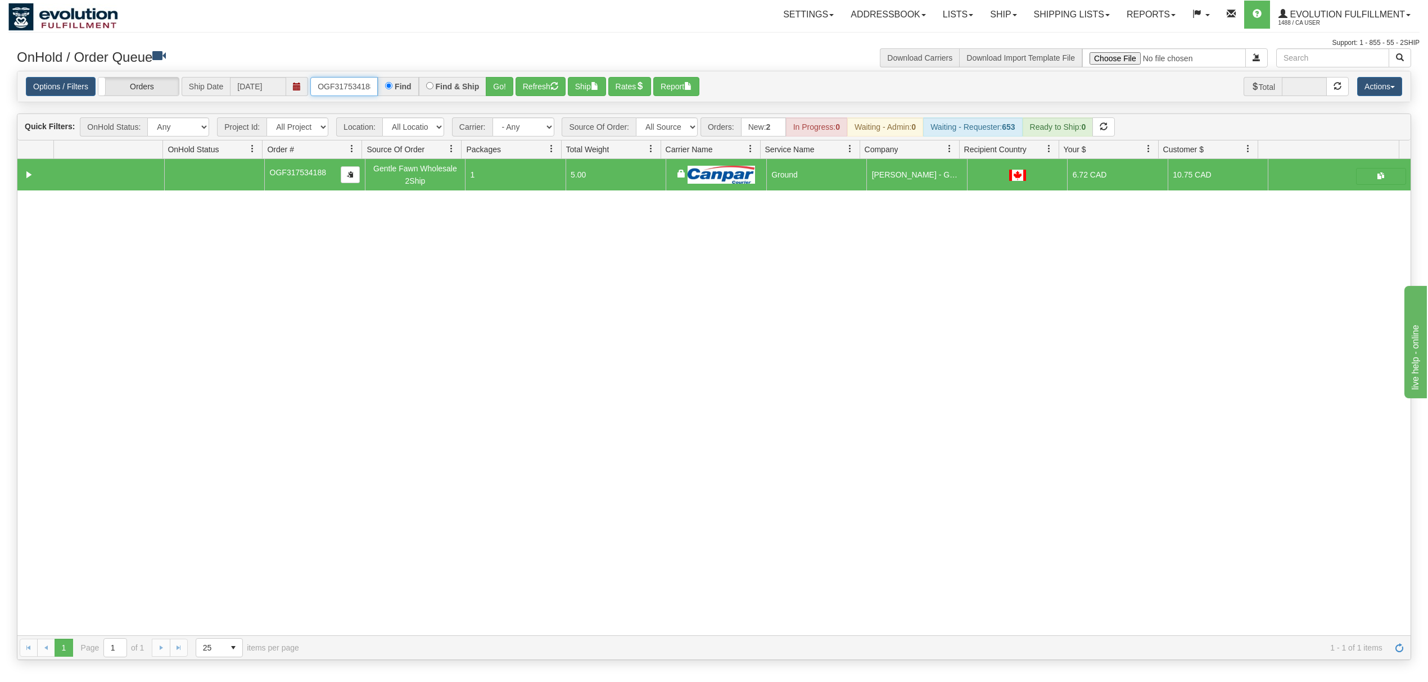
click at [360, 96] on input "OGF317534188" at bounding box center [343, 86] width 67 height 19
type input "OGF318317301"
click at [491, 87] on button "Go!" at bounding box center [500, 86] width 28 height 19
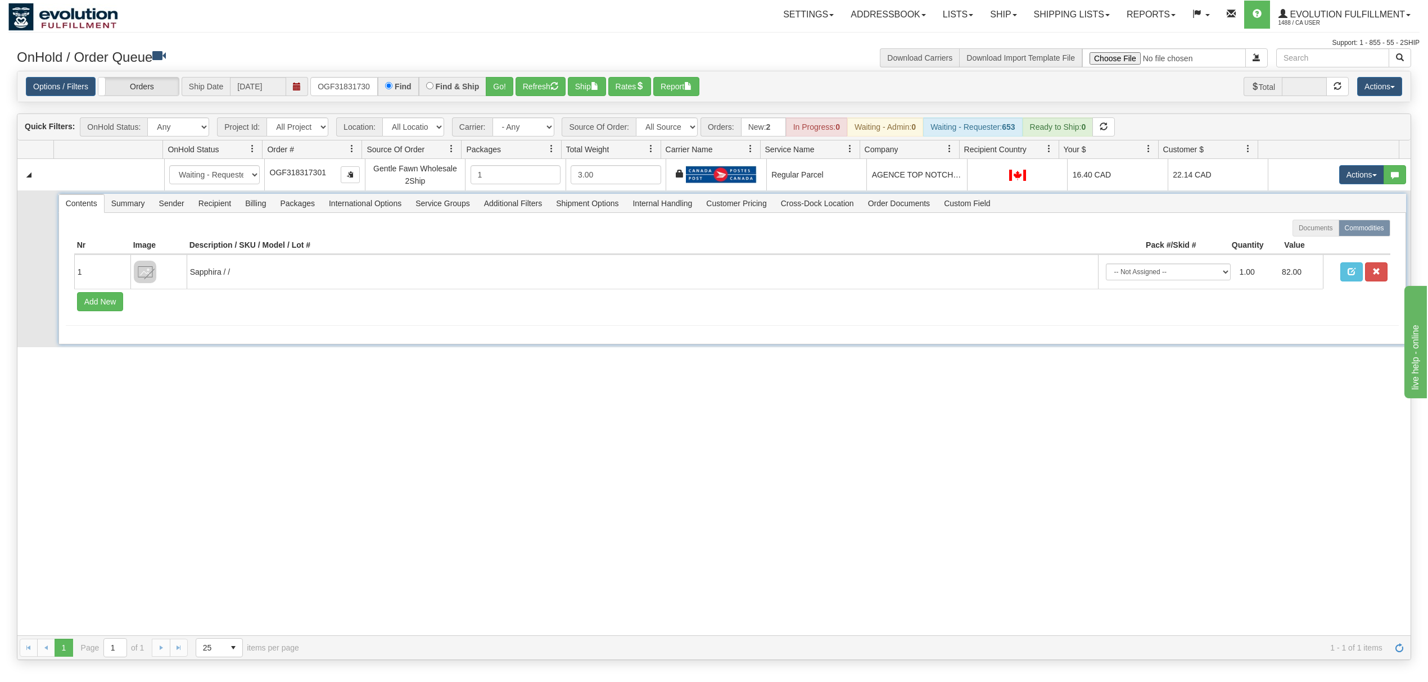
click at [212, 207] on span "Recipient" at bounding box center [215, 203] width 46 height 18
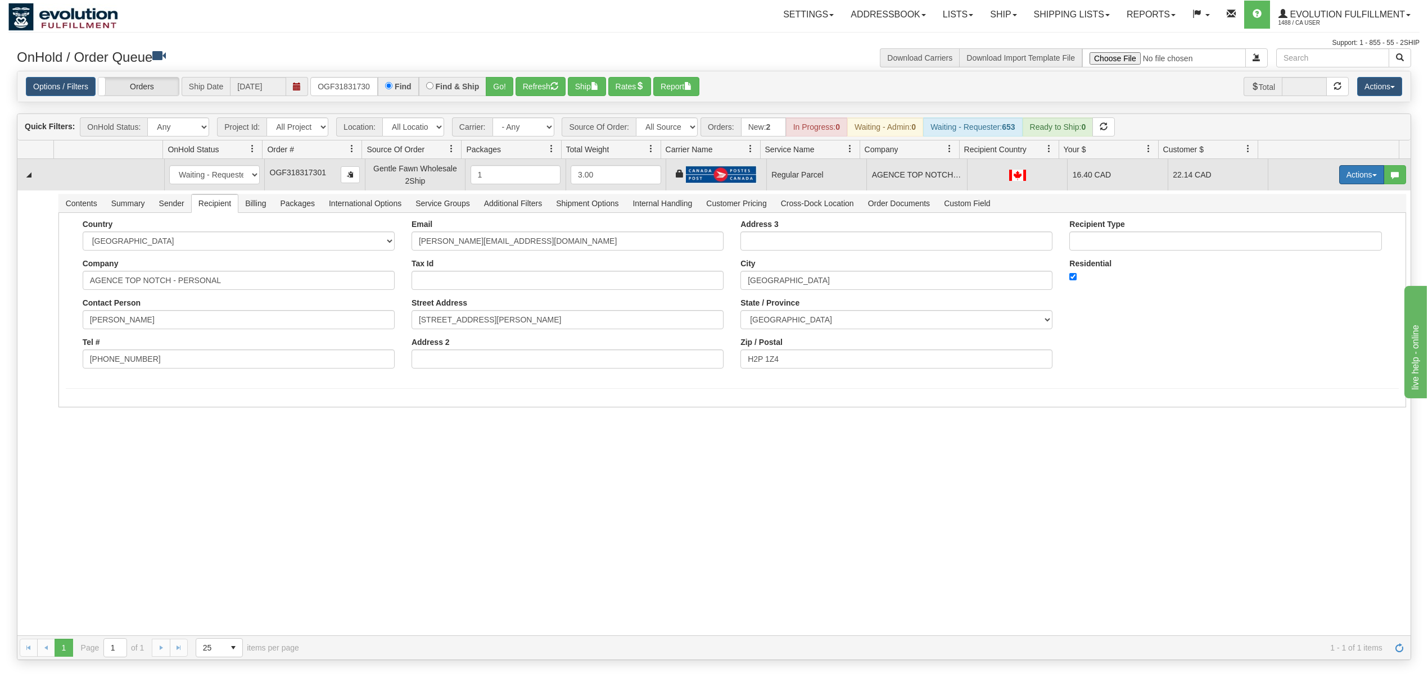
click at [1340, 176] on button "Actions" at bounding box center [1361, 174] width 45 height 19
